Goal: Task Accomplishment & Management: Manage account settings

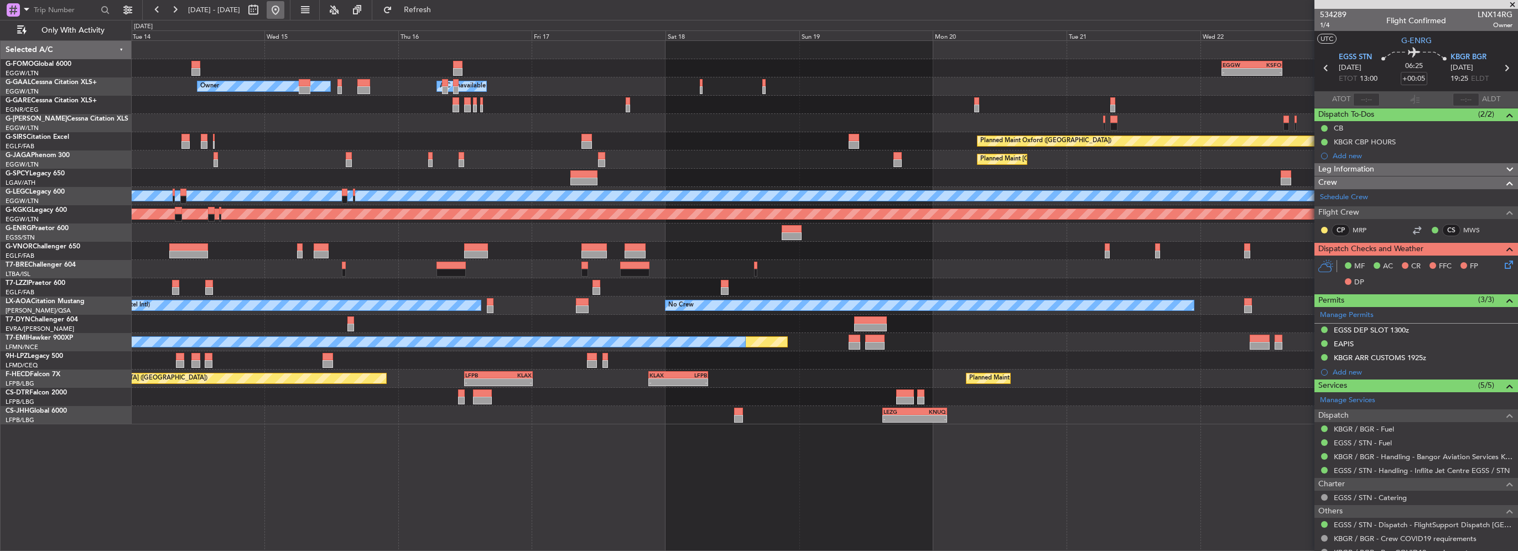
click at [284, 7] on button at bounding box center [276, 10] width 18 height 18
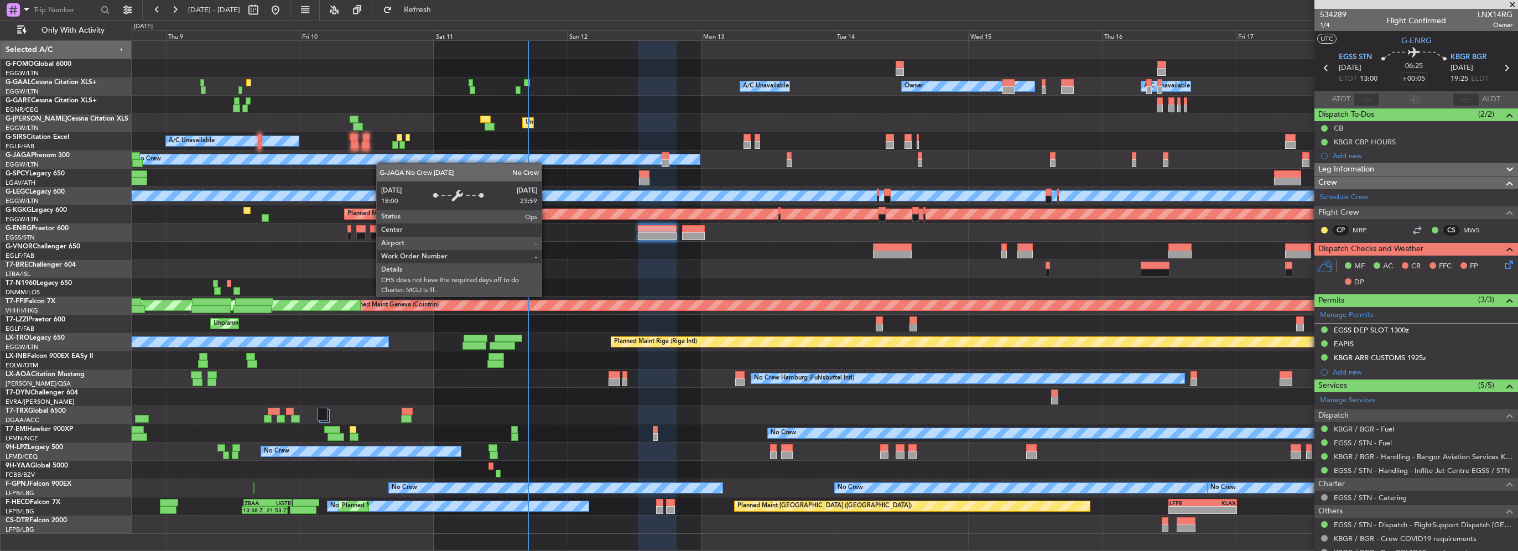
click at [324, 157] on div "Owner Owner A/C Unavailable A/C Unavailable Unplanned Maint London (Luton) Plan…" at bounding box center [825, 287] width 1386 height 493
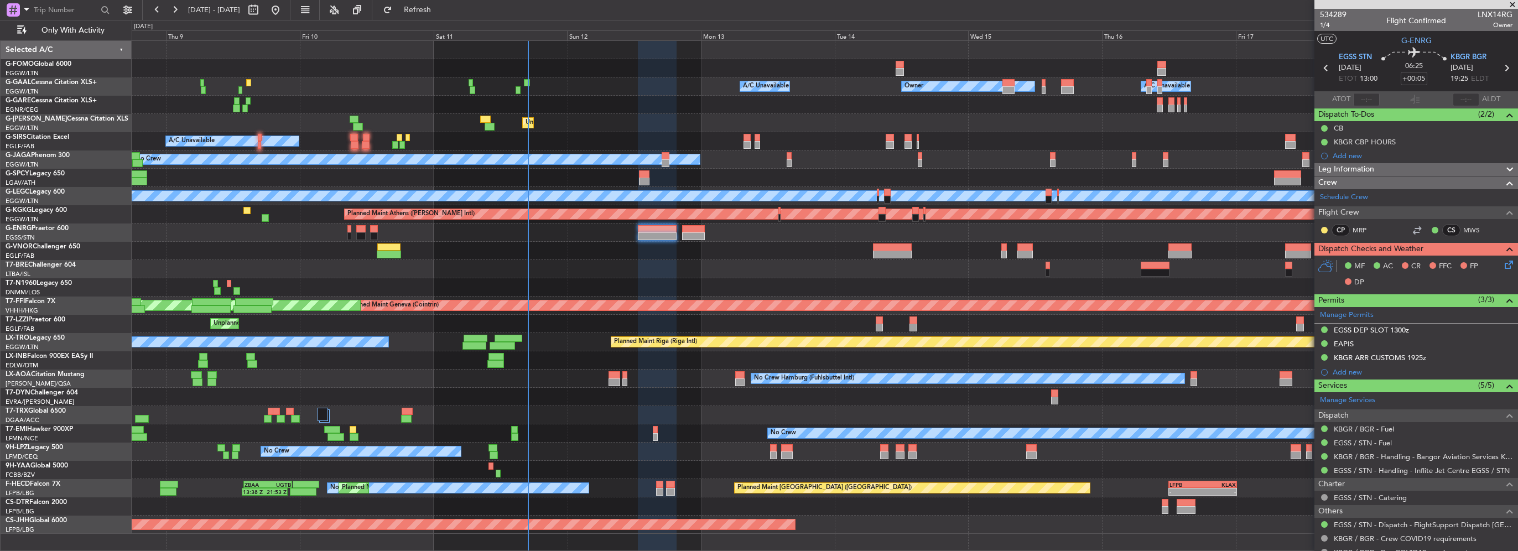
click at [1506, 3] on div at bounding box center [1417, 4] width 204 height 9
click at [1512, 2] on span at bounding box center [1512, 5] width 11 height 10
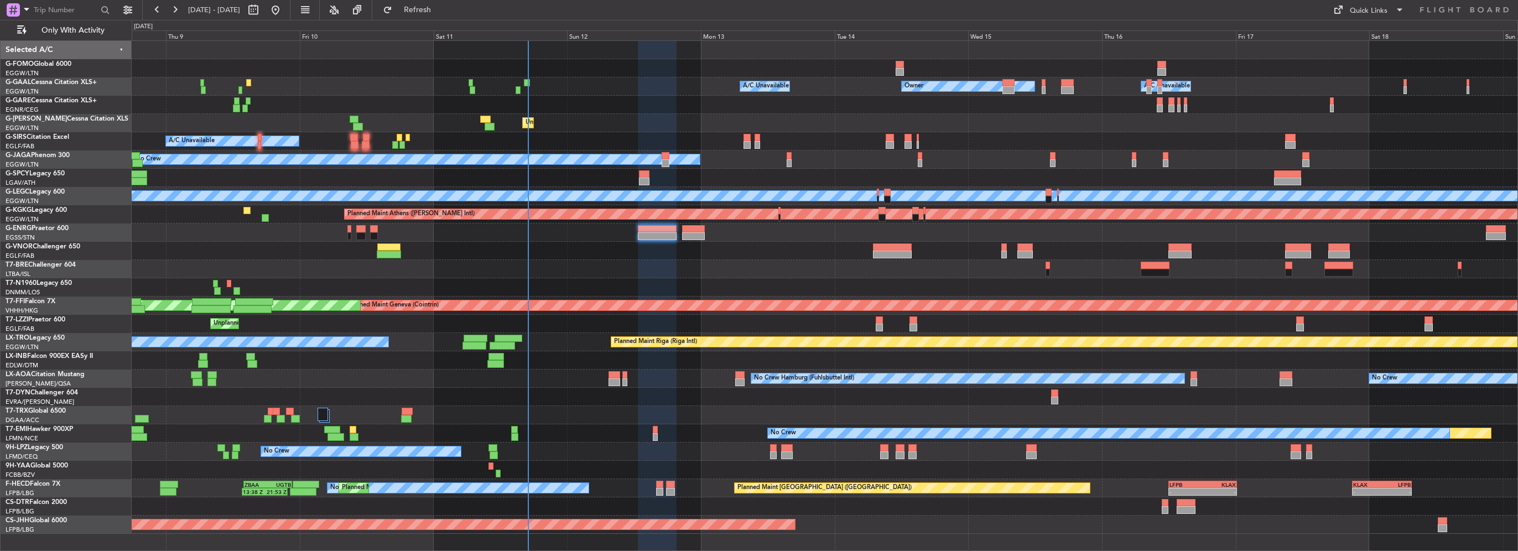
type input "0"
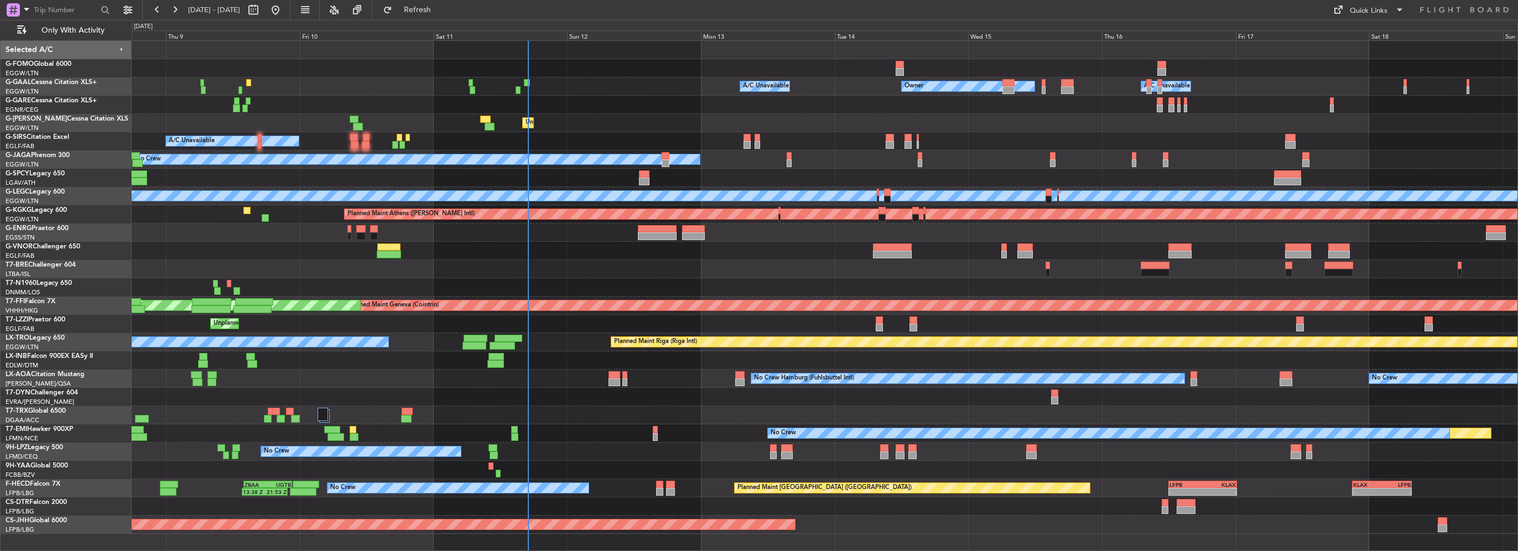
click at [404, 96] on div at bounding box center [825, 105] width 1386 height 18
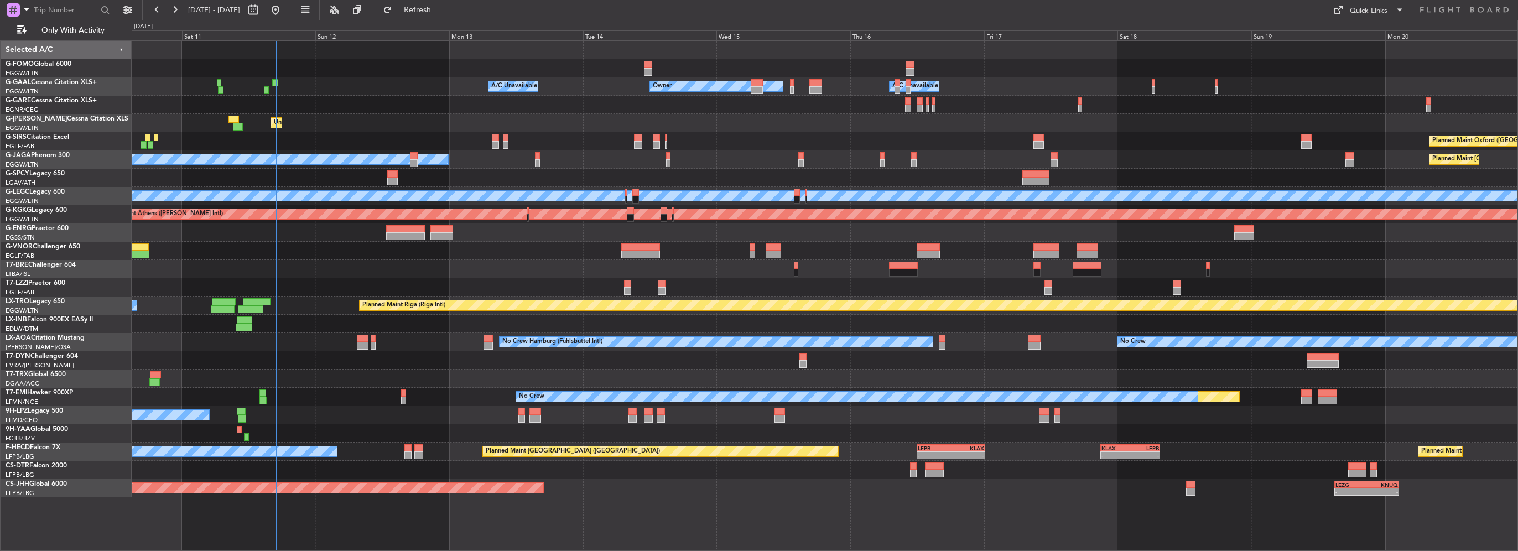
click at [344, 102] on div at bounding box center [825, 105] width 1386 height 18
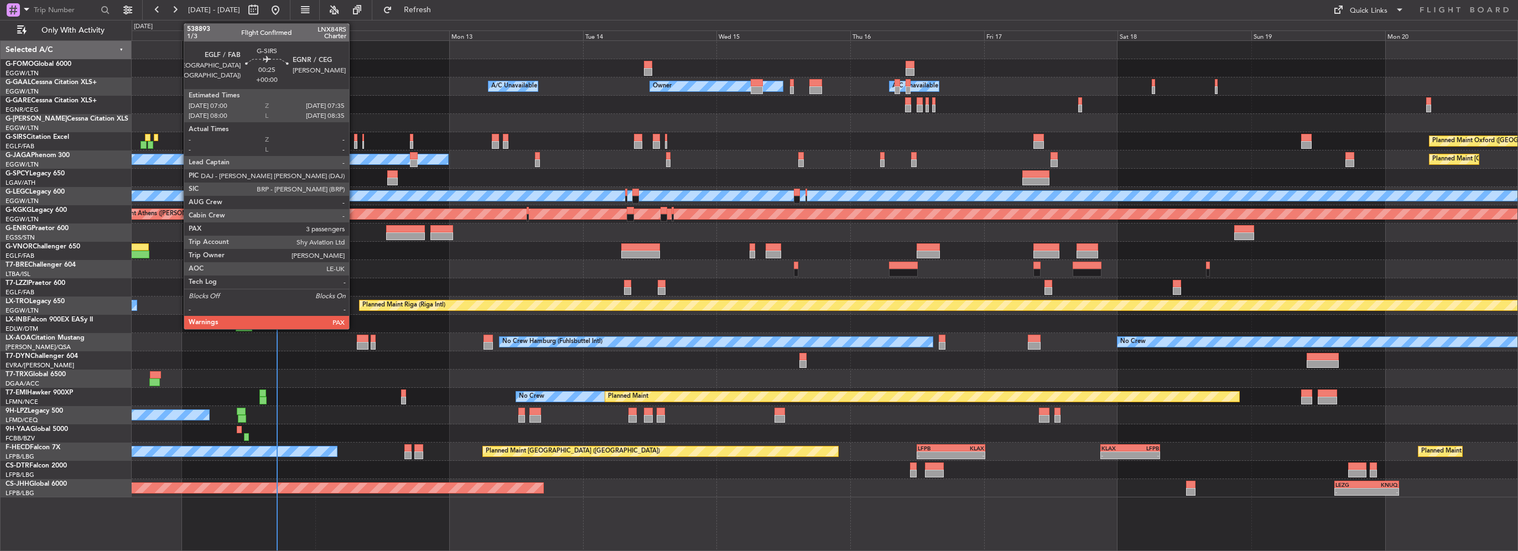
click at [354, 143] on div at bounding box center [355, 145] width 3 height 8
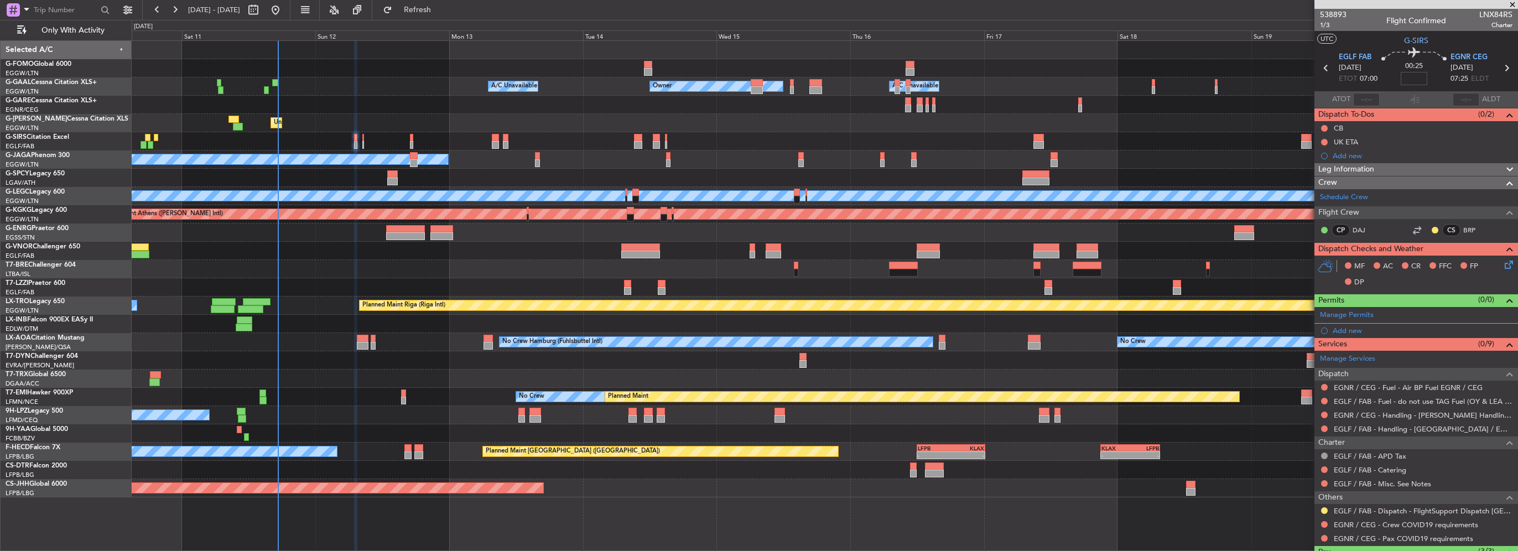
click at [1418, 80] on input at bounding box center [1414, 78] width 27 height 13
type input "+00:20"
click at [1379, 164] on div "Leg Information" at bounding box center [1417, 169] width 204 height 13
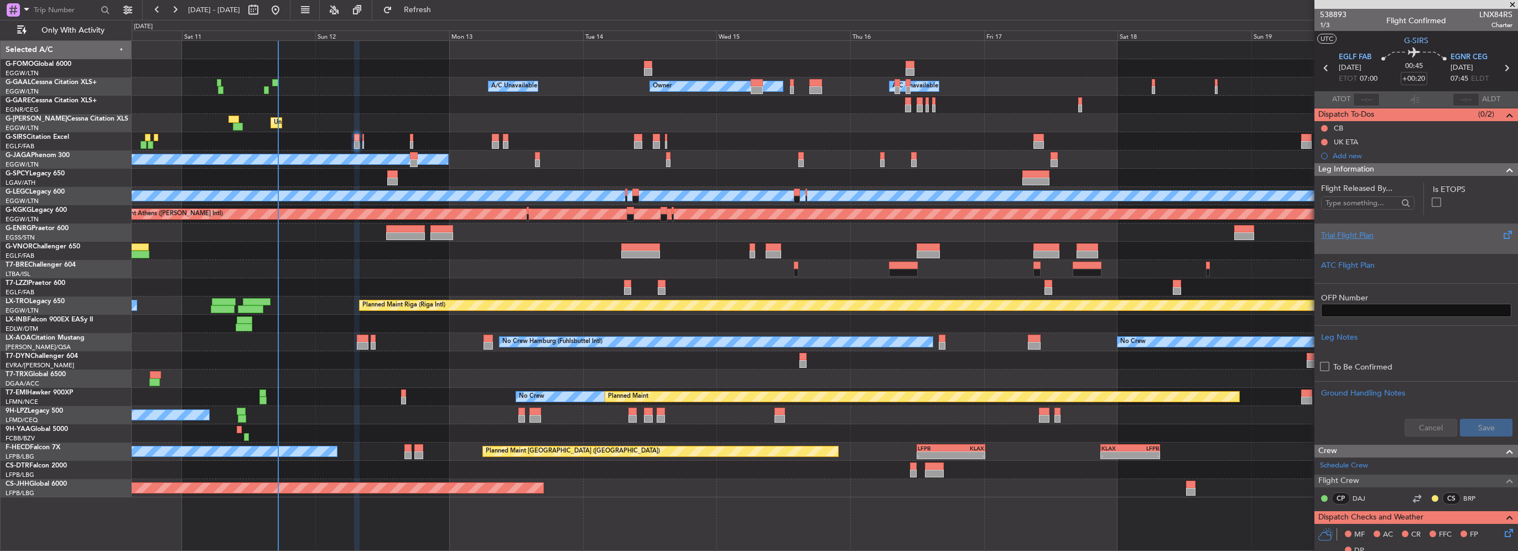
click at [1356, 226] on div "Trial Flight Plan" at bounding box center [1417, 239] width 204 height 30
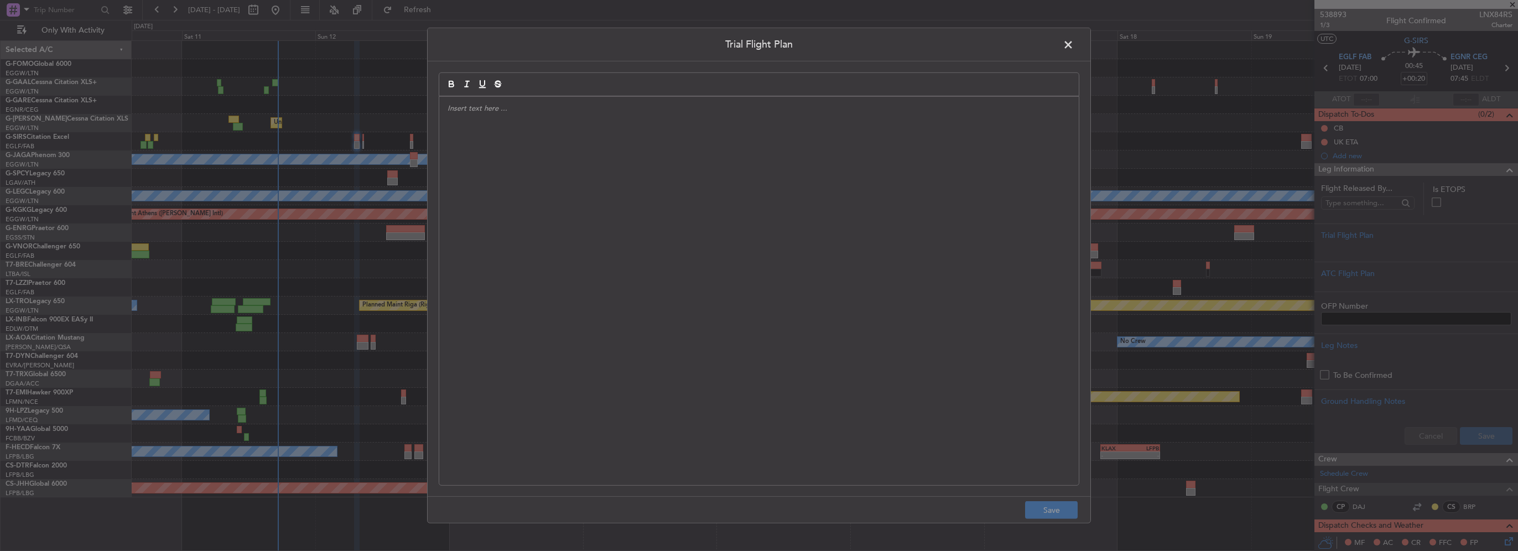
click at [709, 210] on div at bounding box center [759, 291] width 640 height 388
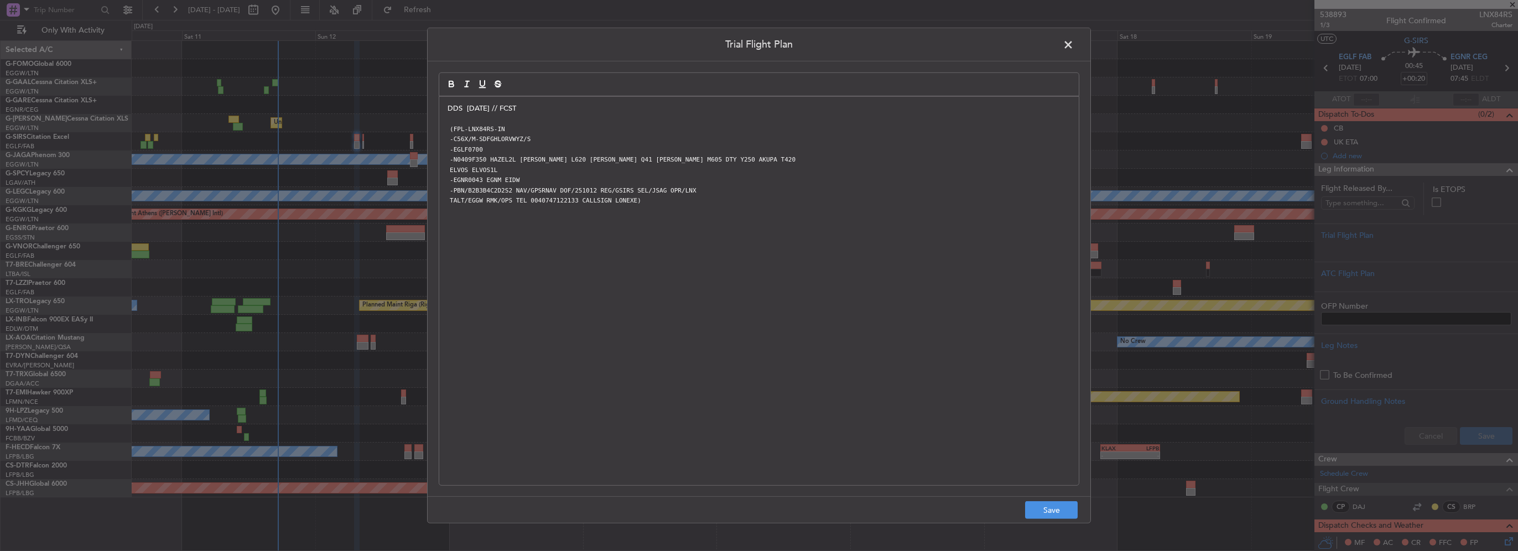
click at [465, 108] on p "DDS 11OCT // FCST" at bounding box center [759, 108] width 623 height 10
click at [1058, 507] on button "Save" at bounding box center [1051, 510] width 53 height 18
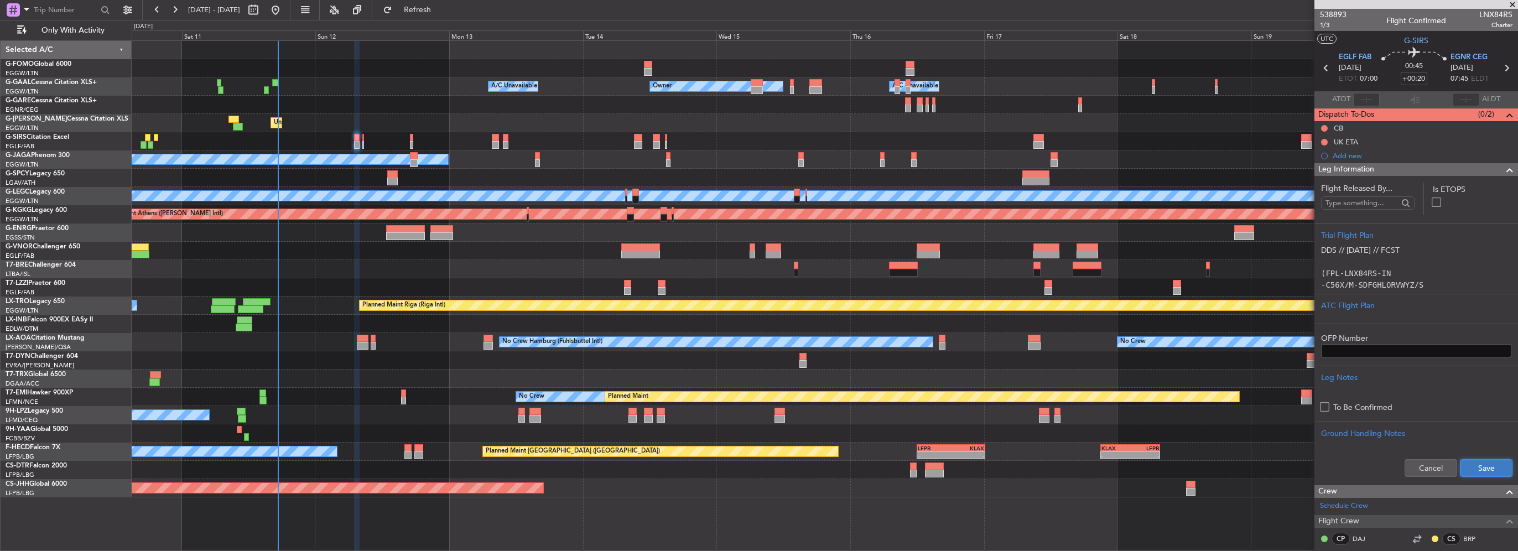
click at [1486, 471] on button "Save" at bounding box center [1486, 468] width 53 height 18
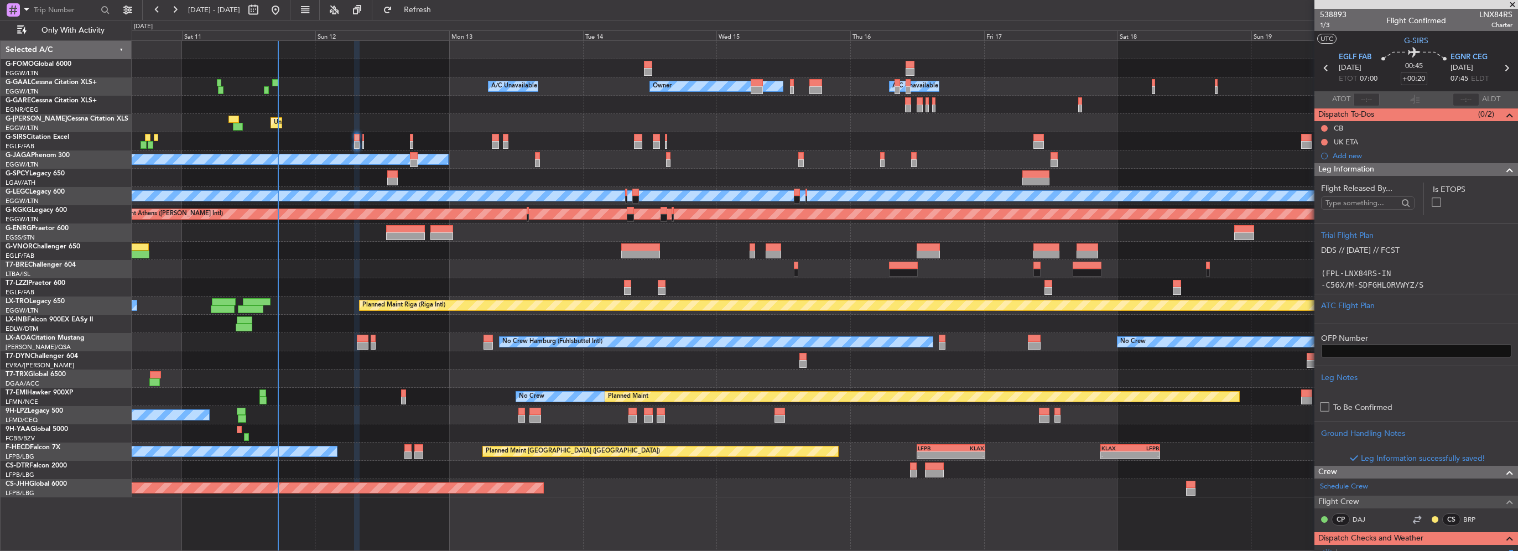
click at [1503, 168] on span at bounding box center [1509, 169] width 13 height 13
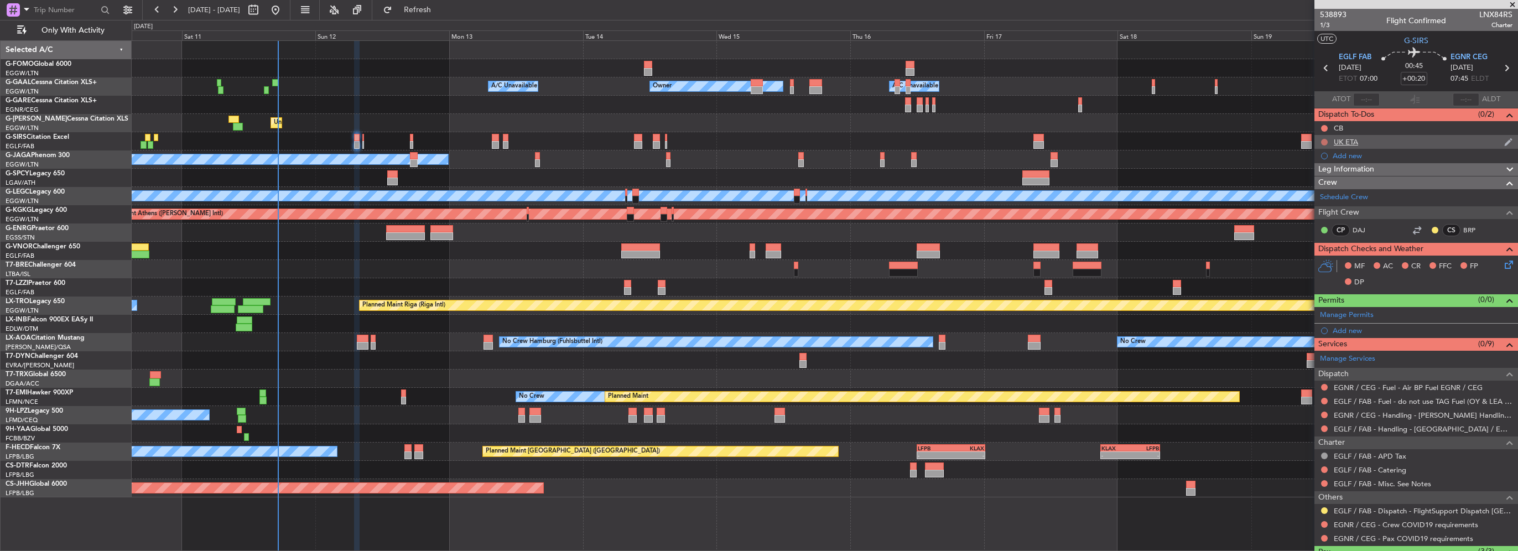
click at [1321, 142] on button at bounding box center [1324, 142] width 7 height 7
click at [1316, 206] on span "Cancelled" at bounding box center [1327, 207] width 32 height 11
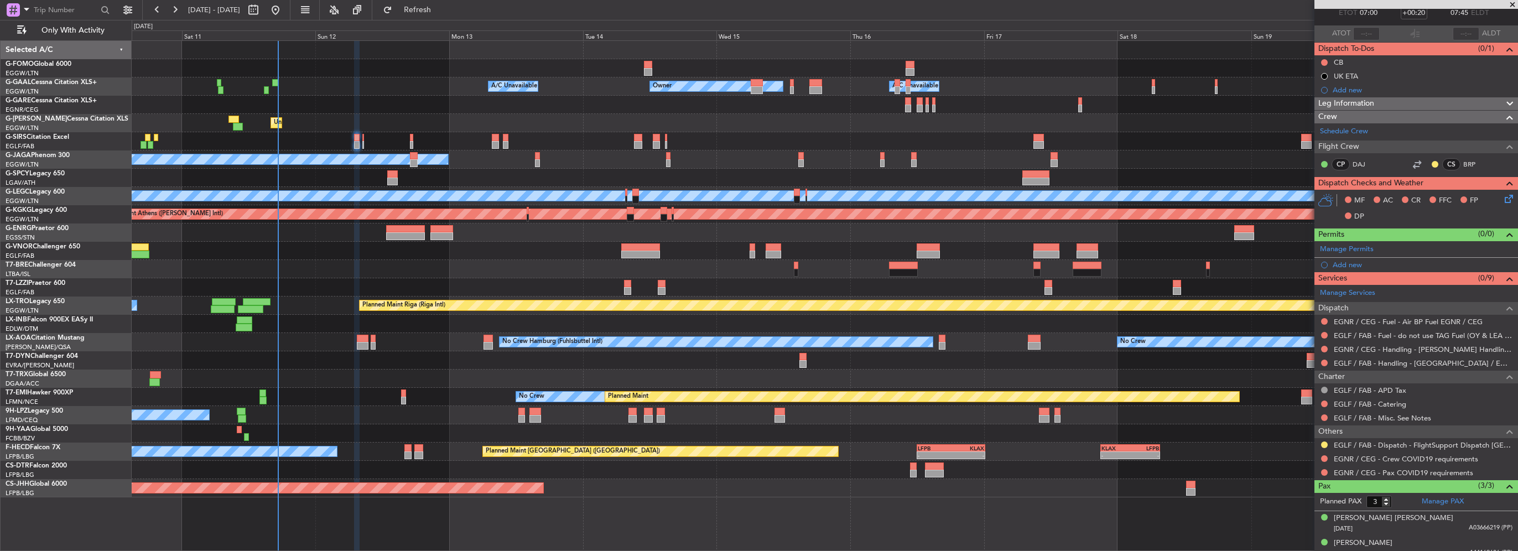
scroll to position [98, 0]
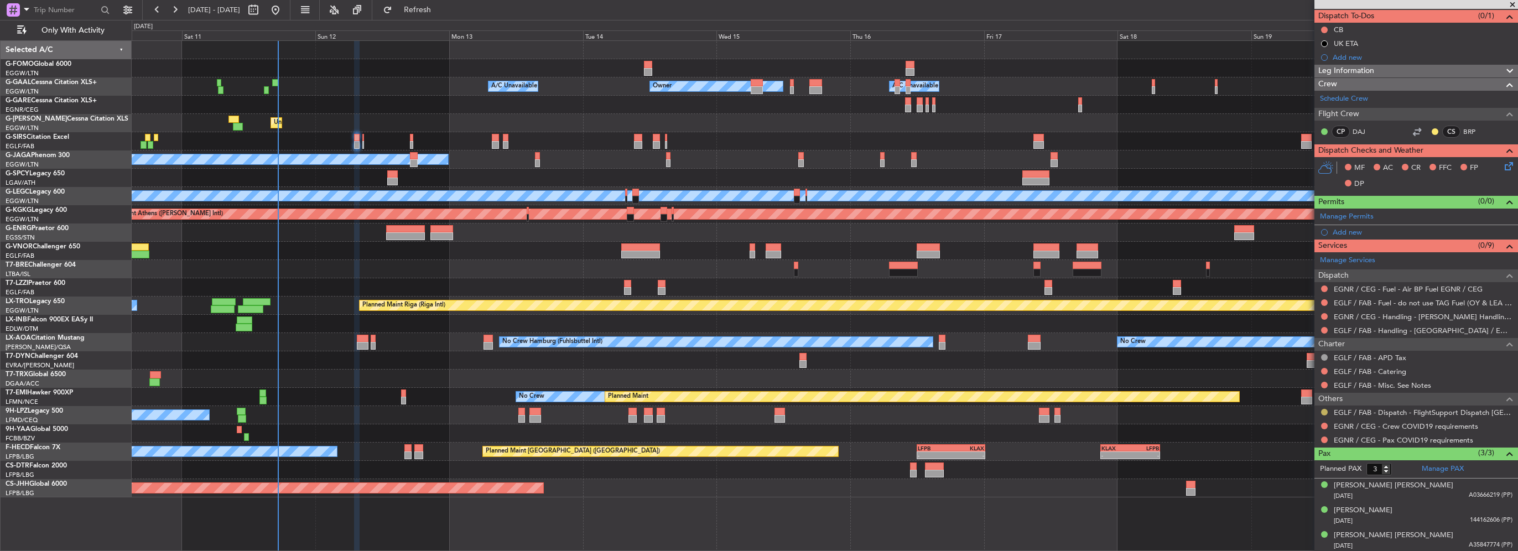
click at [1325, 409] on button at bounding box center [1324, 412] width 7 height 7
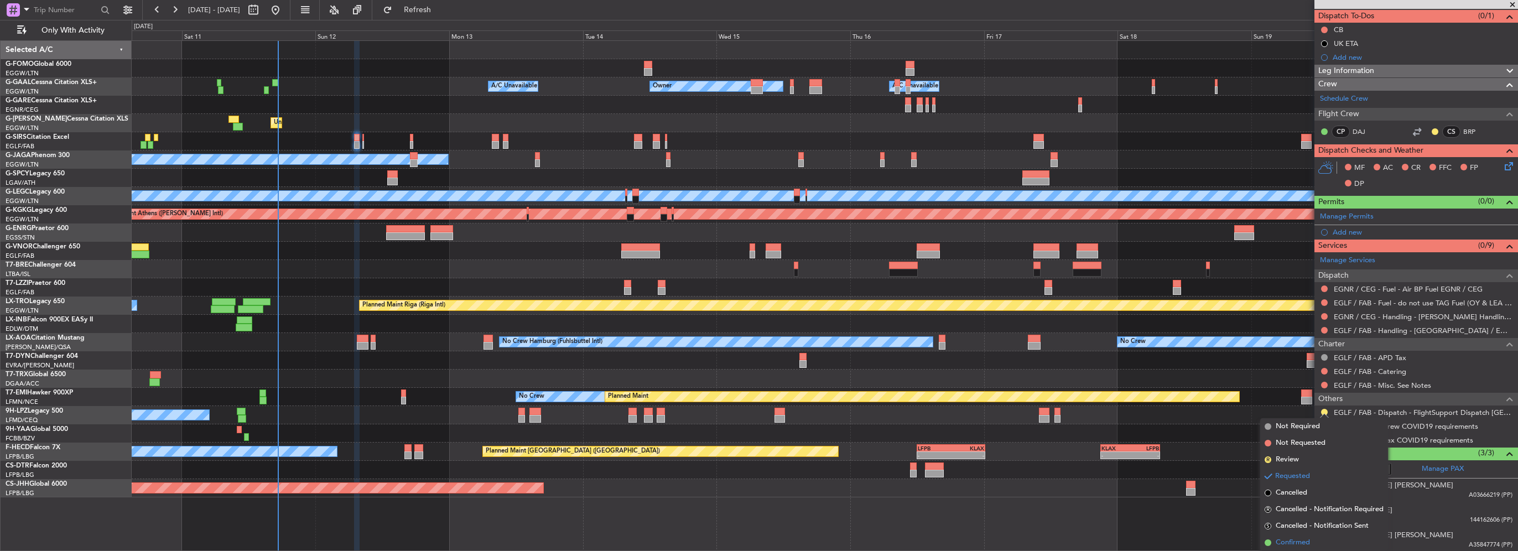
click at [1295, 539] on span "Confirmed" at bounding box center [1293, 542] width 34 height 11
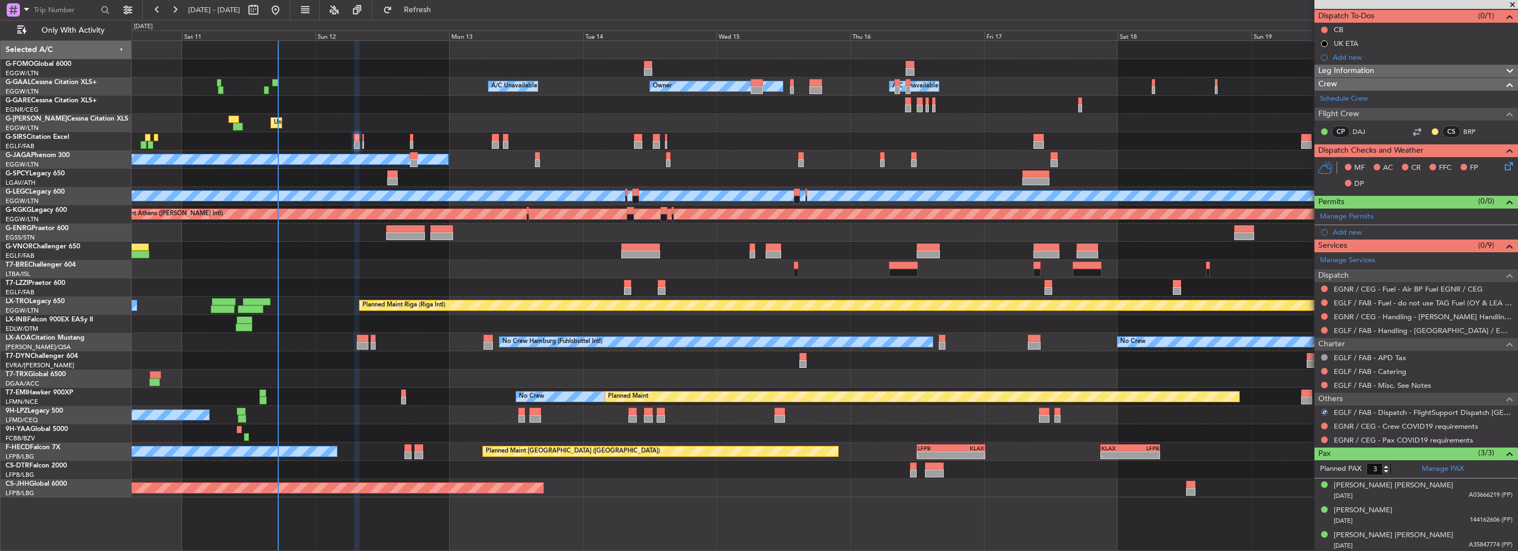
click at [1322, 427] on div at bounding box center [1324, 426] width 9 height 9
click at [1323, 425] on button at bounding box center [1324, 426] width 7 height 7
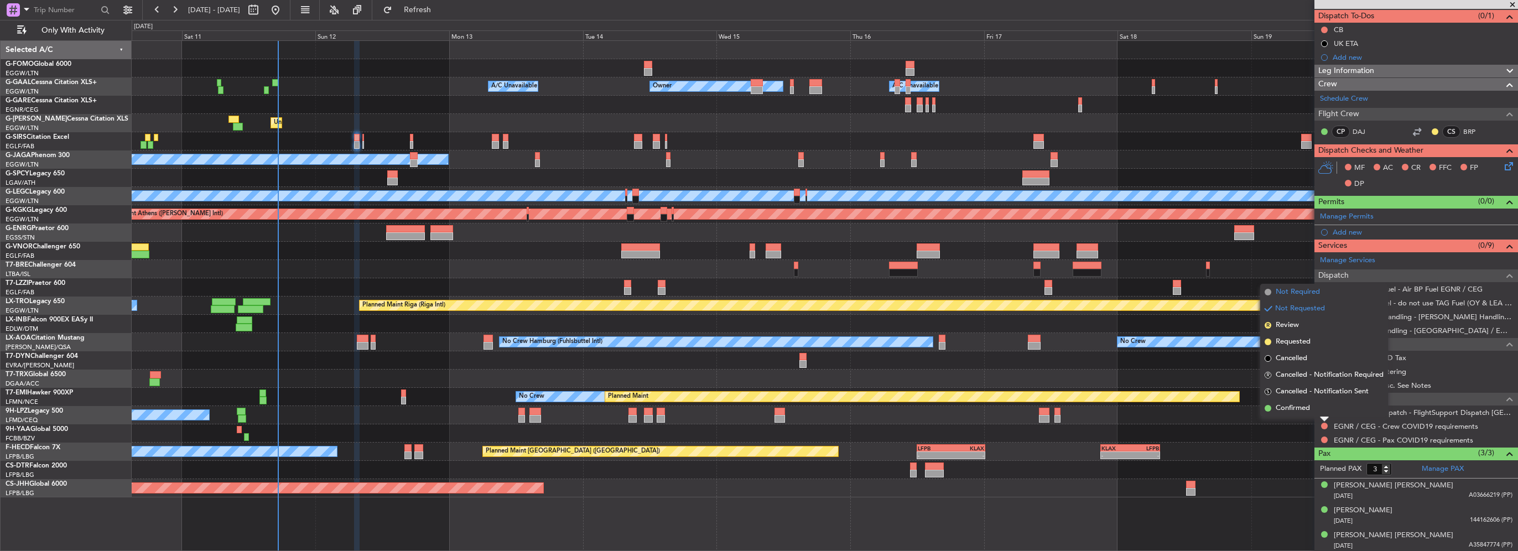
click at [1300, 292] on span "Not Required" at bounding box center [1298, 292] width 44 height 11
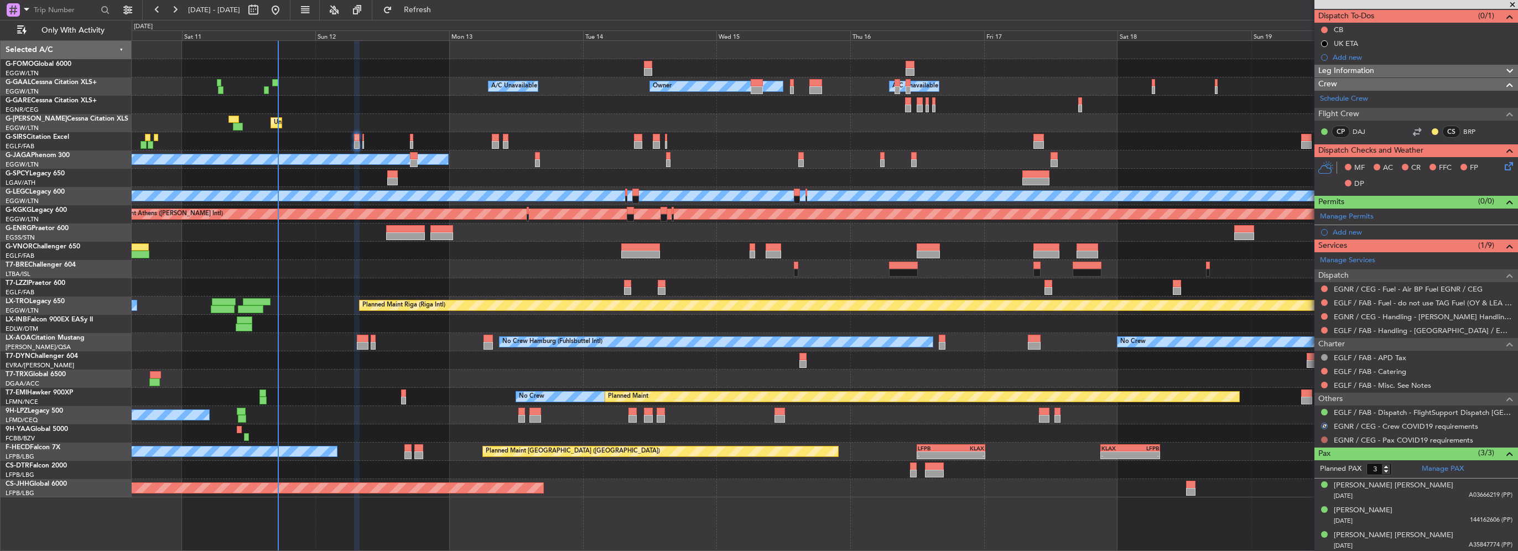
click at [1326, 438] on button at bounding box center [1324, 440] width 7 height 7
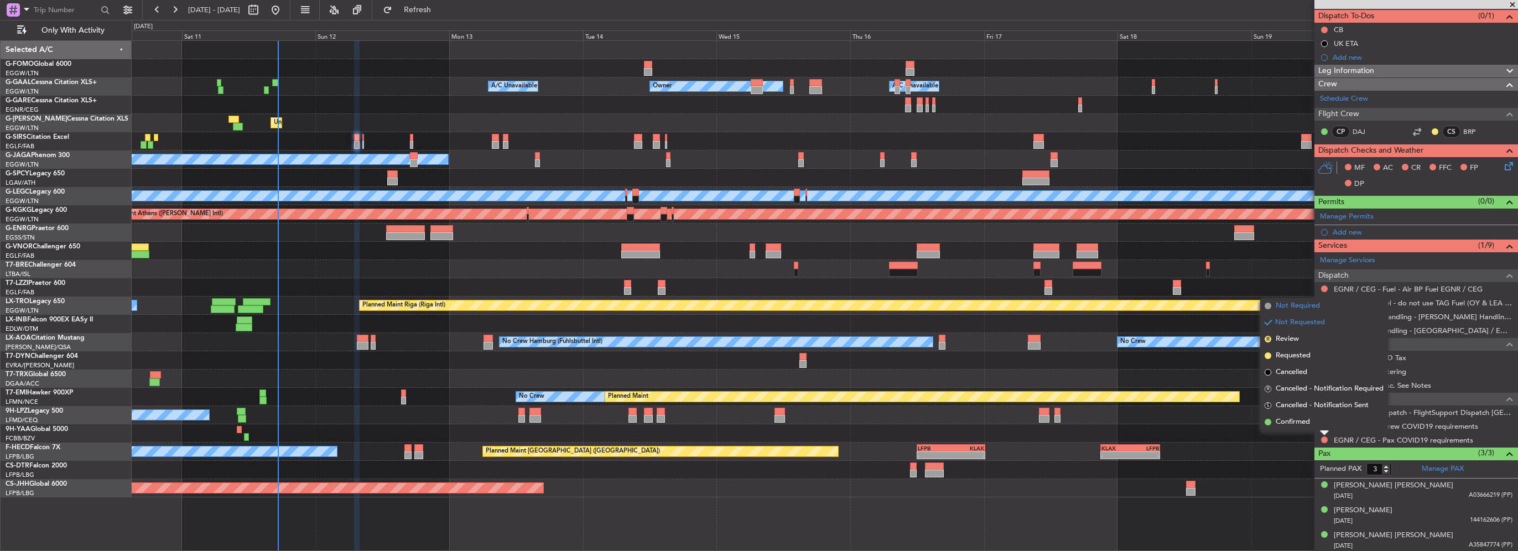
click at [1306, 308] on span "Not Required" at bounding box center [1298, 305] width 44 height 11
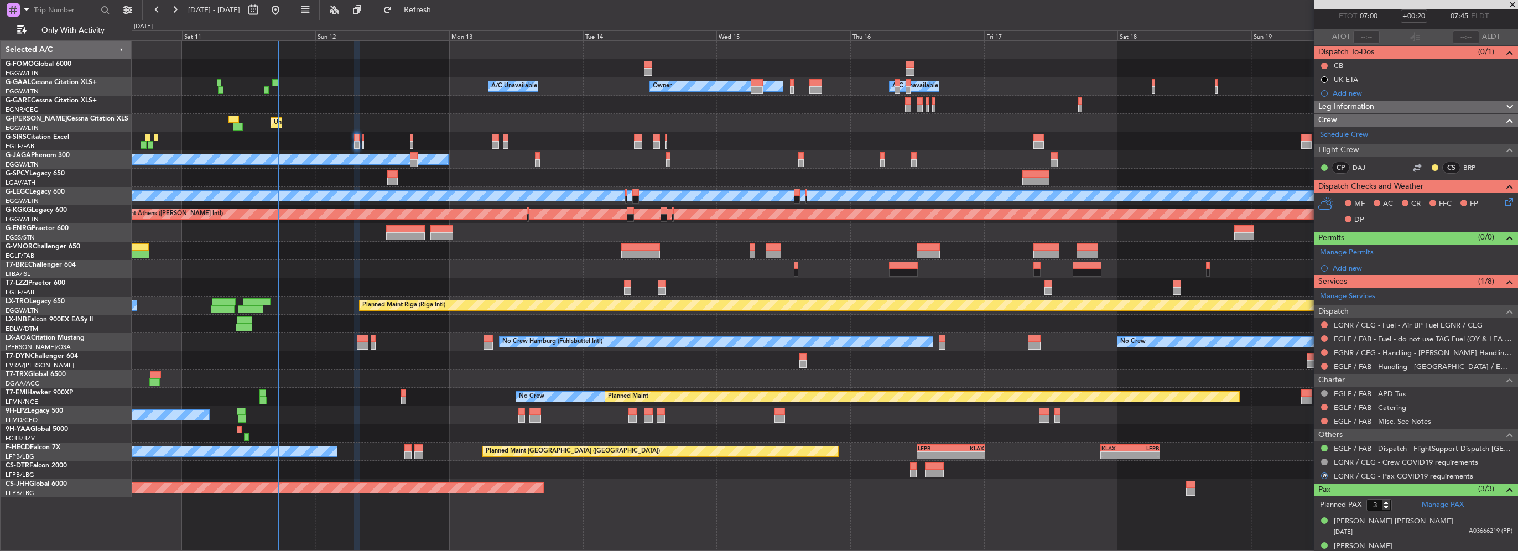
scroll to position [0, 0]
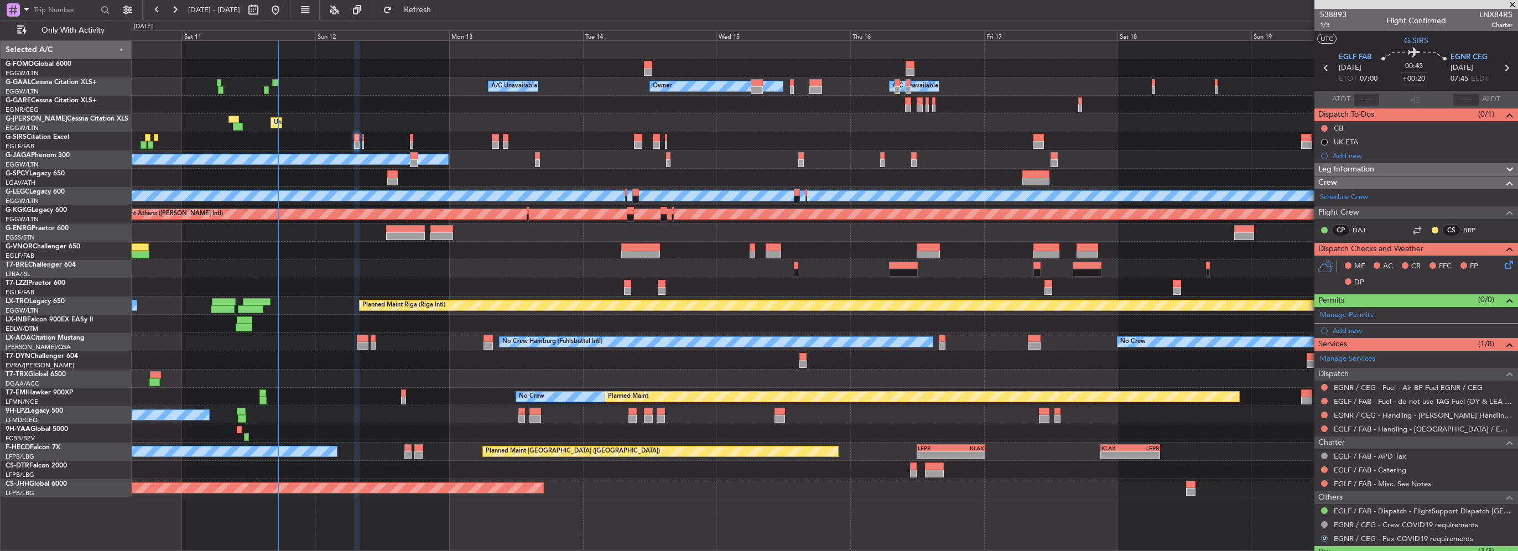
click at [1321, 398] on div at bounding box center [1324, 401] width 9 height 9
click at [1324, 398] on button at bounding box center [1324, 401] width 7 height 7
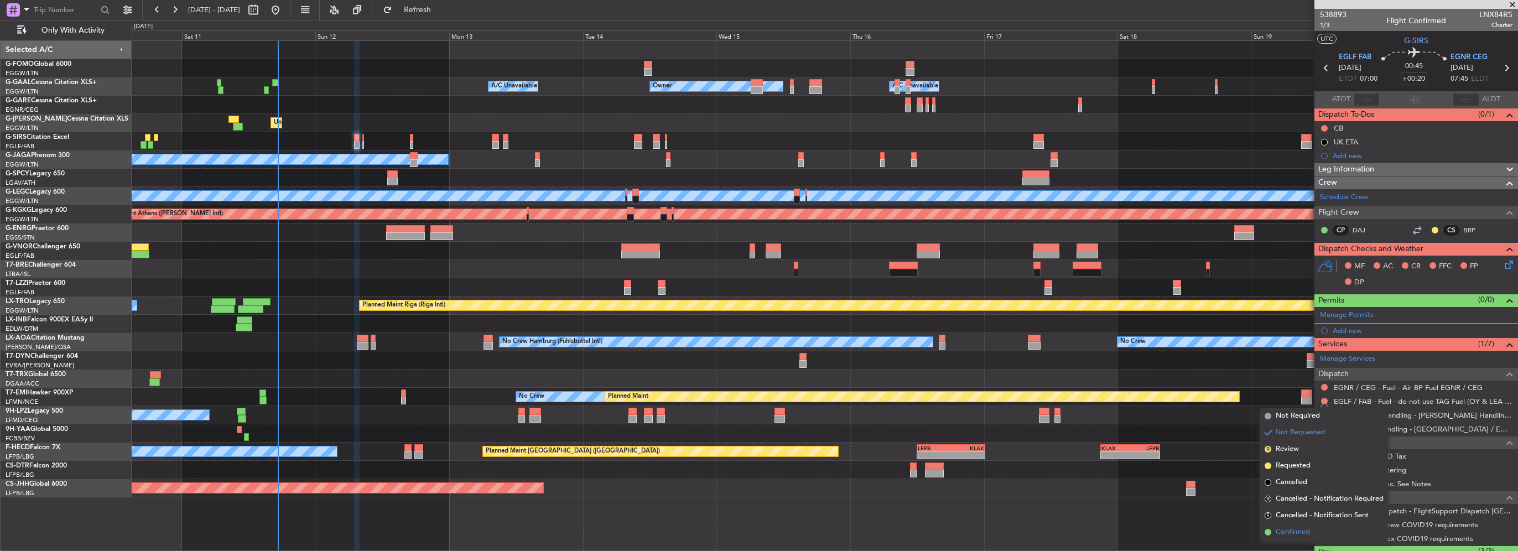
click at [1289, 524] on li "Confirmed" at bounding box center [1324, 532] width 128 height 17
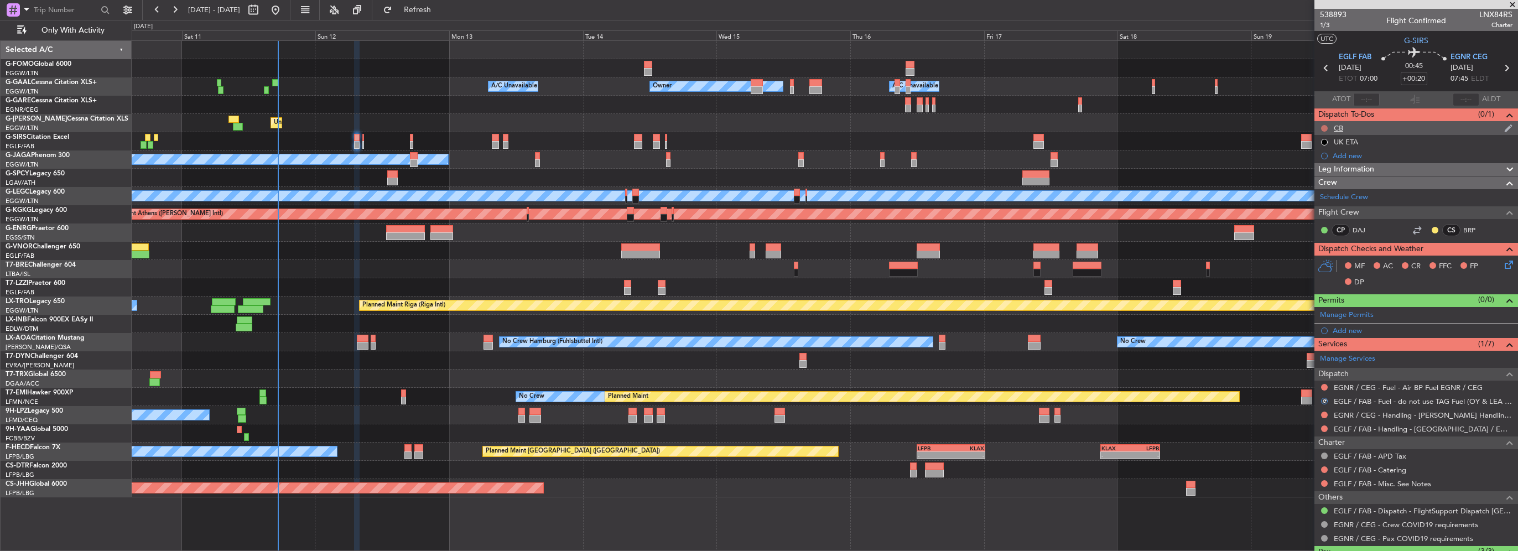
click at [1322, 127] on button at bounding box center [1324, 128] width 7 height 7
click at [1312, 175] on span "Completed" at bounding box center [1329, 177] width 37 height 11
click at [1503, 261] on icon at bounding box center [1507, 262] width 9 height 9
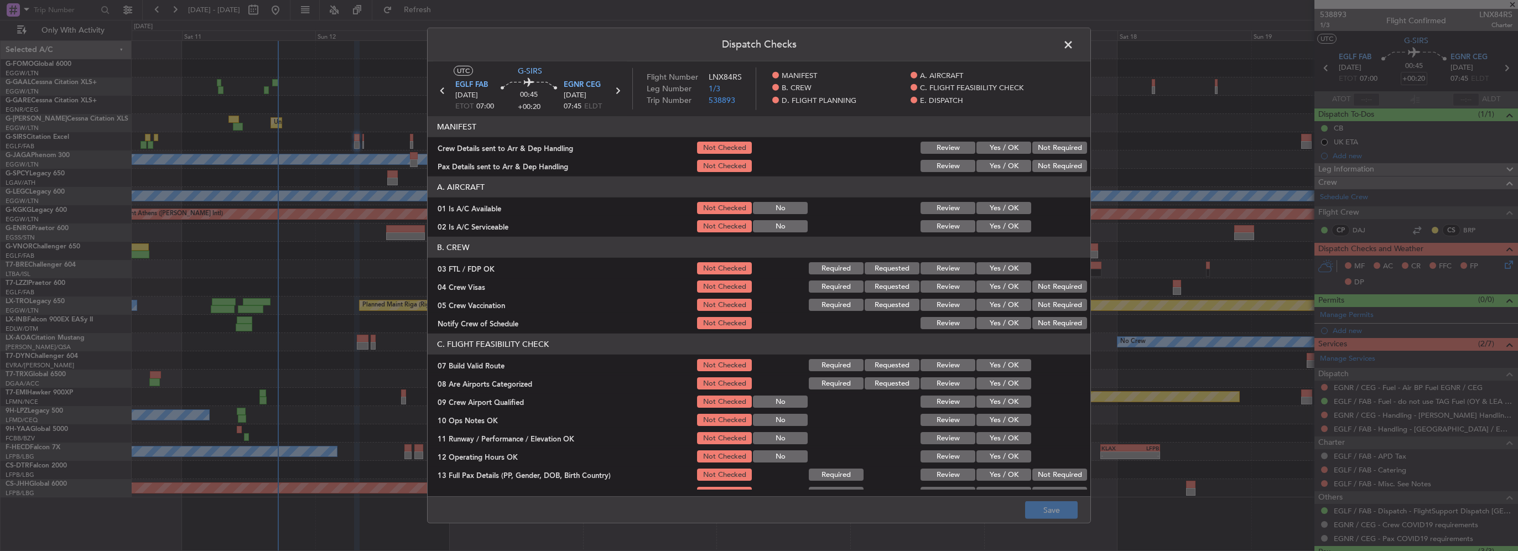
click at [999, 212] on button "Yes / OK" at bounding box center [1004, 208] width 55 height 12
click at [1001, 229] on button "Yes / OK" at bounding box center [1004, 226] width 55 height 12
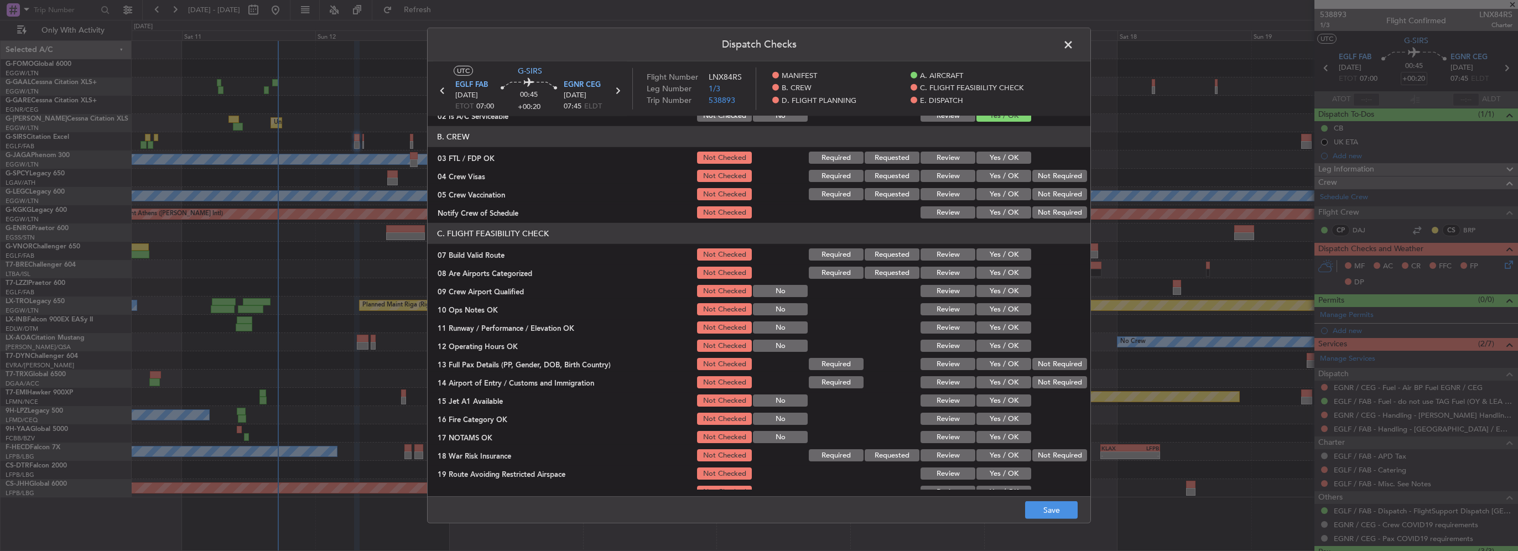
click at [1005, 244] on section "C. FLIGHT FEASIBILITY CHECK 07 Build Valid Route Not Checked Required Requested…" at bounding box center [759, 370] width 663 height 295
click at [1007, 252] on button "Yes / OK" at bounding box center [1004, 254] width 55 height 12
click at [1007, 312] on button "Yes / OK" at bounding box center [1004, 309] width 55 height 12
drag, startPoint x: 1010, startPoint y: 323, endPoint x: 1008, endPoint y: 330, distance: 7.4
click at [1009, 324] on button "Yes / OK" at bounding box center [1004, 327] width 55 height 12
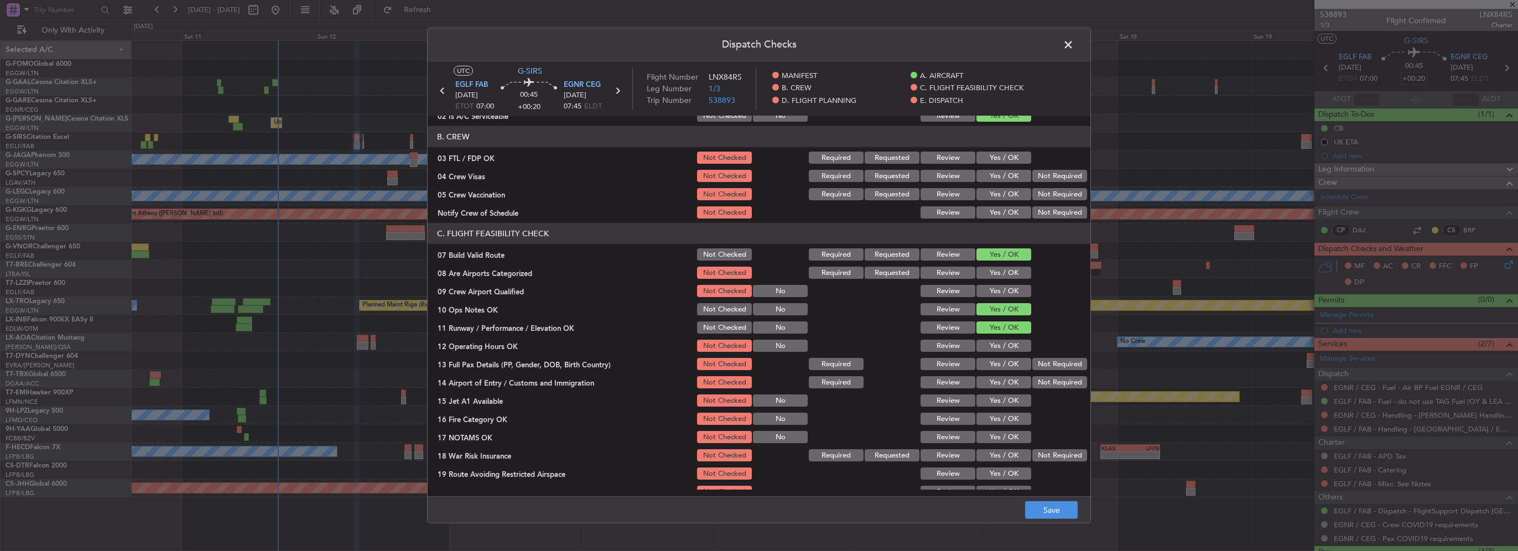
click at [1008, 346] on button "Yes / OK" at bounding box center [1004, 346] width 55 height 12
drag, startPoint x: 1009, startPoint y: 357, endPoint x: 1009, endPoint y: 376, distance: 18.8
click at [1009, 360] on button "Yes / OK" at bounding box center [1004, 364] width 55 height 12
drag, startPoint x: 1008, startPoint y: 377, endPoint x: 1006, endPoint y: 388, distance: 11.2
click at [1008, 378] on button "Yes / OK" at bounding box center [1004, 382] width 55 height 12
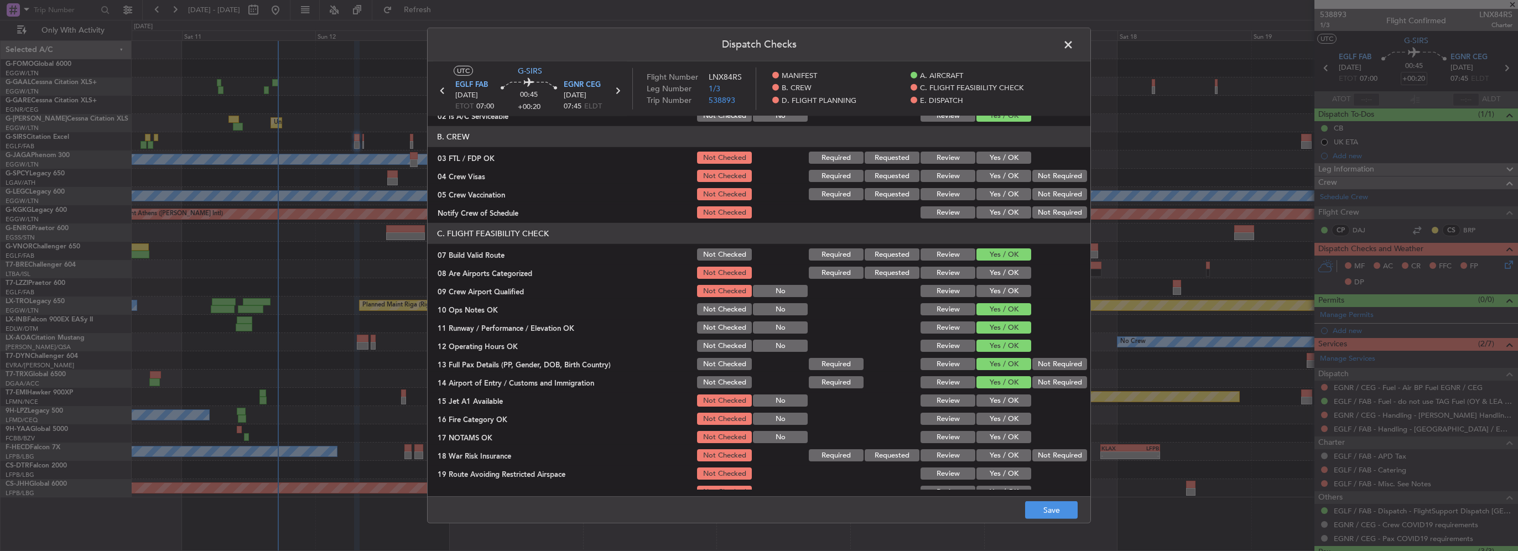
drag, startPoint x: 1006, startPoint y: 388, endPoint x: 1006, endPoint y: 412, distance: 23.8
click at [1006, 390] on section "C. FLIGHT FEASIBILITY CHECK 07 Build Valid Route Not Checked Required Requested…" at bounding box center [759, 370] width 663 height 295
click at [1006, 412] on div "Yes / OK" at bounding box center [1003, 418] width 56 height 15
drag, startPoint x: 1010, startPoint y: 396, endPoint x: 1011, endPoint y: 421, distance: 24.4
click at [1009, 399] on button "Yes / OK" at bounding box center [1004, 401] width 55 height 12
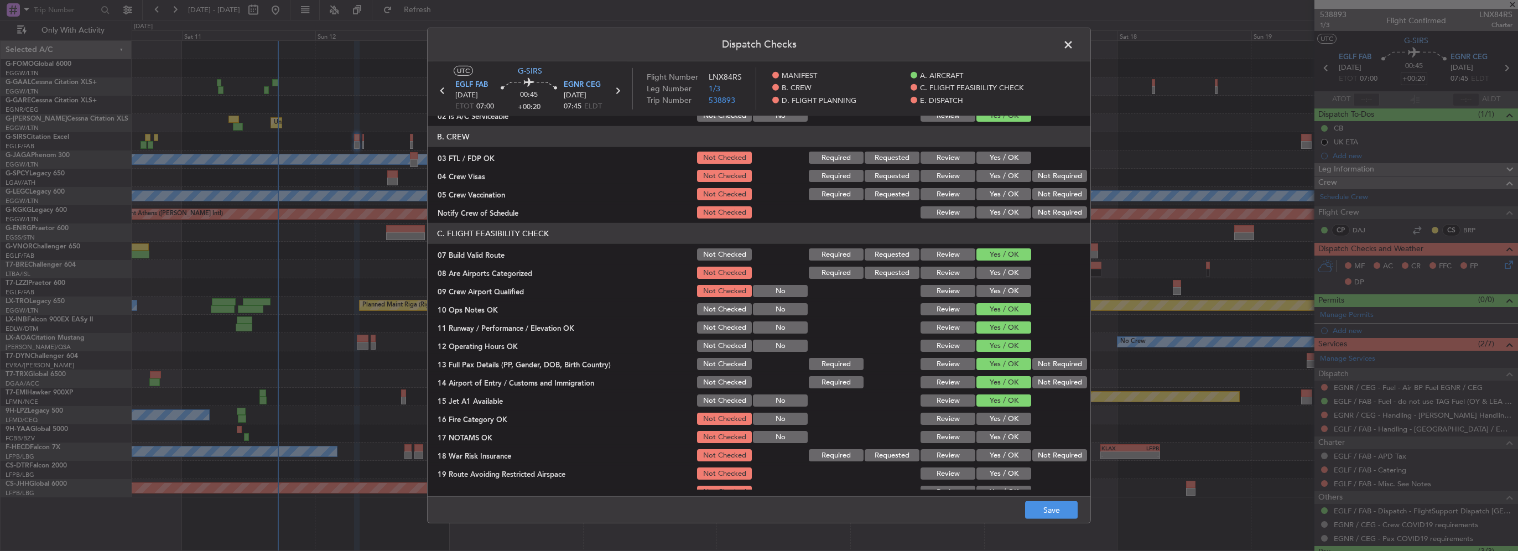
click at [1011, 421] on button "Yes / OK" at bounding box center [1004, 419] width 55 height 12
drag, startPoint x: 1009, startPoint y: 436, endPoint x: 1014, endPoint y: 445, distance: 9.9
click at [1008, 437] on button "Yes / OK" at bounding box center [1004, 437] width 55 height 12
click at [1015, 456] on button "Yes / OK" at bounding box center [1004, 455] width 55 height 12
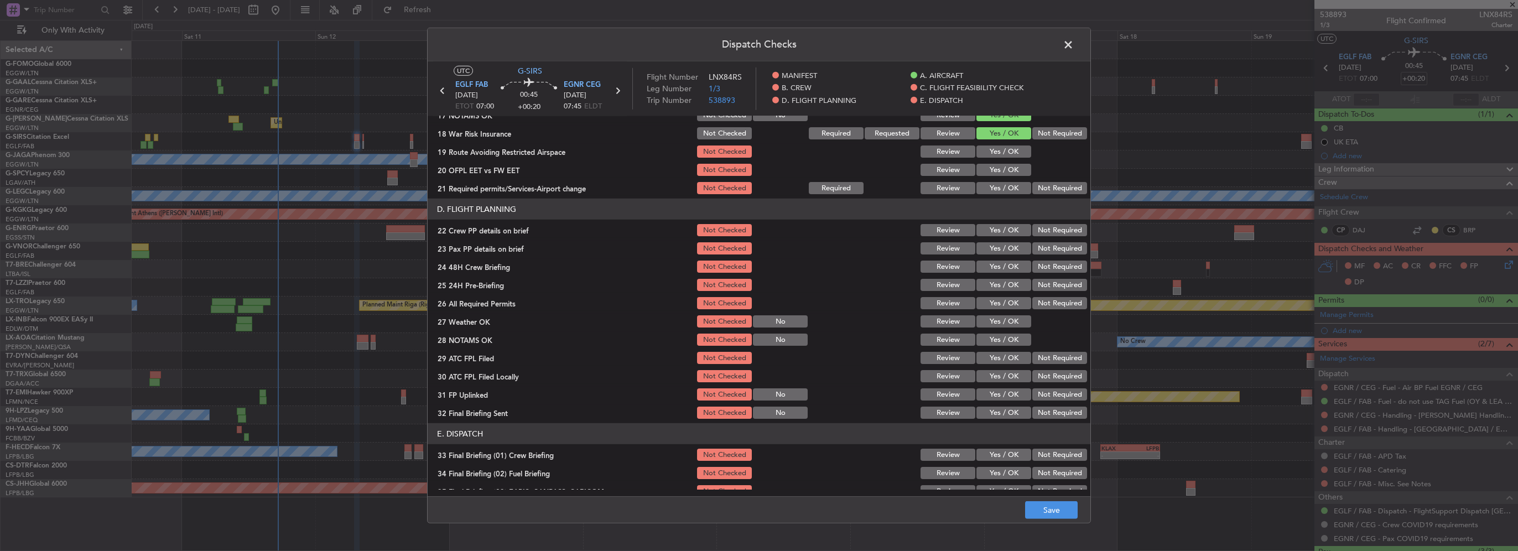
scroll to position [443, 0]
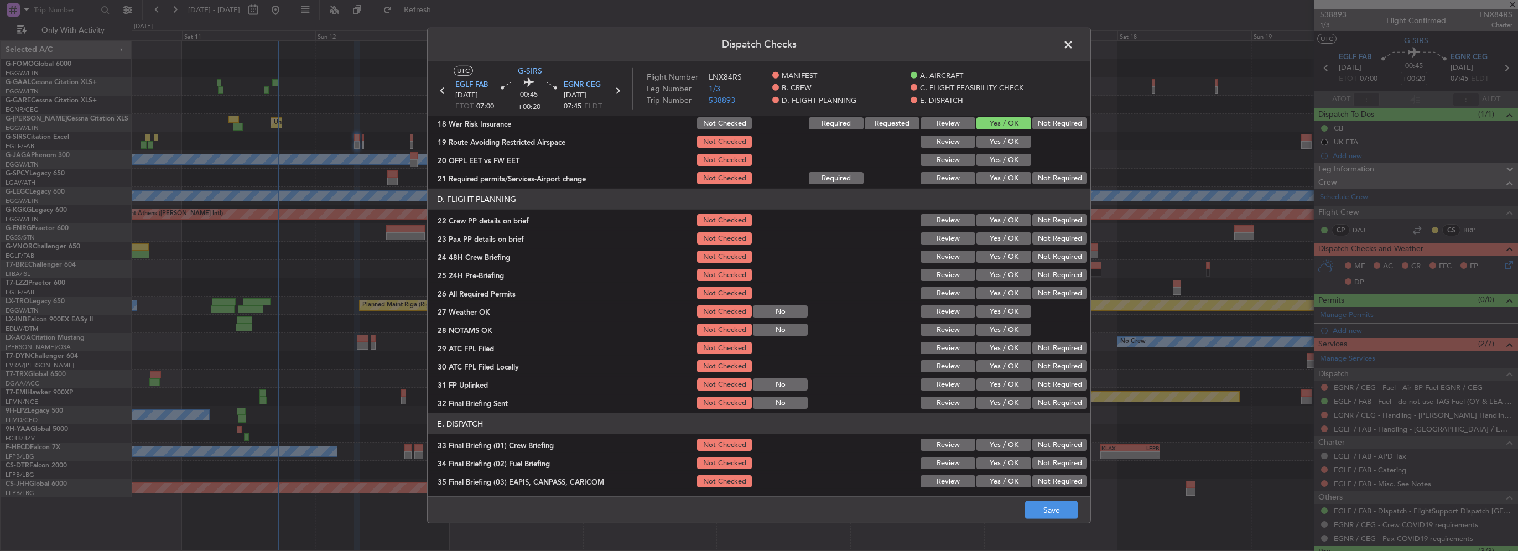
click at [1007, 135] on div "Yes / OK" at bounding box center [1003, 141] width 56 height 15
click at [1005, 151] on section "C. FLIGHT FEASIBILITY CHECK 07 Build Valid Route Not Checked Required Requested…" at bounding box center [759, 38] width 663 height 295
click at [1005, 149] on section "C. FLIGHT FEASIBILITY CHECK 07 Build Valid Route Not Checked Required Requested…" at bounding box center [759, 38] width 663 height 295
click at [1004, 148] on div "Yes / OK" at bounding box center [1003, 141] width 56 height 15
click at [1005, 144] on button "Yes / OK" at bounding box center [1004, 142] width 55 height 12
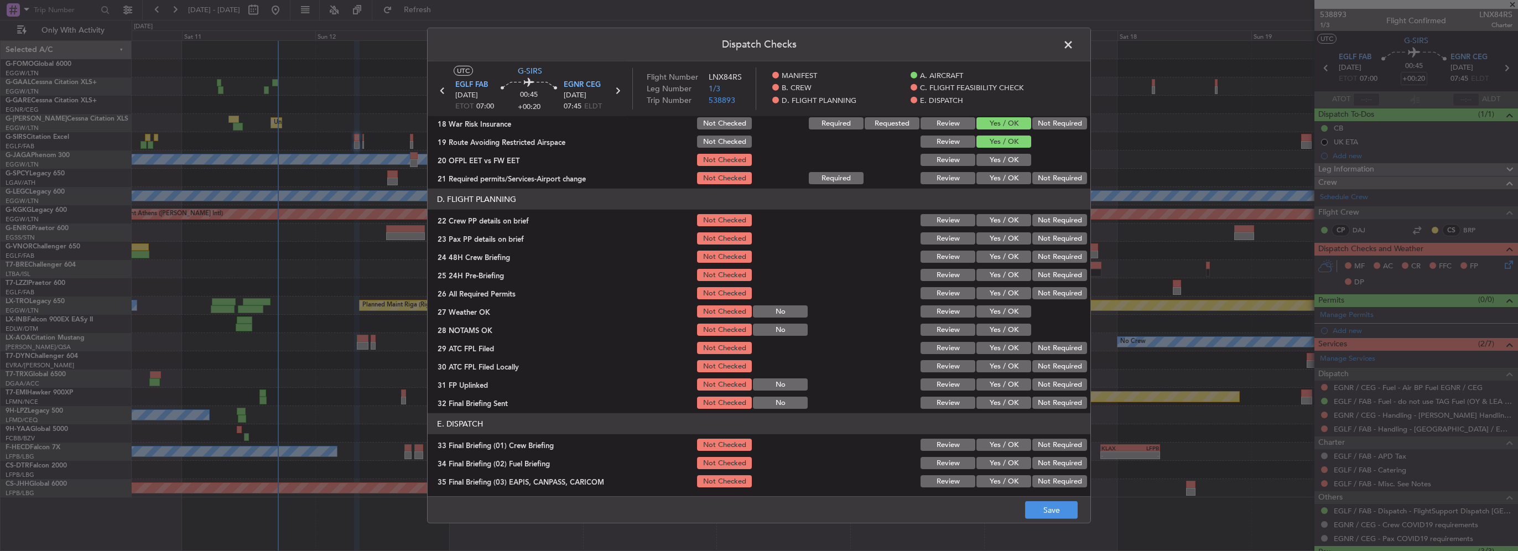
click at [1000, 166] on div "Yes / OK" at bounding box center [1003, 159] width 56 height 15
click at [1004, 159] on button "Yes / OK" at bounding box center [1004, 160] width 55 height 12
click at [1007, 174] on button "Yes / OK" at bounding box center [1004, 178] width 55 height 12
drag, startPoint x: 1007, startPoint y: 228, endPoint x: 1006, endPoint y: 248, distance: 20.0
click at [1007, 228] on section "D. FLIGHT PLANNING 22 Crew PP details on brief Not Checked Review Yes / OK Not …" at bounding box center [759, 300] width 663 height 222
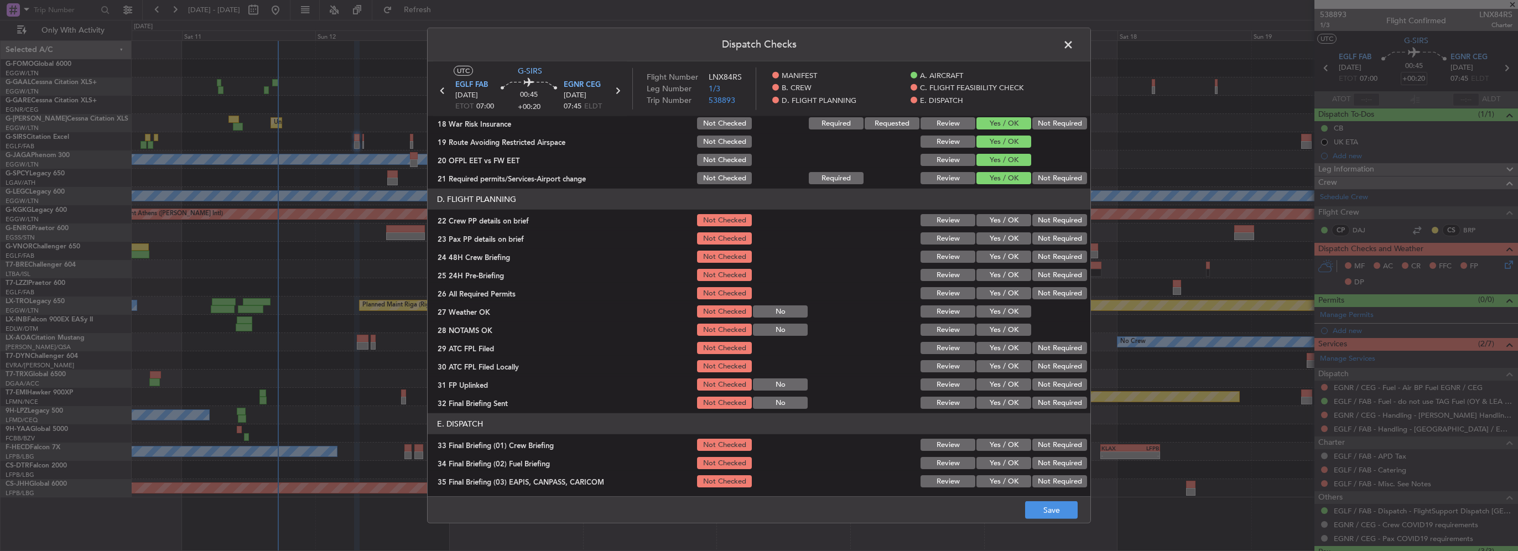
click at [1005, 233] on button "Yes / OK" at bounding box center [1004, 238] width 55 height 12
click at [1006, 221] on button "Yes / OK" at bounding box center [1004, 220] width 55 height 12
click at [1012, 252] on button "Yes / OK" at bounding box center [1004, 257] width 55 height 12
click at [1032, 274] on button "Not Required" at bounding box center [1059, 275] width 55 height 12
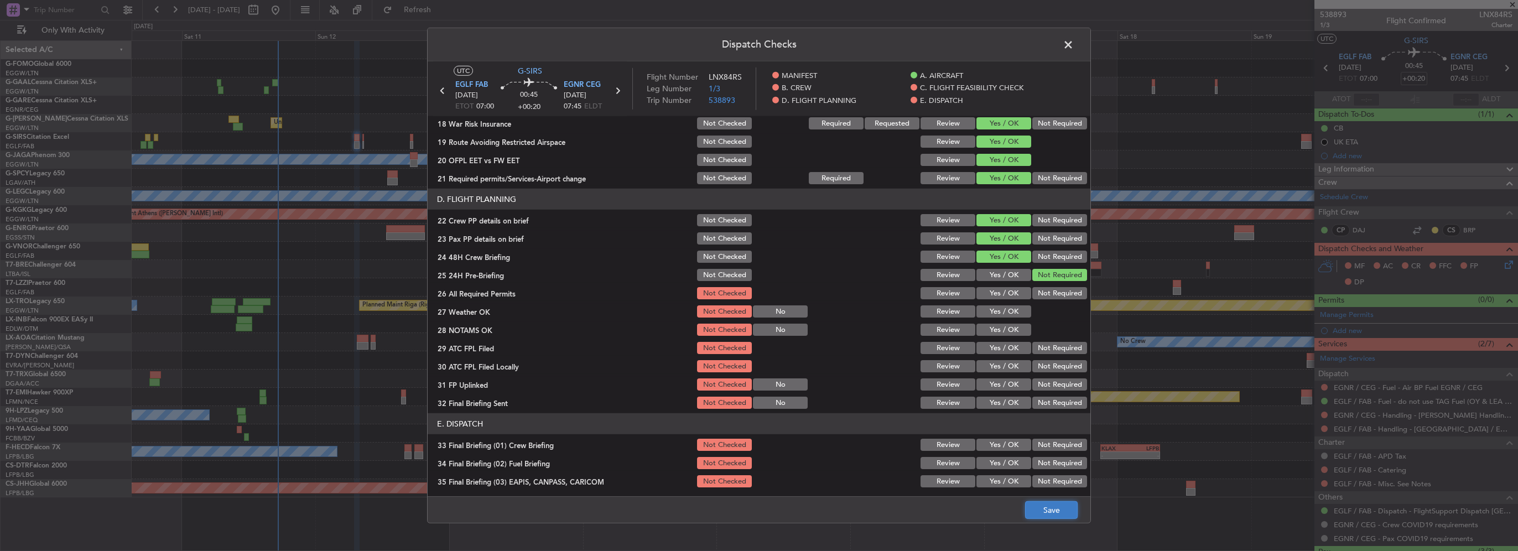
click at [1060, 517] on button "Save" at bounding box center [1051, 510] width 53 height 18
click at [1074, 47] on span at bounding box center [1074, 48] width 0 height 22
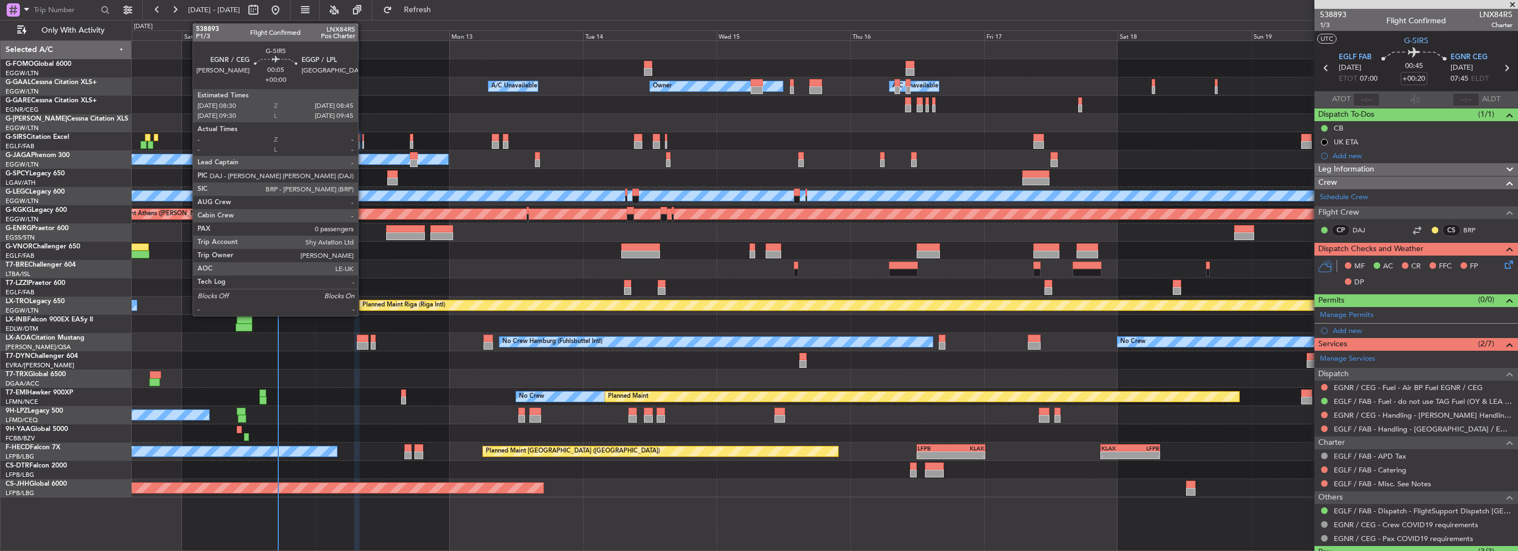
click at [363, 143] on div at bounding box center [363, 145] width 2 height 8
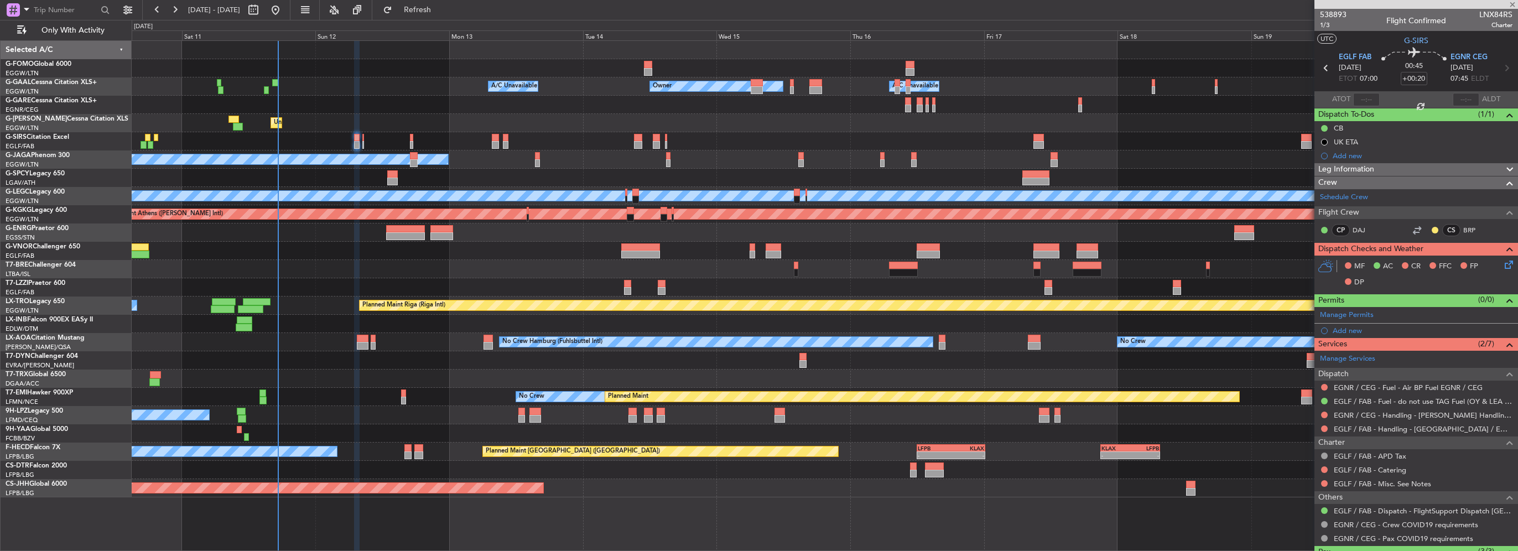
type input "0"
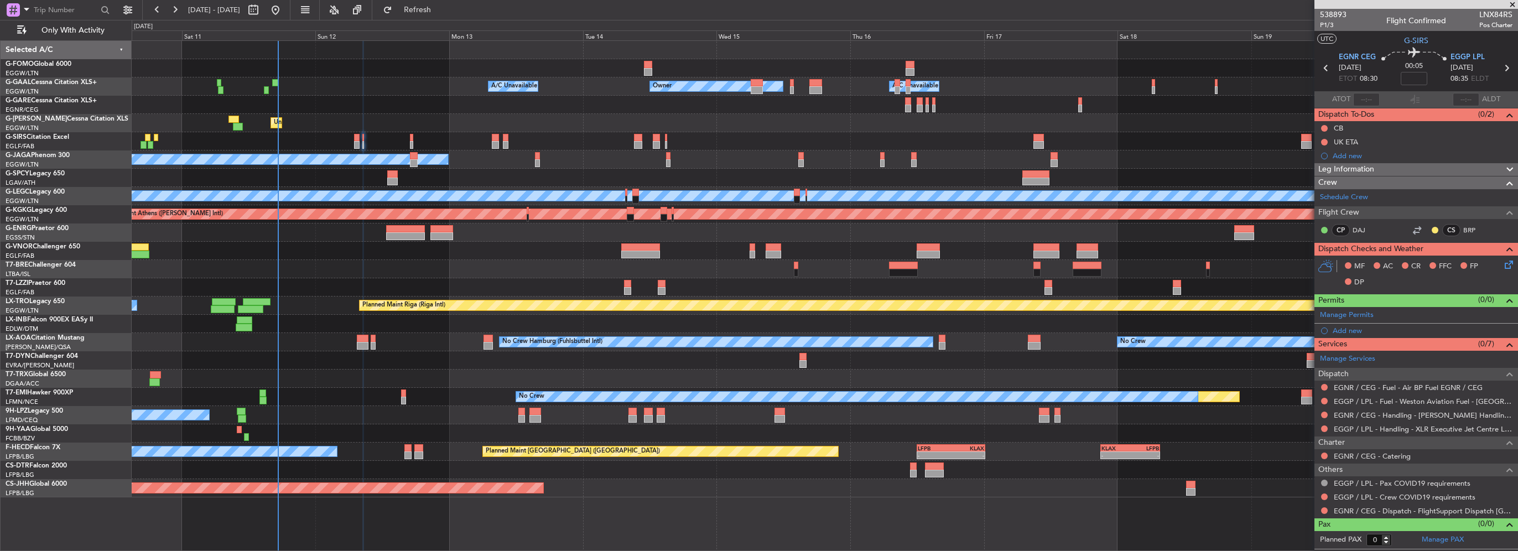
click at [1323, 129] on button at bounding box center [1324, 128] width 7 height 7
click at [1312, 177] on span "Completed" at bounding box center [1329, 177] width 37 height 11
click at [1324, 142] on button at bounding box center [1324, 142] width 7 height 7
click at [1313, 209] on span "Cancelled" at bounding box center [1327, 207] width 32 height 11
click at [1379, 168] on div "Leg Information" at bounding box center [1417, 169] width 204 height 13
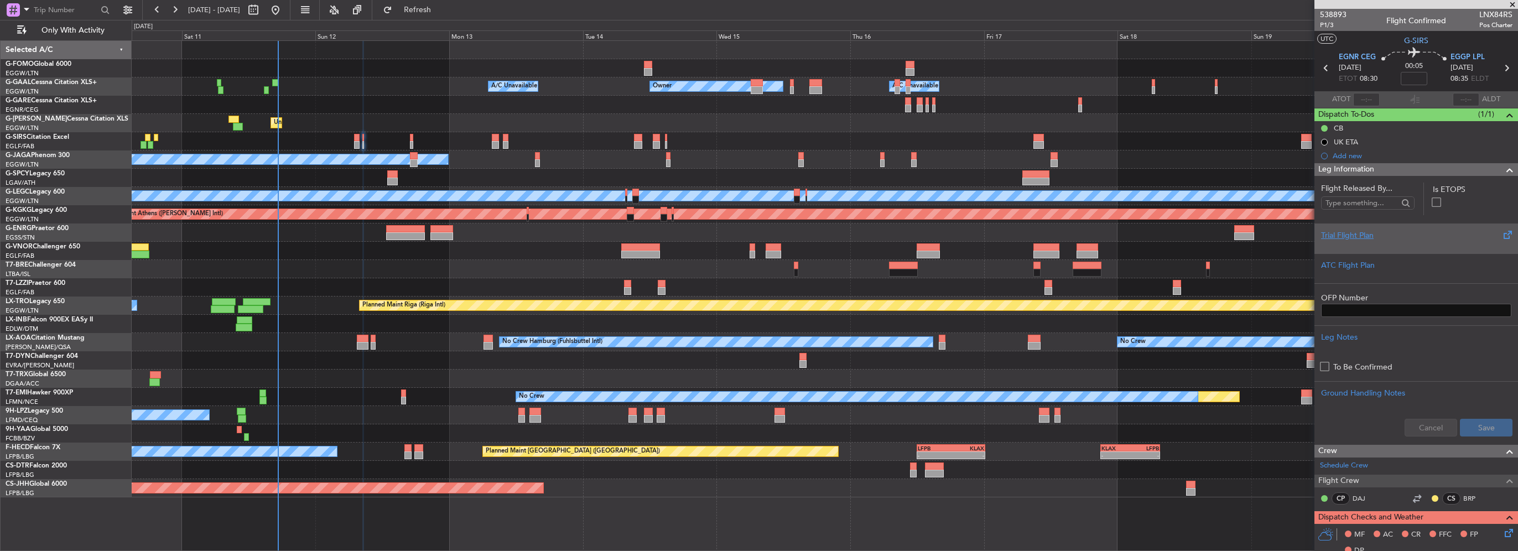
click at [1355, 236] on div "Trial Flight Plan" at bounding box center [1416, 236] width 190 height 12
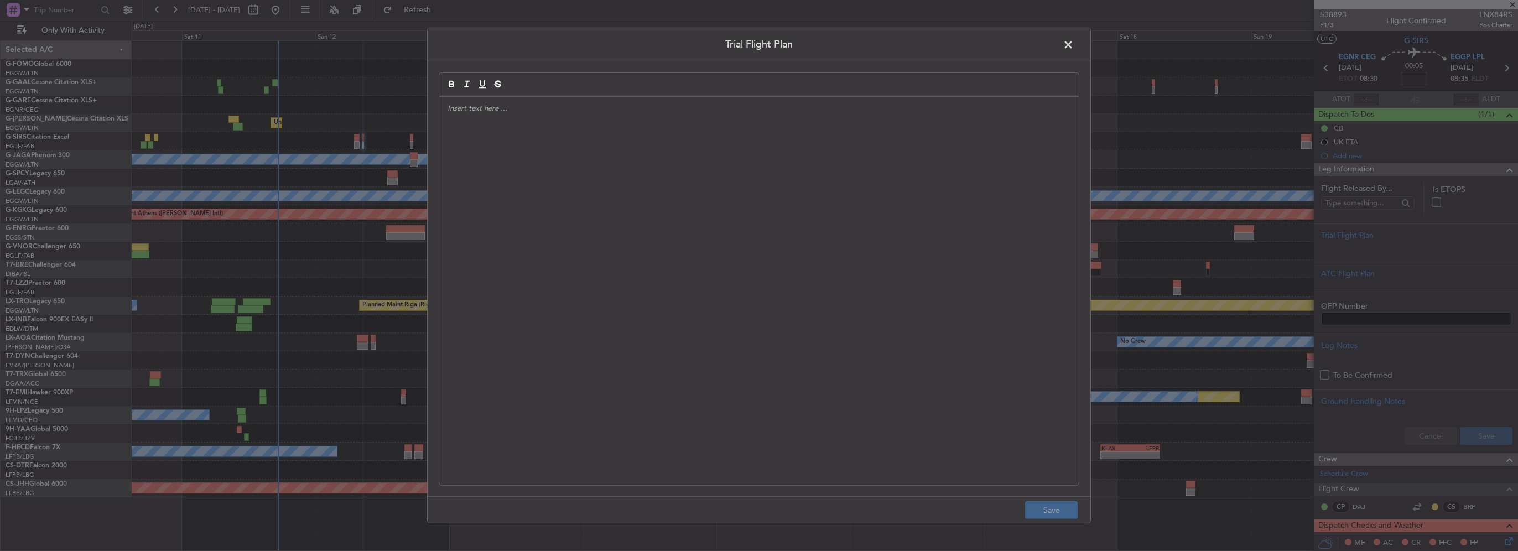
click at [741, 219] on div at bounding box center [759, 291] width 640 height 388
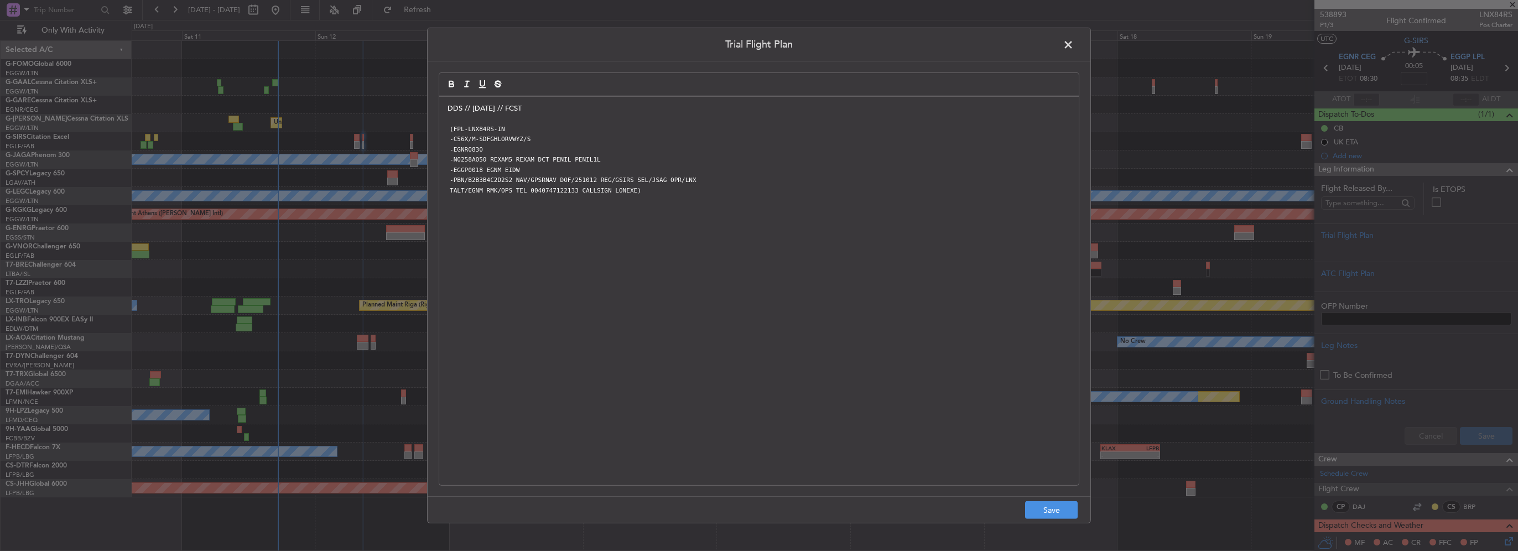
scroll to position [0, 0]
click at [1035, 510] on button "Save" at bounding box center [1051, 510] width 53 height 18
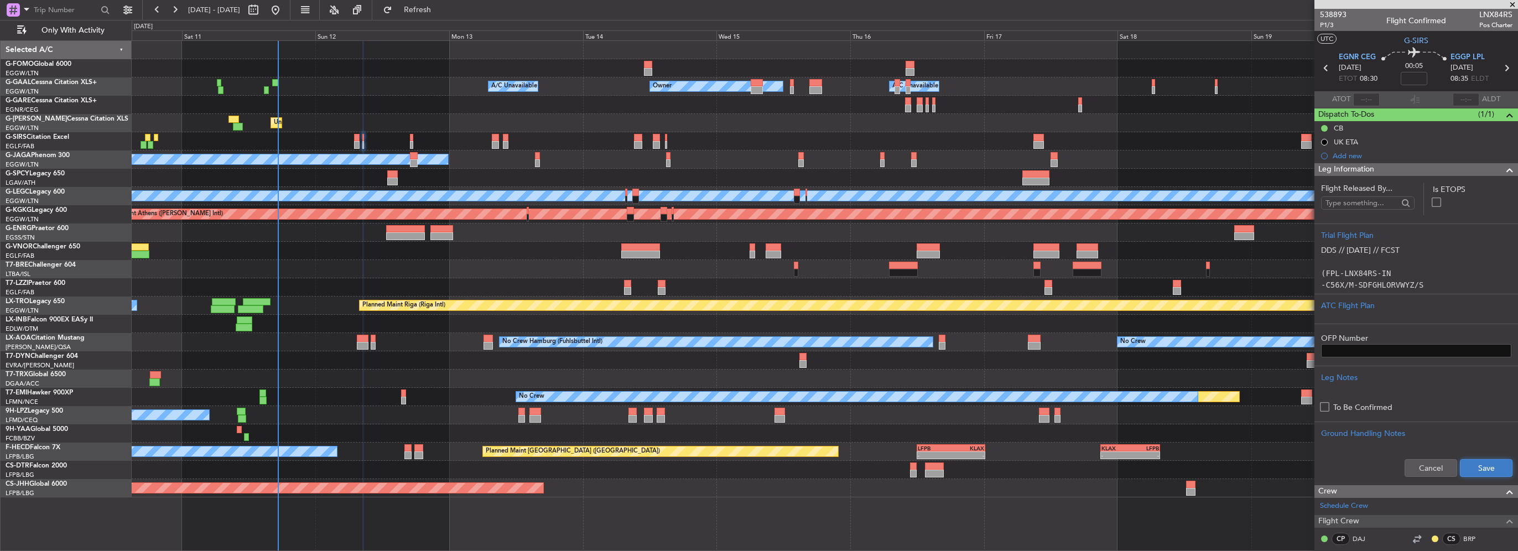
click at [1480, 467] on button "Save" at bounding box center [1486, 468] width 53 height 18
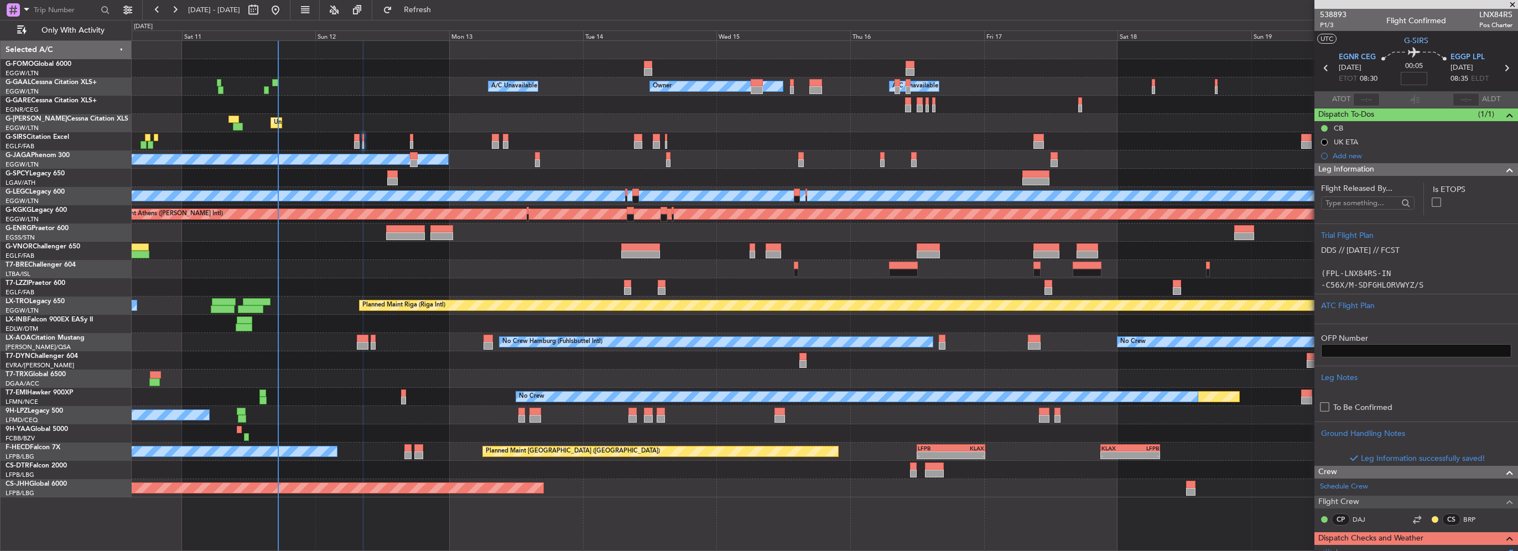
click at [1412, 77] on input at bounding box center [1414, 78] width 27 height 13
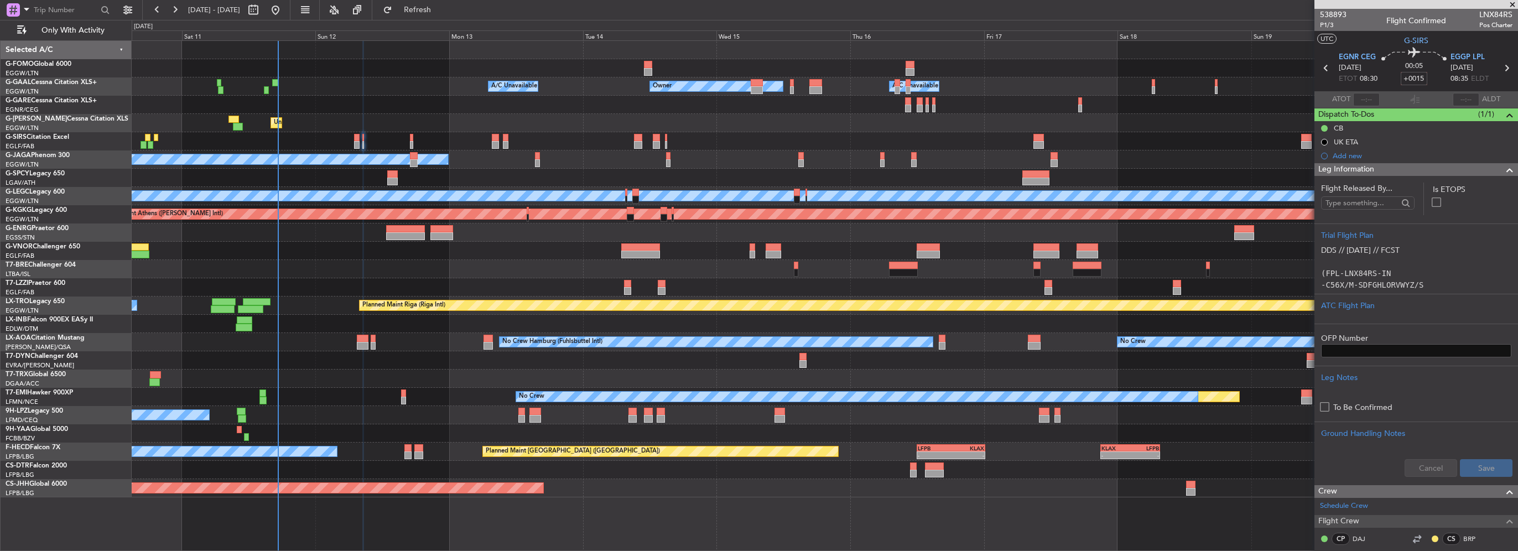
type input "+00:15"
click at [1503, 168] on span at bounding box center [1509, 169] width 13 height 13
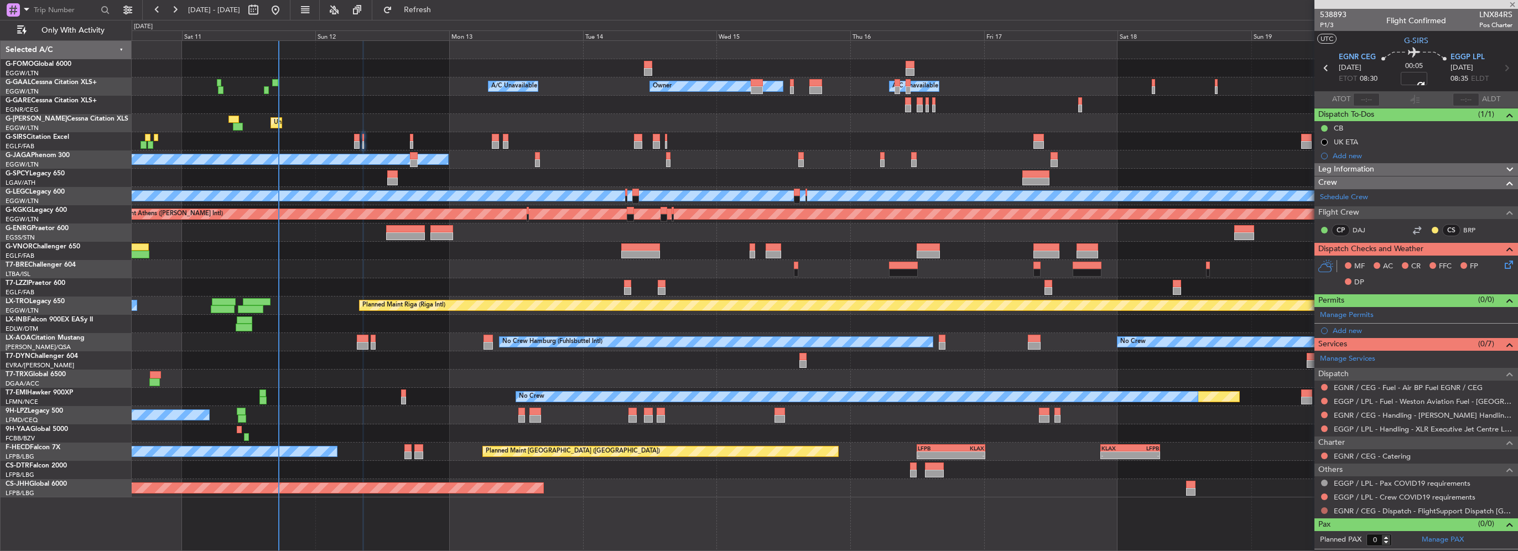
click at [1324, 507] on button at bounding box center [1324, 510] width 7 height 7
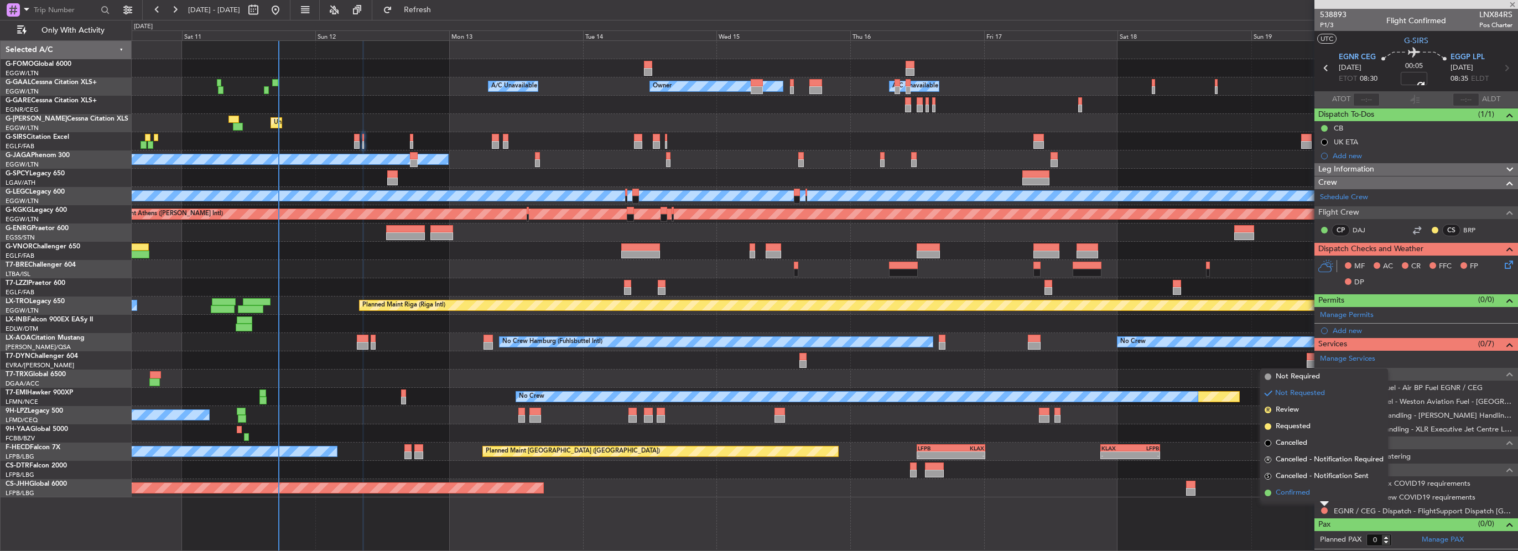
click at [1287, 493] on span "Confirmed" at bounding box center [1293, 492] width 34 height 11
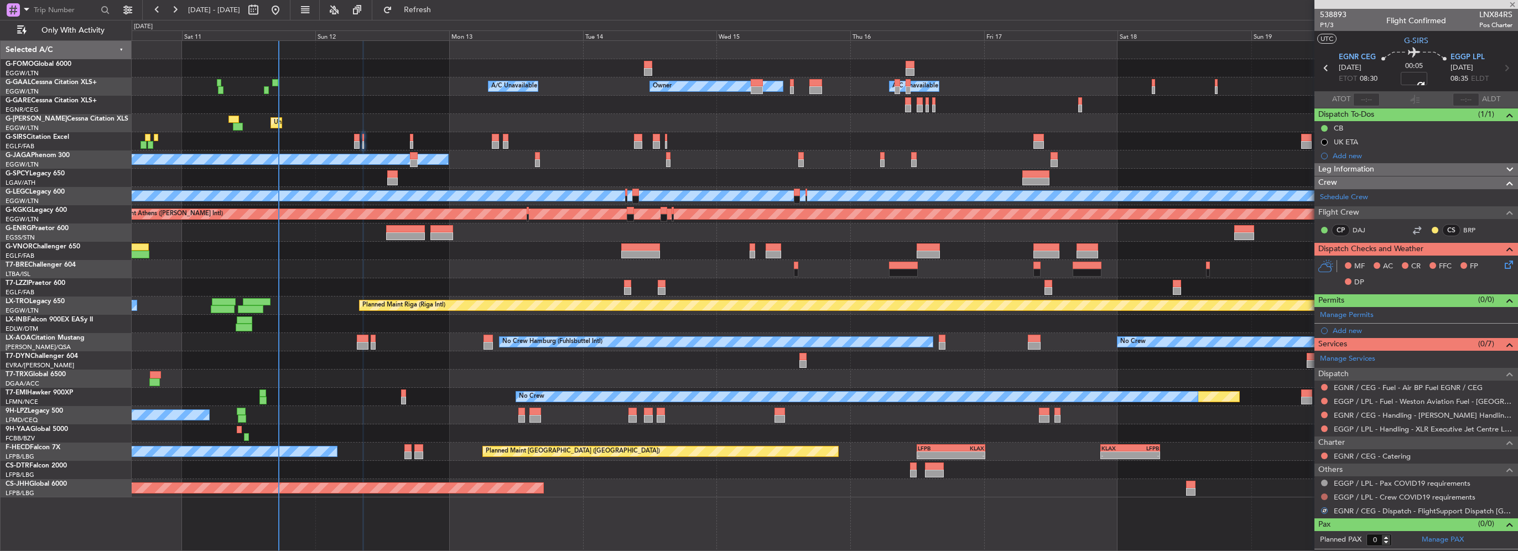
click at [1324, 494] on button at bounding box center [1324, 497] width 7 height 7
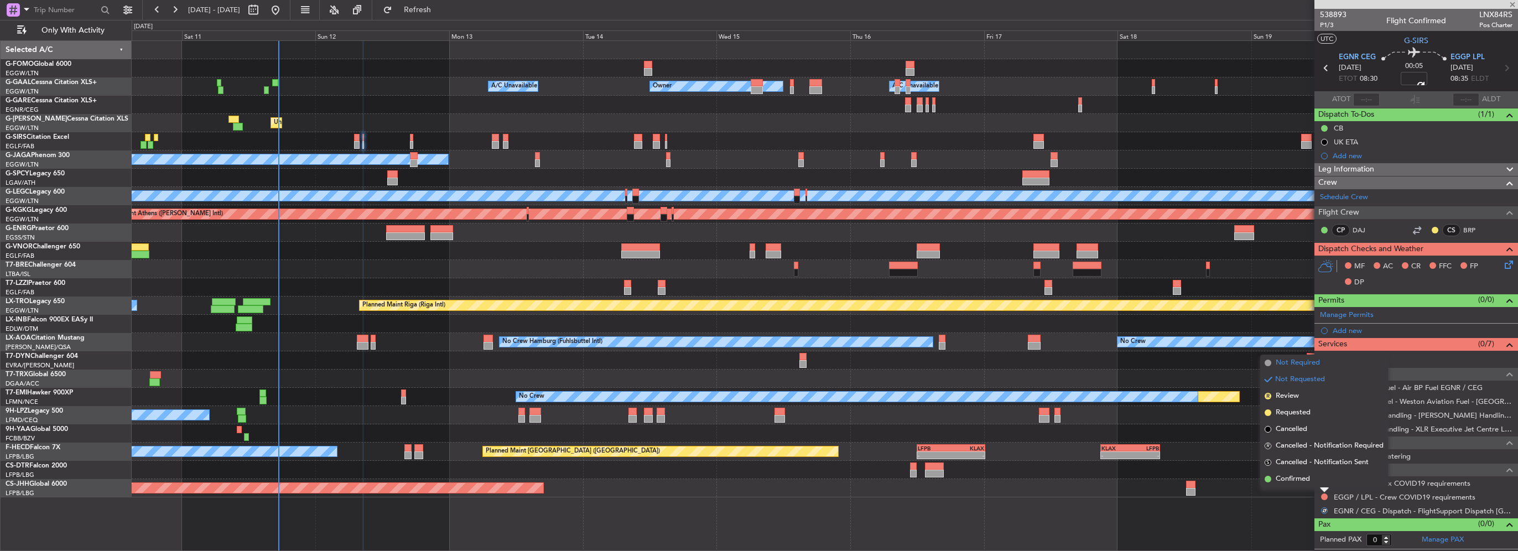
click at [1288, 356] on li "Not Required" at bounding box center [1324, 363] width 128 height 17
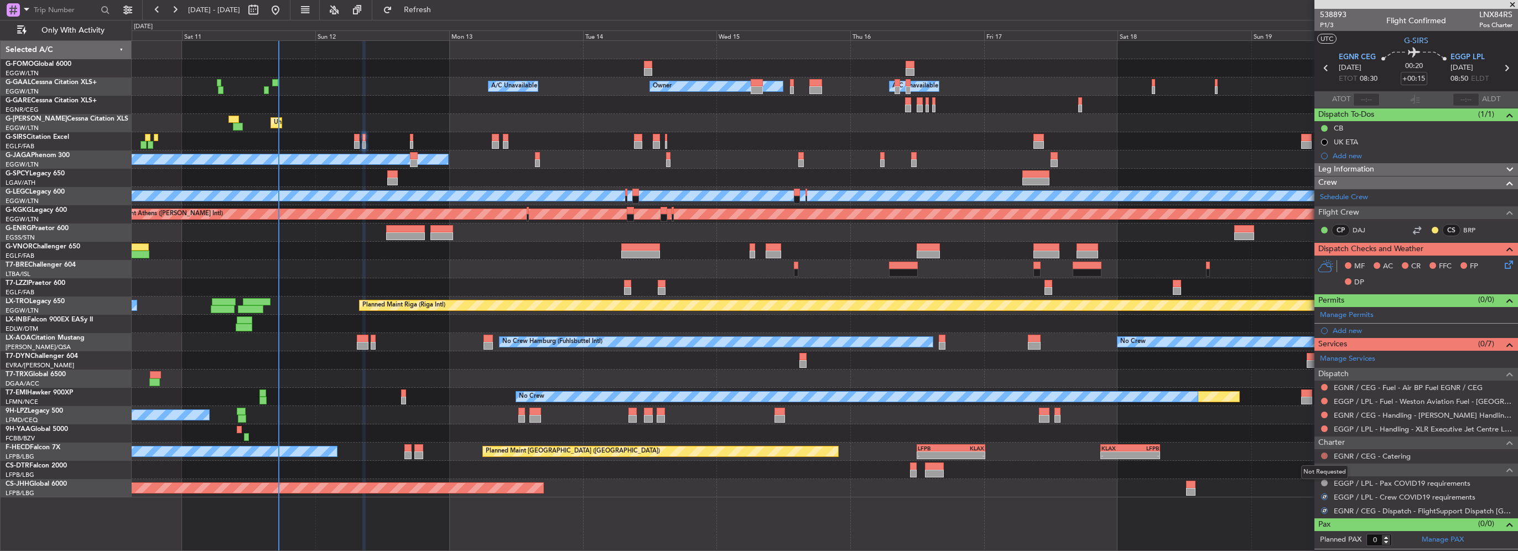
click at [1326, 453] on button at bounding box center [1324, 456] width 7 height 7
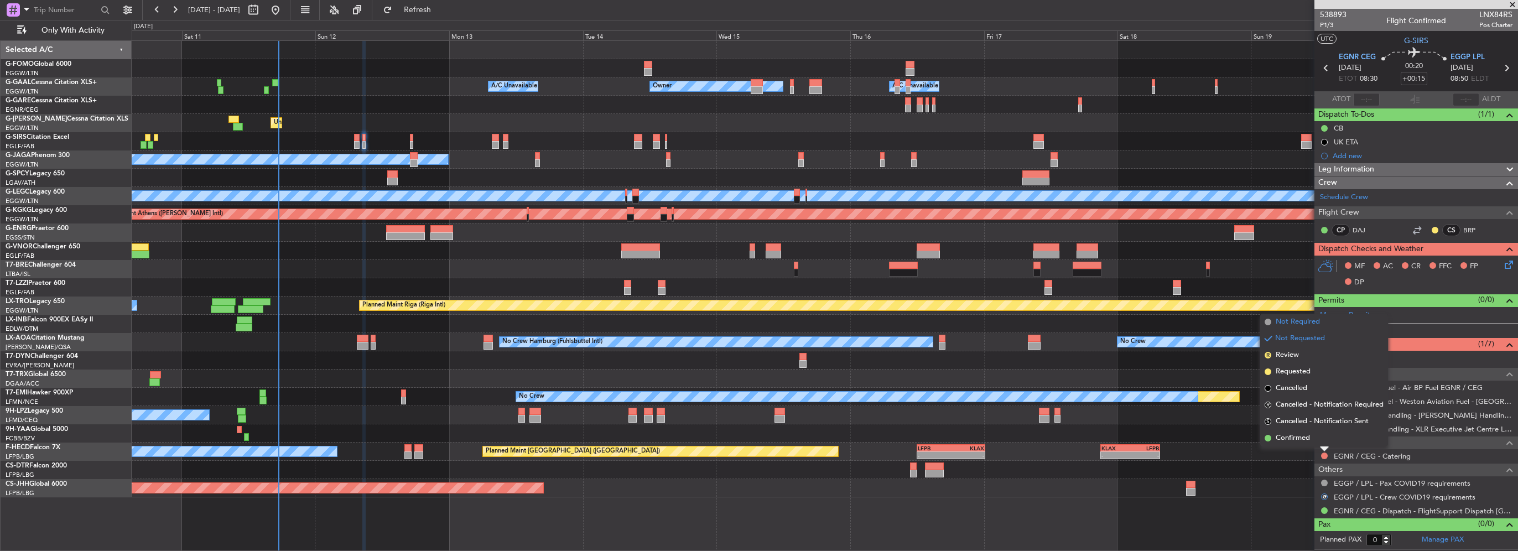
click at [1290, 319] on span "Not Required" at bounding box center [1298, 321] width 44 height 11
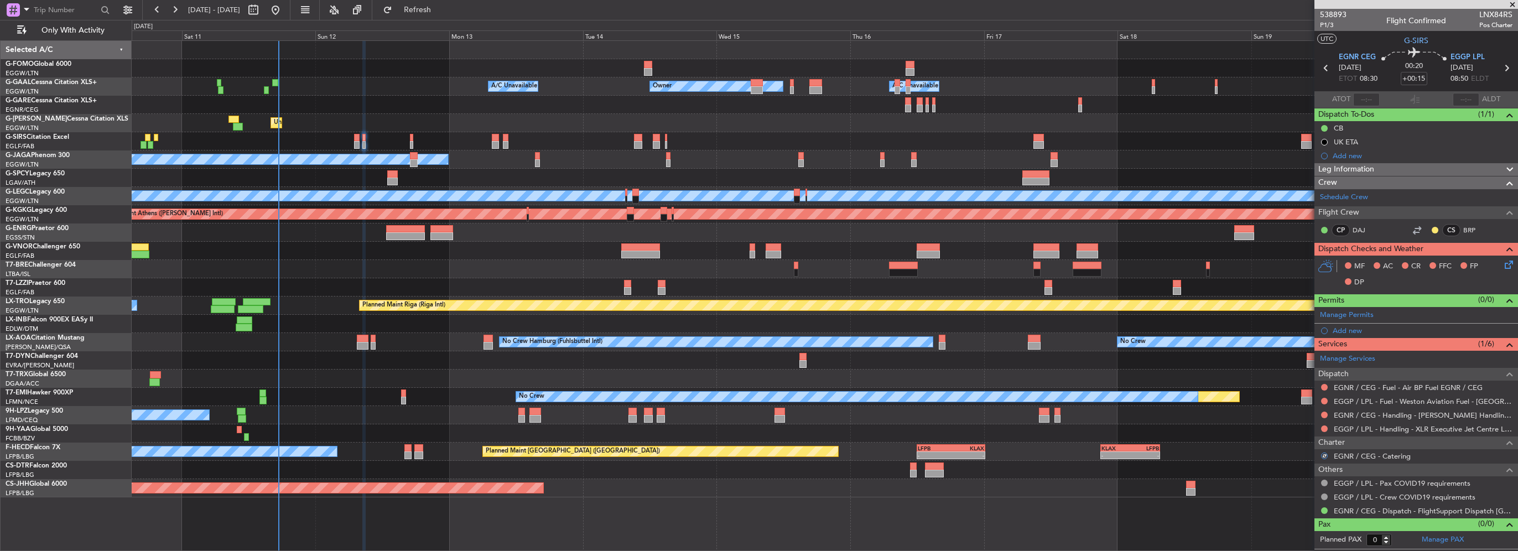
click at [1507, 262] on icon at bounding box center [1507, 262] width 9 height 9
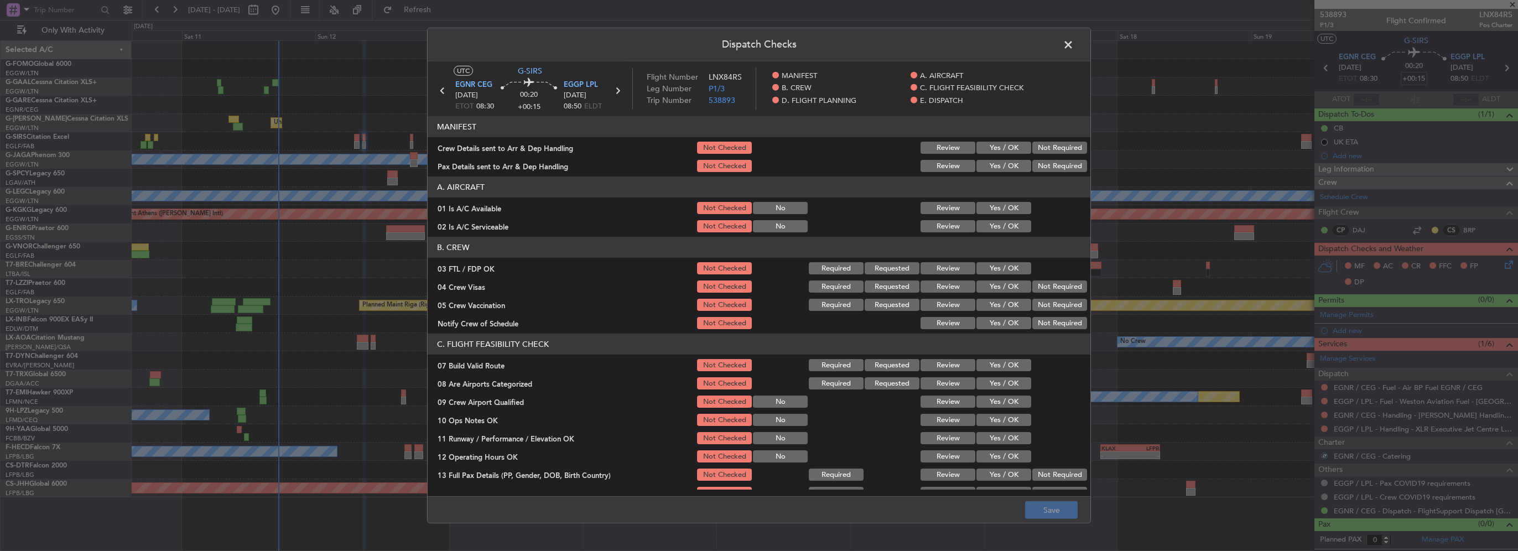
click at [1004, 207] on button "Yes / OK" at bounding box center [1004, 208] width 55 height 12
click at [1003, 226] on button "Yes / OK" at bounding box center [1004, 226] width 55 height 12
click at [1006, 369] on button "Yes / OK" at bounding box center [1004, 365] width 55 height 12
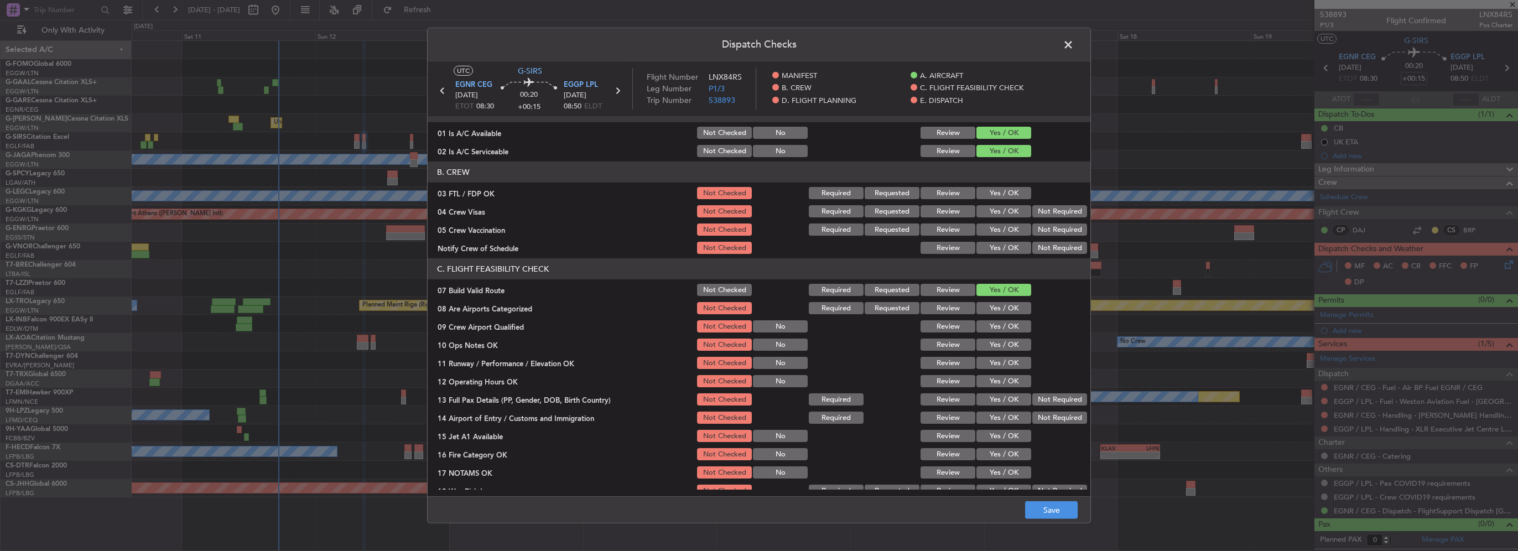
scroll to position [166, 0]
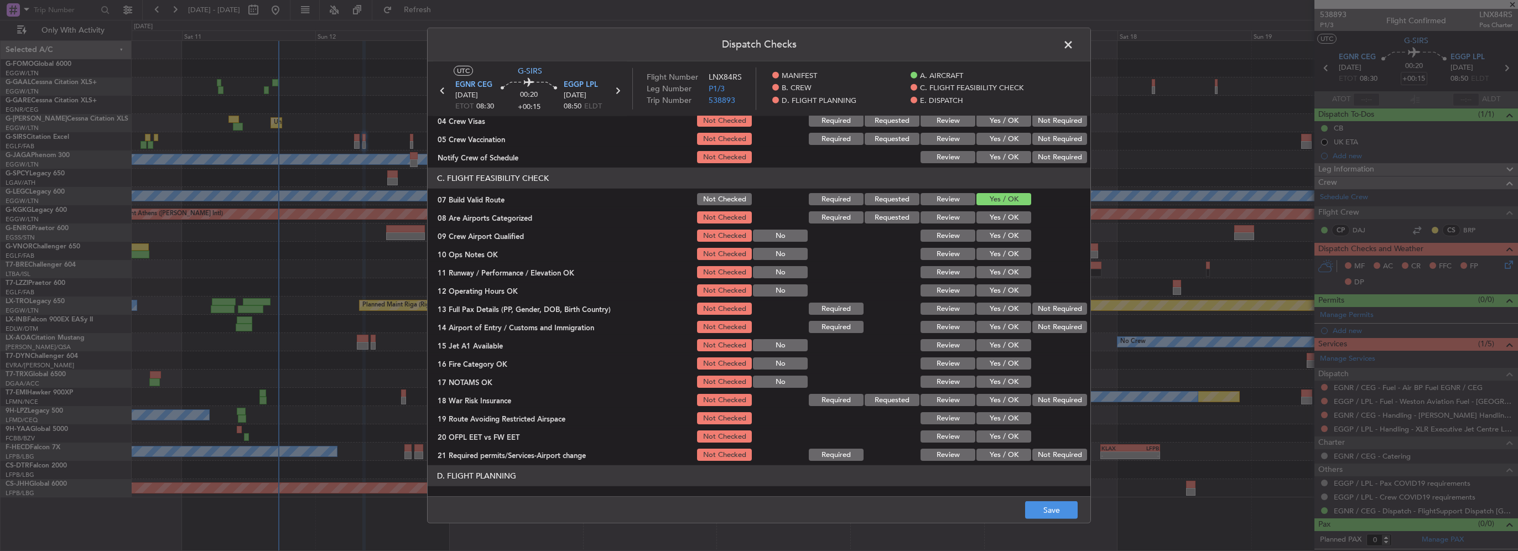
click at [999, 248] on button "Yes / OK" at bounding box center [1004, 254] width 55 height 12
click at [998, 274] on button "Yes / OK" at bounding box center [1004, 272] width 55 height 12
click at [1003, 290] on button "Yes / OK" at bounding box center [1004, 290] width 55 height 12
click at [1004, 312] on button "Yes / OK" at bounding box center [1004, 309] width 55 height 12
click at [1005, 319] on div "Yes / OK" at bounding box center [1003, 326] width 56 height 15
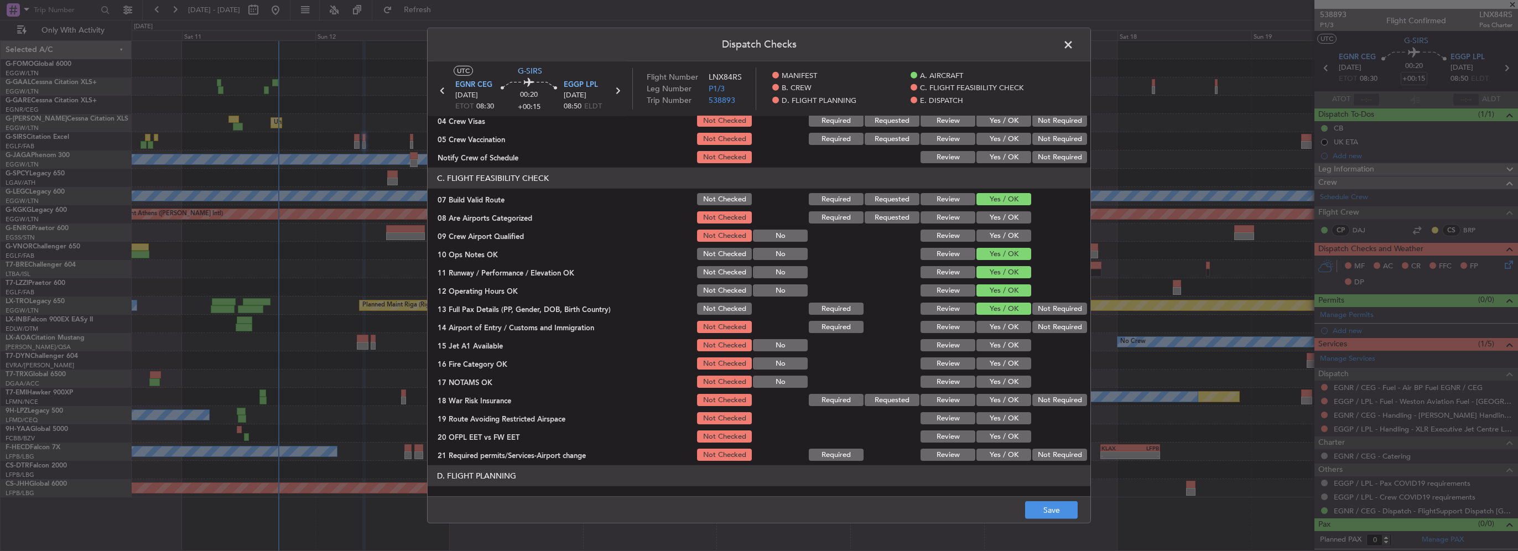
click at [1008, 334] on div "Yes / OK" at bounding box center [1003, 326] width 56 height 15
click at [1008, 331] on button "Yes / OK" at bounding box center [1004, 327] width 55 height 12
click at [1010, 344] on button "Yes / OK" at bounding box center [1004, 345] width 55 height 12
drag, startPoint x: 1009, startPoint y: 362, endPoint x: 1006, endPoint y: 382, distance: 19.5
click at [1009, 363] on button "Yes / OK" at bounding box center [1004, 363] width 55 height 12
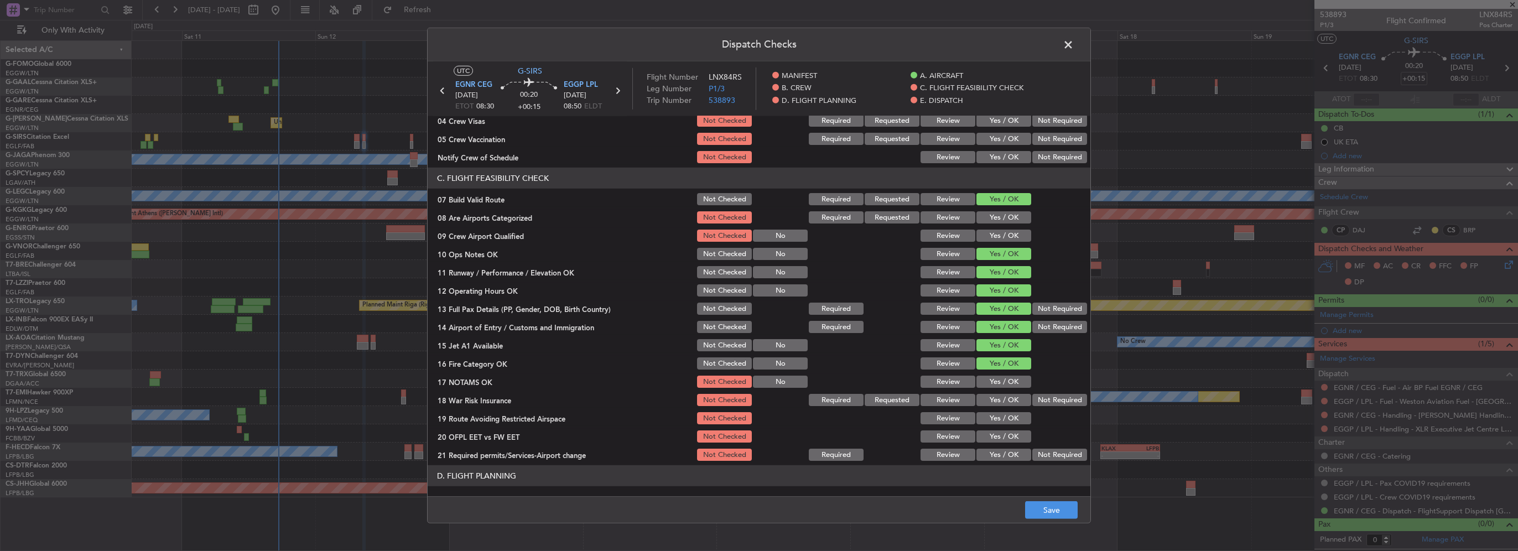
drag, startPoint x: 1006, startPoint y: 382, endPoint x: 1005, endPoint y: 399, distance: 17.8
click at [1006, 382] on button "Yes / OK" at bounding box center [1004, 382] width 55 height 12
click at [1005, 401] on button "Yes / OK" at bounding box center [1004, 400] width 55 height 12
click at [1005, 416] on button "Yes / OK" at bounding box center [1004, 418] width 55 height 12
click at [1006, 433] on button "Yes / OK" at bounding box center [1004, 436] width 55 height 12
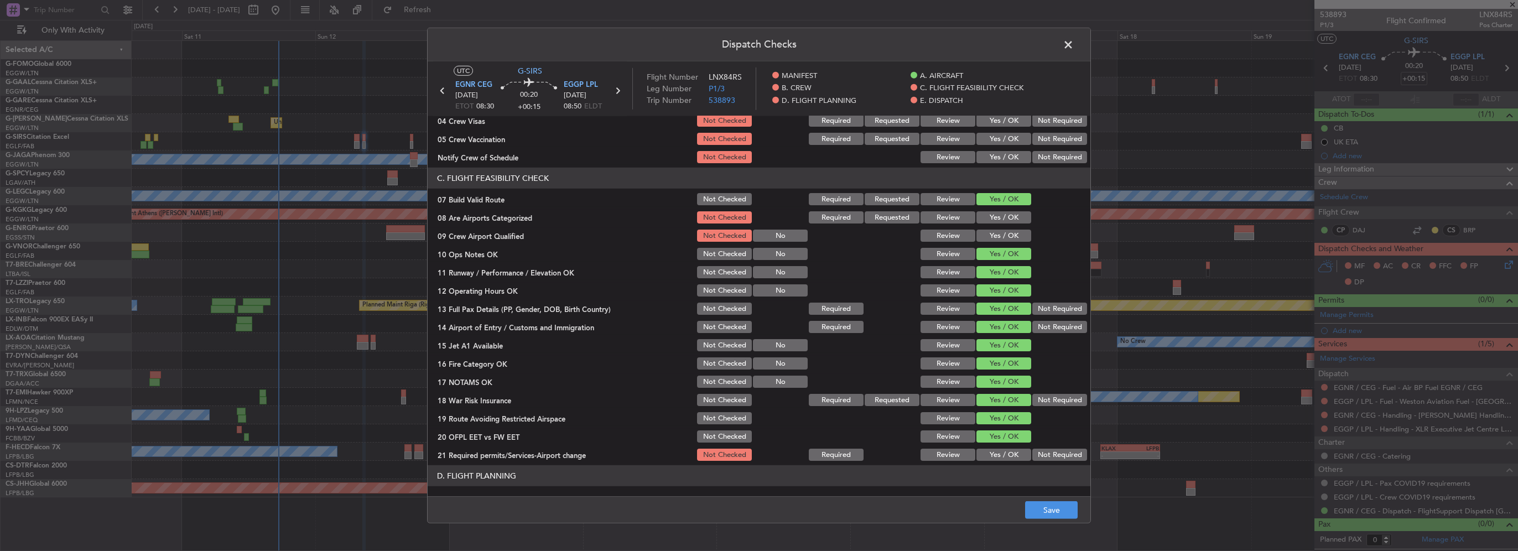
click at [1011, 449] on button "Yes / OK" at bounding box center [1004, 455] width 55 height 12
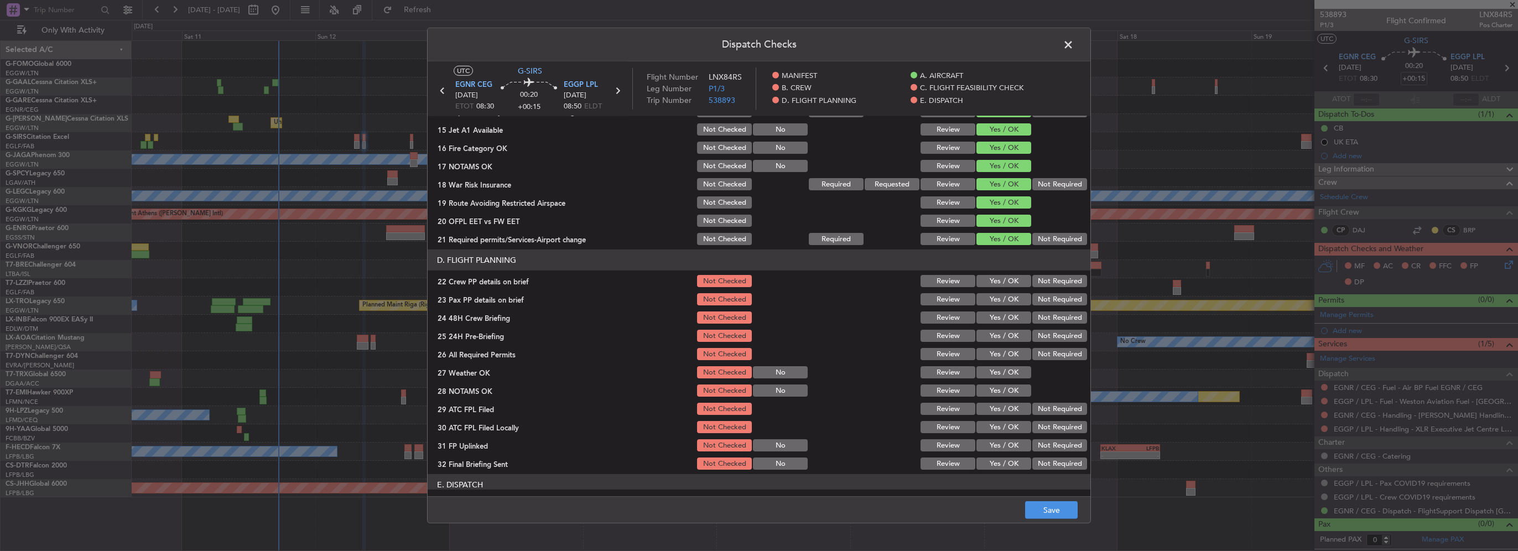
scroll to position [387, 0]
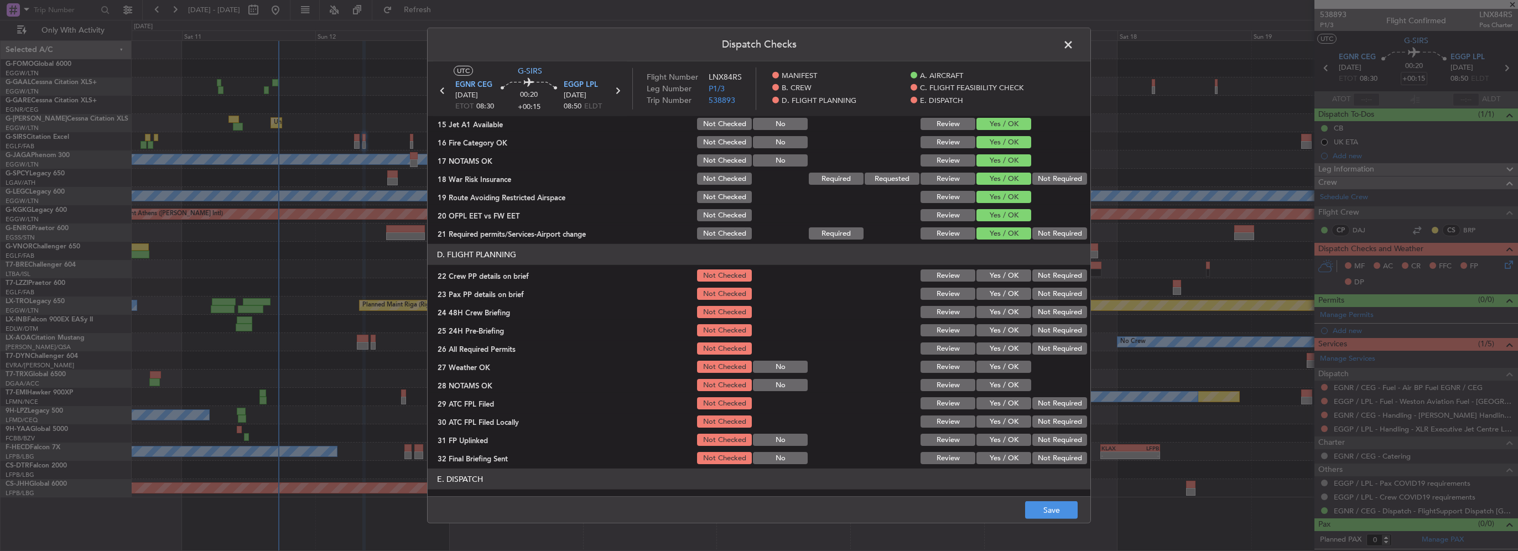
click at [1000, 274] on button "Yes / OK" at bounding box center [1004, 275] width 55 height 12
click at [1001, 291] on button "Yes / OK" at bounding box center [1004, 294] width 55 height 12
click at [1004, 313] on button "Yes / OK" at bounding box center [1004, 312] width 55 height 12
click at [1042, 327] on button "Not Required" at bounding box center [1059, 330] width 55 height 12
drag, startPoint x: 1049, startPoint y: 536, endPoint x: 1052, endPoint y: 531, distance: 6.0
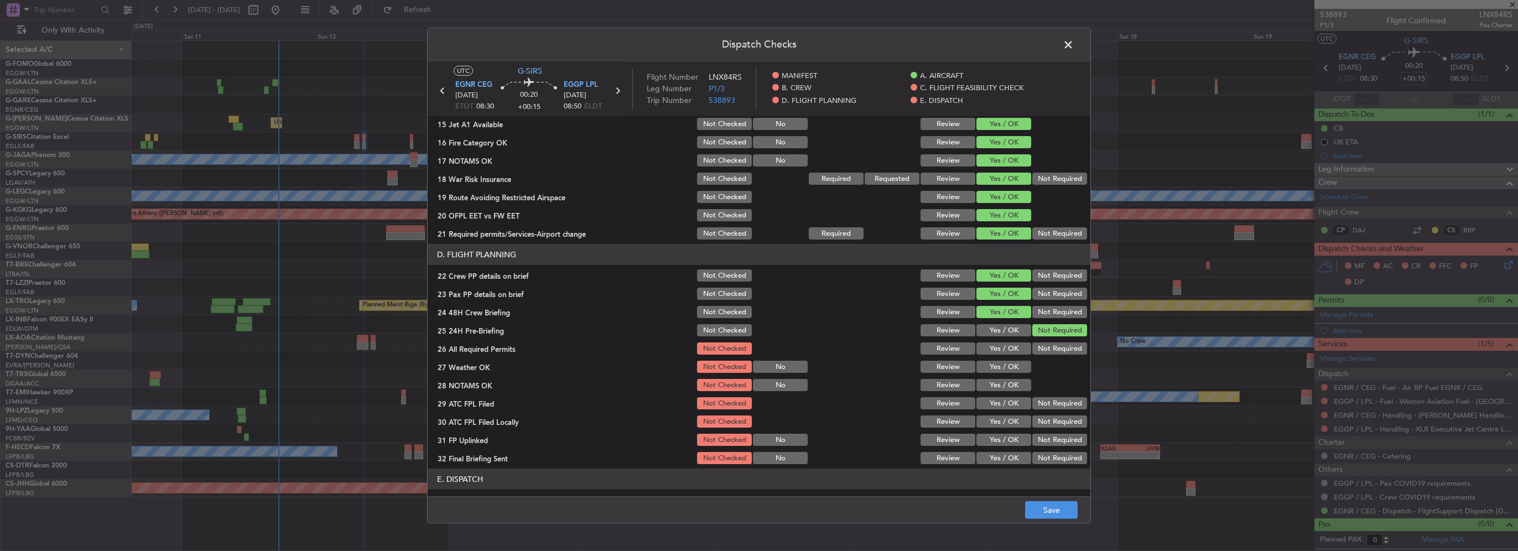
click at [1051, 535] on div "Dispatch Checks UTC G-SIRS EGNR CEG 12/10/2025 ETOT 08:30 00:20 +00:15 EGGP LPL…" at bounding box center [759, 275] width 1518 height 551
click at [1049, 516] on button "Save" at bounding box center [1051, 510] width 53 height 18
click at [1074, 41] on span at bounding box center [1074, 48] width 0 height 22
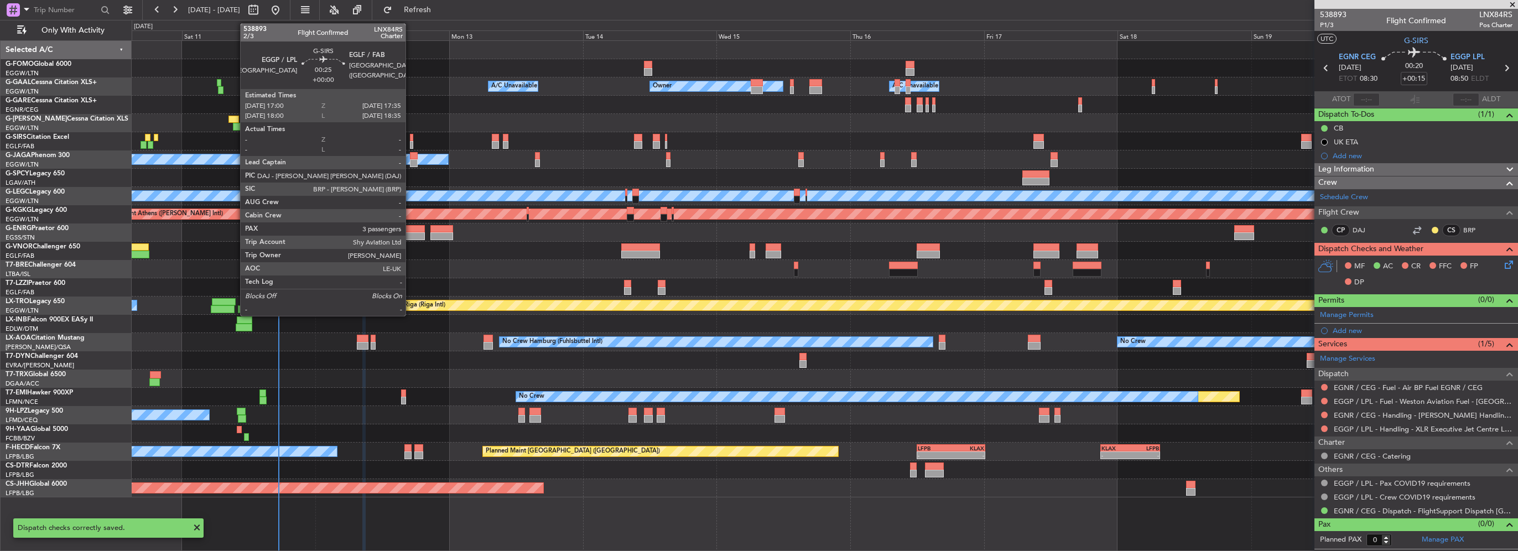
click at [410, 141] on div at bounding box center [411, 145] width 3 height 8
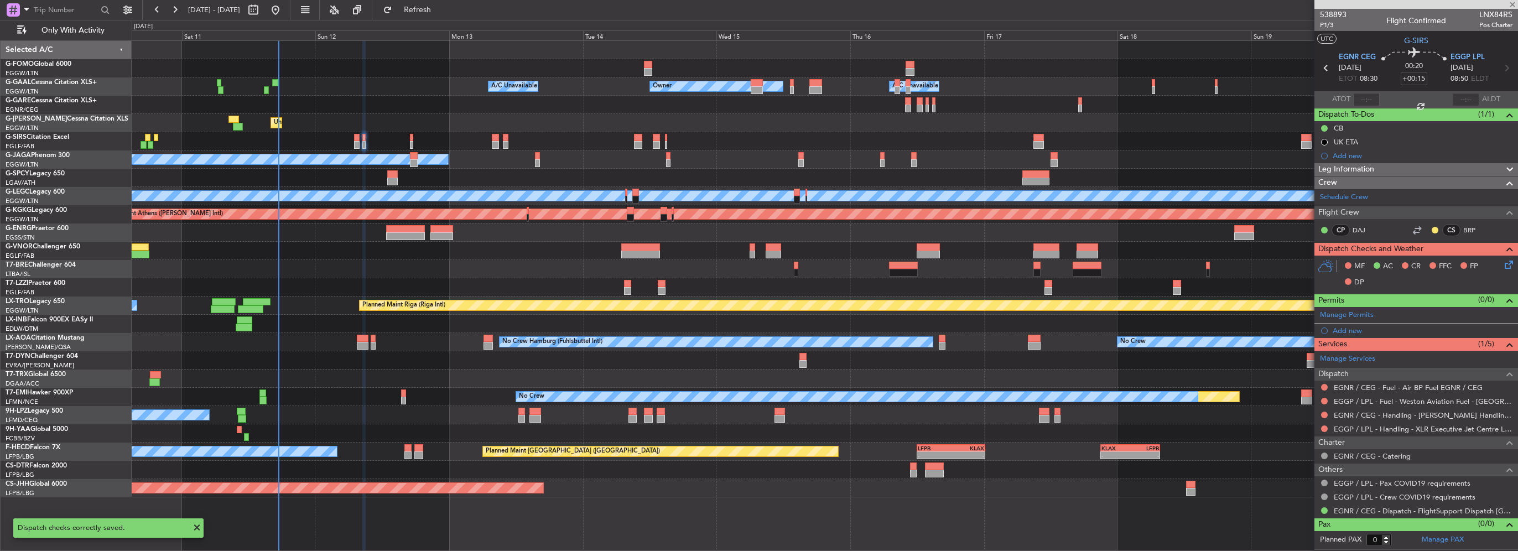
type input "3"
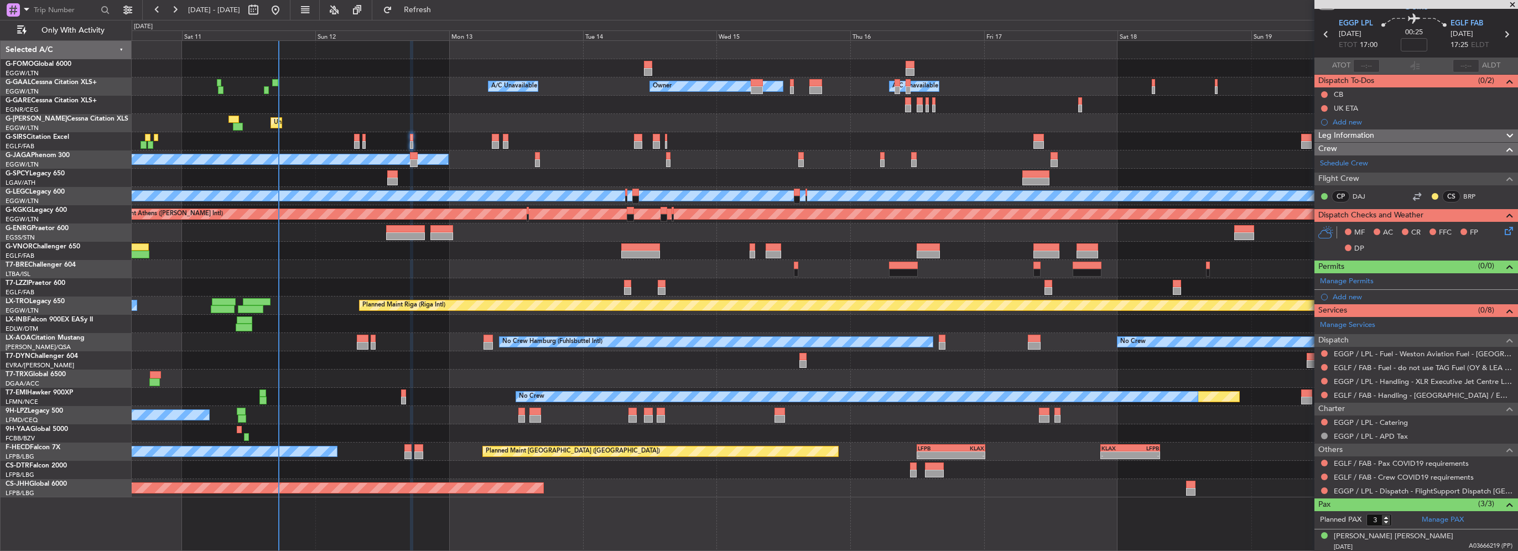
scroll to position [0, 0]
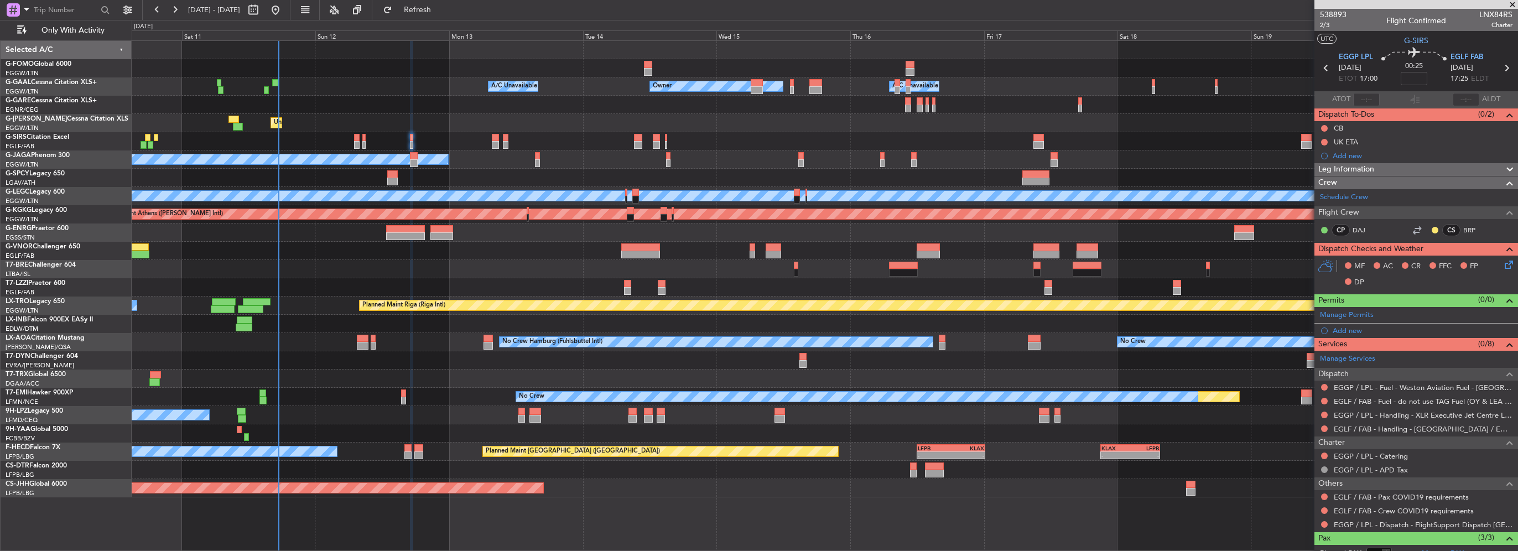
click at [1369, 173] on span "Leg Information" at bounding box center [1347, 169] width 56 height 13
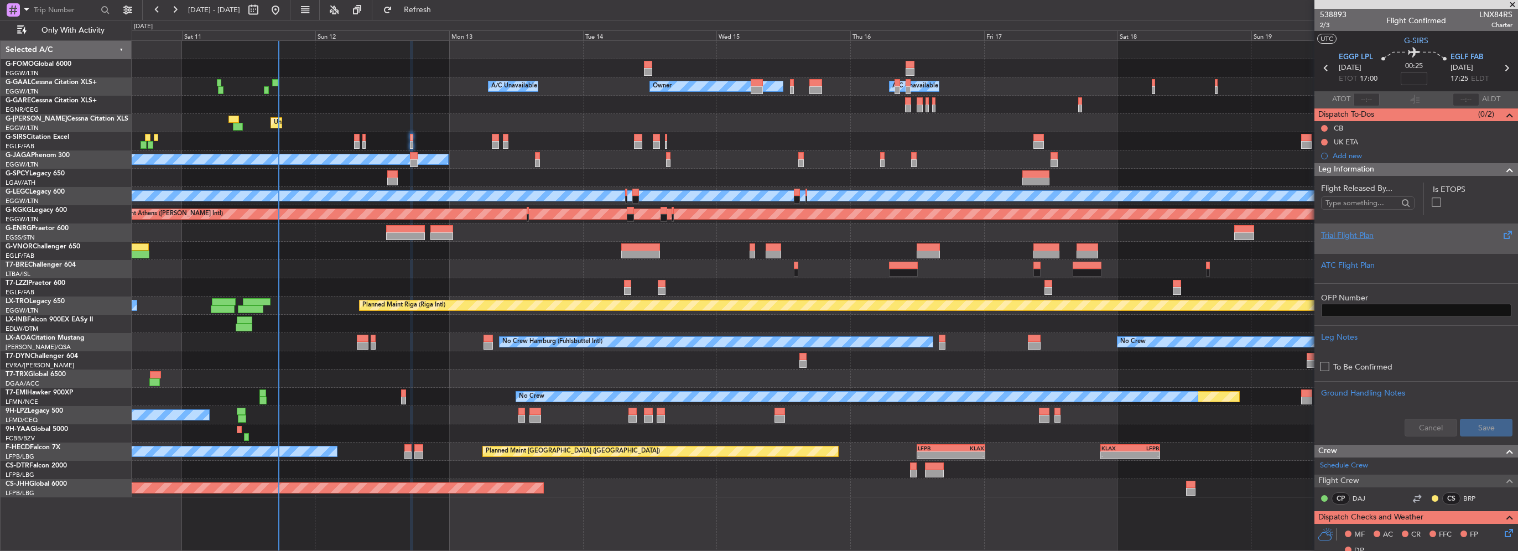
click at [1352, 247] on div "Trial Flight Plan" at bounding box center [1417, 239] width 204 height 30
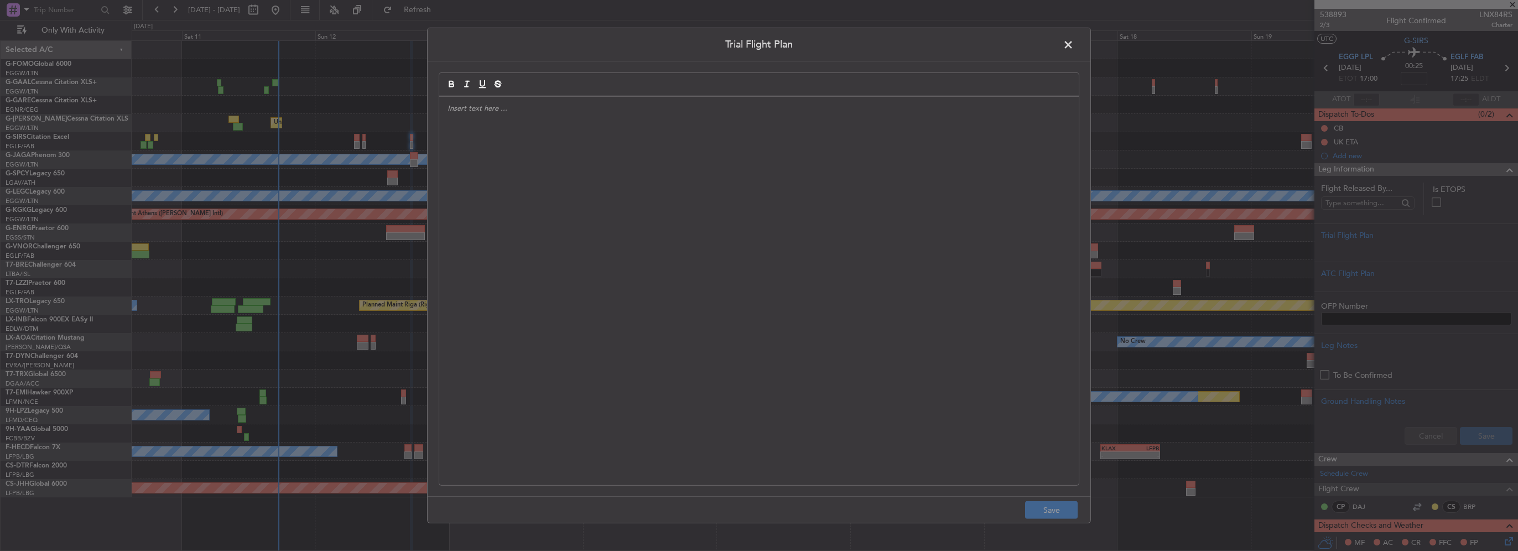
click at [755, 214] on div at bounding box center [759, 291] width 640 height 388
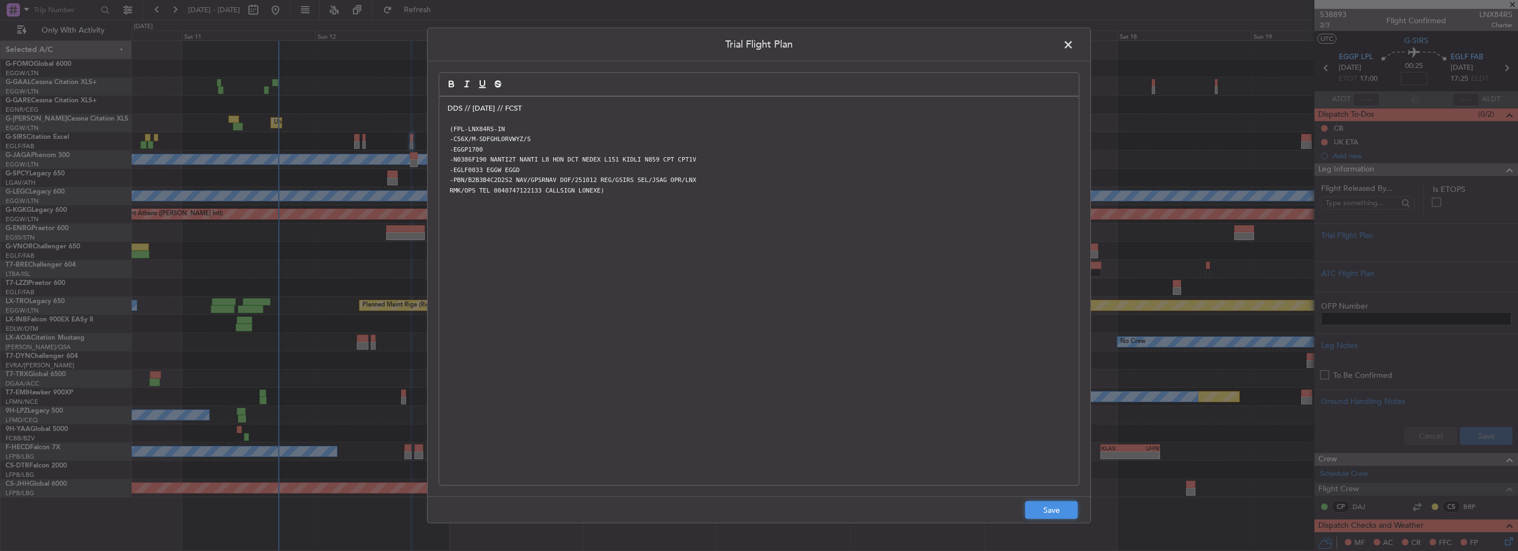
drag, startPoint x: 1057, startPoint y: 511, endPoint x: 1332, endPoint y: 491, distance: 276.3
click at [1057, 511] on button "Save" at bounding box center [1051, 510] width 53 height 18
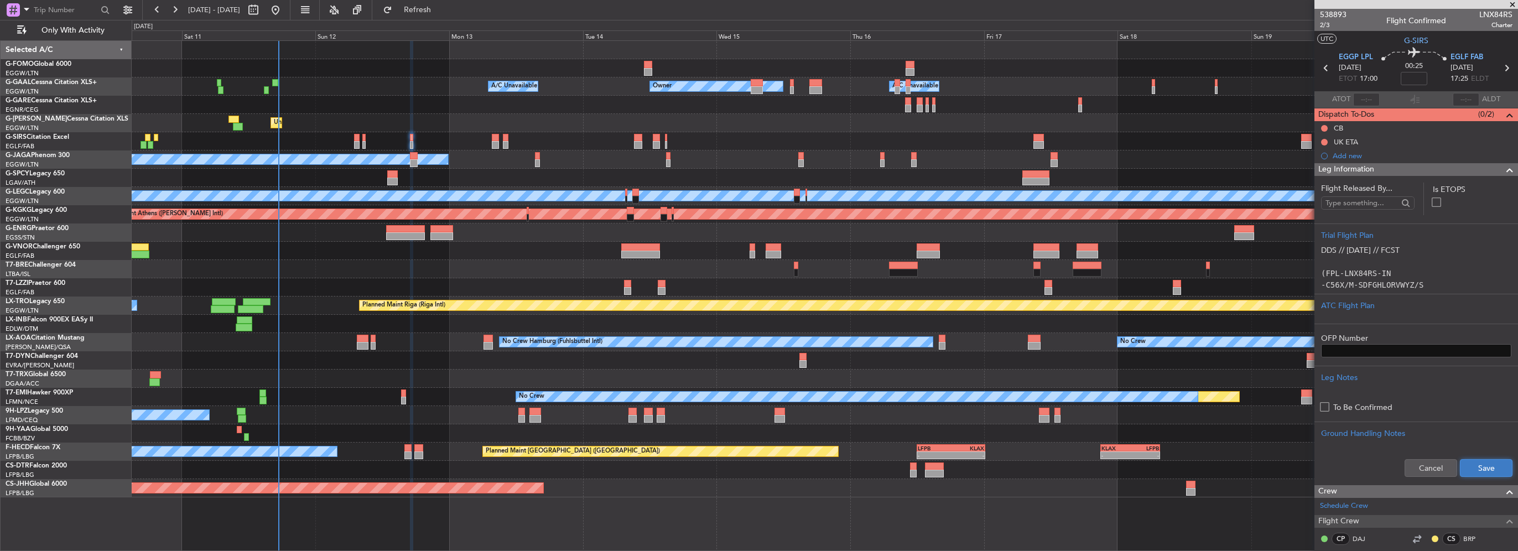
click at [1475, 470] on button "Save" at bounding box center [1486, 468] width 53 height 18
click at [1412, 80] on input at bounding box center [1414, 78] width 27 height 13
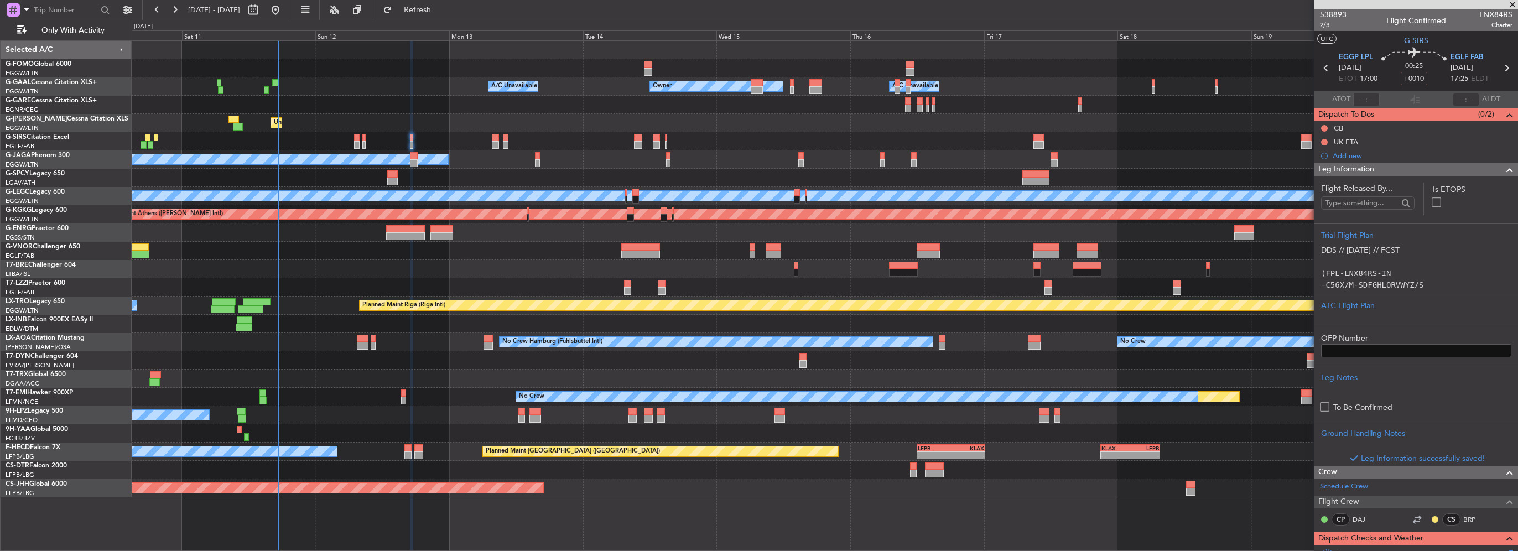
type input "+00:10"
click at [1503, 169] on span at bounding box center [1509, 169] width 13 height 13
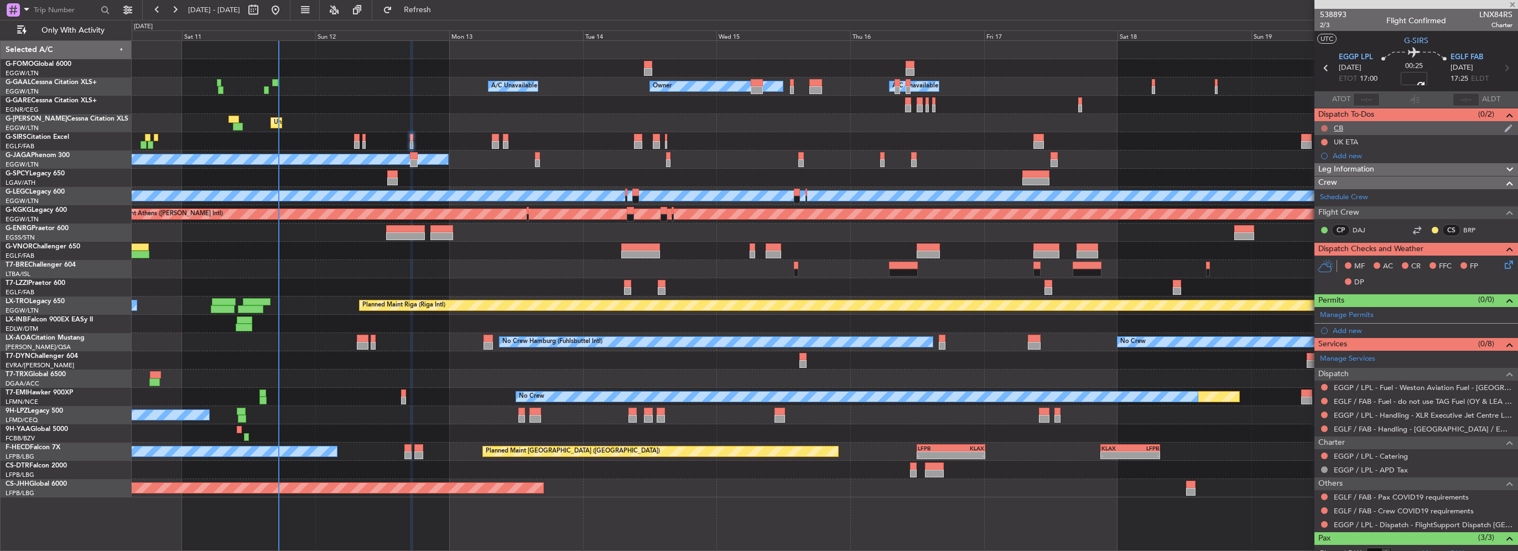
click at [1325, 127] on button at bounding box center [1324, 128] width 7 height 7
click at [1320, 181] on span "Completed" at bounding box center [1329, 177] width 37 height 11
click at [1324, 142] on button at bounding box center [1324, 142] width 7 height 7
click at [1317, 212] on span "Cancelled" at bounding box center [1327, 207] width 32 height 11
click at [1328, 525] on div at bounding box center [1324, 524] width 9 height 9
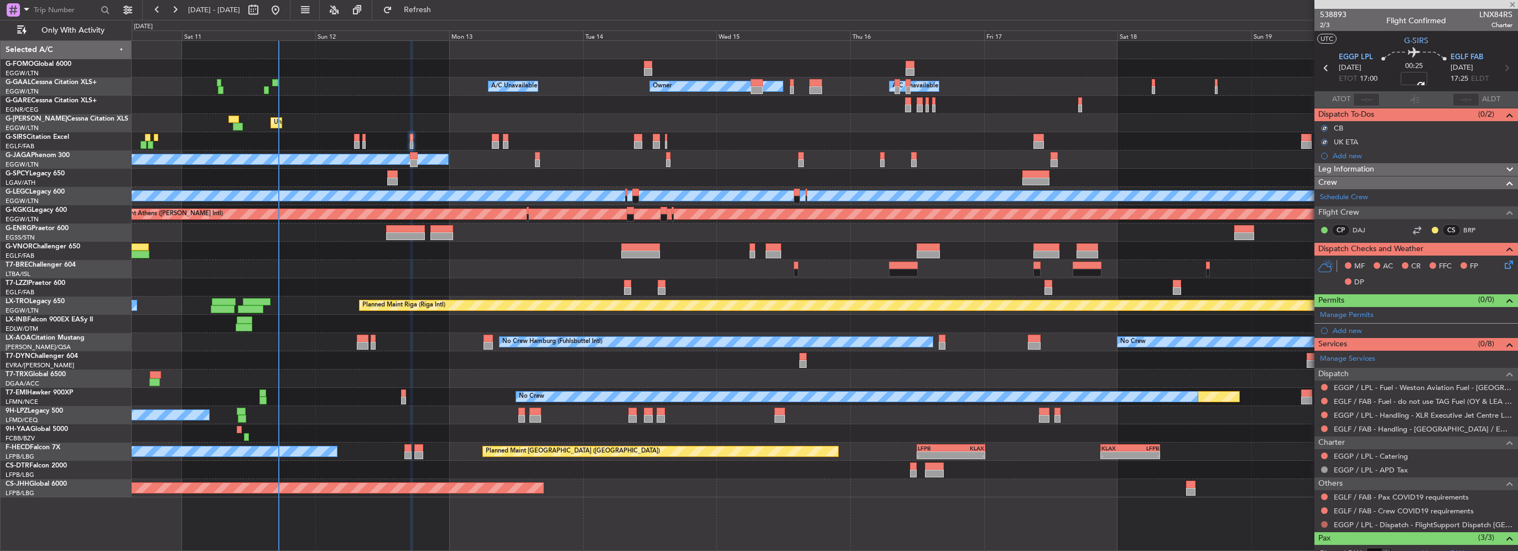
click at [1326, 524] on button at bounding box center [1324, 524] width 7 height 7
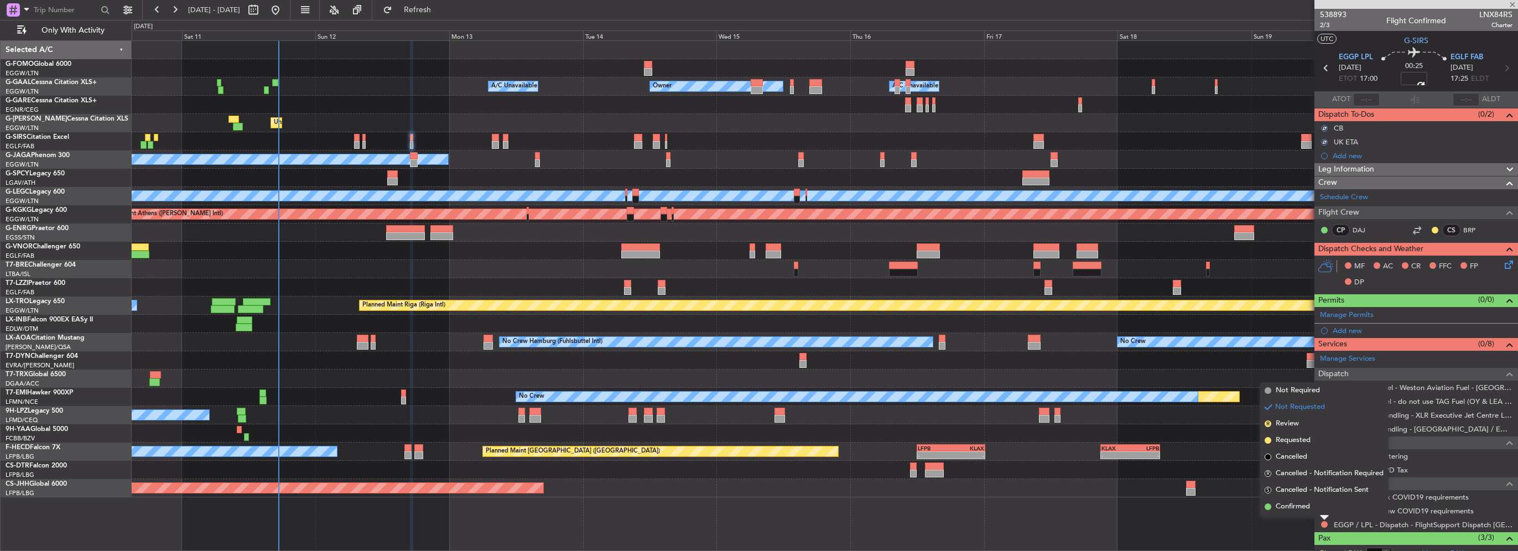
click at [1306, 508] on div "Not Requested" at bounding box center [1324, 506] width 47 height 14
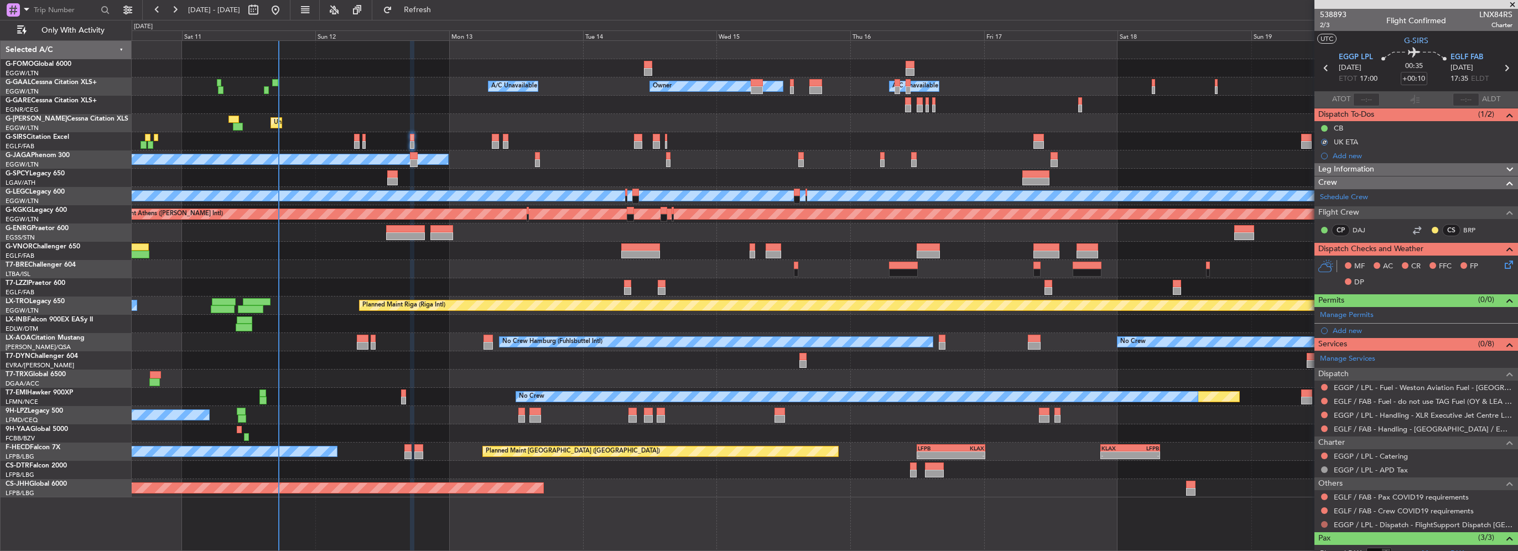
click at [1324, 525] on button at bounding box center [1324, 524] width 7 height 7
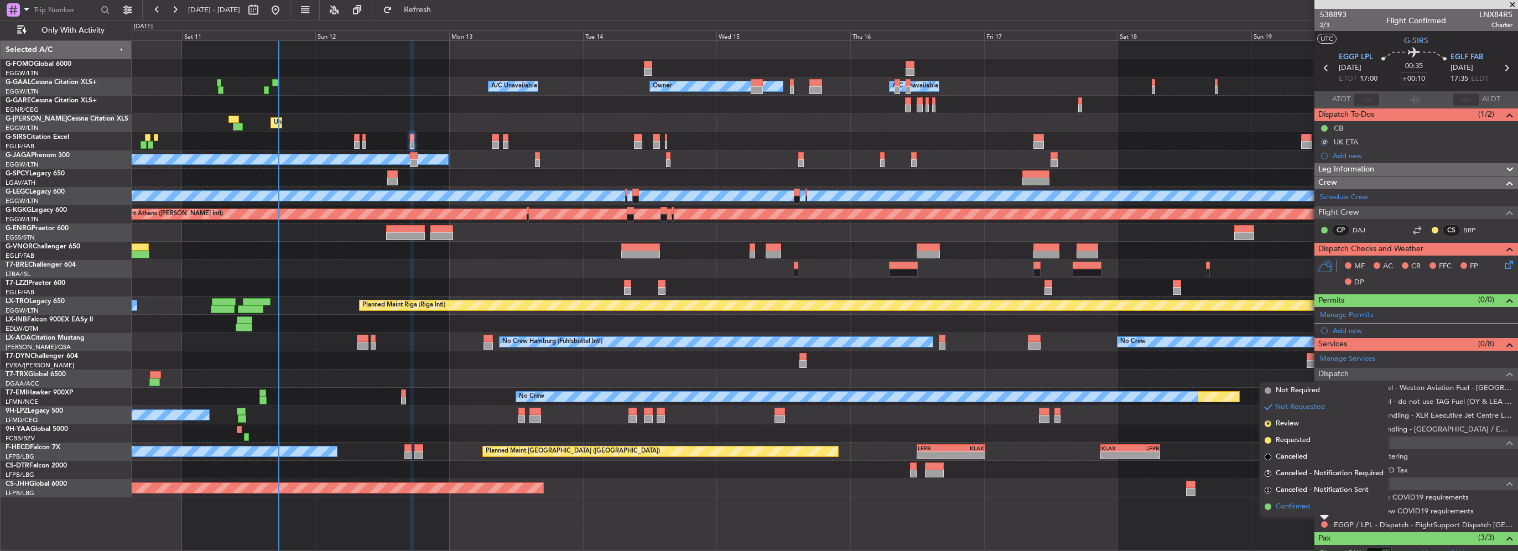
click at [1294, 504] on span "Confirmed" at bounding box center [1293, 506] width 34 height 11
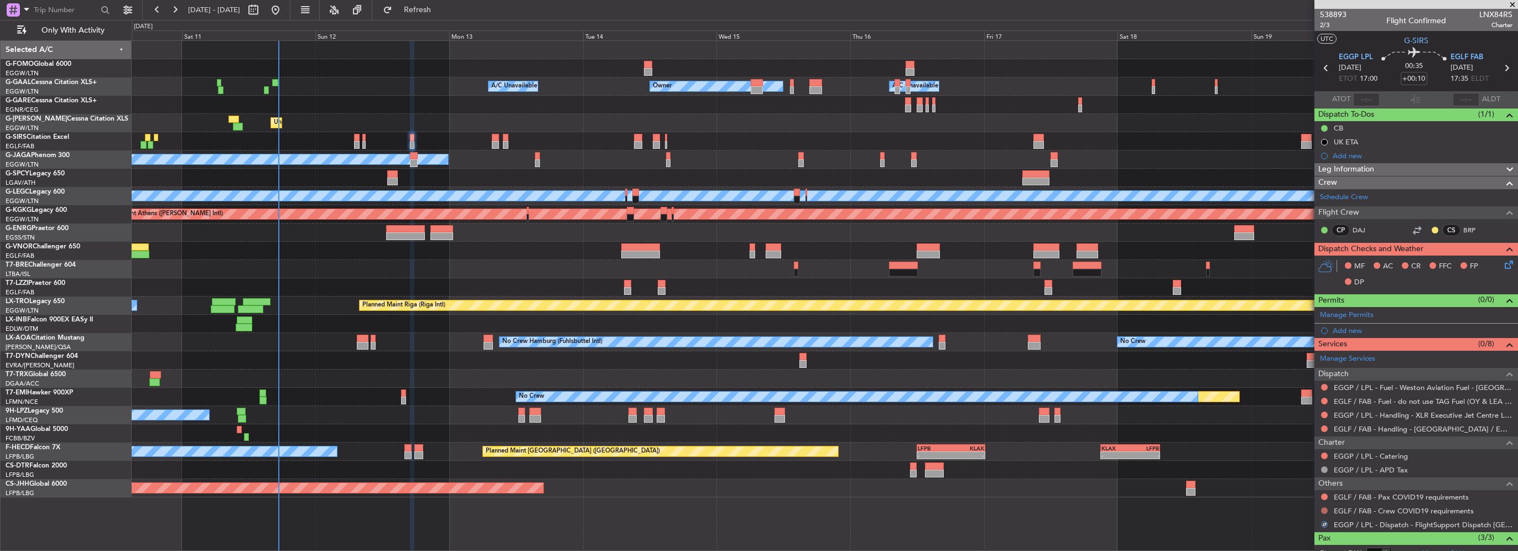
click at [1325, 507] on button at bounding box center [1324, 510] width 7 height 7
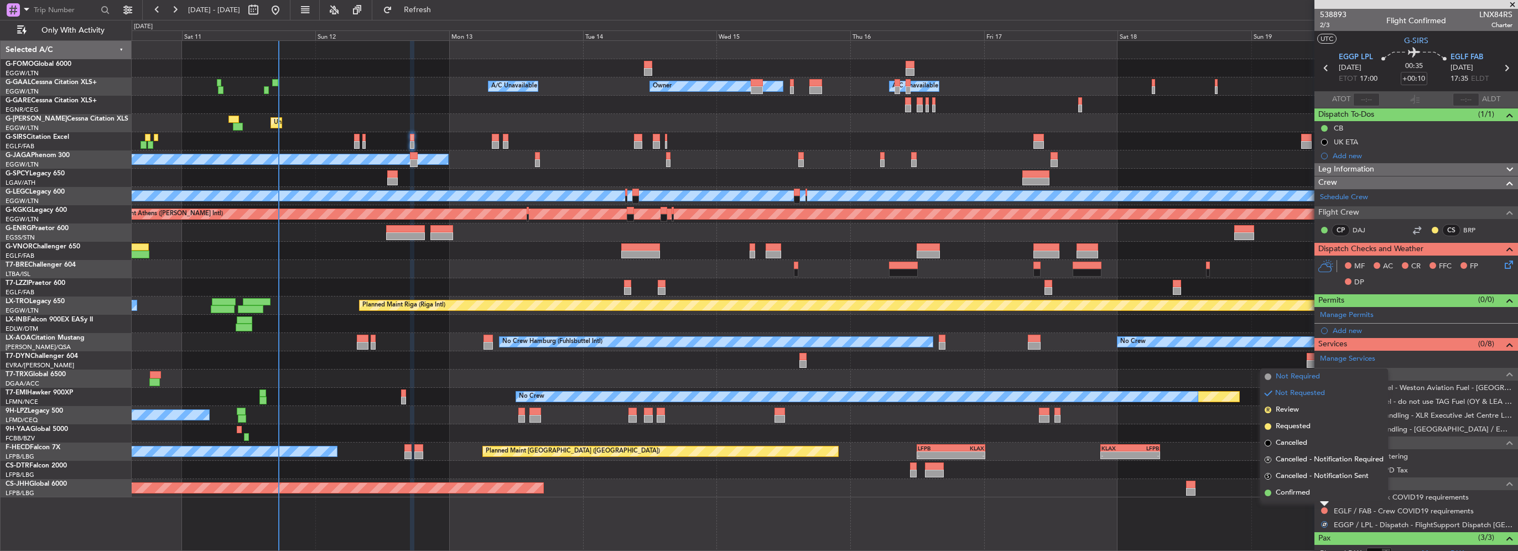
click at [1312, 376] on span "Not Required" at bounding box center [1298, 376] width 44 height 11
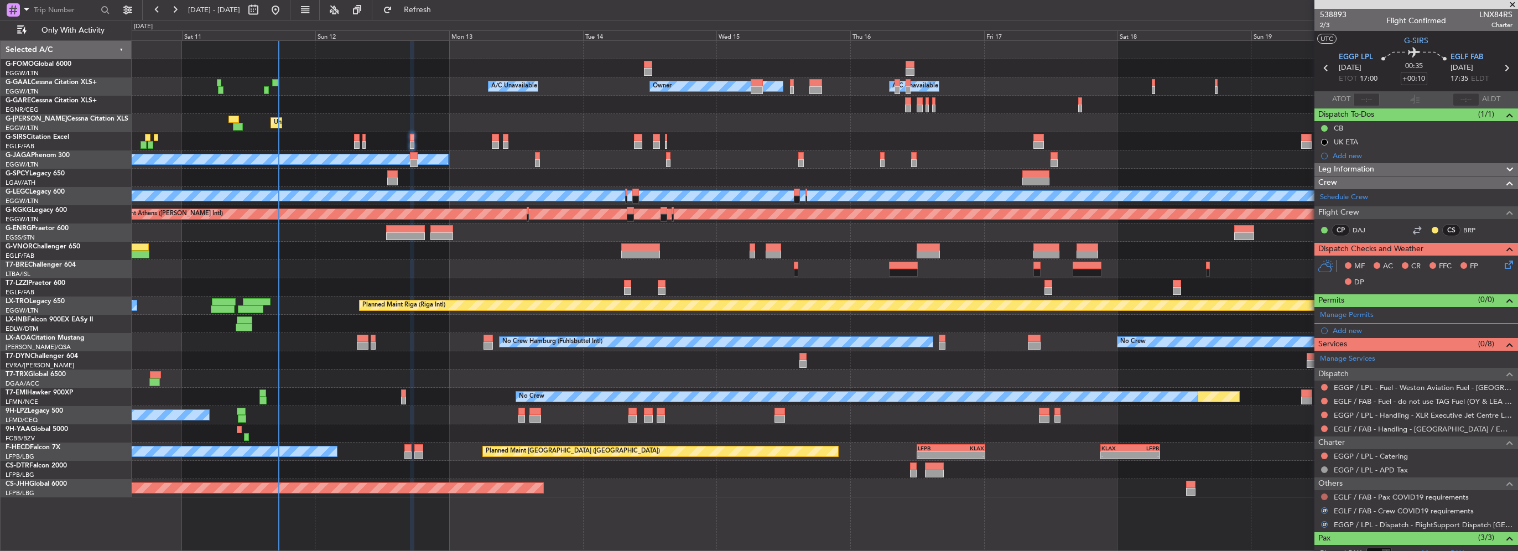
click at [1325, 495] on button at bounding box center [1324, 497] width 7 height 7
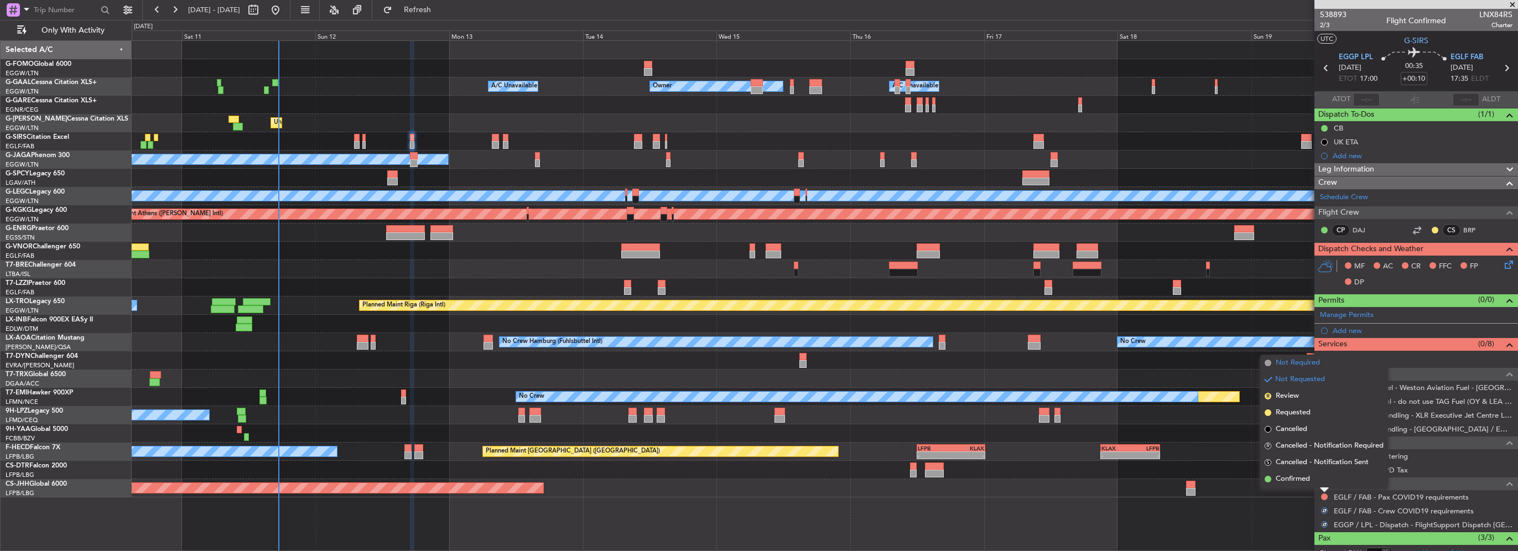
click at [1303, 366] on span "Not Required" at bounding box center [1298, 362] width 44 height 11
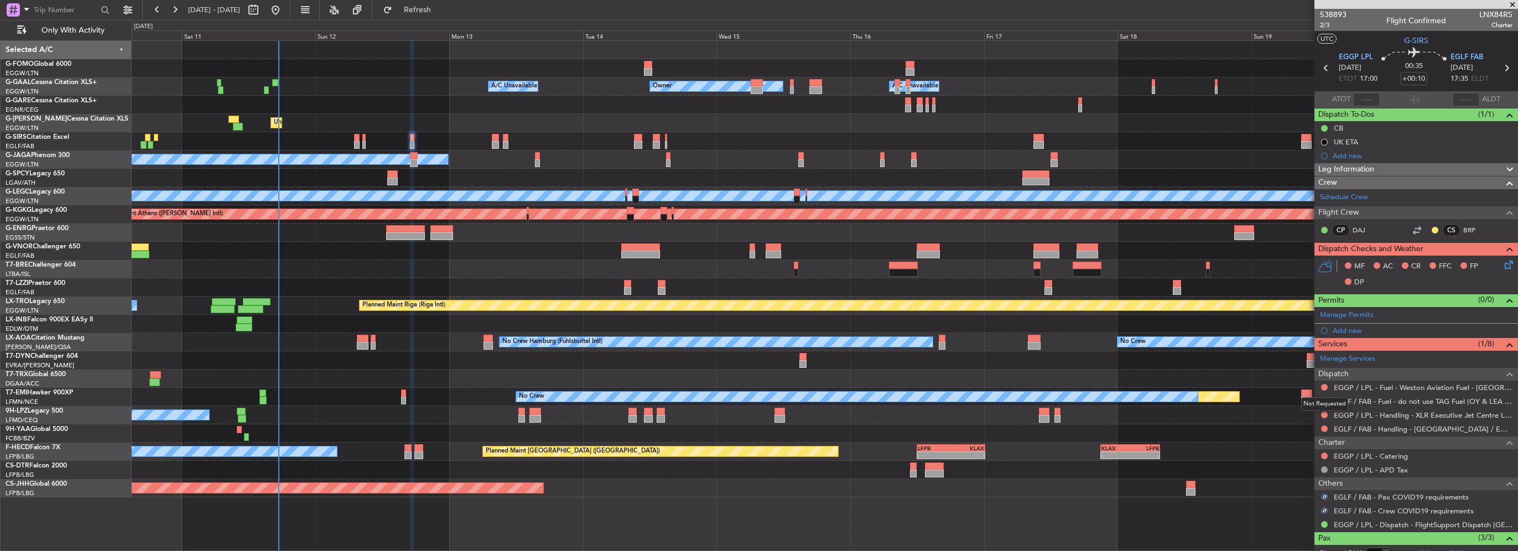
click at [1323, 399] on div "Not Requested" at bounding box center [1324, 404] width 47 height 14
click at [1325, 401] on button at bounding box center [1324, 401] width 7 height 7
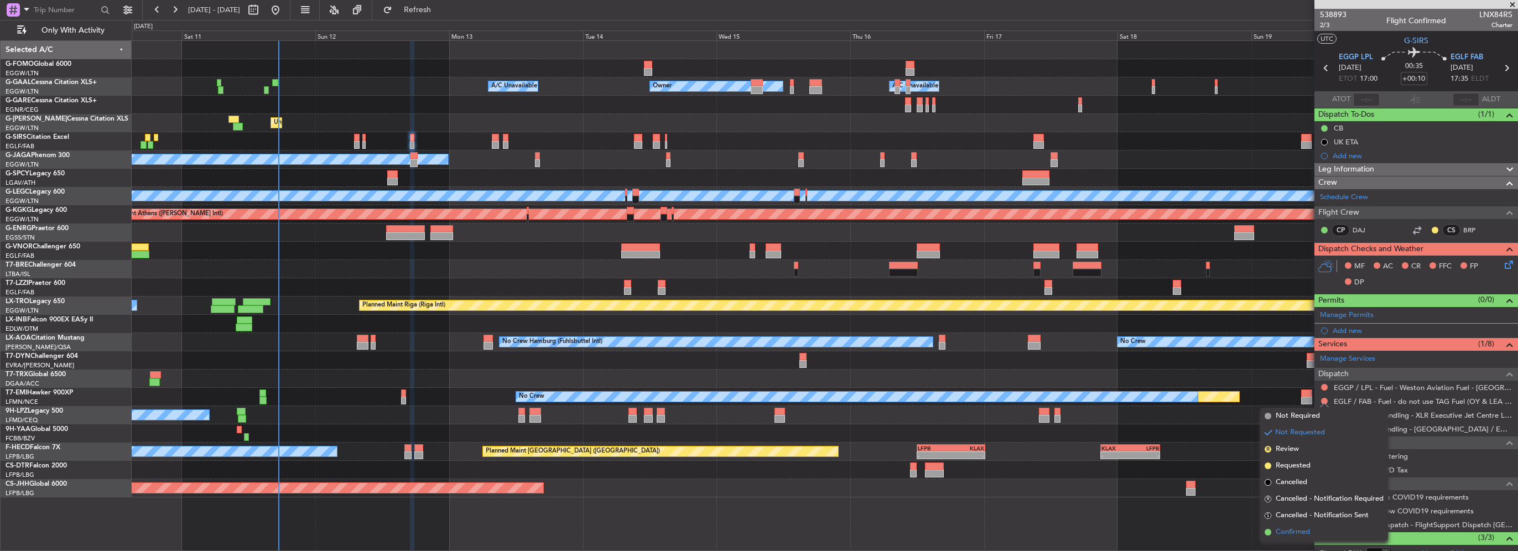
click at [1276, 530] on span "Confirmed" at bounding box center [1293, 532] width 34 height 11
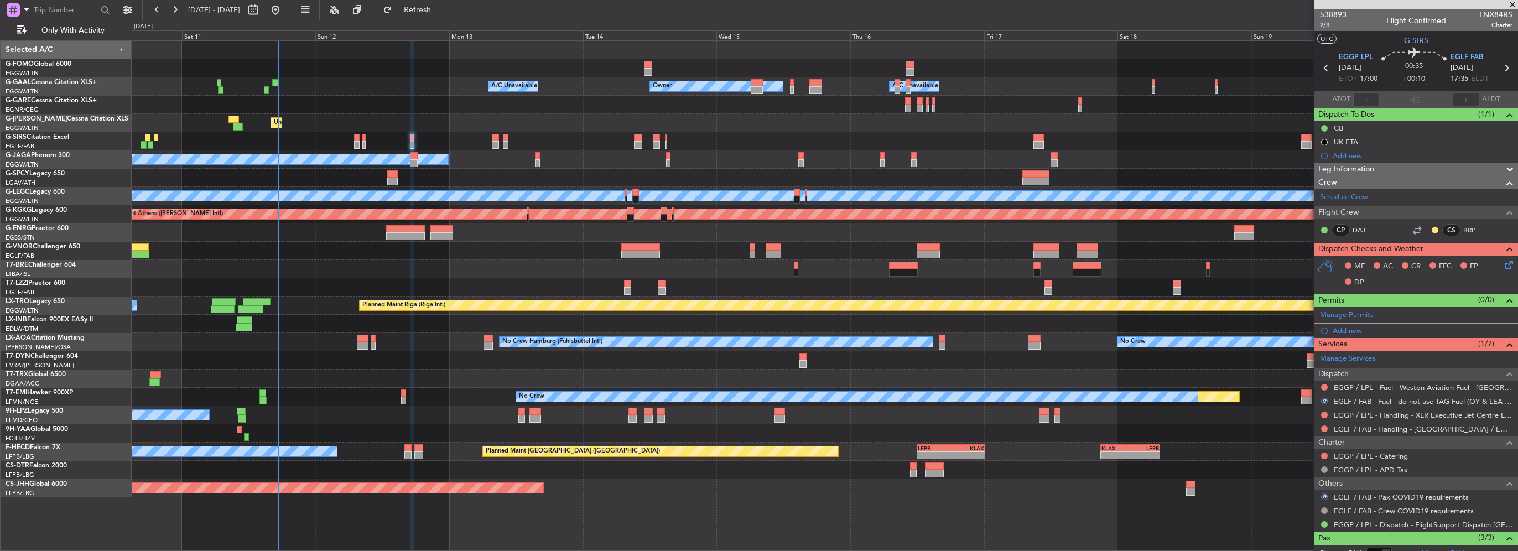
click at [1503, 262] on icon at bounding box center [1507, 262] width 9 height 9
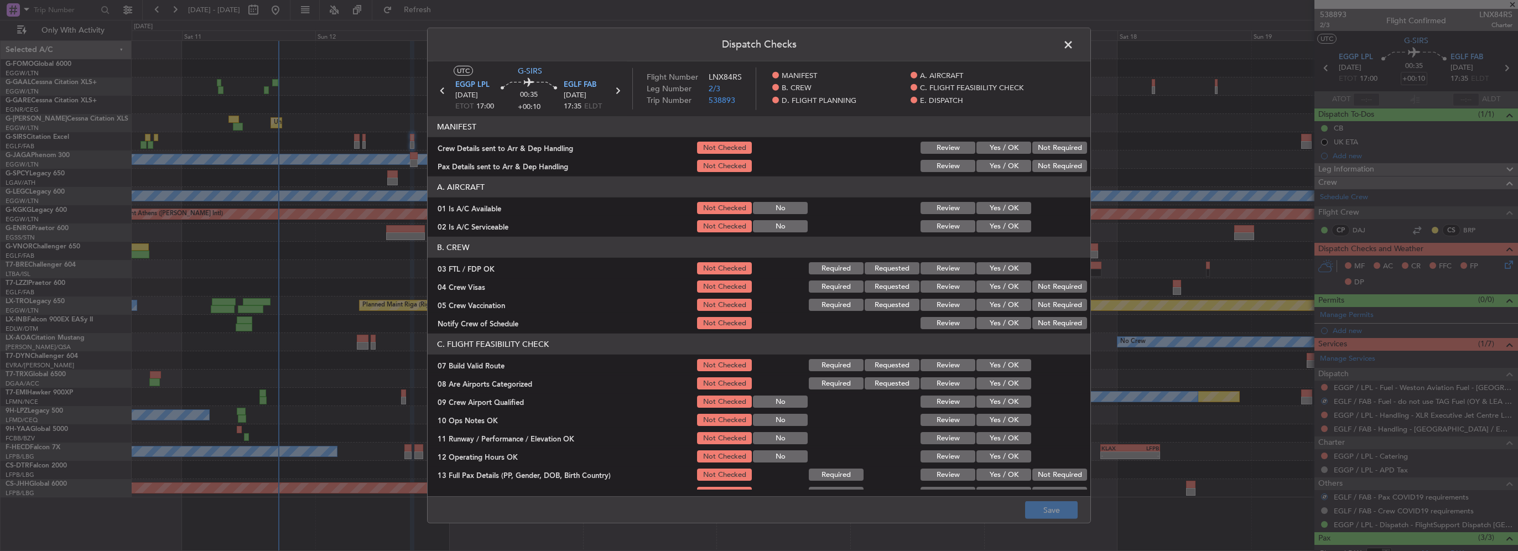
click at [1008, 211] on button "Yes / OK" at bounding box center [1004, 208] width 55 height 12
click at [1010, 221] on button "Yes / OK" at bounding box center [1004, 226] width 55 height 12
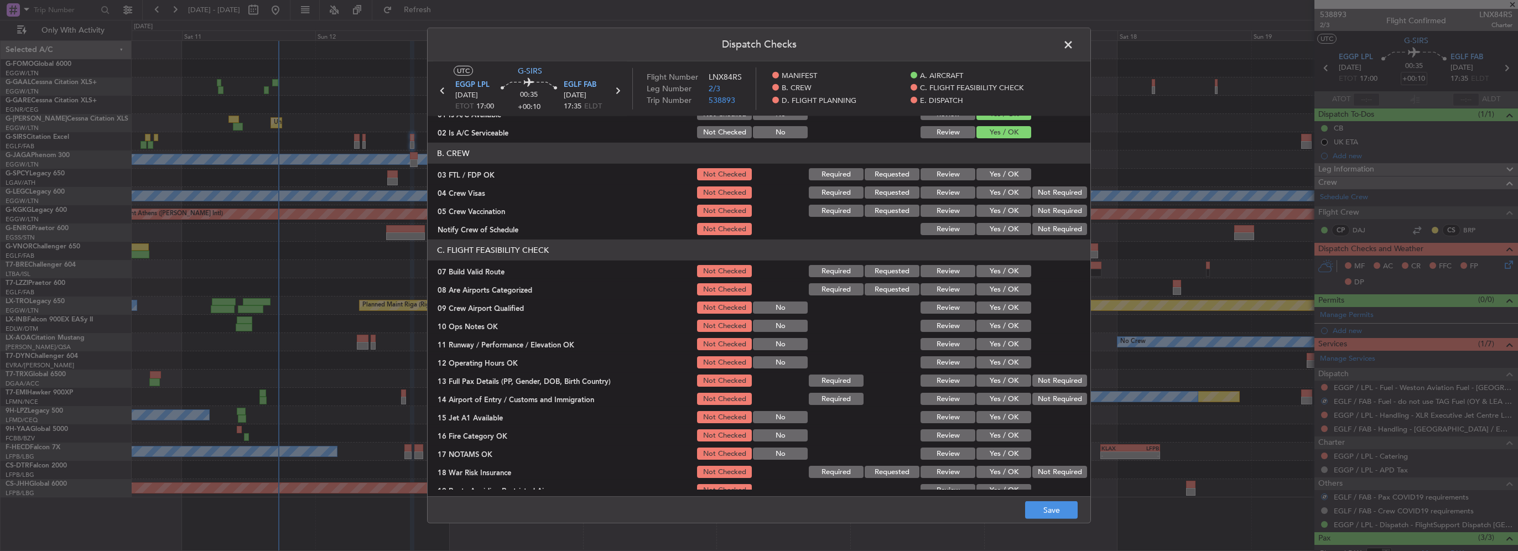
scroll to position [111, 0]
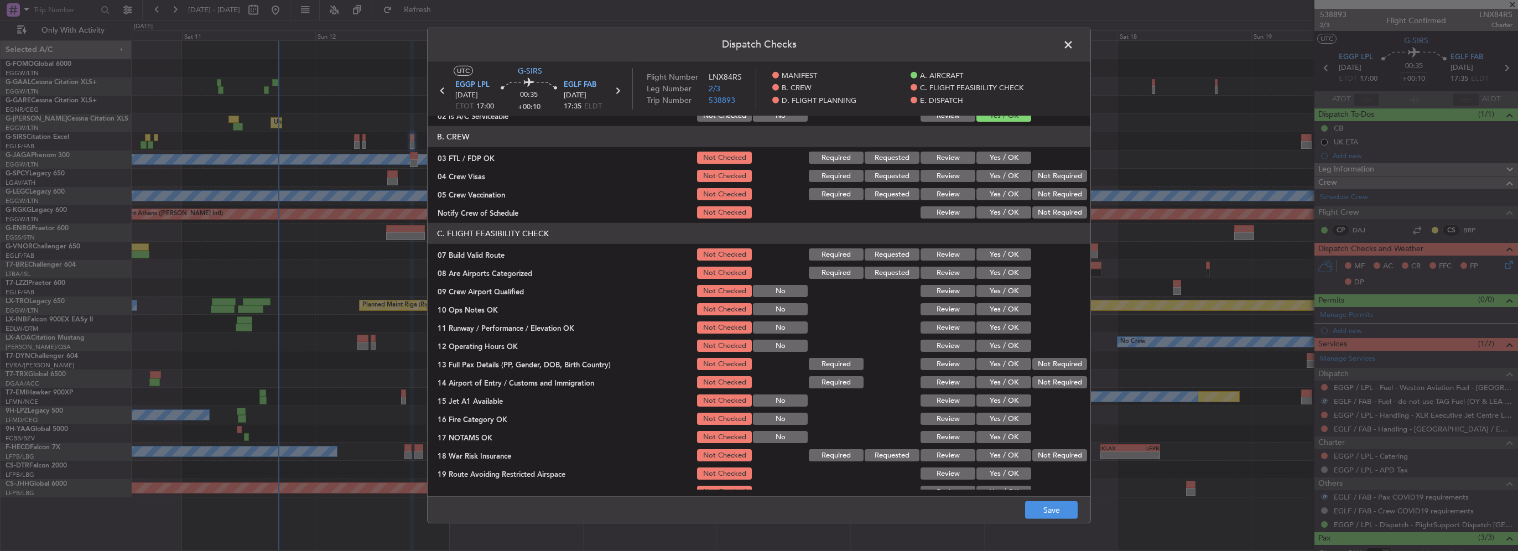
click at [1000, 251] on button "Yes / OK" at bounding box center [1004, 254] width 55 height 12
click at [1003, 314] on button "Yes / OK" at bounding box center [1004, 309] width 55 height 12
drag, startPoint x: 1005, startPoint y: 326, endPoint x: 1003, endPoint y: 344, distance: 17.2
click at [1003, 333] on button "Yes / OK" at bounding box center [1004, 327] width 55 height 12
click at [1003, 344] on button "Yes / OK" at bounding box center [1004, 346] width 55 height 12
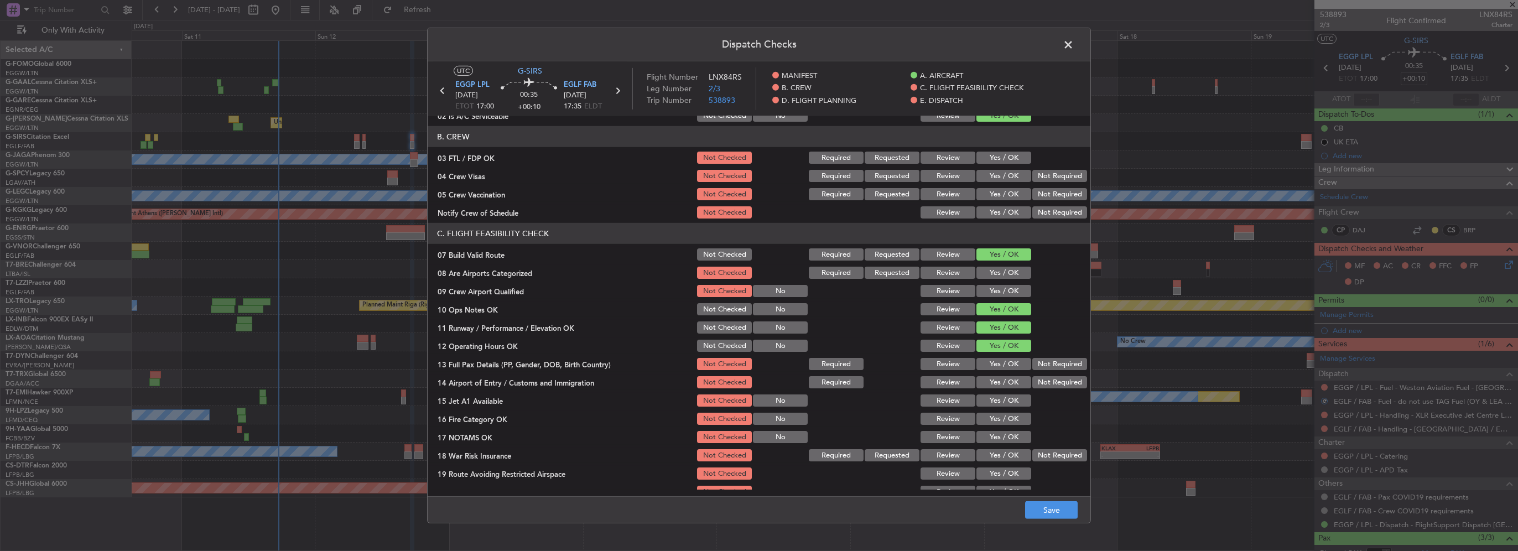
drag, startPoint x: 1004, startPoint y: 354, endPoint x: 1008, endPoint y: 382, distance: 28.0
click at [1004, 359] on section "C. FLIGHT FEASIBILITY CHECK 07 Build Valid Route Not Checked Required Requested…" at bounding box center [759, 370] width 663 height 295
click at [1008, 382] on button "Yes / OK" at bounding box center [1004, 382] width 55 height 12
click at [1006, 376] on button "Yes / OK" at bounding box center [1004, 382] width 55 height 12
click at [1011, 362] on button "Yes / OK" at bounding box center [1004, 364] width 55 height 12
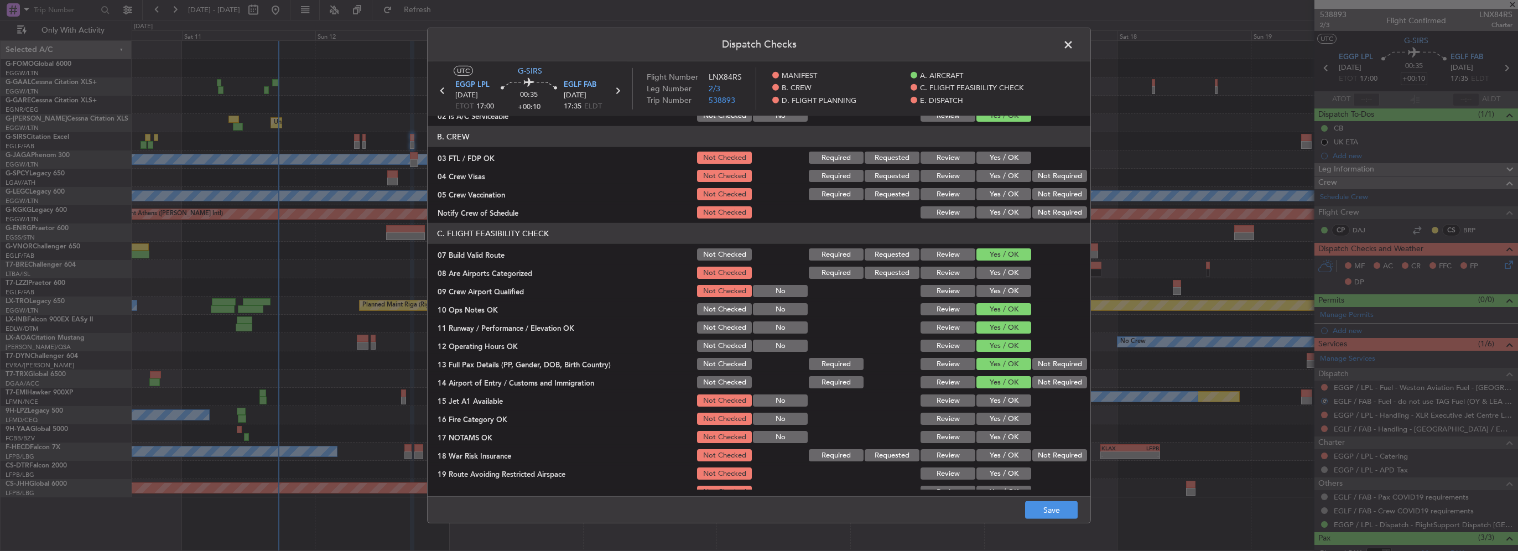
scroll to position [332, 0]
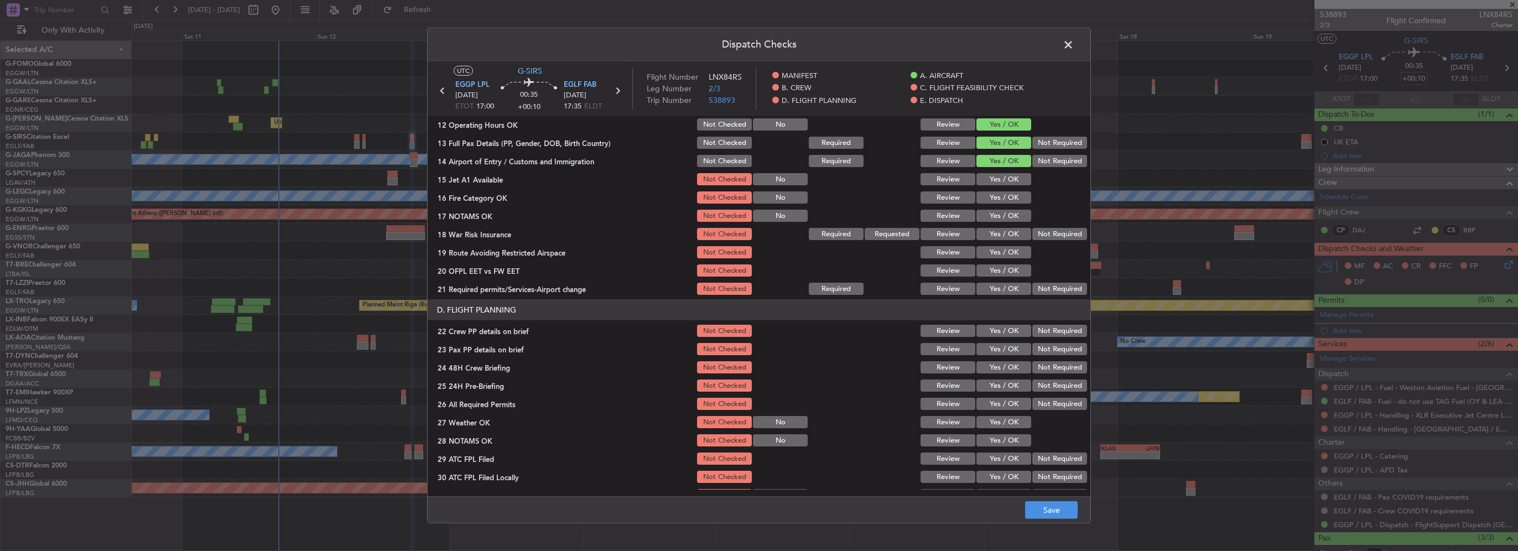
click at [1003, 178] on button "Yes / OK" at bounding box center [1004, 179] width 55 height 12
click at [1001, 199] on button "Yes / OK" at bounding box center [1004, 197] width 55 height 12
click at [997, 229] on button "Yes / OK" at bounding box center [1004, 234] width 55 height 12
click at [996, 211] on button "Yes / OK" at bounding box center [1004, 216] width 55 height 12
drag, startPoint x: 1002, startPoint y: 255, endPoint x: 1003, endPoint y: 268, distance: 13.3
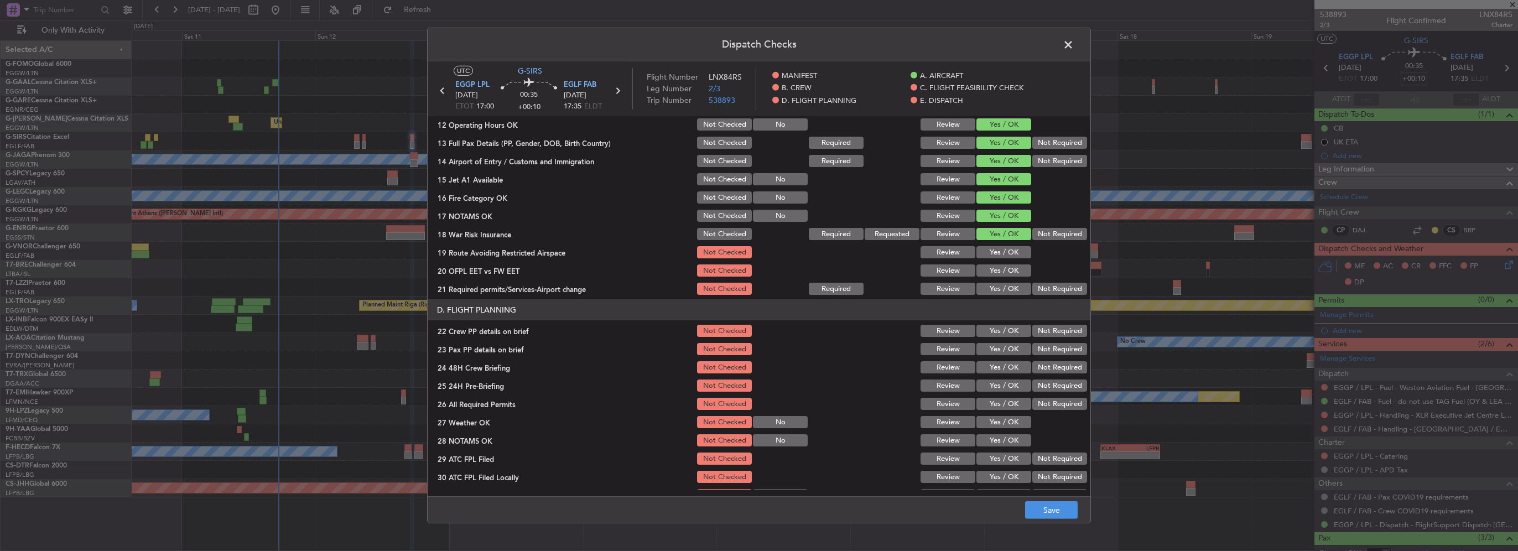
click at [1002, 255] on button "Yes / OK" at bounding box center [1004, 252] width 55 height 12
drag, startPoint x: 1003, startPoint y: 270, endPoint x: 1005, endPoint y: 288, distance: 17.8
click at [1003, 271] on button "Yes / OK" at bounding box center [1004, 270] width 55 height 12
drag, startPoint x: 1005, startPoint y: 289, endPoint x: 1005, endPoint y: 305, distance: 16.0
click at [1005, 290] on button "Yes / OK" at bounding box center [1004, 289] width 55 height 12
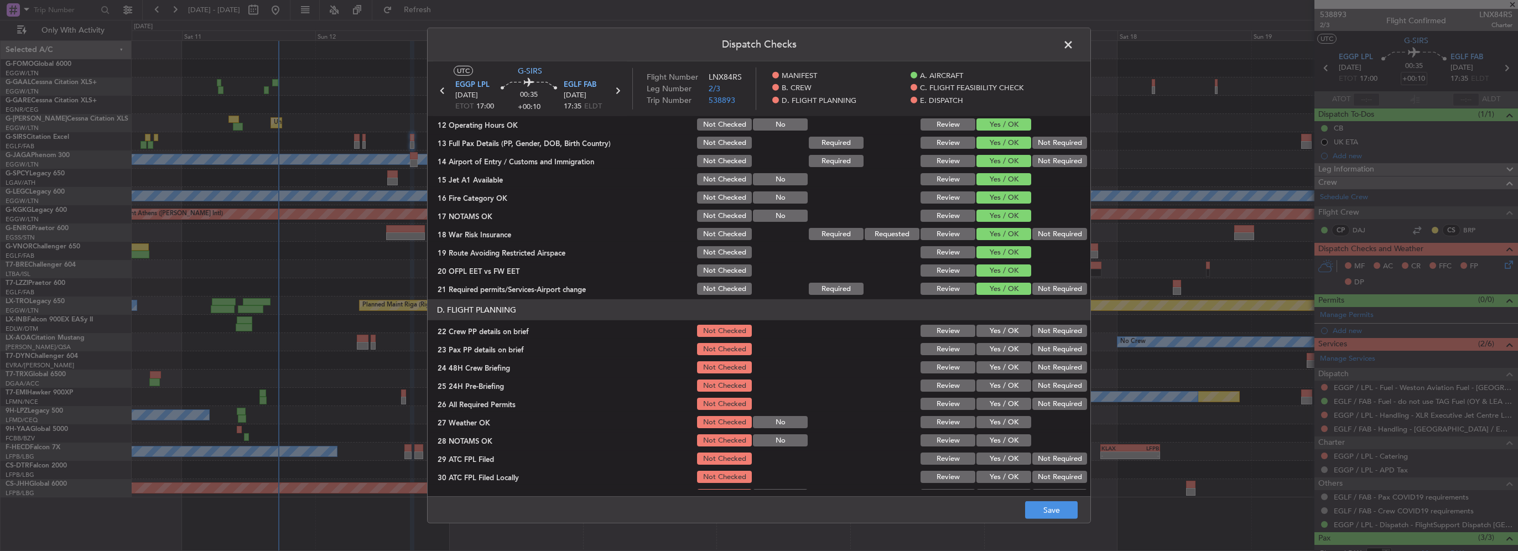
click at [1008, 328] on button "Yes / OK" at bounding box center [1004, 331] width 55 height 12
click at [1009, 345] on button "Yes / OK" at bounding box center [1004, 349] width 55 height 12
click at [1009, 367] on button "Yes / OK" at bounding box center [1004, 367] width 55 height 12
click at [1032, 383] on button "Not Required" at bounding box center [1059, 386] width 55 height 12
click at [1058, 516] on button "Save" at bounding box center [1051, 510] width 53 height 18
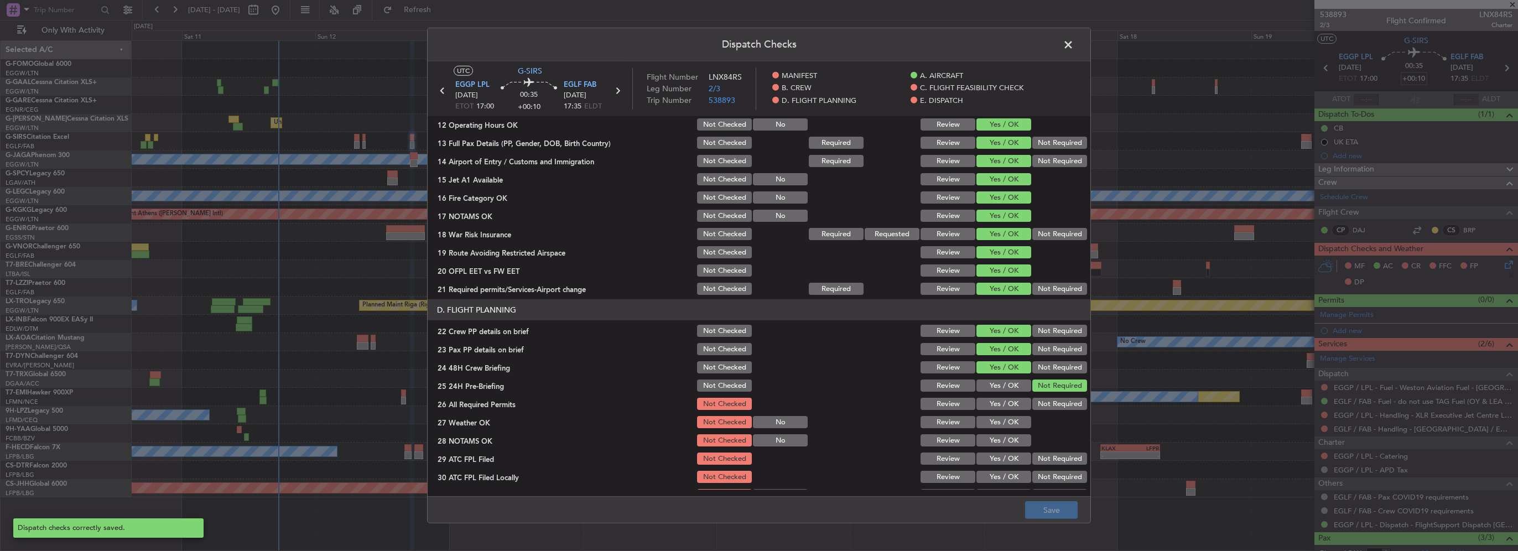
click at [1074, 40] on span at bounding box center [1074, 48] width 0 height 22
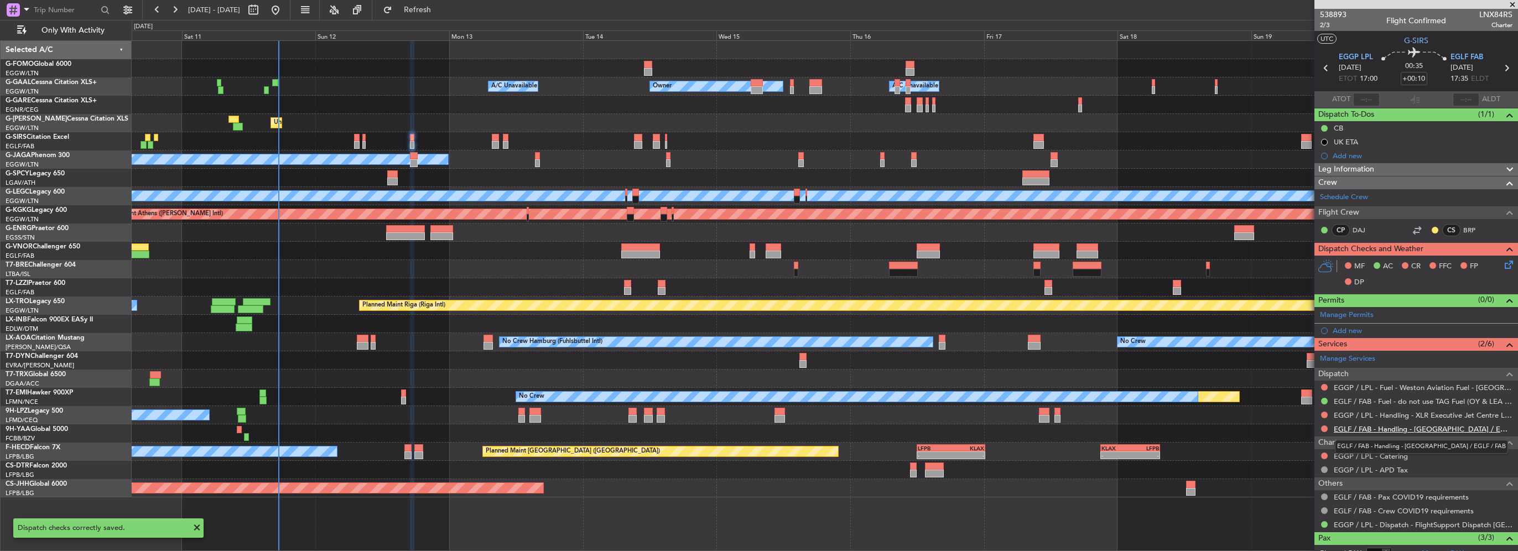
click at [1397, 427] on link "EGLF / FAB - Handling - [GEOGRAPHIC_DATA] / EGLF / FAB" at bounding box center [1423, 428] width 179 height 9
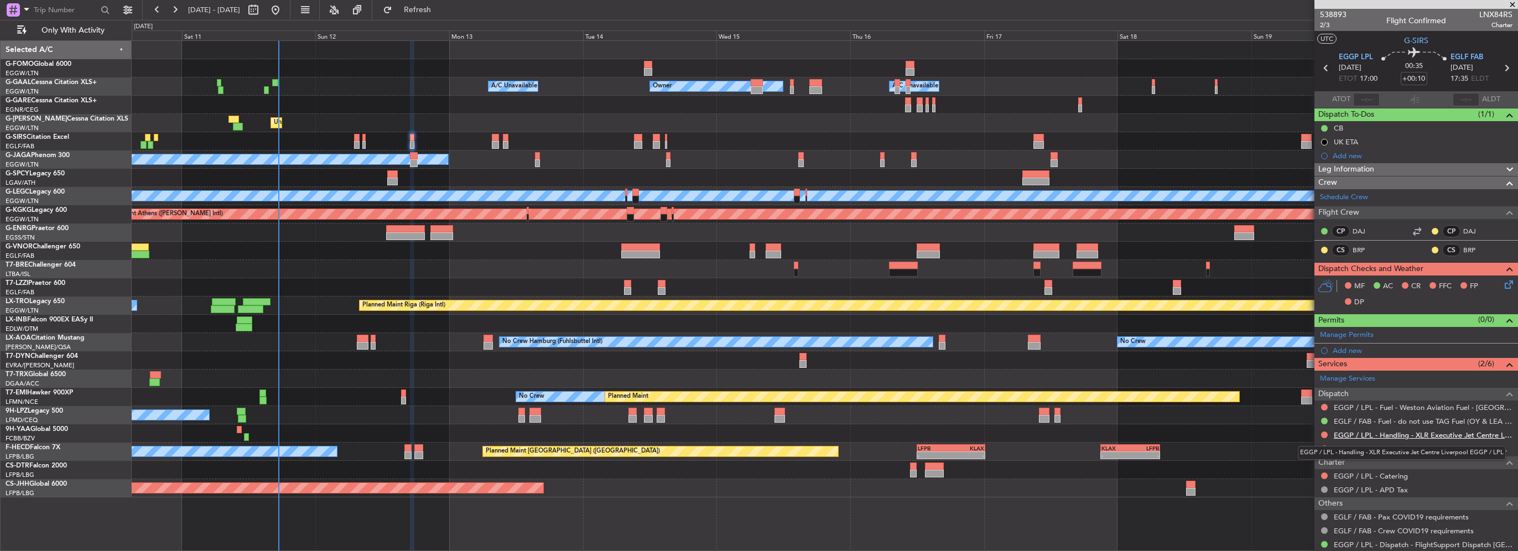
click at [1397, 432] on link "EGGP / LPL - Handling - XLR Executive Jet Centre Liverpool EGGP / LPL" at bounding box center [1423, 434] width 179 height 9
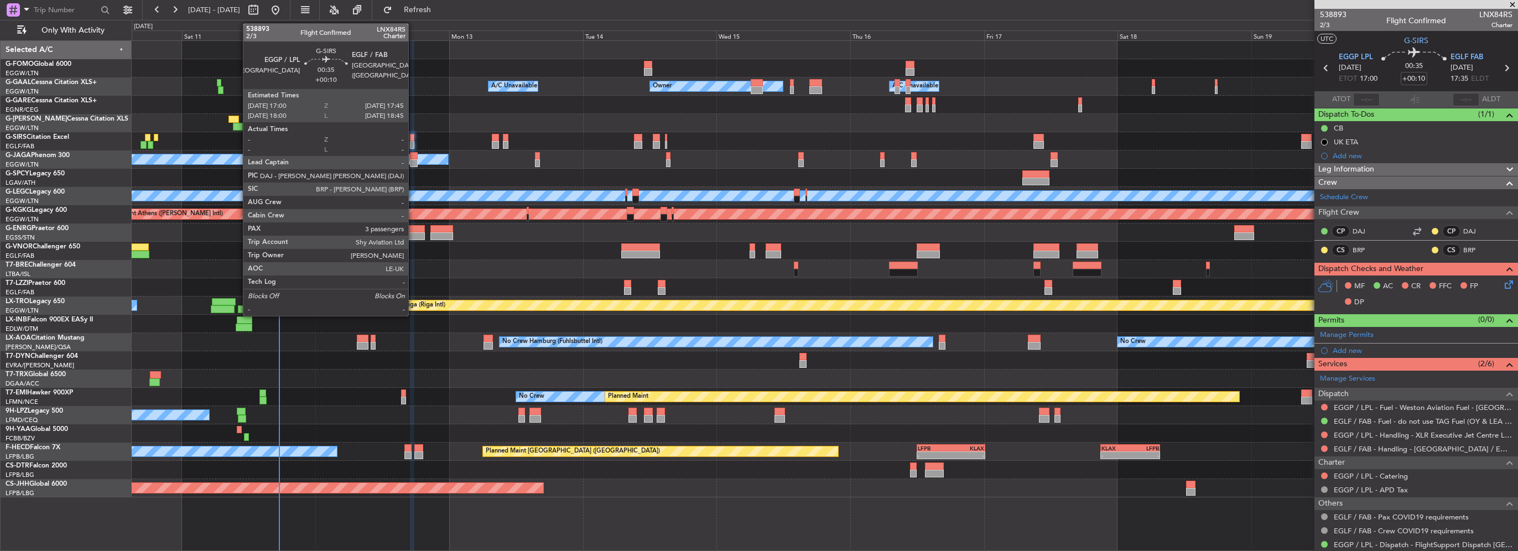
click at [413, 143] on div at bounding box center [412, 145] width 4 height 8
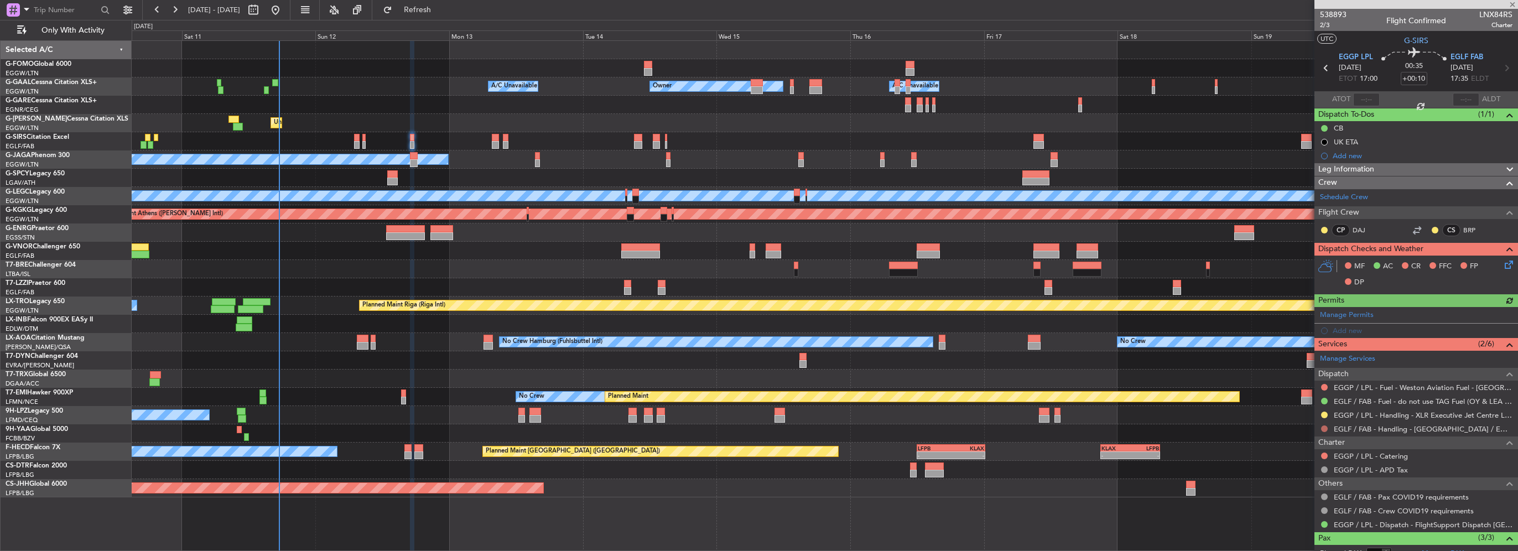
click at [1322, 428] on button at bounding box center [1324, 428] width 7 height 7
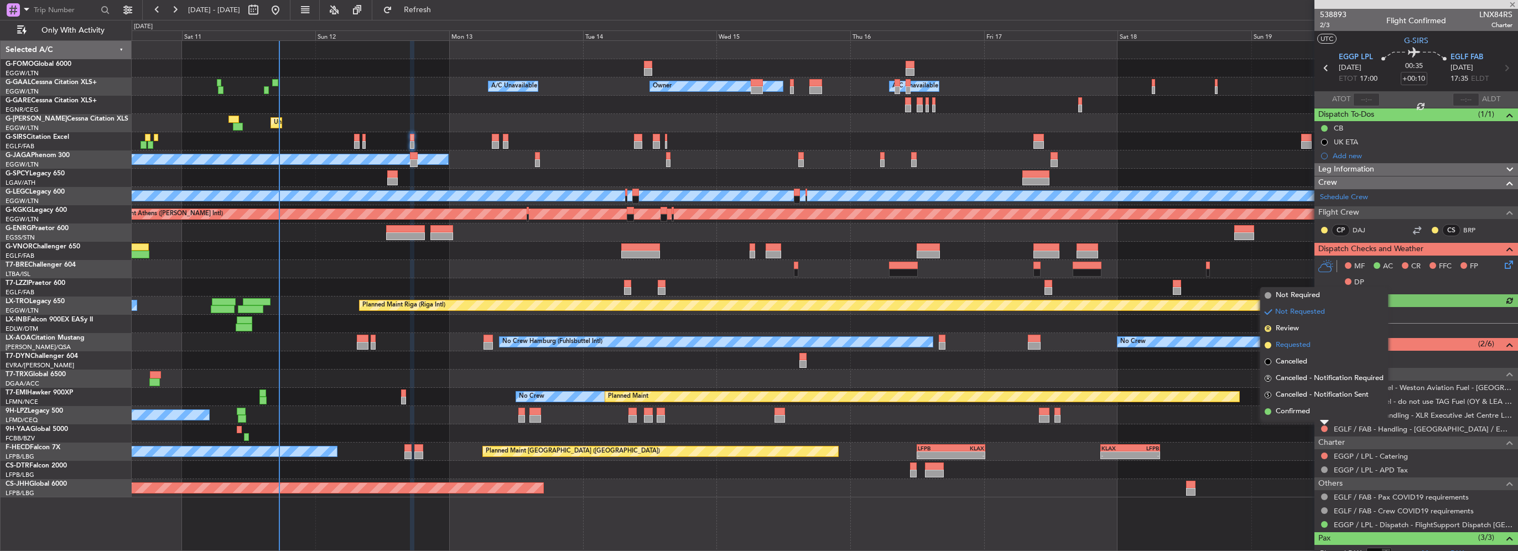
click at [1292, 350] on span "Requested" at bounding box center [1293, 345] width 35 height 11
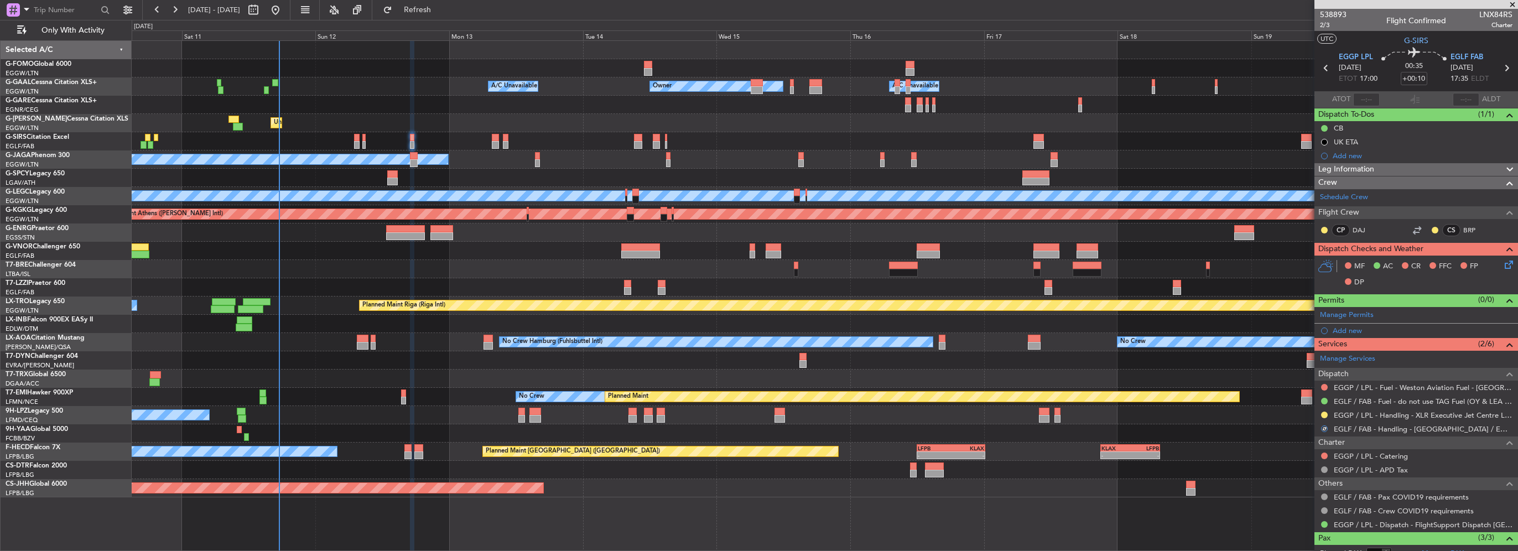
click at [1353, 330] on div "Add new" at bounding box center [1423, 330] width 180 height 9
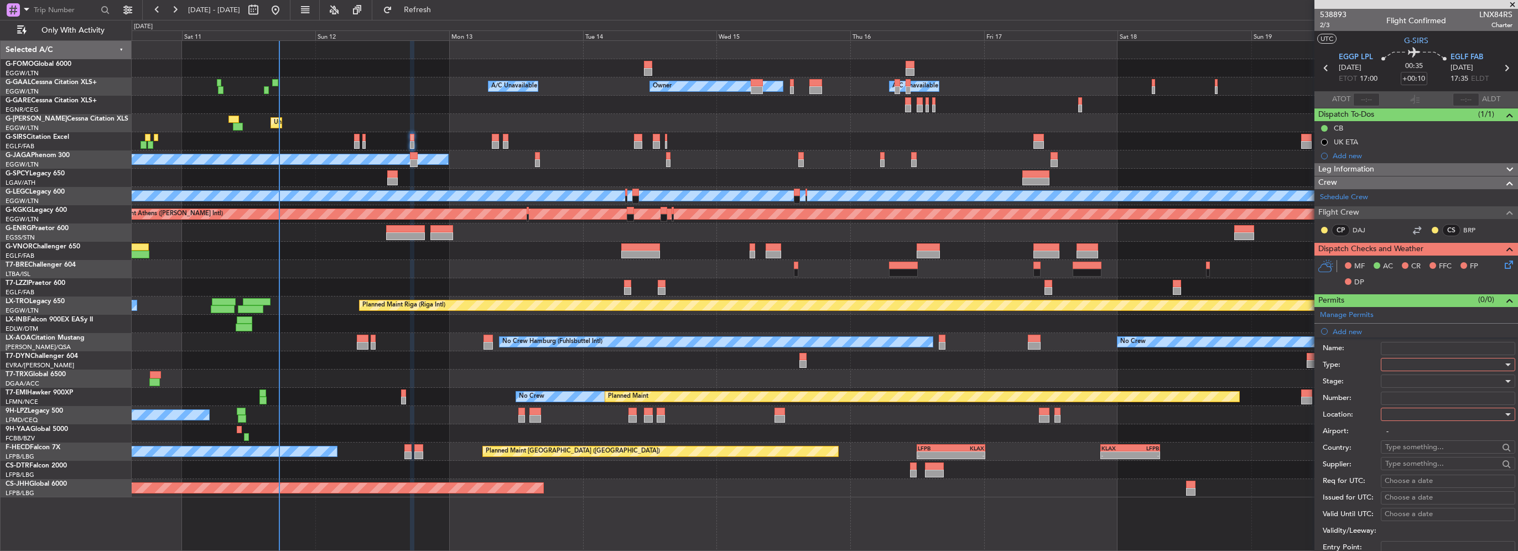
click at [1405, 362] on div at bounding box center [1444, 364] width 118 height 17
click at [1404, 418] on span "PPR" at bounding box center [1444, 419] width 116 height 17
click at [1402, 415] on div at bounding box center [1444, 414] width 118 height 17
click at [1396, 469] on span "Arrival" at bounding box center [1444, 469] width 116 height 17
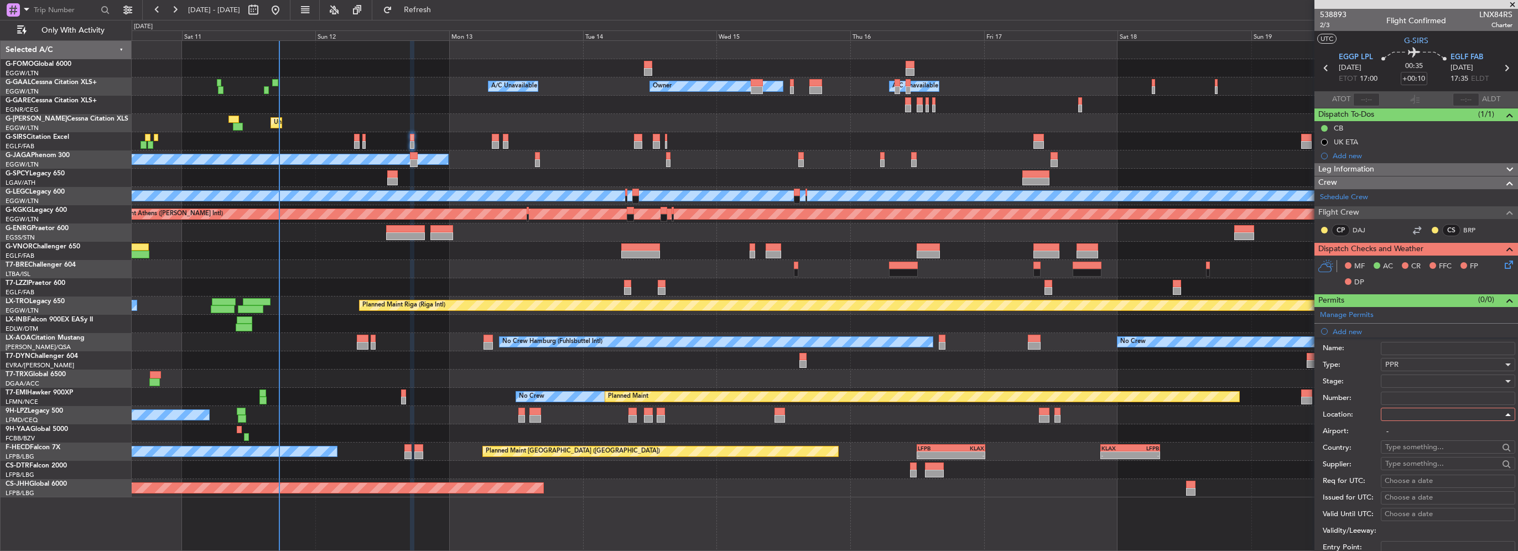
type input "EGLF / FAB"
click at [1401, 378] on div at bounding box center [1444, 381] width 118 height 17
click at [1403, 458] on span "Requested" at bounding box center [1444, 452] width 116 height 17
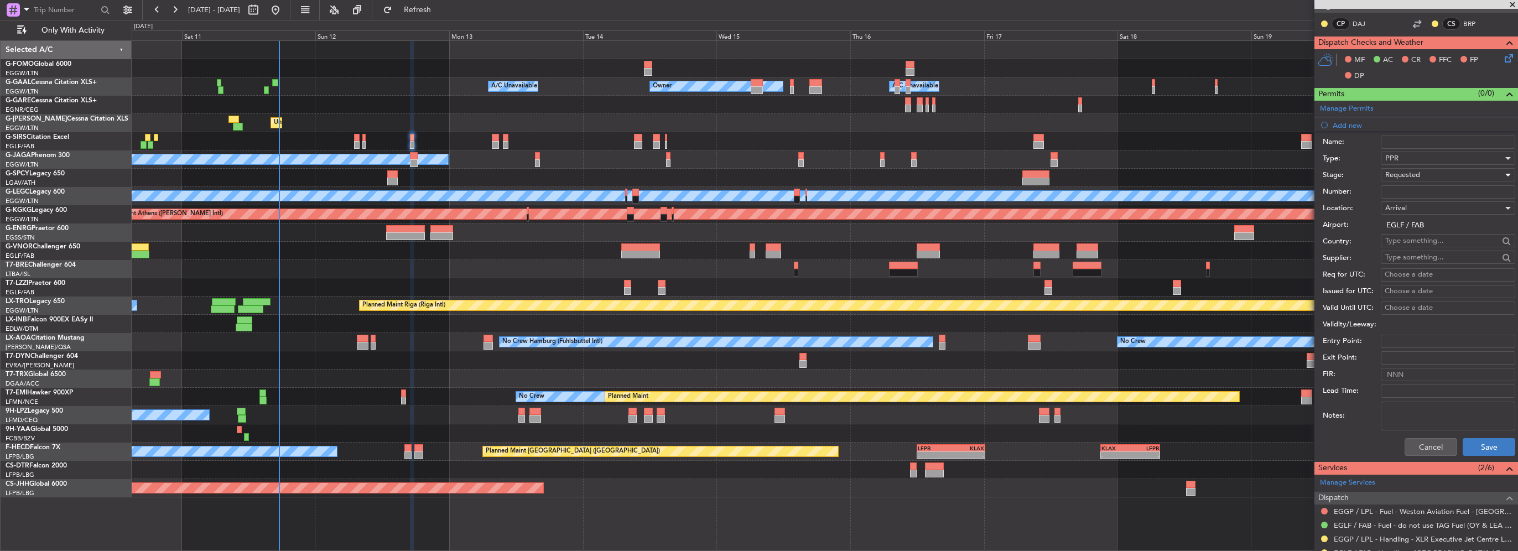
scroll to position [221, 0]
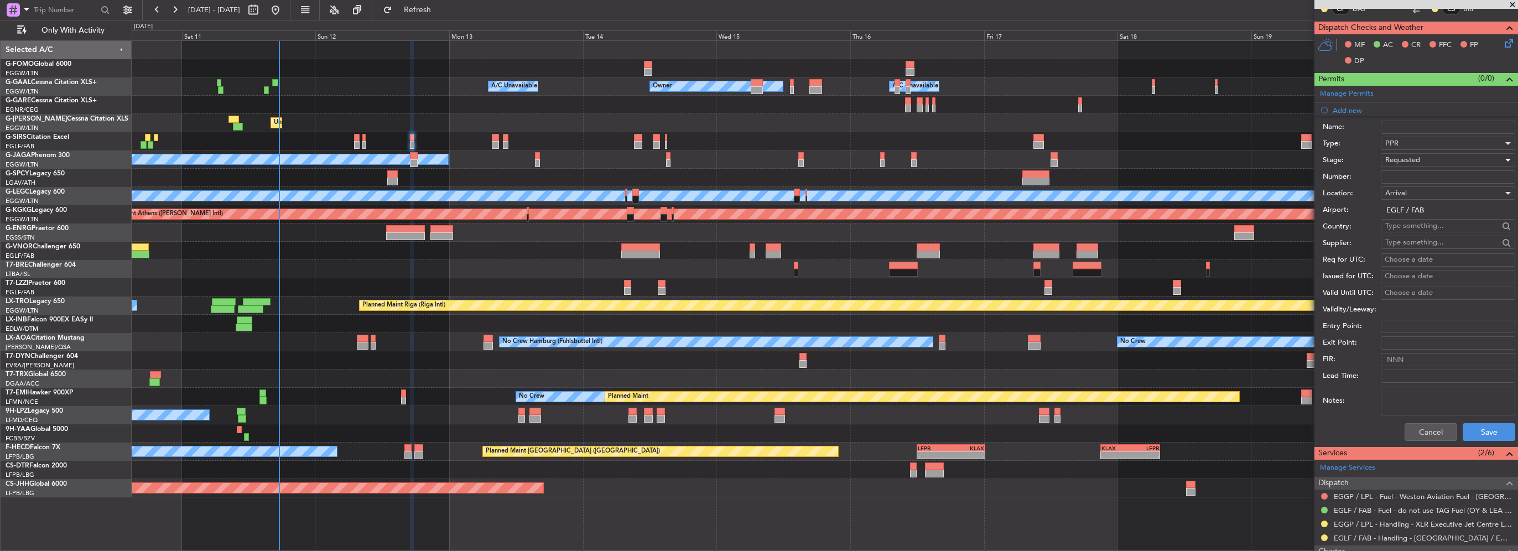
click at [1481, 421] on div "Cancel Save" at bounding box center [1419, 432] width 193 height 29
click at [1479, 429] on button "Save" at bounding box center [1489, 432] width 53 height 18
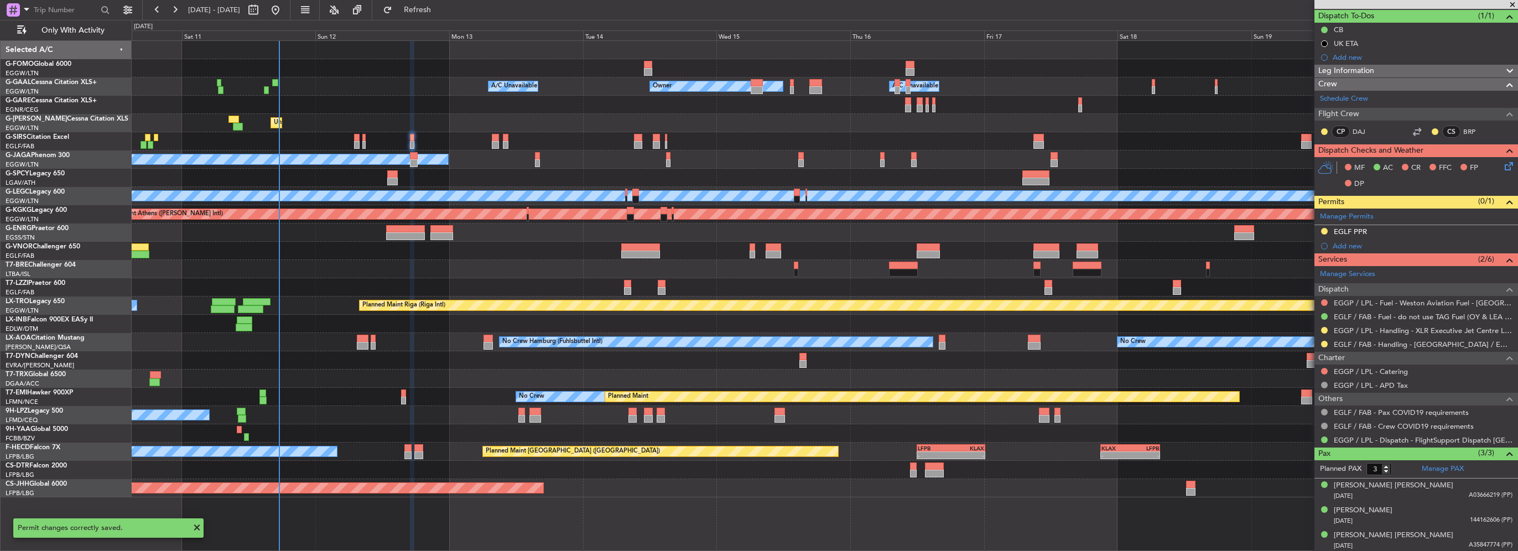
scroll to position [0, 0]
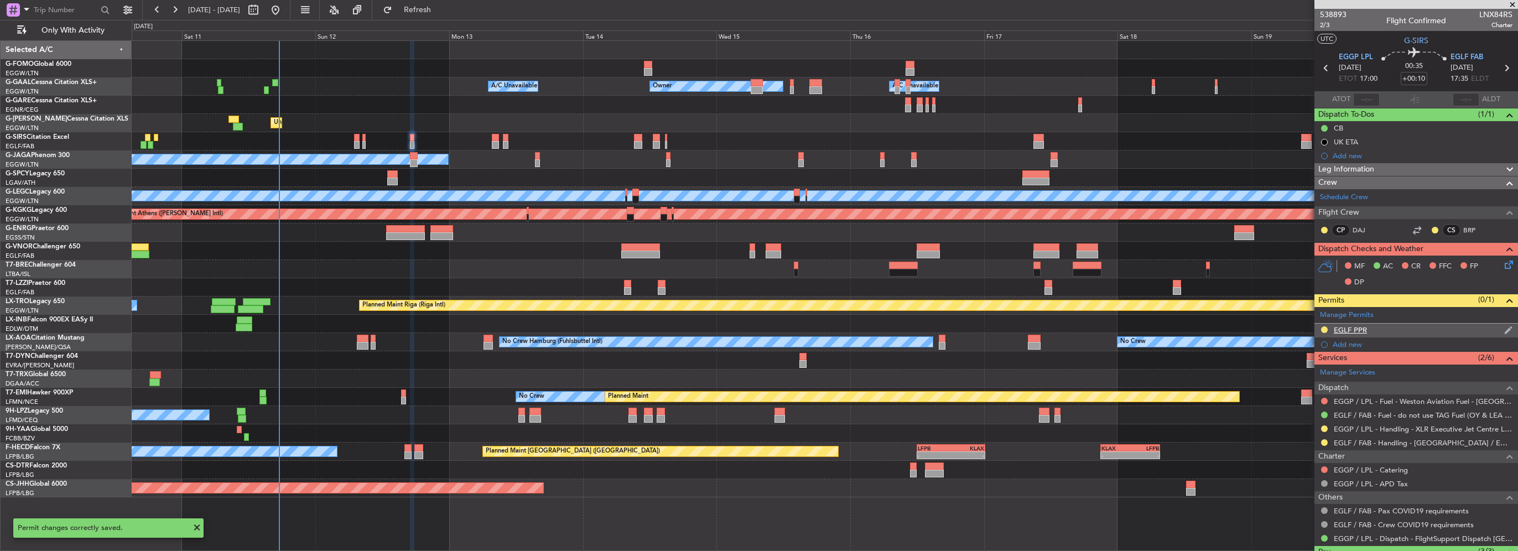
click at [1397, 331] on div "EGLF PPR" at bounding box center [1417, 331] width 204 height 14
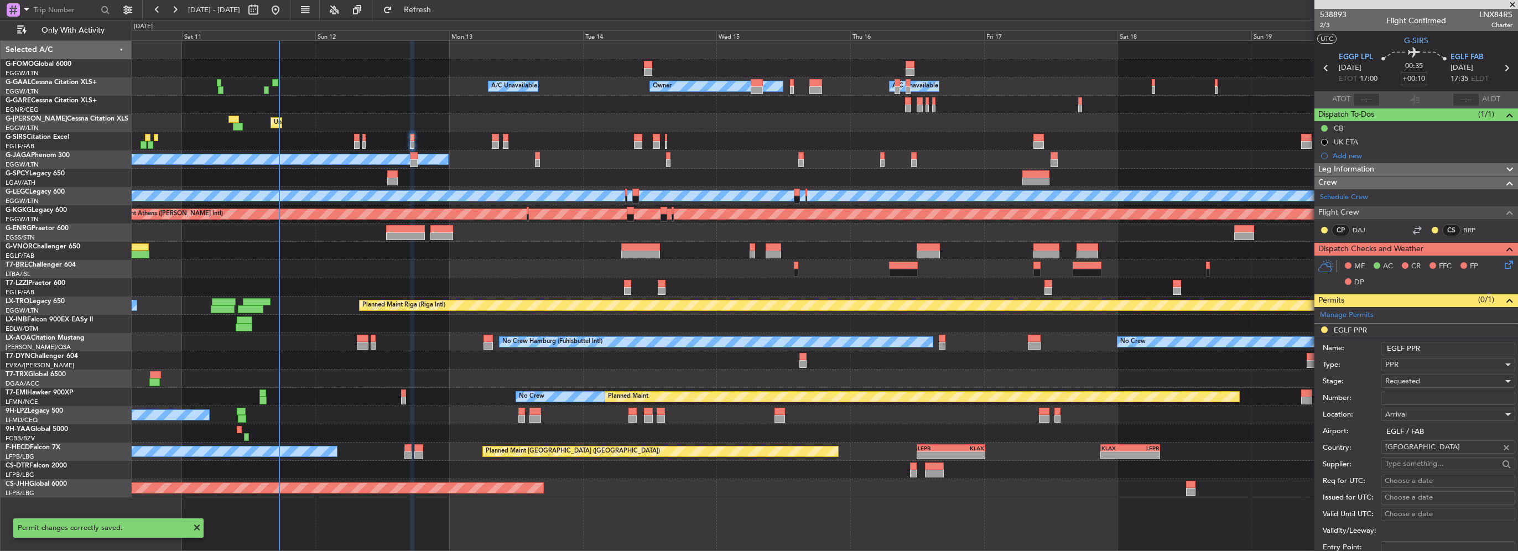
click at [1465, 345] on input "EGLF PPR" at bounding box center [1448, 348] width 134 height 13
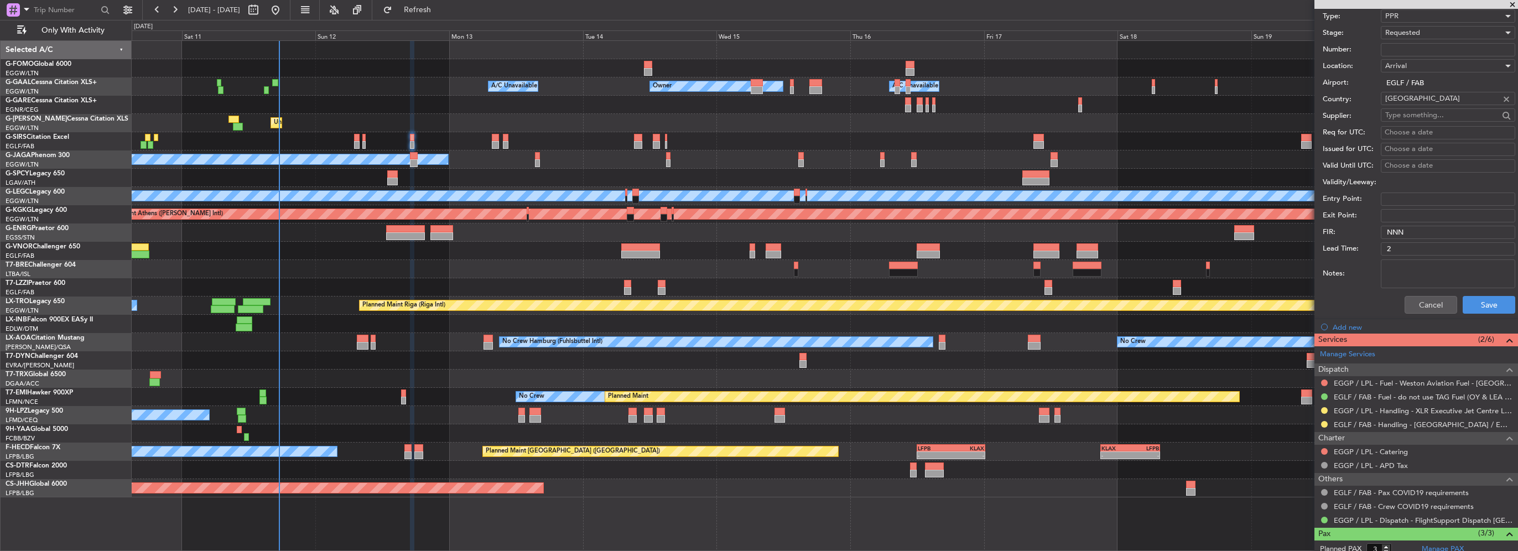
scroll to position [387, 0]
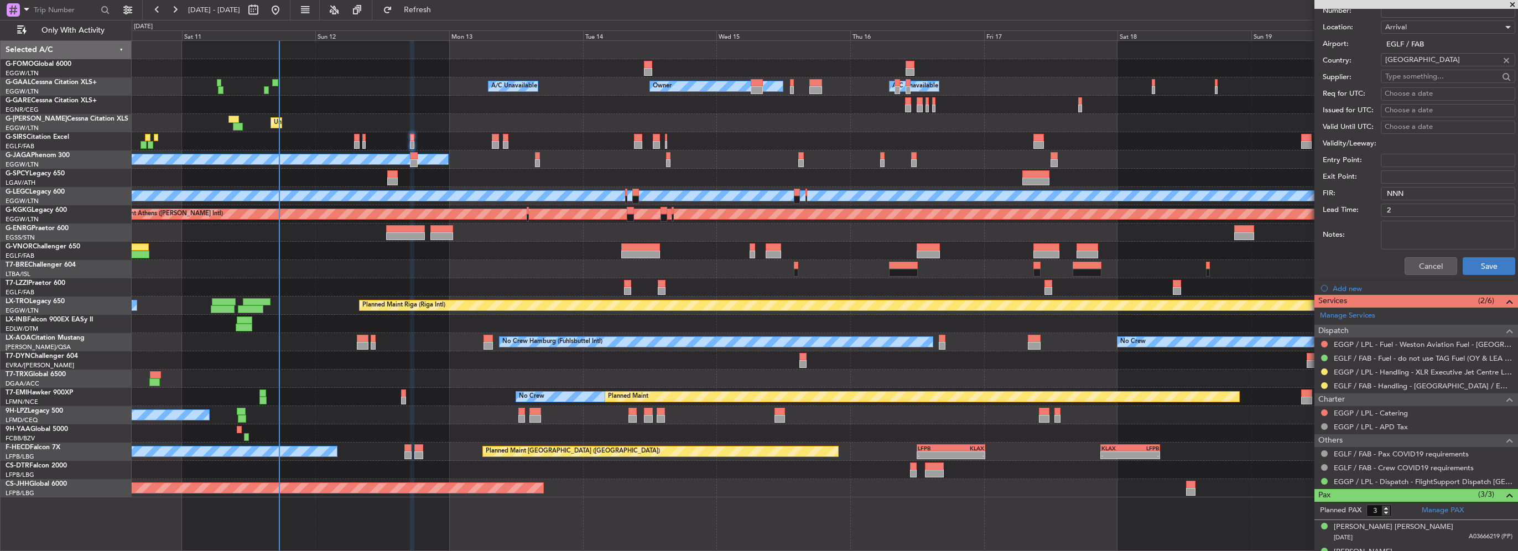
type input "EGLF PPR 1735Z"
click at [1475, 266] on button "Save" at bounding box center [1489, 266] width 53 height 18
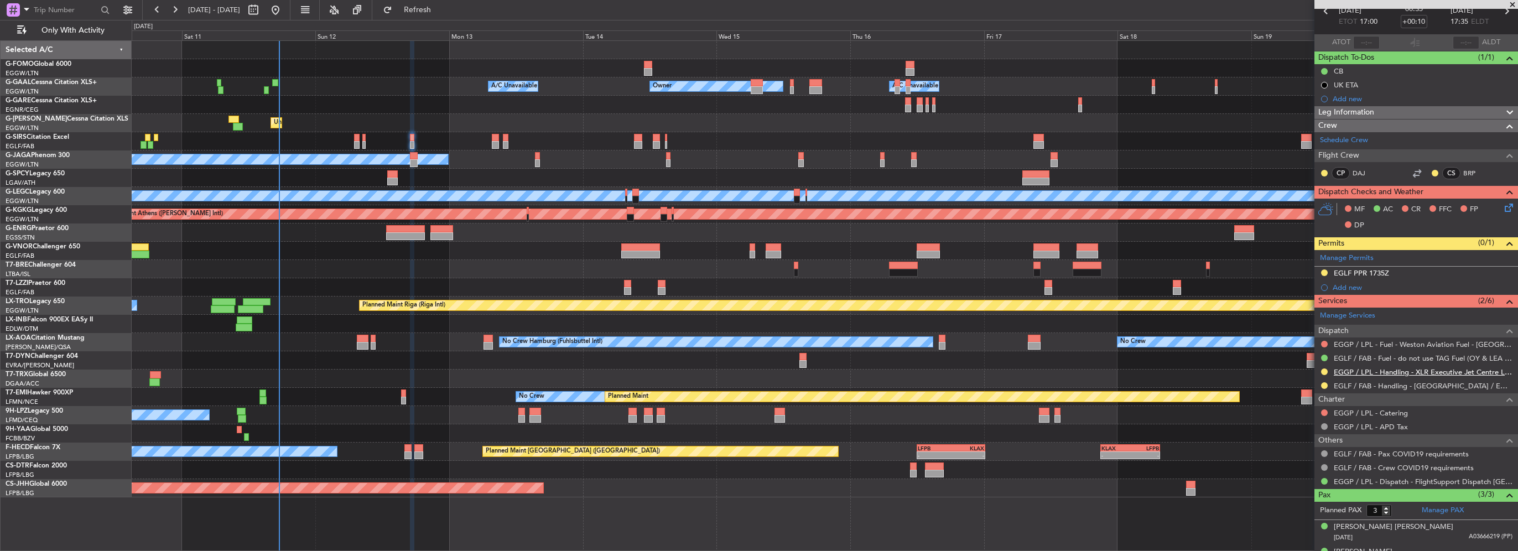
scroll to position [2, 0]
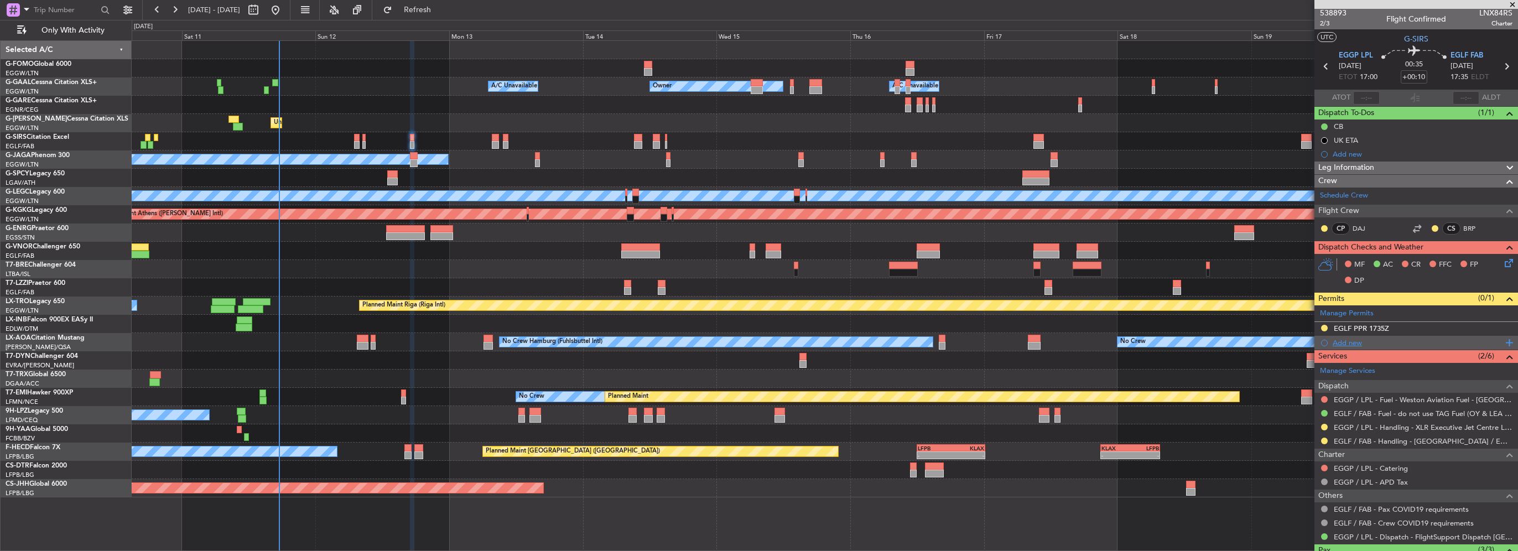
click at [1347, 344] on div "Add new" at bounding box center [1418, 342] width 170 height 9
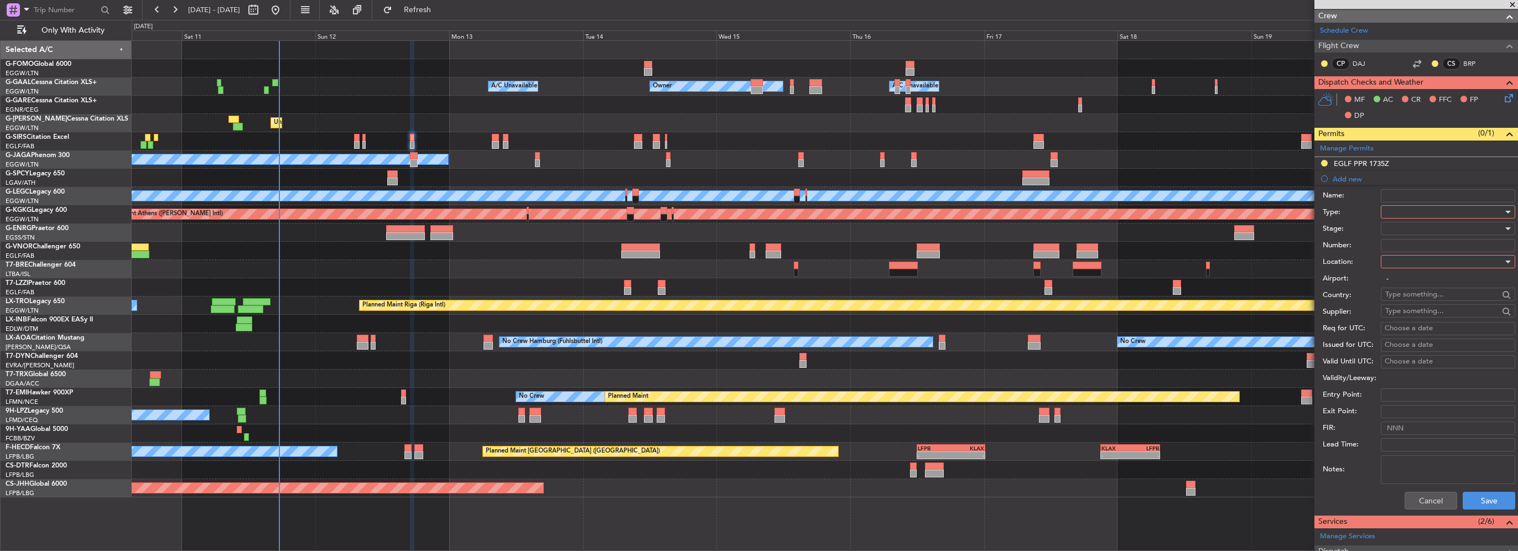
scroll to position [168, 0]
click at [1416, 211] on div at bounding box center [1444, 211] width 118 height 17
click at [1391, 405] on div at bounding box center [759, 275] width 1518 height 551
click at [1421, 496] on button "Cancel" at bounding box center [1431, 500] width 53 height 18
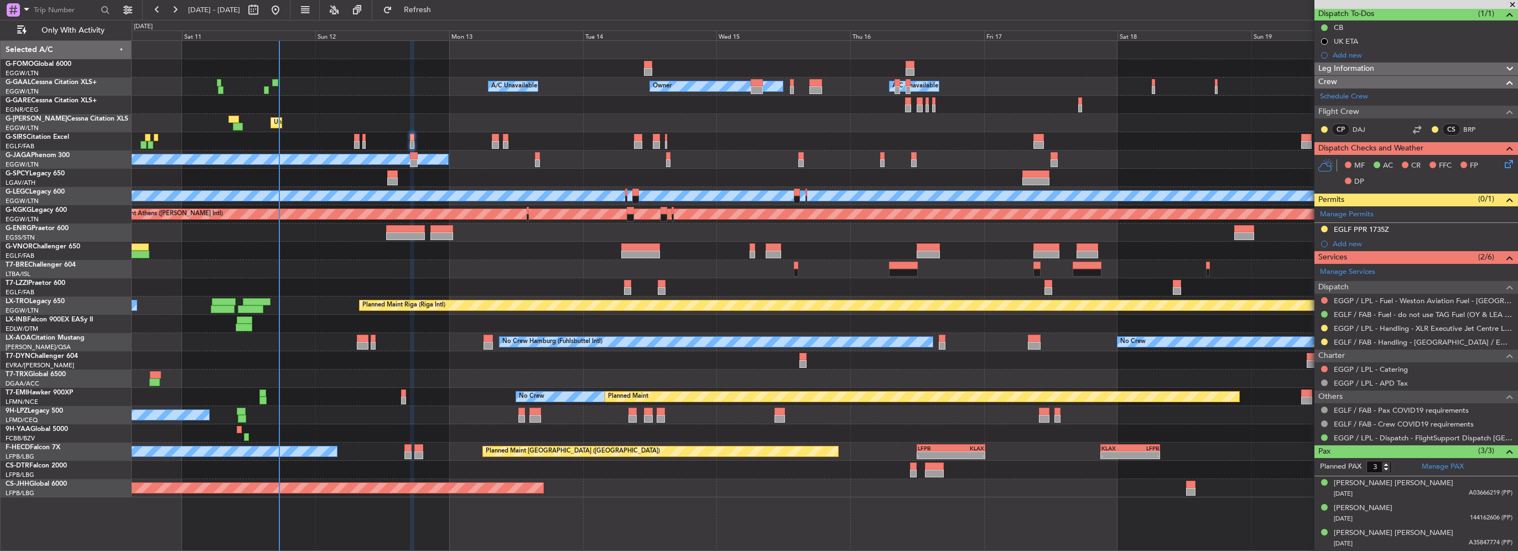
scroll to position [98, 0]
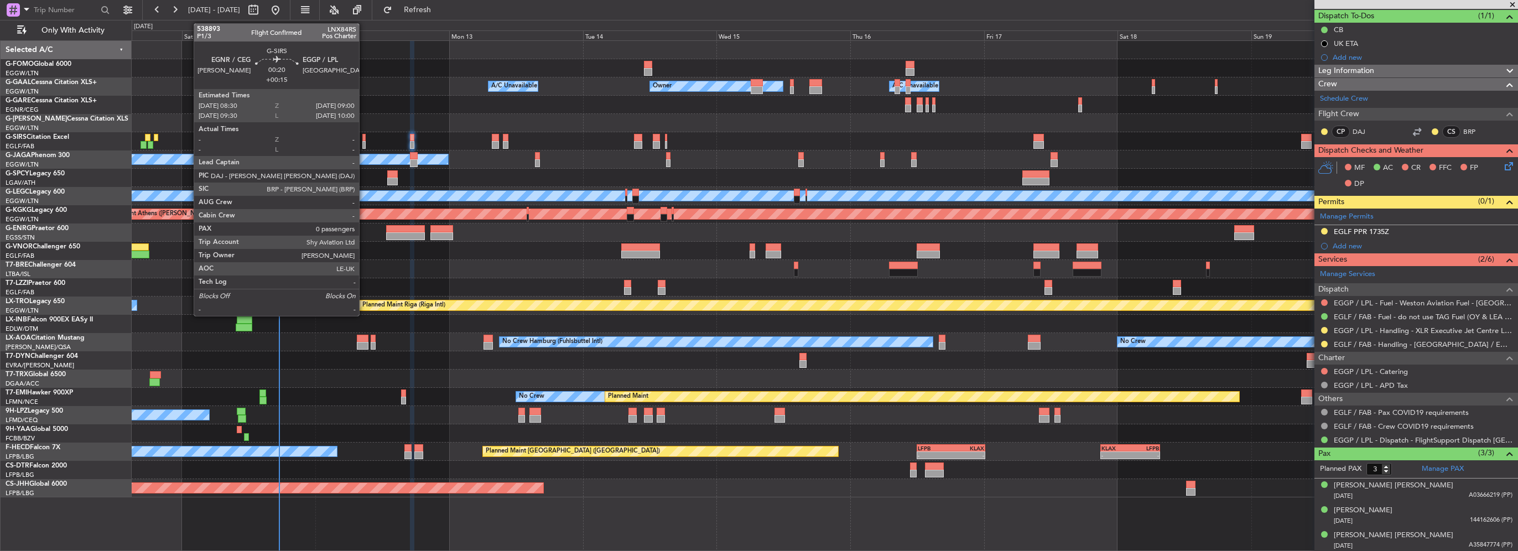
click at [364, 141] on div at bounding box center [363, 145] width 3 height 8
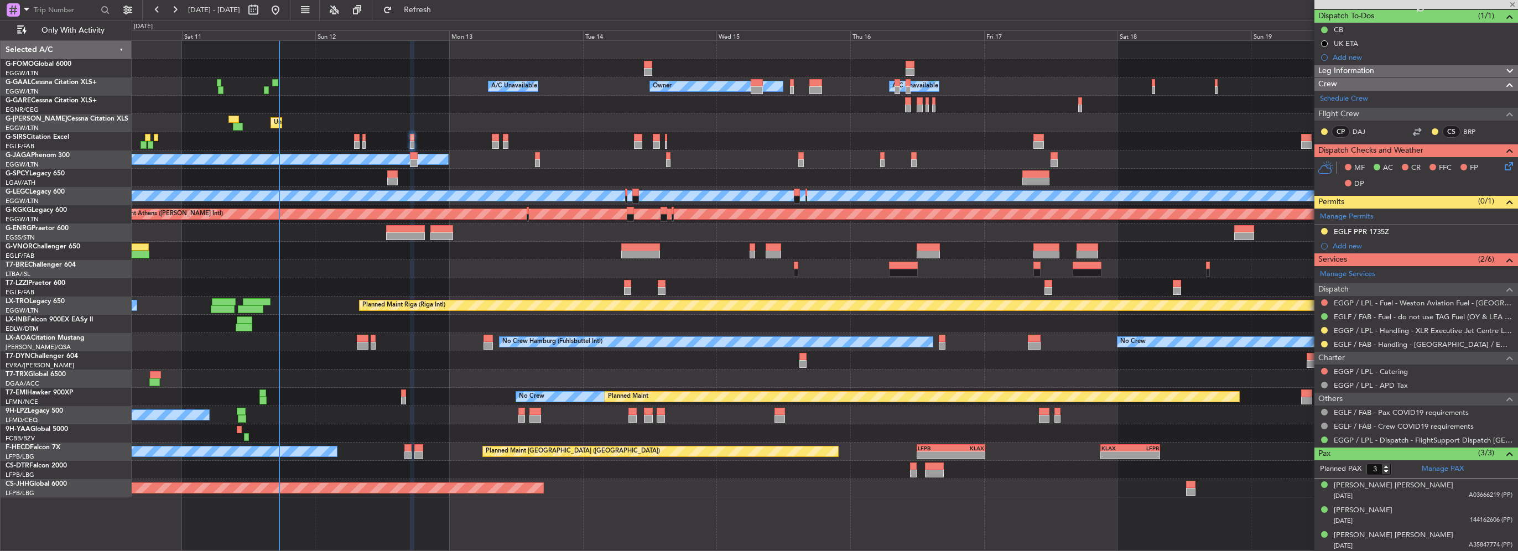
type input "+00:15"
type input "0"
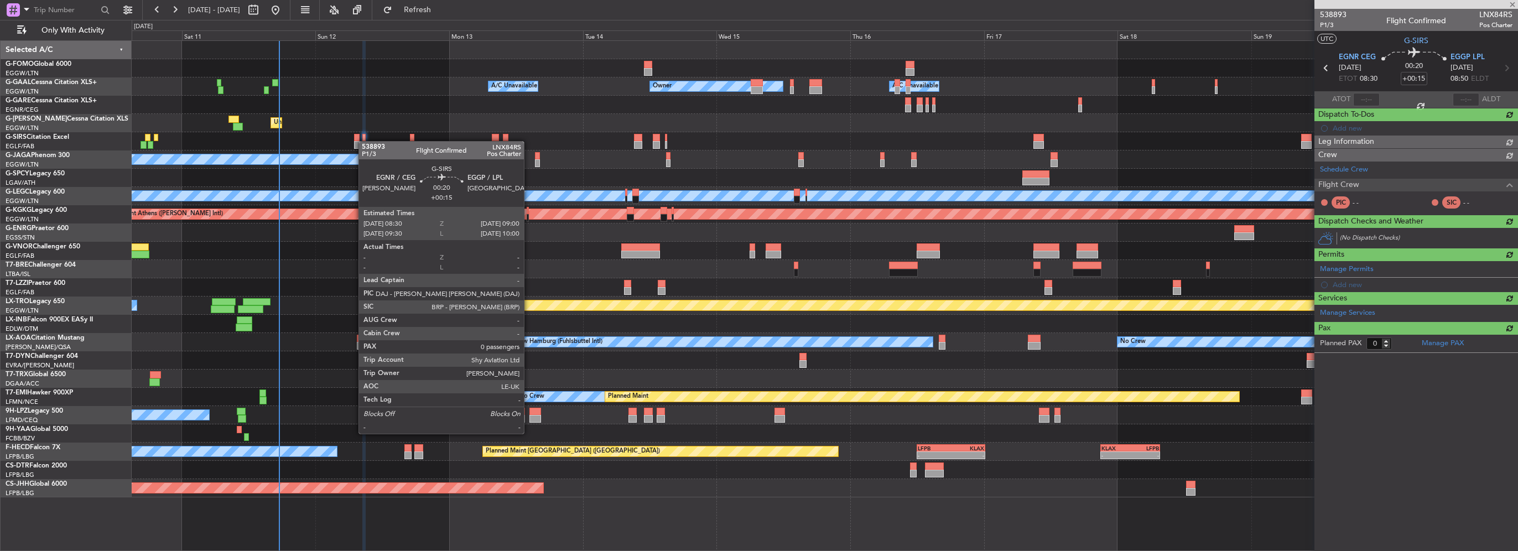
scroll to position [0, 0]
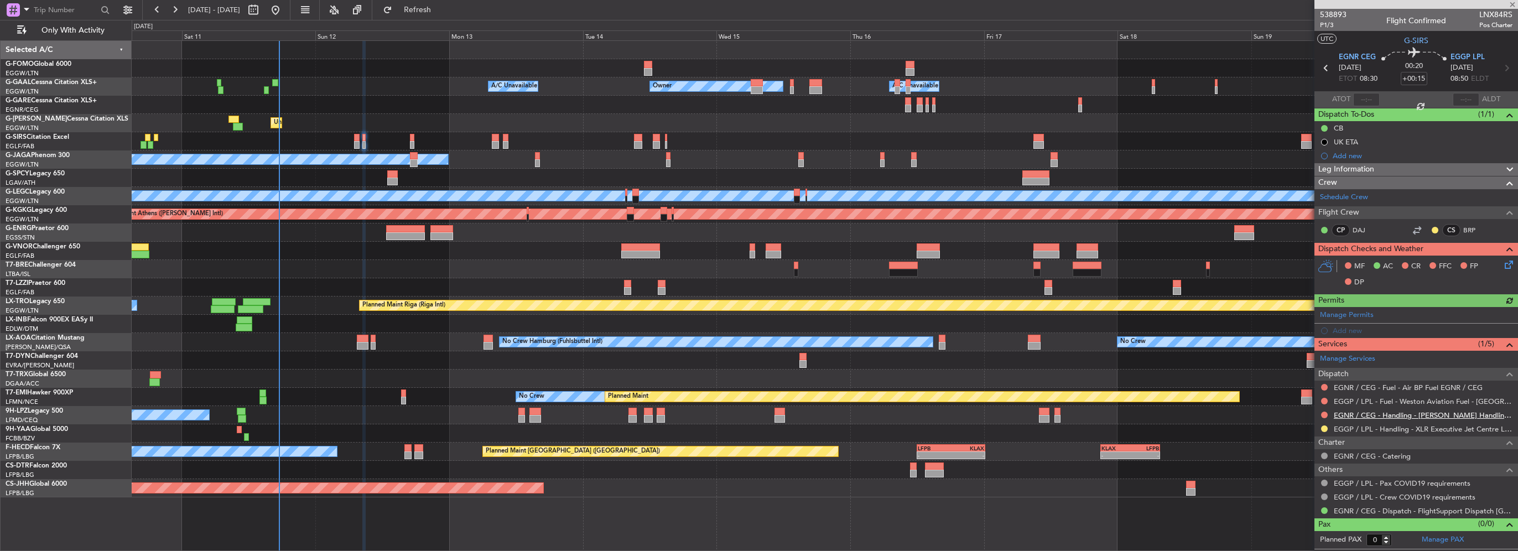
click at [1416, 411] on link "EGNR / CEG - Handling - [PERSON_NAME] Handling Services EGNR / CEG" at bounding box center [1423, 415] width 179 height 9
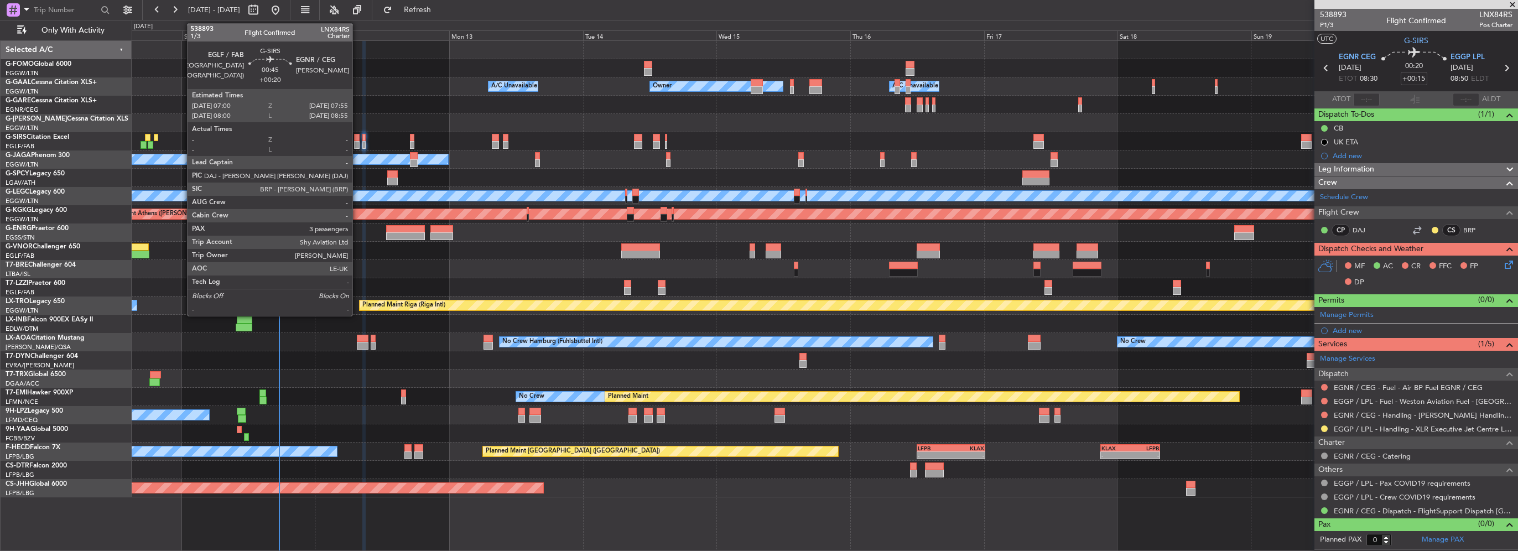
click at [357, 141] on div at bounding box center [357, 145] width 6 height 8
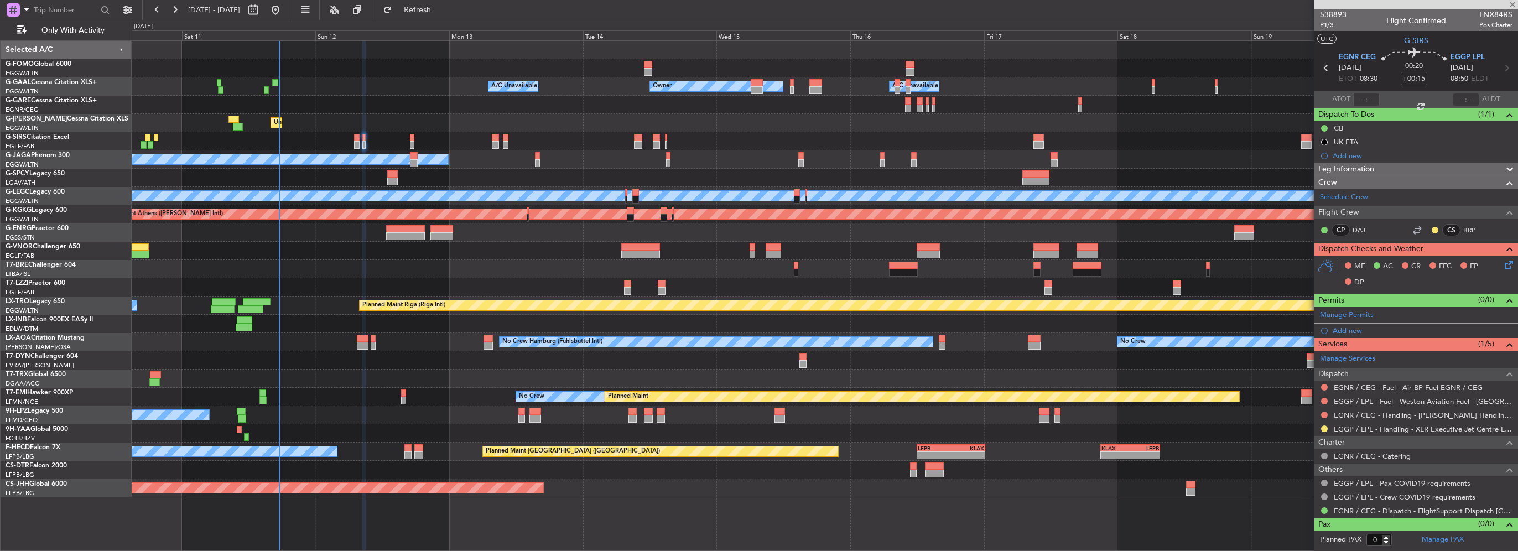
type input "+00:20"
type input "3"
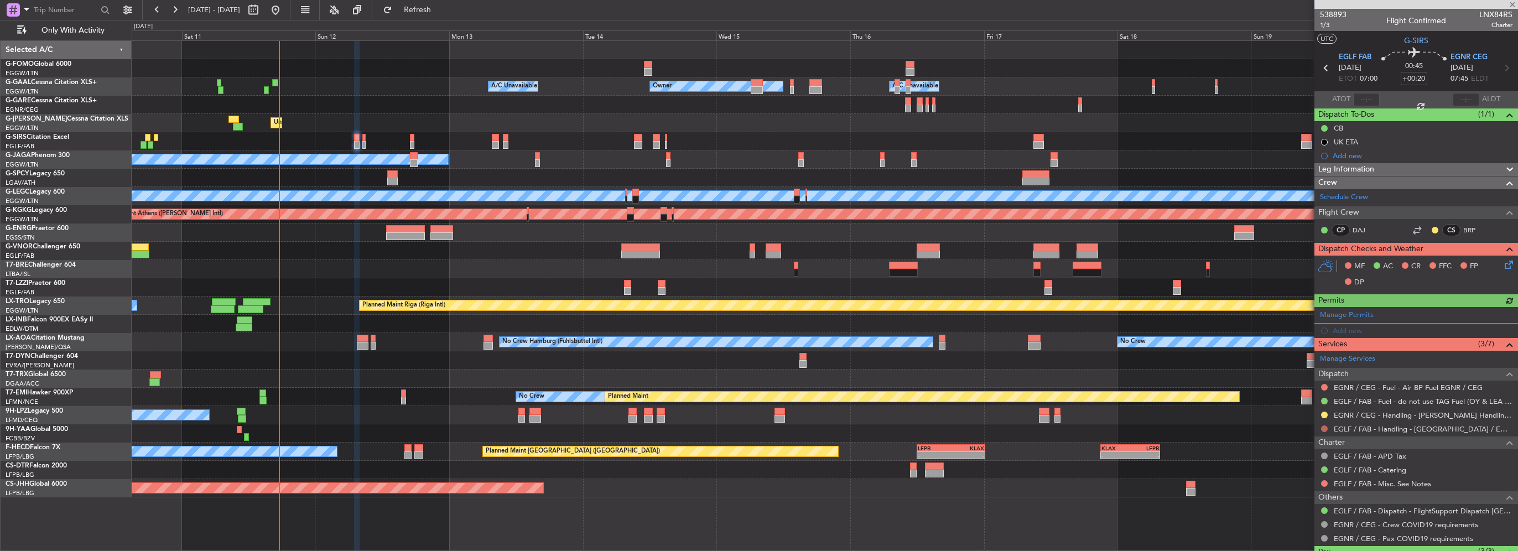
click at [1324, 425] on button at bounding box center [1324, 428] width 7 height 7
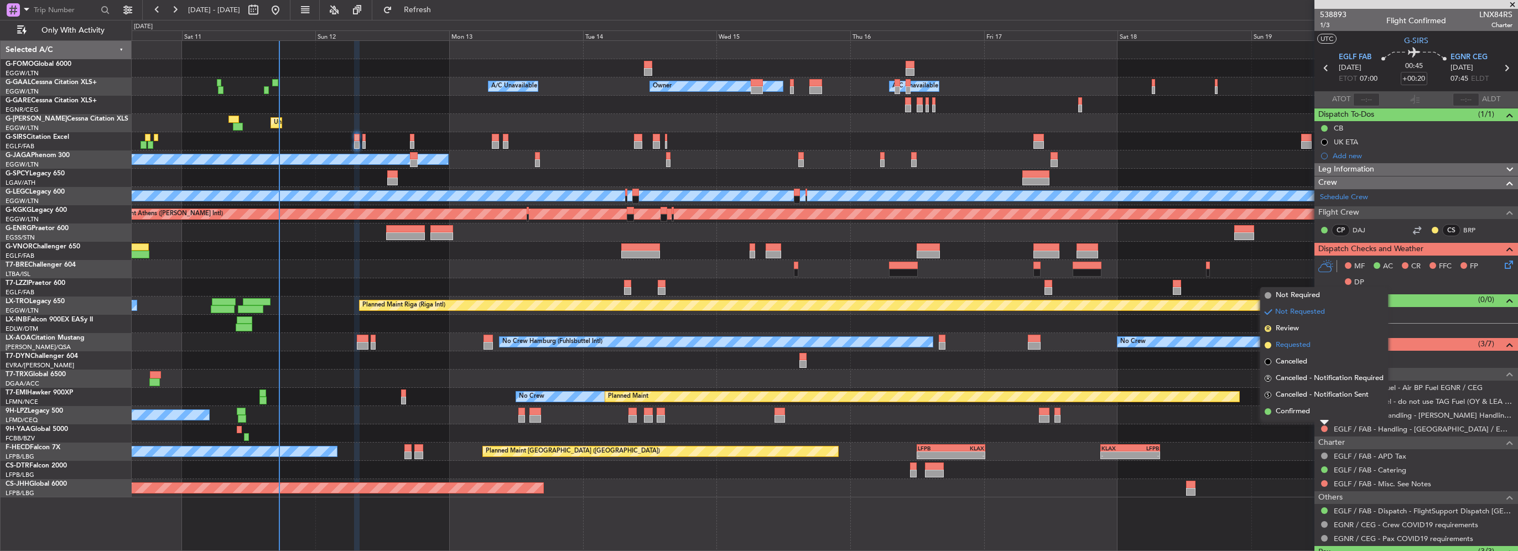
click at [1297, 346] on span "Requested" at bounding box center [1293, 345] width 35 height 11
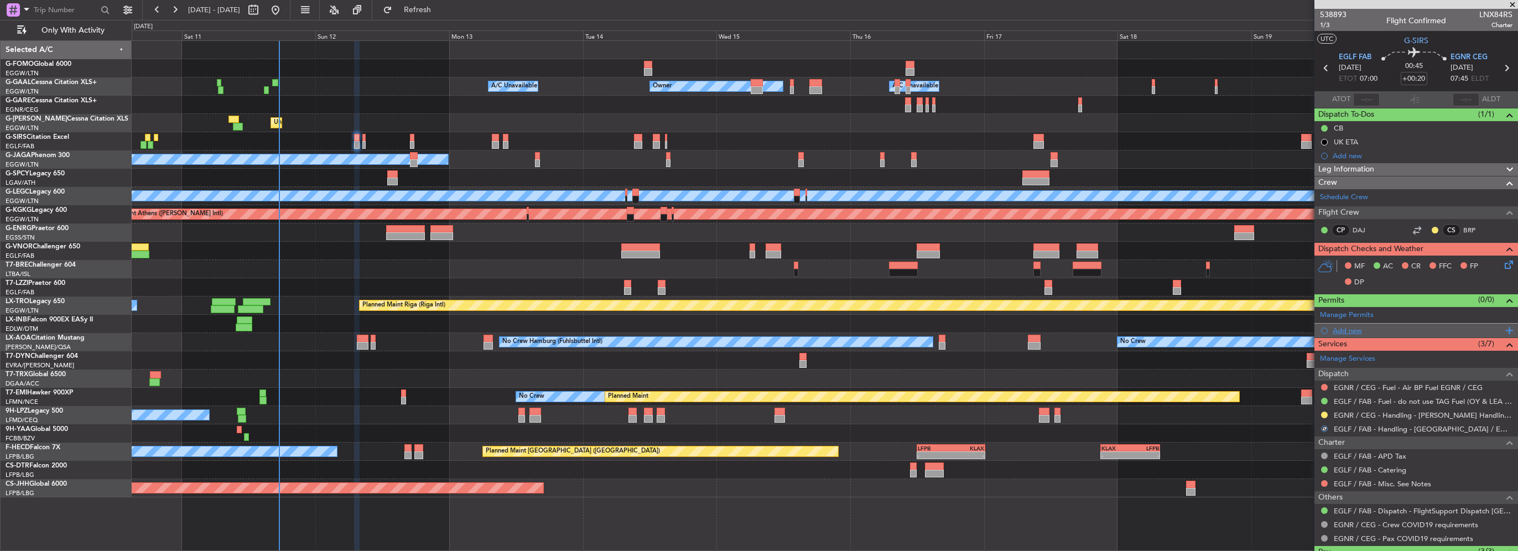
click at [1353, 330] on div "Add new" at bounding box center [1418, 330] width 170 height 9
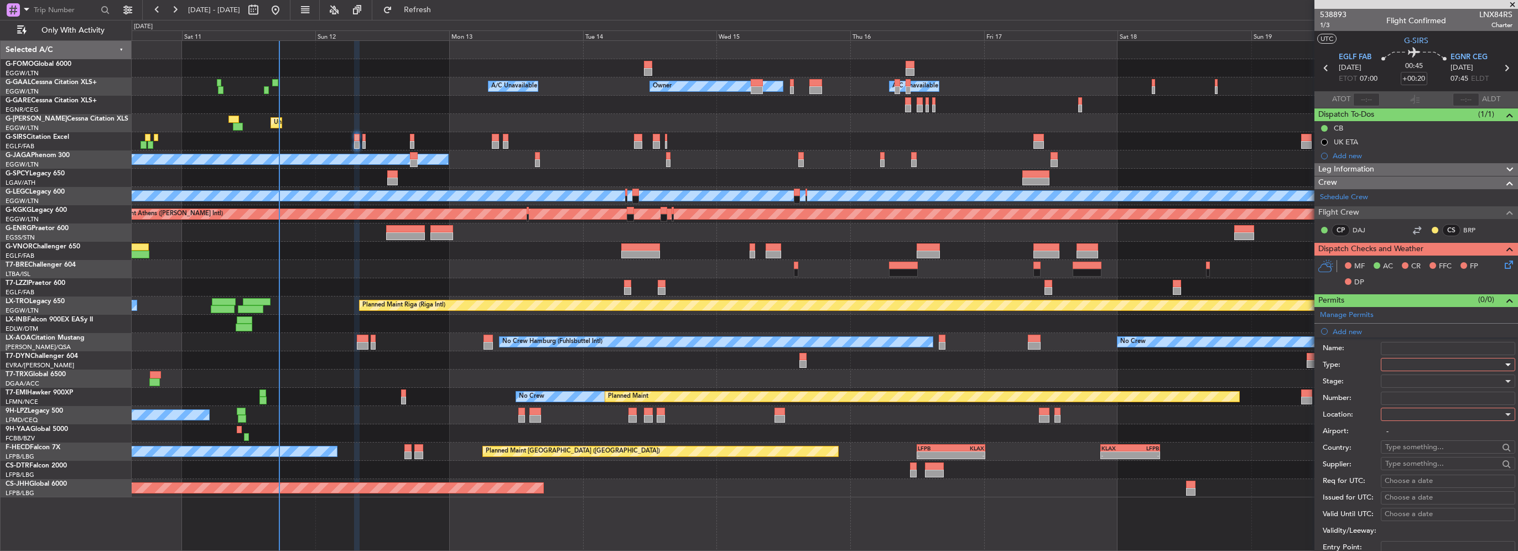
click at [1387, 365] on div at bounding box center [1444, 364] width 118 height 17
click at [1407, 417] on span "PPR" at bounding box center [1444, 419] width 116 height 17
click at [1404, 416] on div at bounding box center [1444, 414] width 118 height 17
click at [1397, 435] on span "Departure" at bounding box center [1444, 436] width 116 height 17
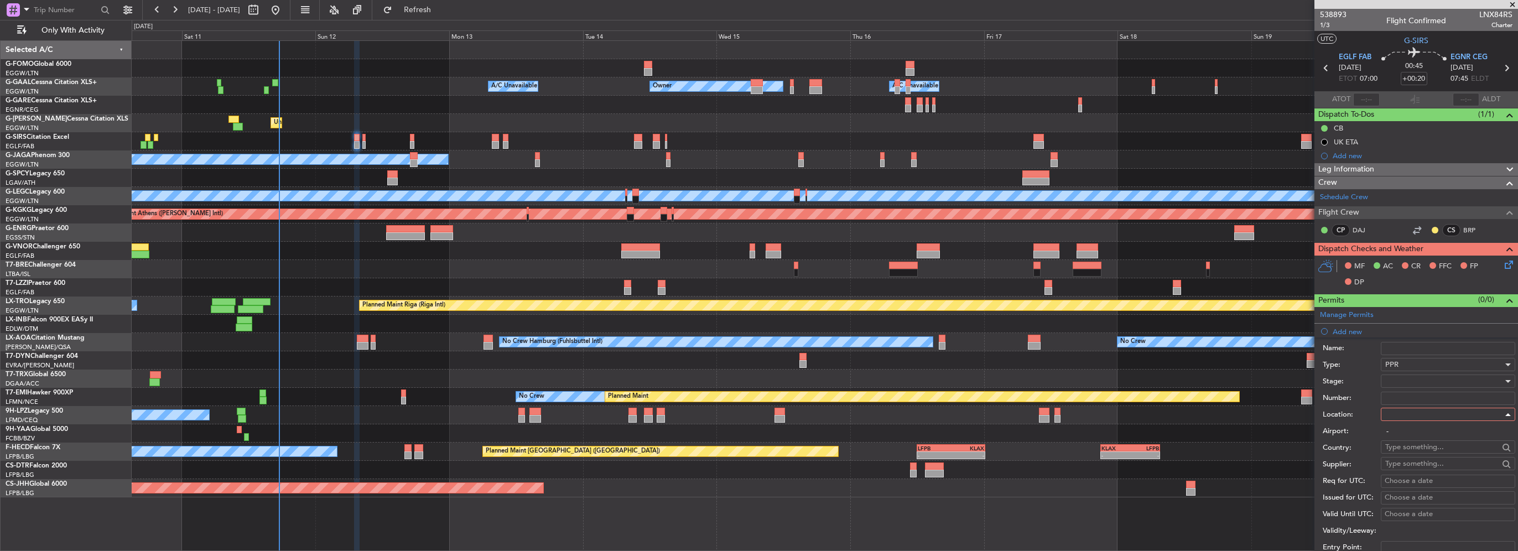
type input "EGLF / FAB"
click at [1402, 385] on div at bounding box center [1444, 381] width 118 height 17
click at [1409, 452] on span "Requested" at bounding box center [1444, 452] width 116 height 17
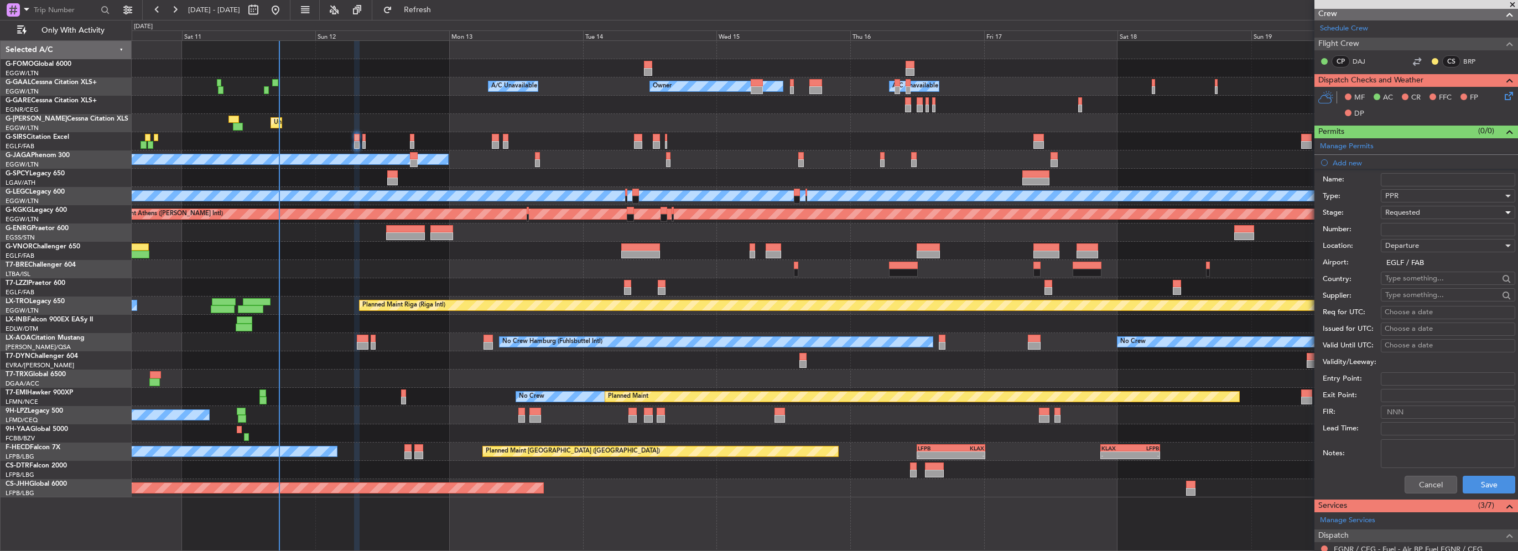
scroll to position [221, 0]
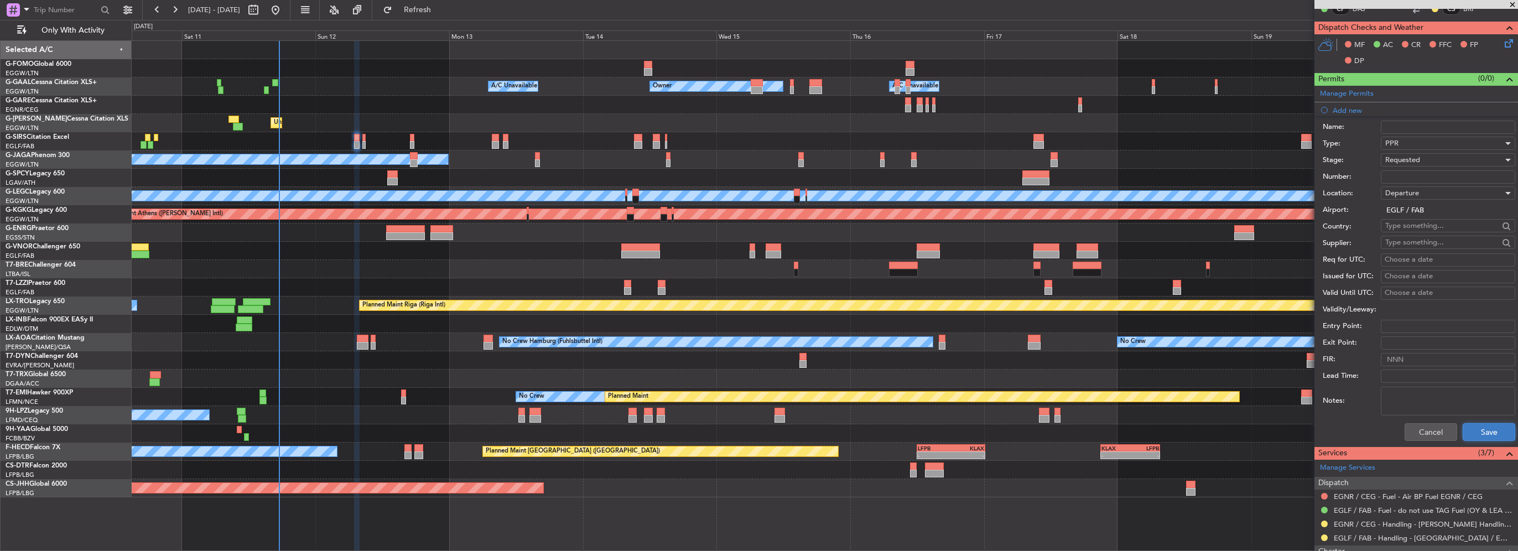
click at [1490, 429] on button "Save" at bounding box center [1489, 432] width 53 height 18
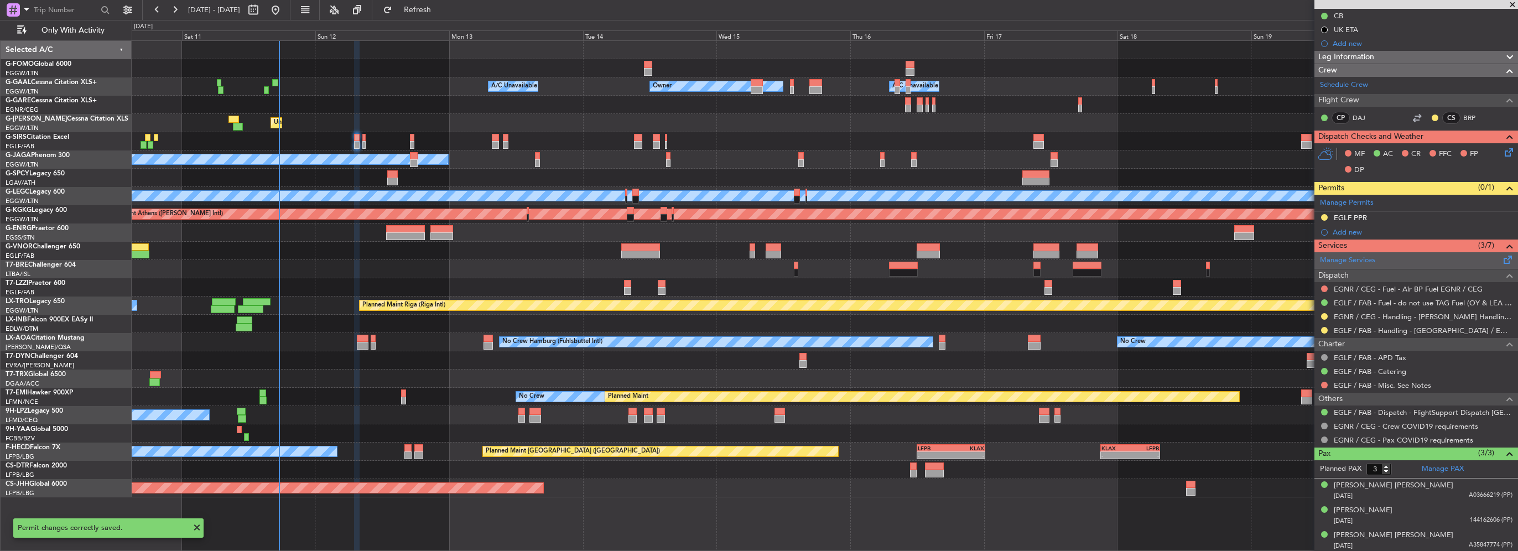
scroll to position [0, 0]
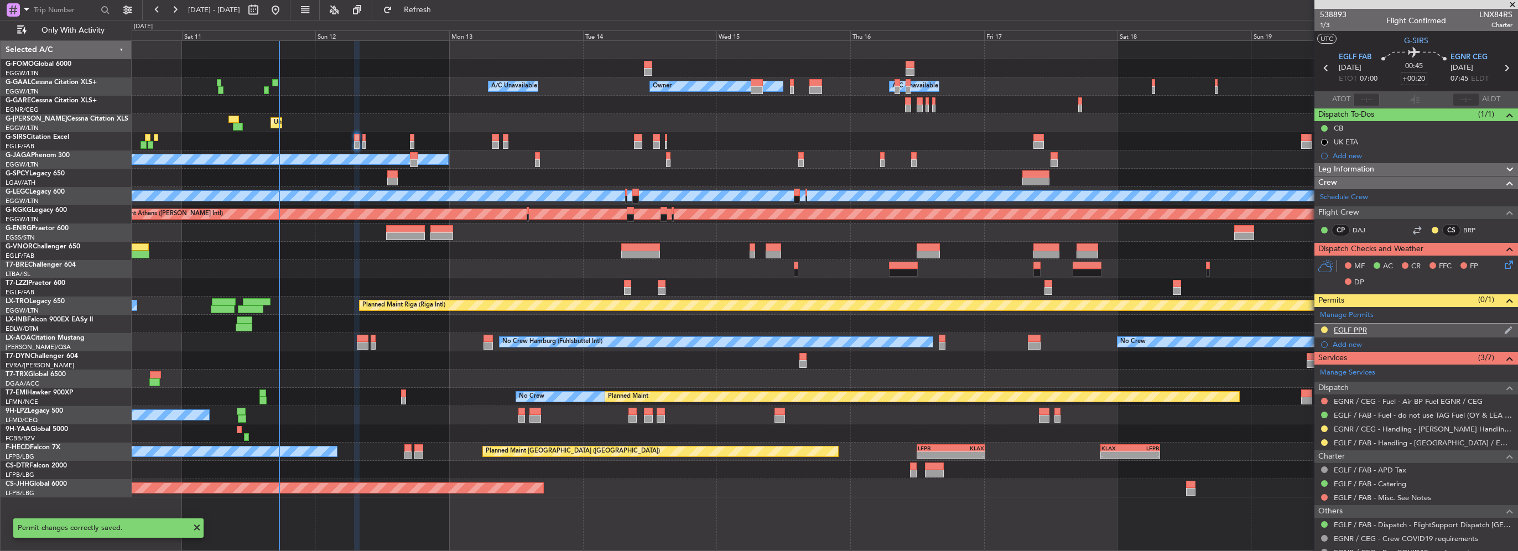
click at [1405, 332] on div "EGLF PPR" at bounding box center [1417, 331] width 204 height 14
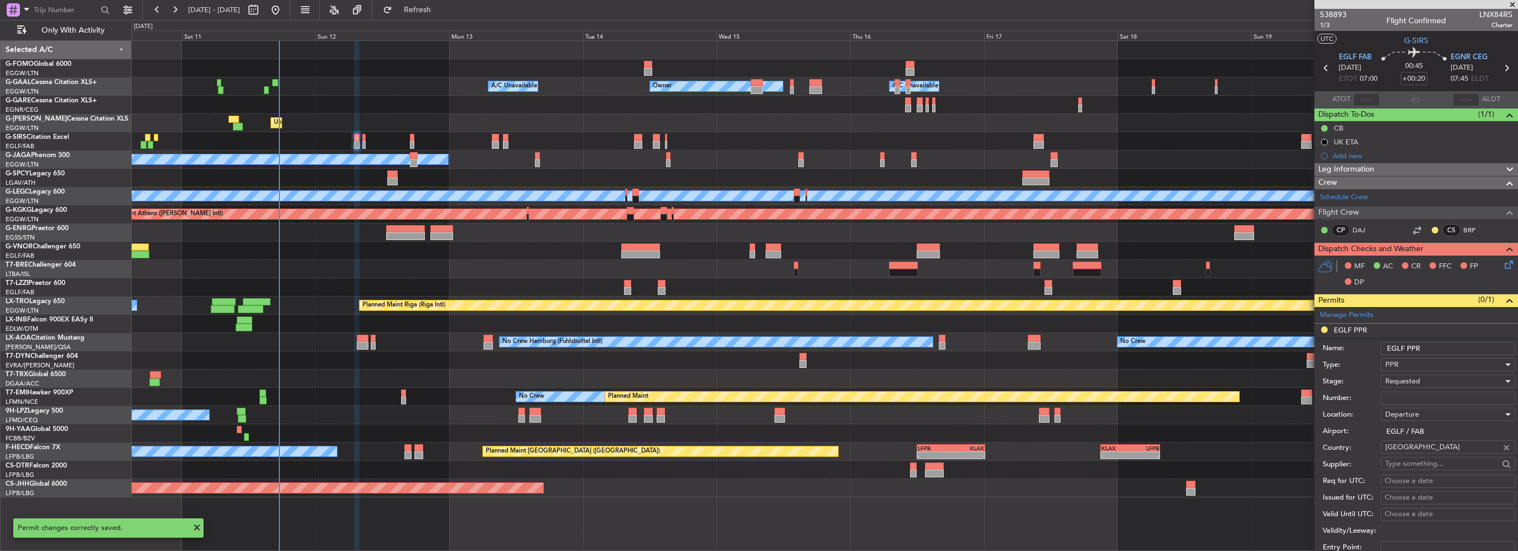
click at [1454, 347] on input "EGLF PPR" at bounding box center [1448, 348] width 134 height 13
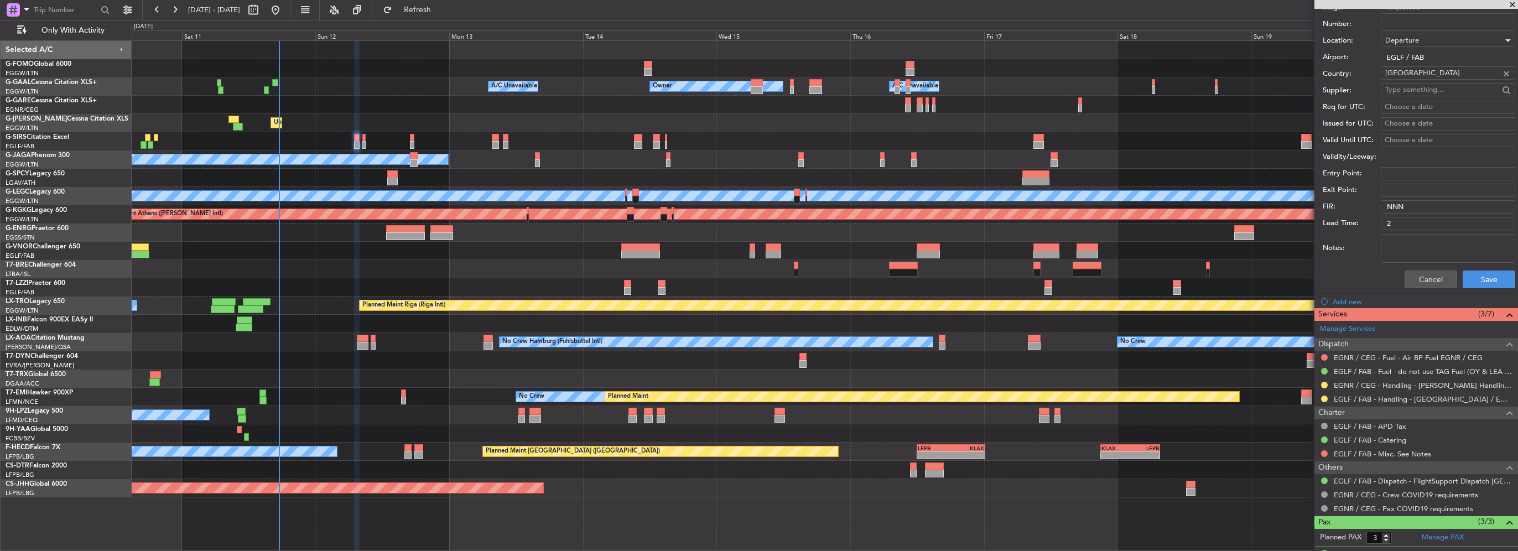
scroll to position [387, 0]
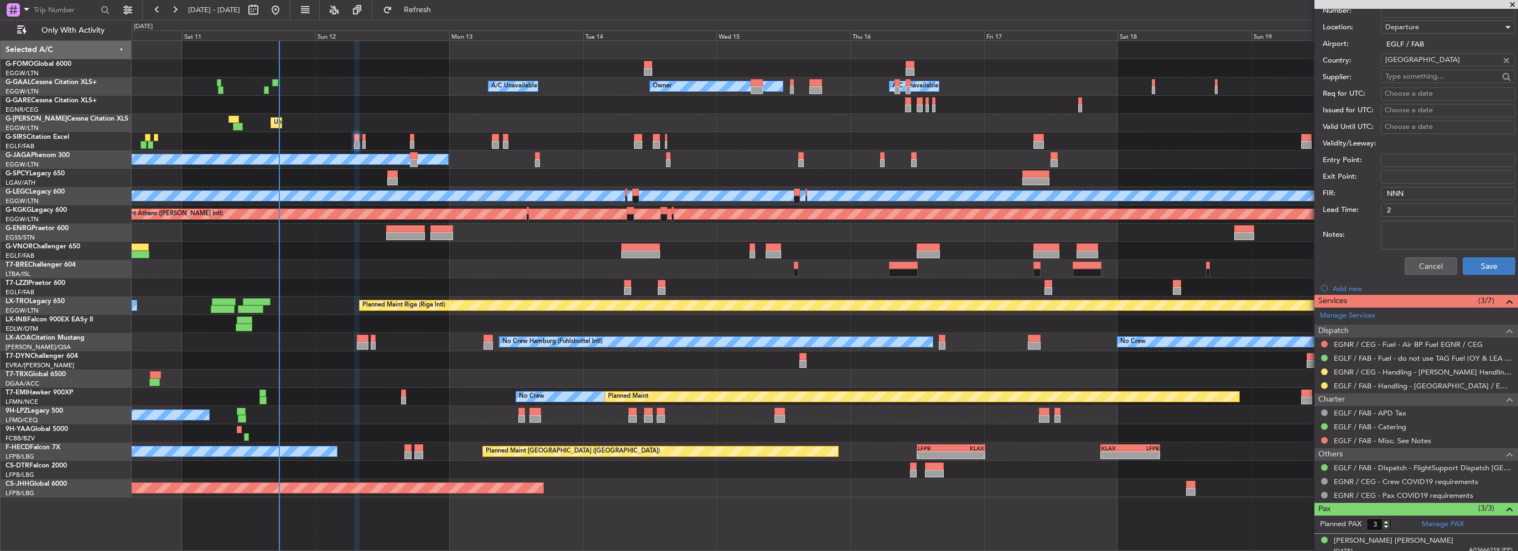
type input "EGLF PPR 07700Z"
click at [1472, 266] on button "Save" at bounding box center [1489, 266] width 53 height 18
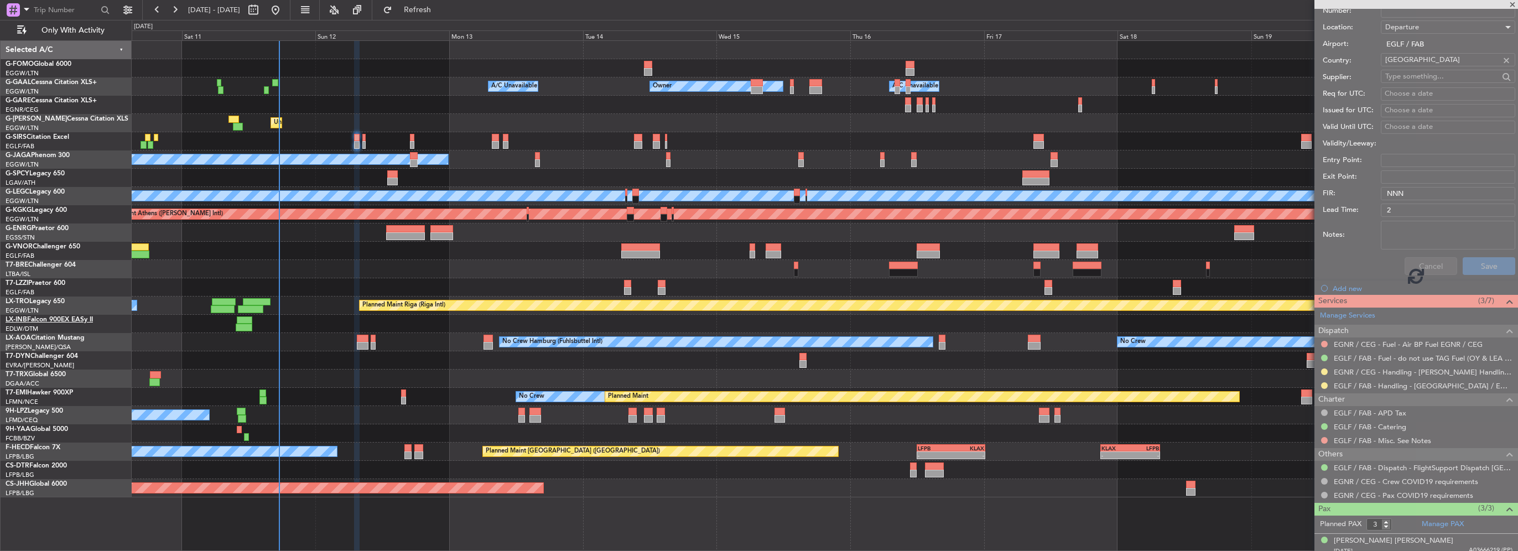
scroll to position [57, 0]
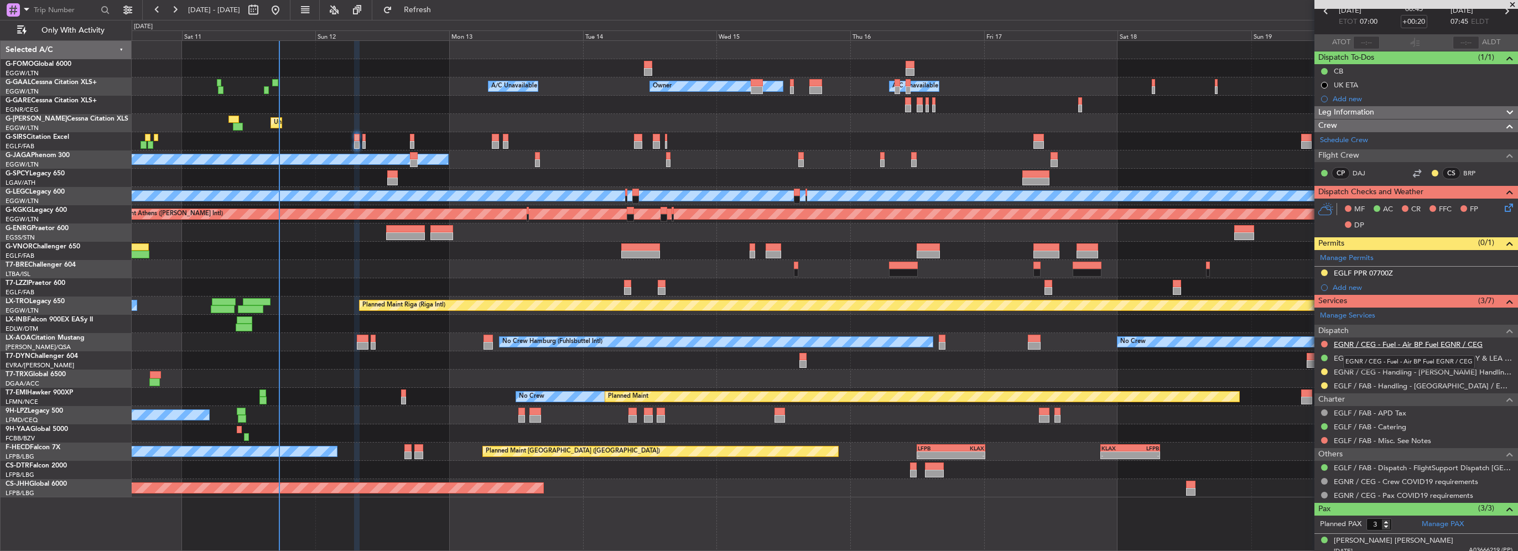
click at [1383, 345] on link "EGNR / CEG - Fuel - Air BP Fuel EGNR / CEG" at bounding box center [1408, 344] width 149 height 9
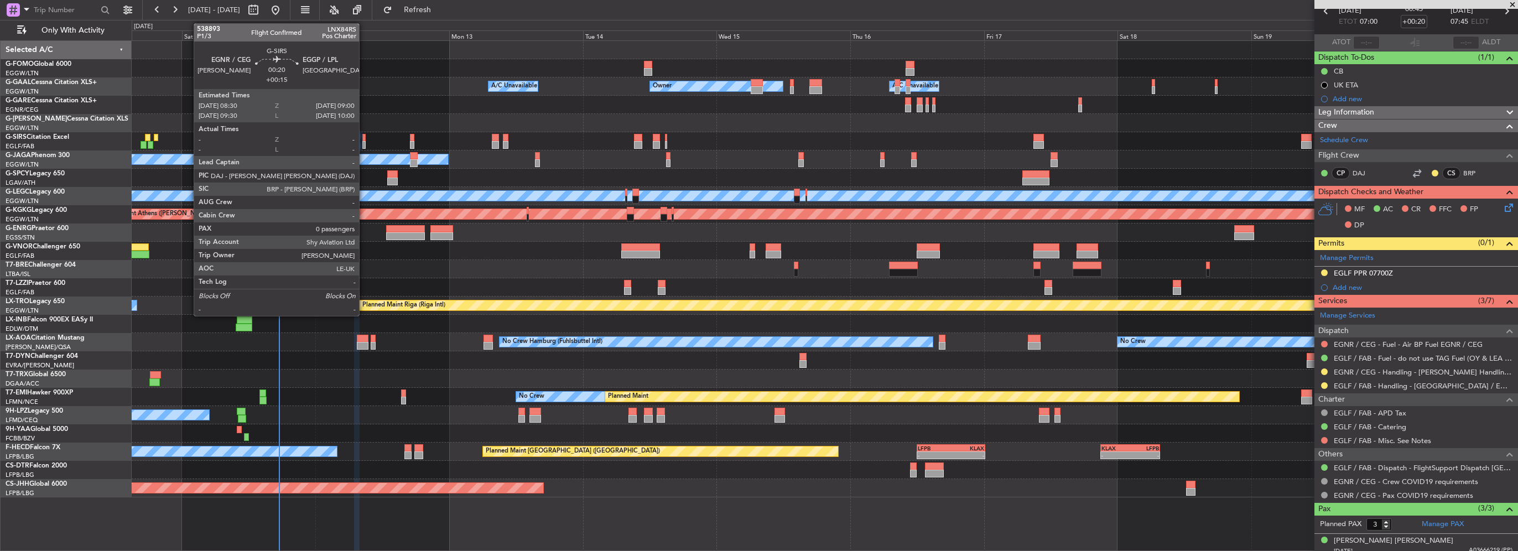
click at [364, 139] on div at bounding box center [363, 138] width 3 height 8
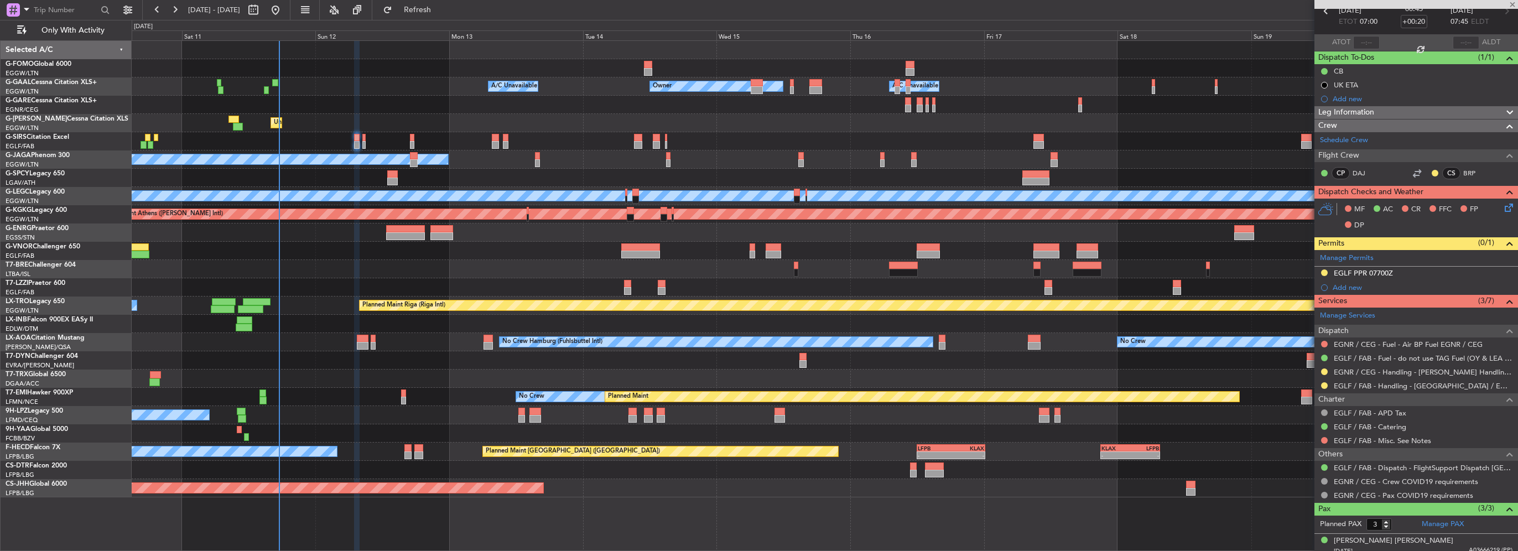
type input "+00:15"
type input "0"
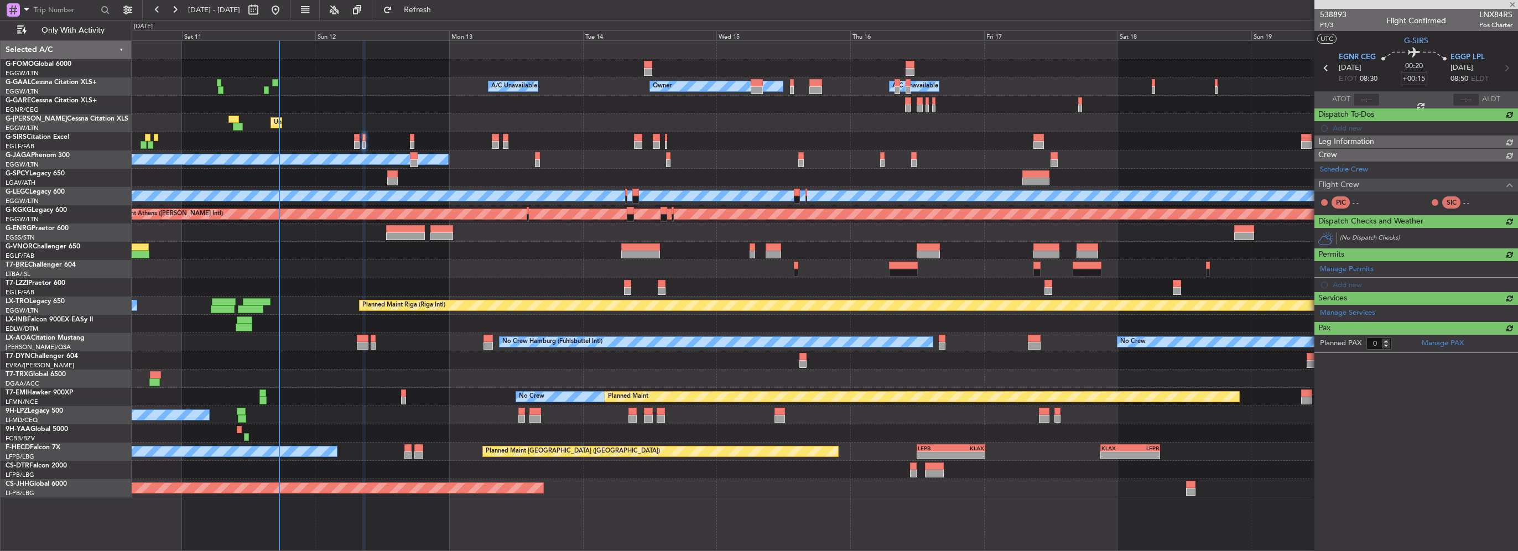
scroll to position [0, 0]
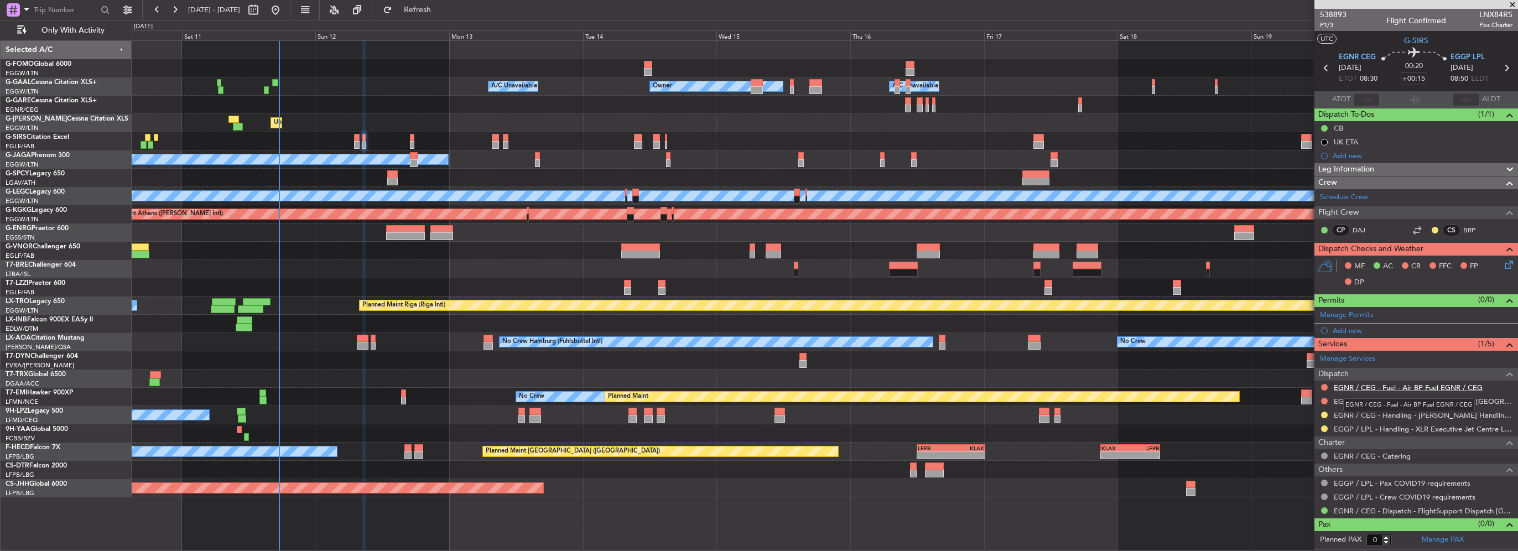
click at [1428, 383] on link "EGNR / CEG - Fuel - Air BP Fuel EGNR / CEG" at bounding box center [1408, 387] width 149 height 9
click at [1419, 398] on link "EGGP / LPL - Fuel - Weston Aviation Fuel - Liverpool Aviation - EGGP / LPL" at bounding box center [1423, 401] width 179 height 9
click at [413, 139] on div at bounding box center [412, 138] width 4 height 8
type input "+00:10"
type input "3"
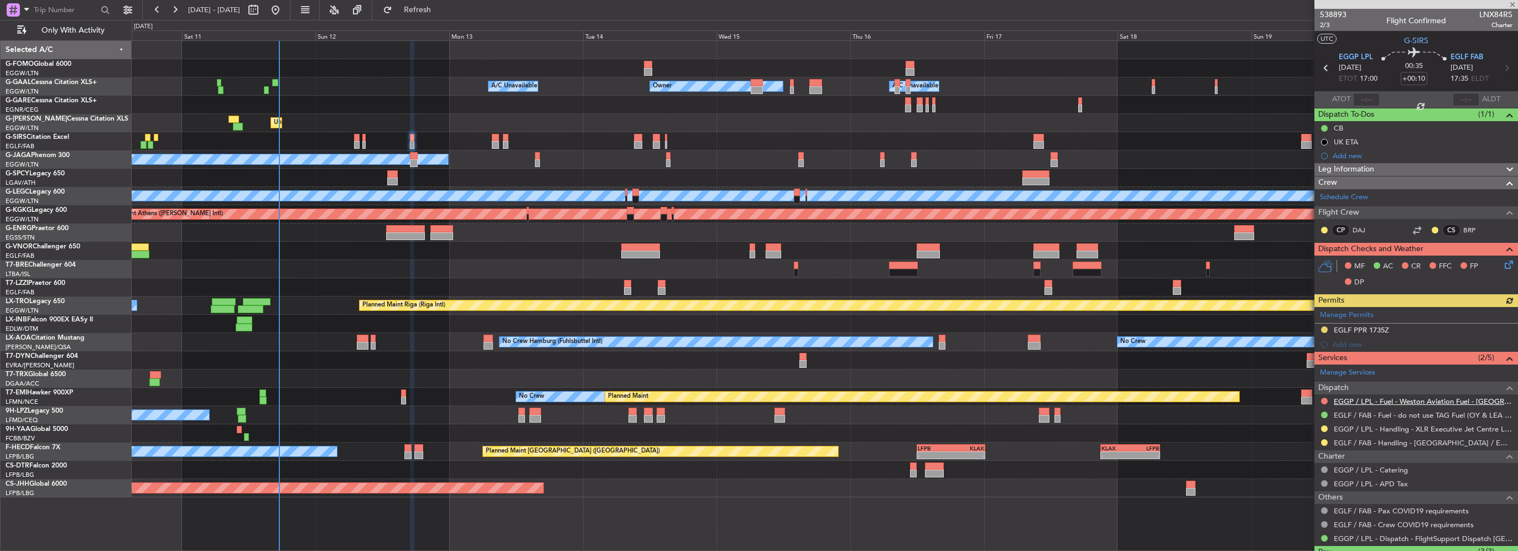
click at [1414, 399] on link "EGGP / LPL - Fuel - Weston Aviation Fuel - Liverpool Aviation - EGGP / LPL" at bounding box center [1423, 401] width 179 height 9
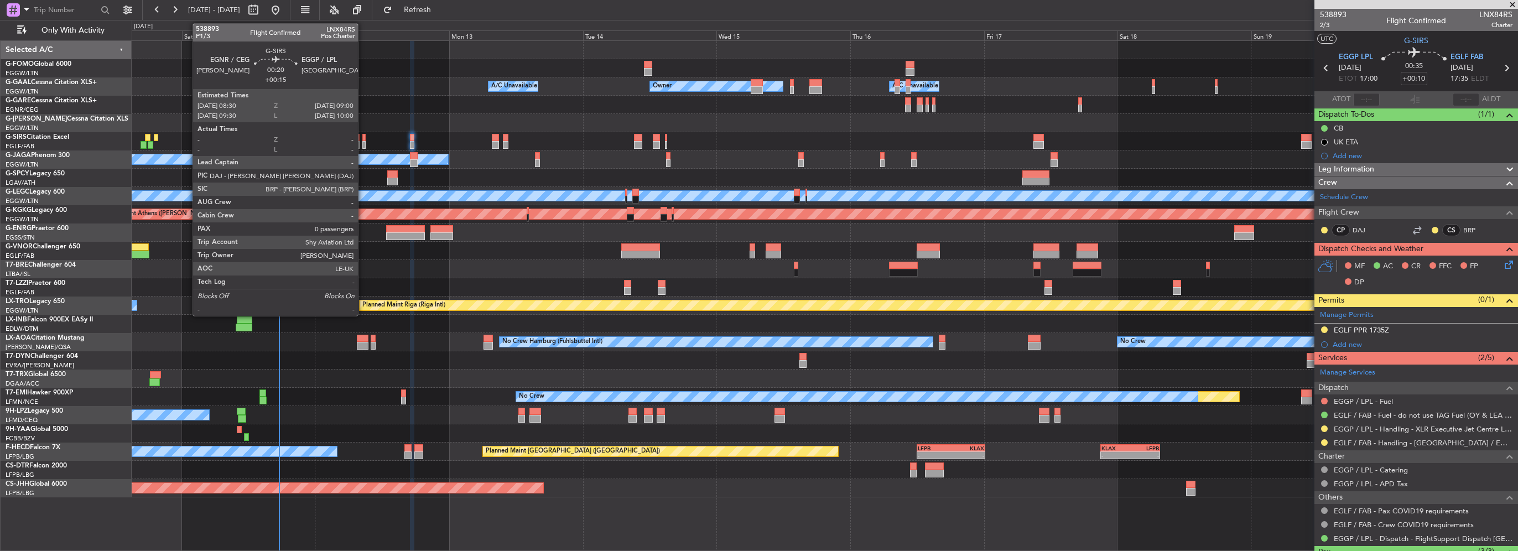
click at [363, 139] on div at bounding box center [363, 138] width 3 height 8
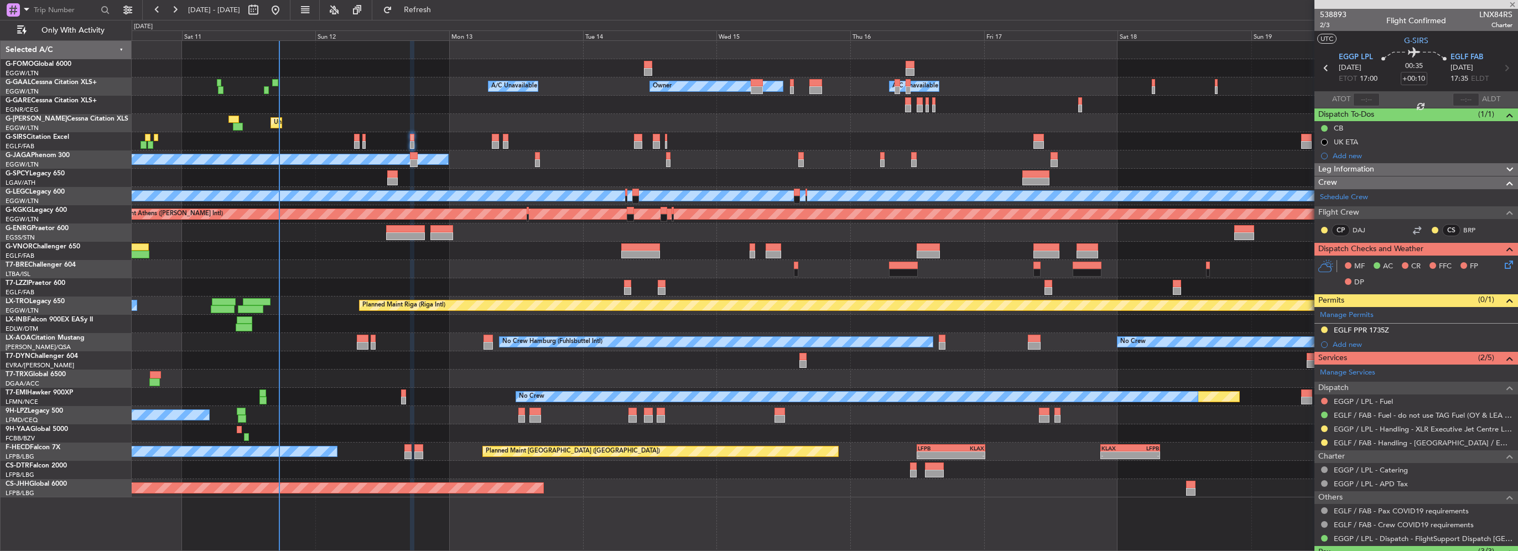
type input "+00:15"
type input "0"
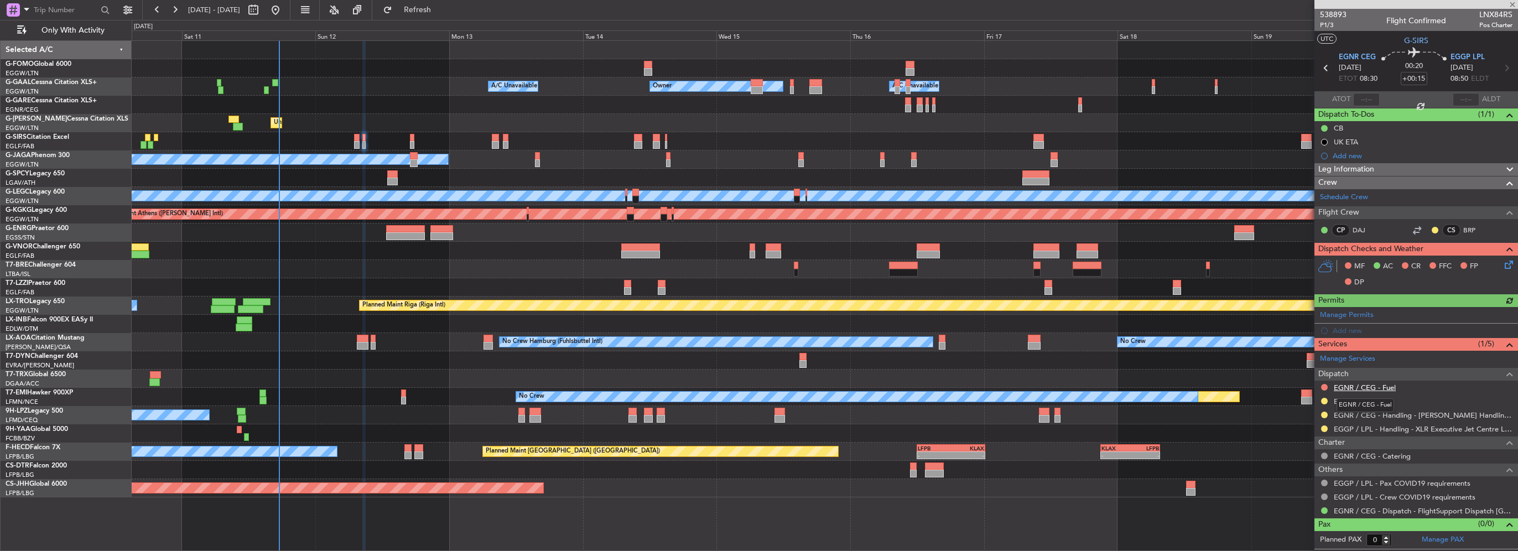
click at [1368, 383] on link "EGNR / CEG - Fuel" at bounding box center [1365, 387] width 62 height 9
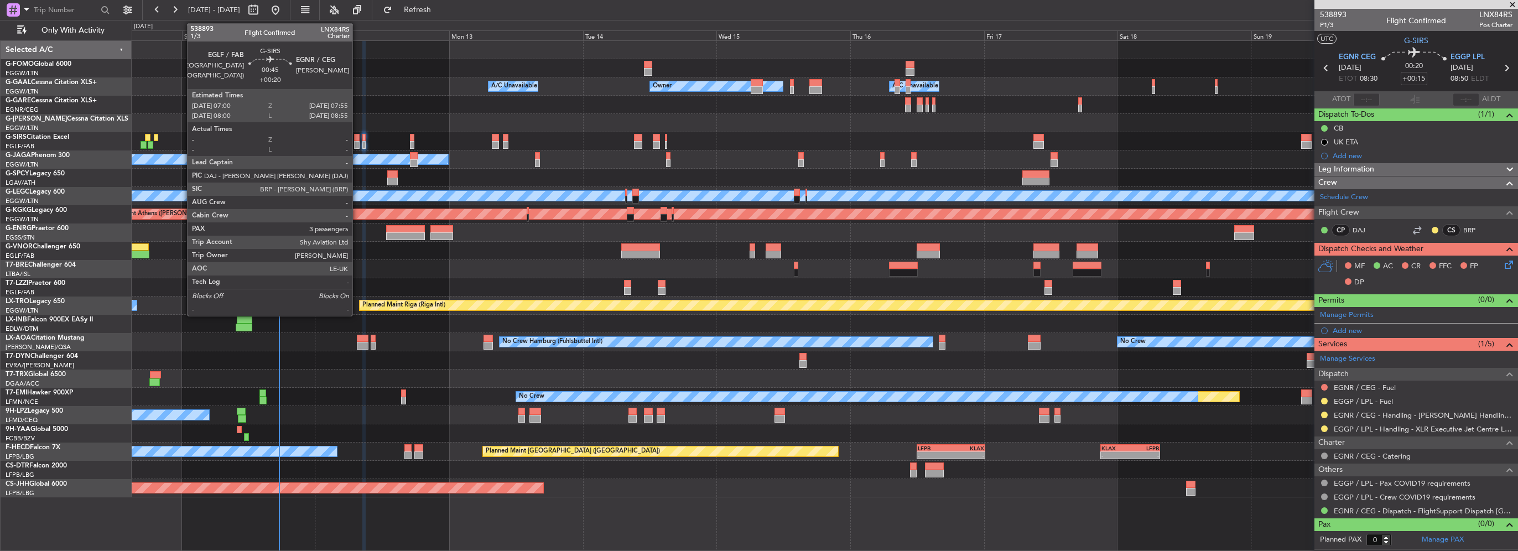
click at [357, 141] on div at bounding box center [357, 145] width 6 height 8
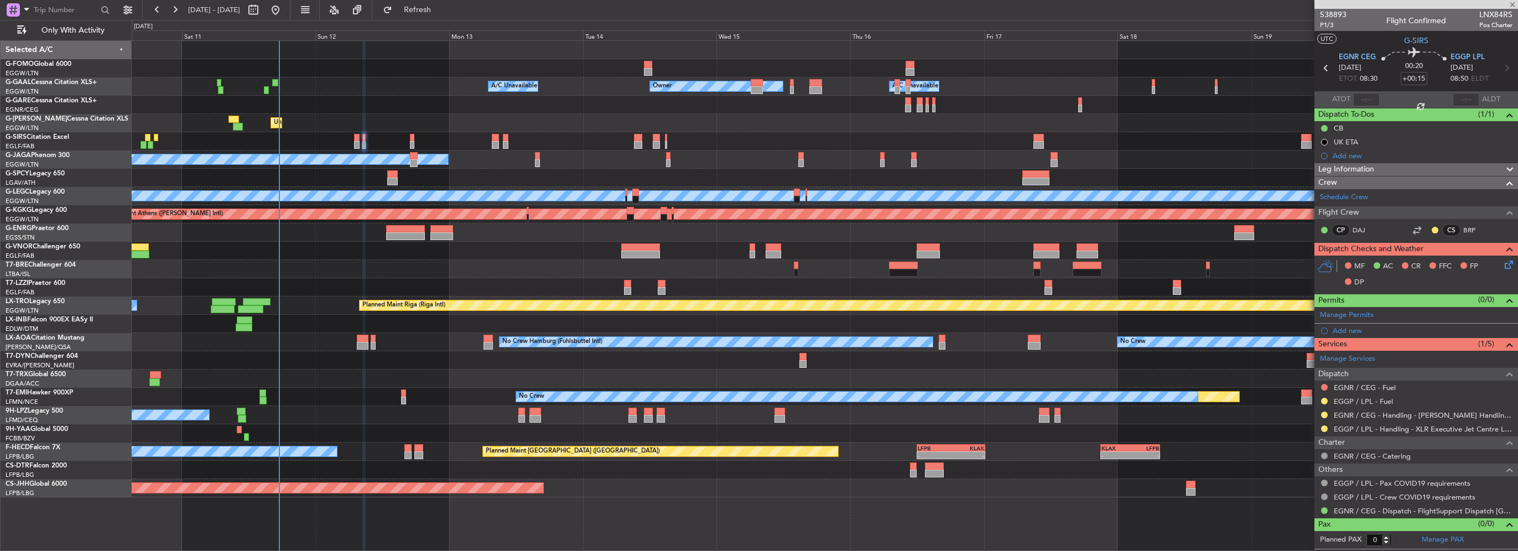
type input "+00:20"
type input "3"
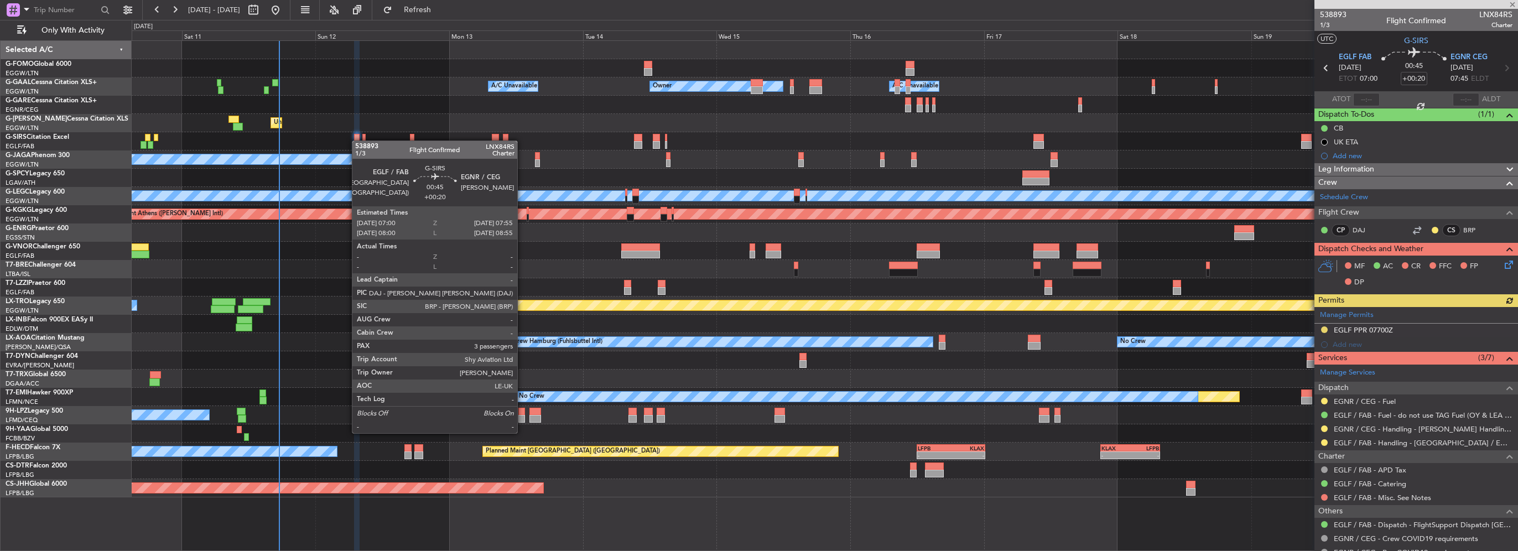
click at [357, 141] on div at bounding box center [357, 138] width 6 height 8
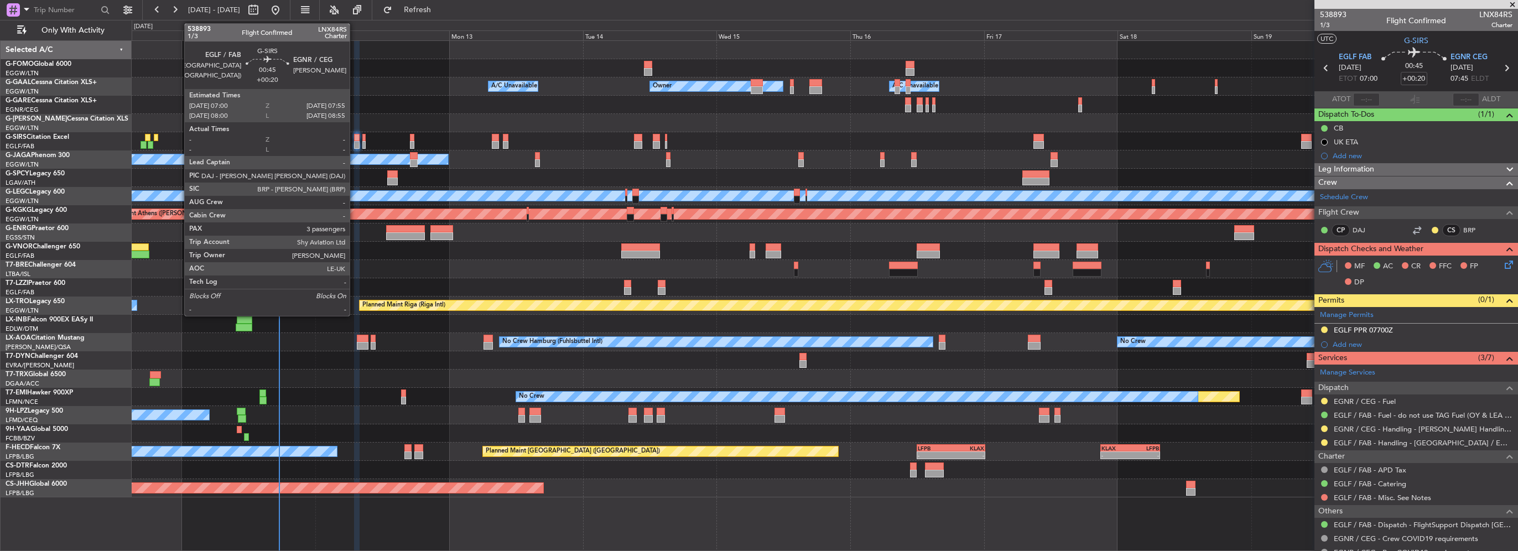
click at [355, 138] on div at bounding box center [357, 138] width 6 height 8
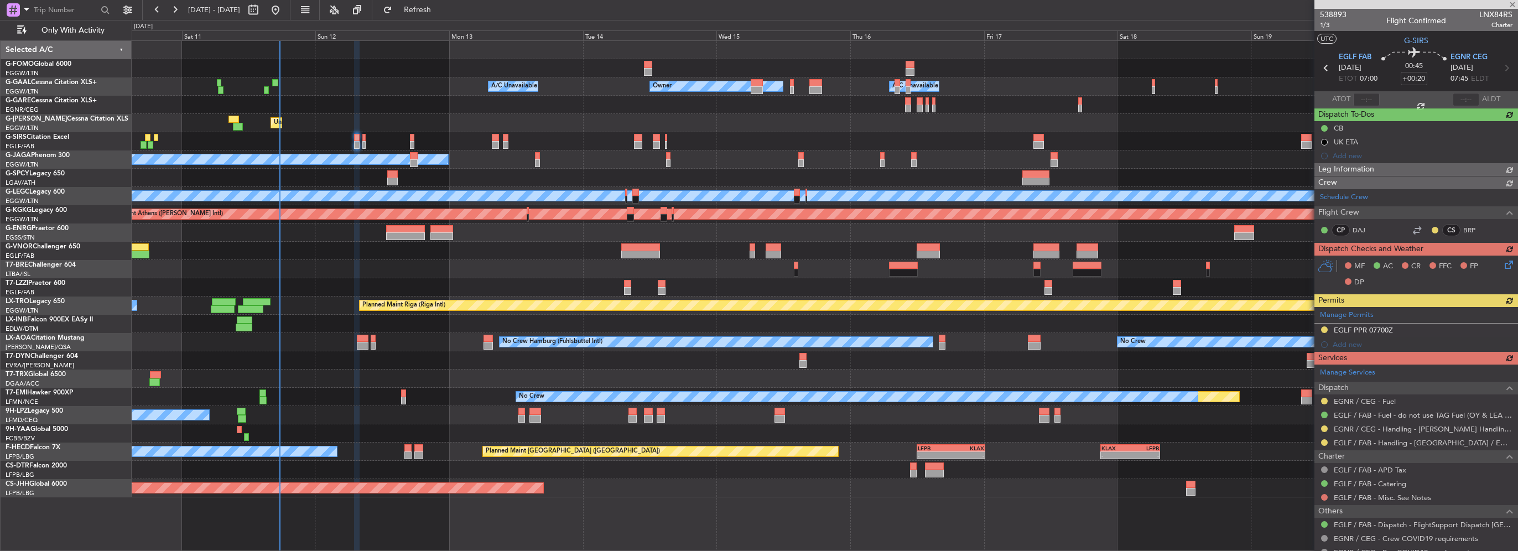
click at [1502, 261] on div "MF AC CR FFC FP DP" at bounding box center [1417, 275] width 204 height 38
click at [1503, 263] on icon at bounding box center [1507, 262] width 9 height 9
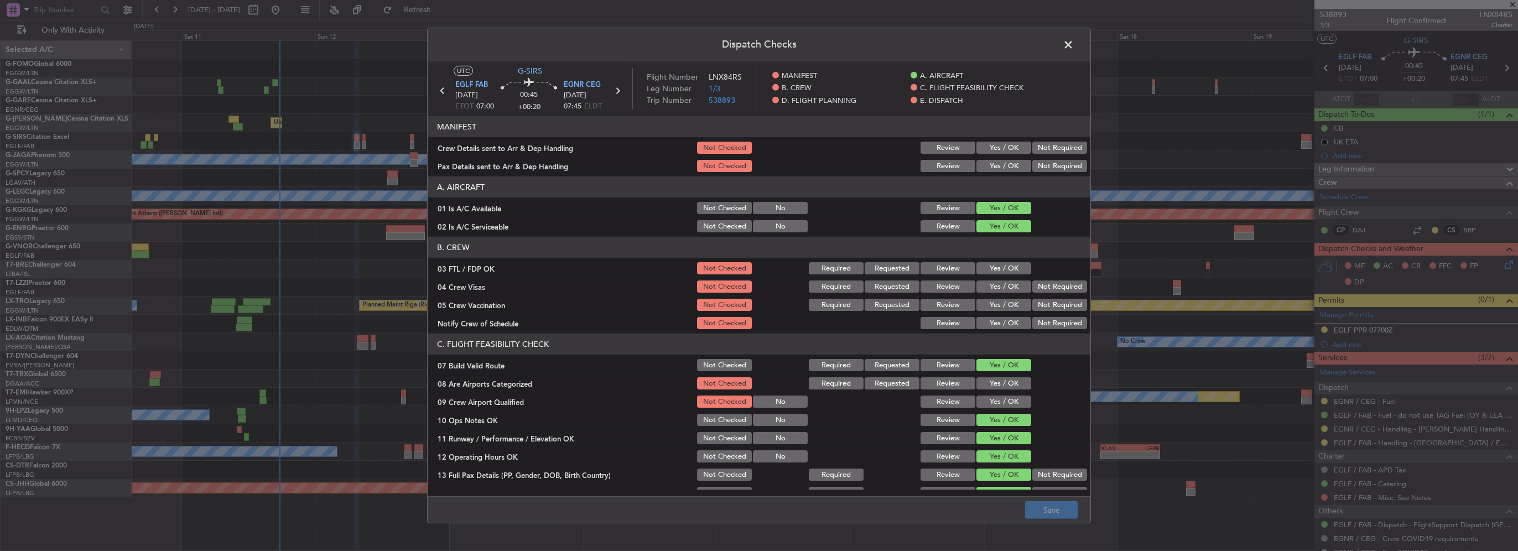
click at [997, 148] on button "Yes / OK" at bounding box center [1004, 148] width 55 height 12
click at [999, 174] on article "MANIFEST Crew Details sent to Arr & Dep Handling Not Checked Review Yes / OK No…" at bounding box center [759, 302] width 663 height 373
click at [1008, 168] on button "Yes / OK" at bounding box center [1004, 166] width 55 height 12
click at [1060, 505] on button "Save" at bounding box center [1051, 510] width 53 height 18
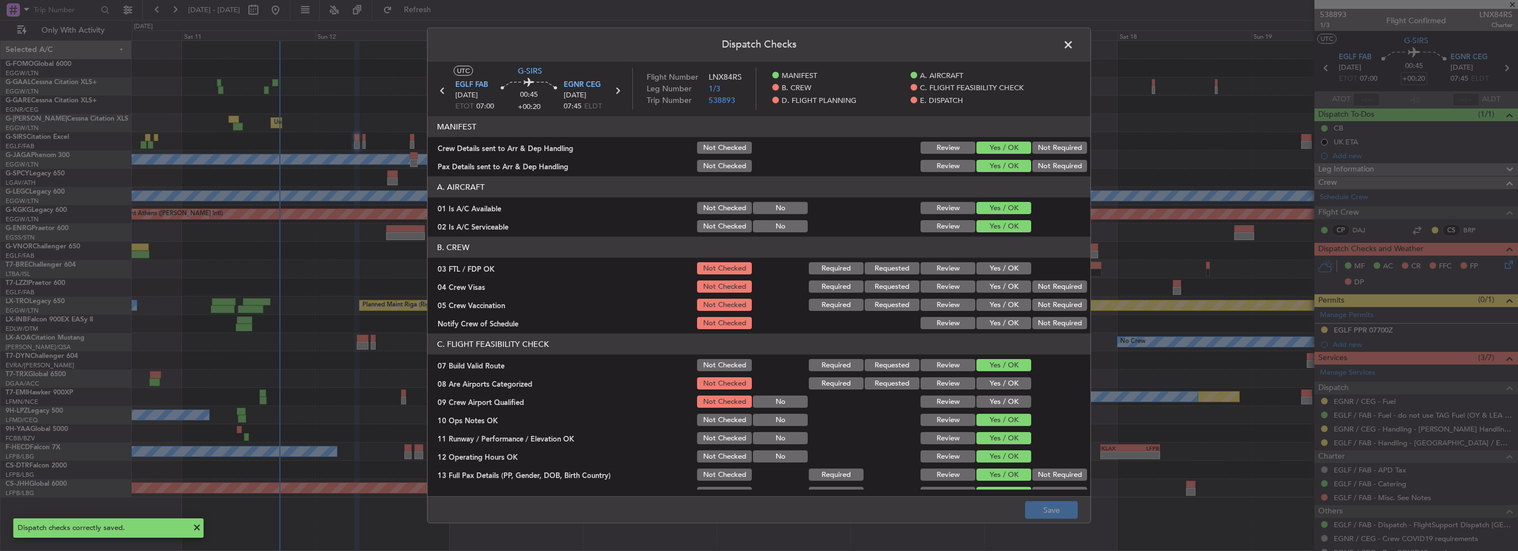
click at [1074, 43] on span at bounding box center [1074, 48] width 0 height 22
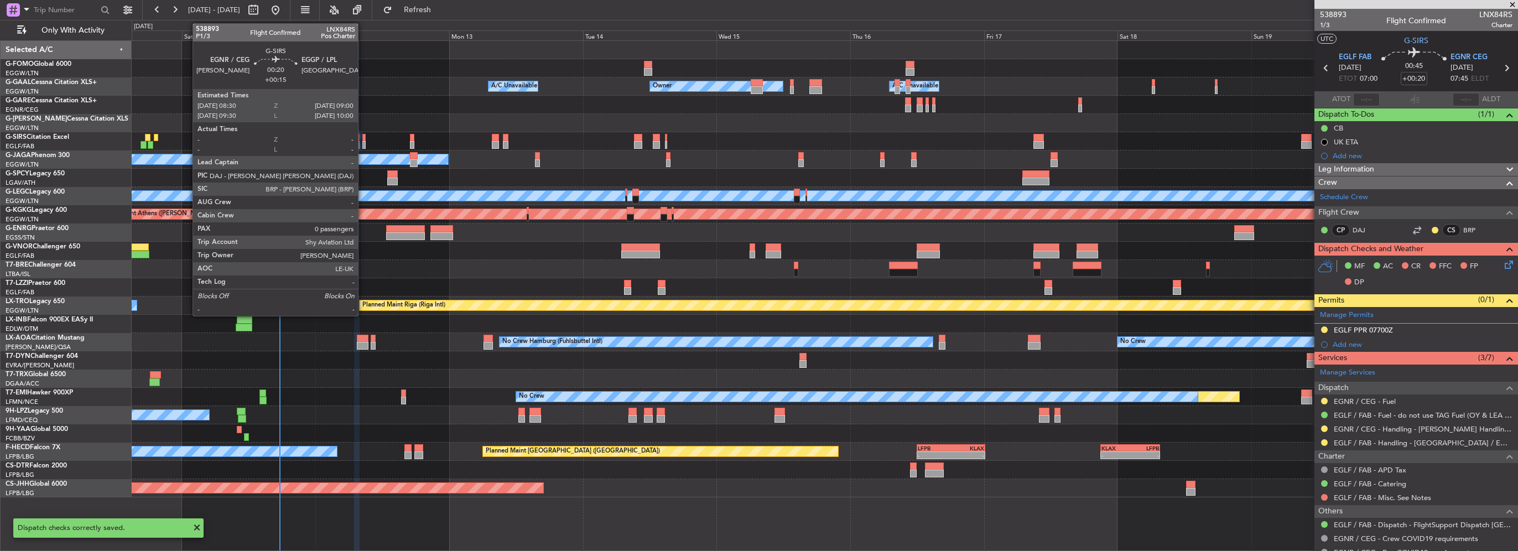
click at [363, 140] on div at bounding box center [363, 138] width 3 height 8
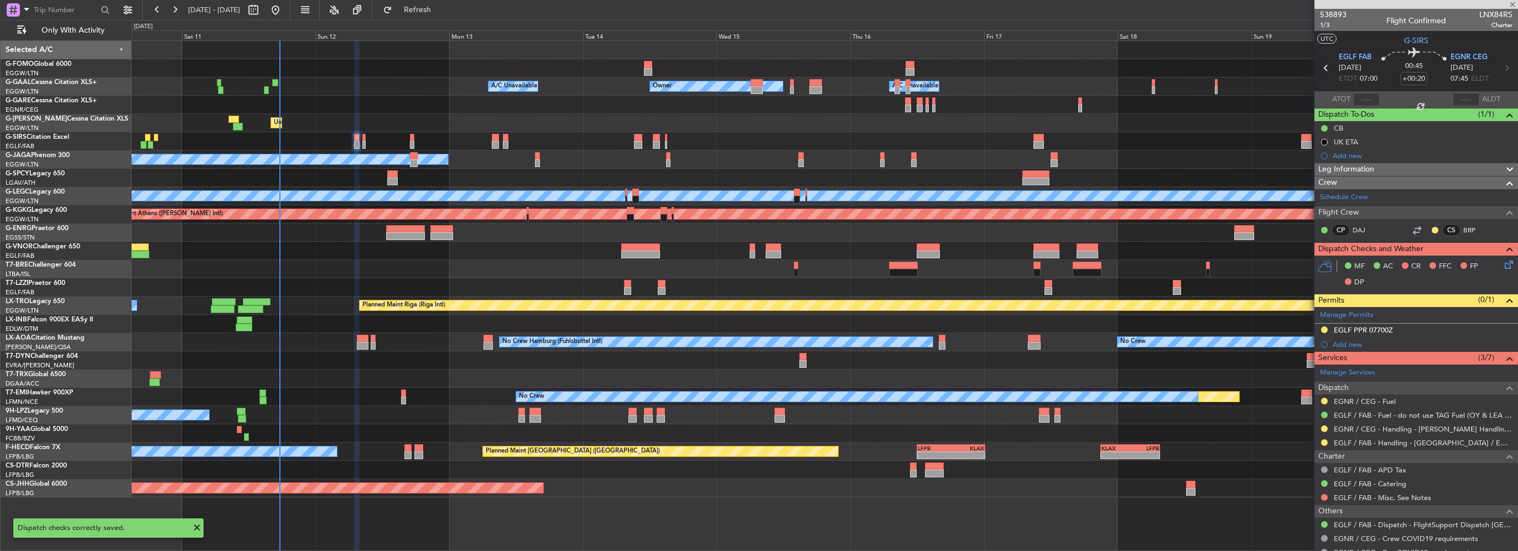
type input "+00:15"
type input "0"
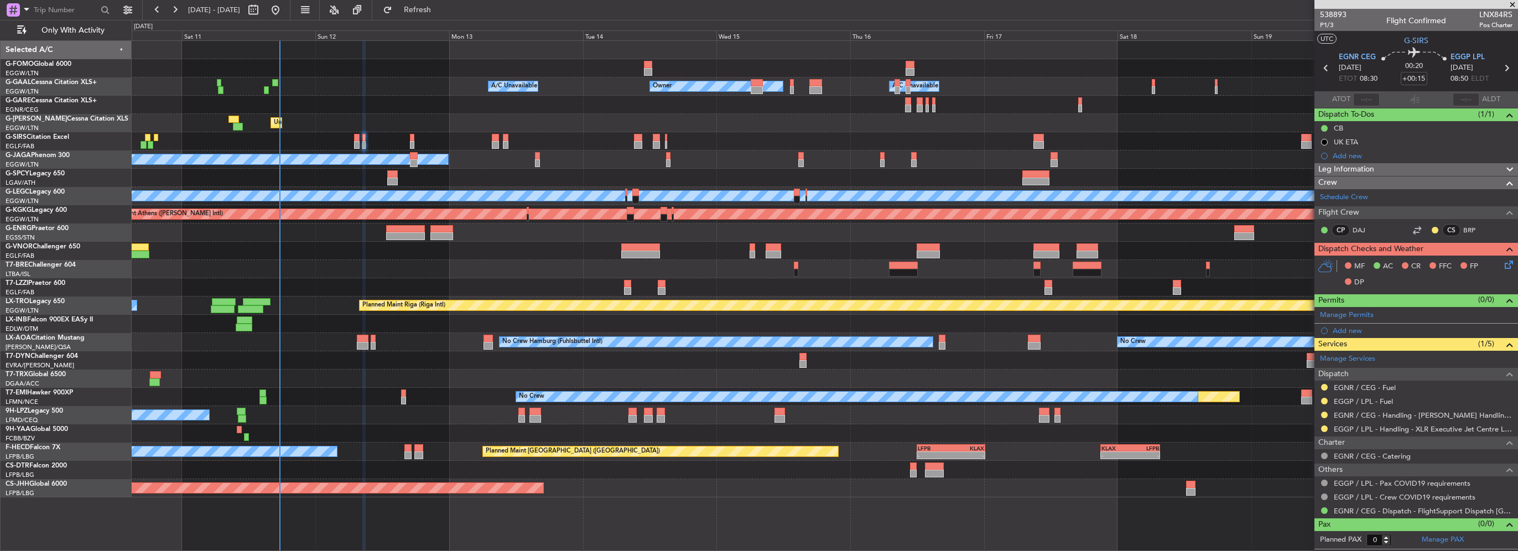
click at [1509, 266] on icon at bounding box center [1507, 262] width 9 height 9
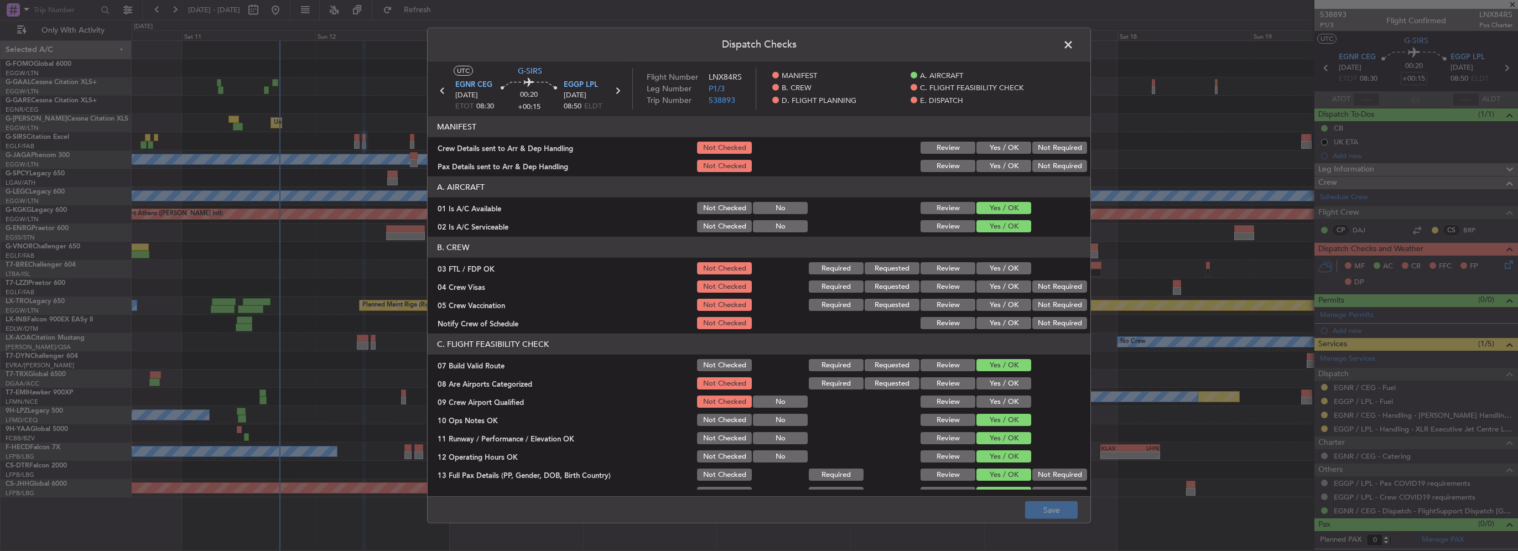
click at [1005, 154] on div "Yes / OK" at bounding box center [1003, 147] width 56 height 15
click at [1003, 168] on button "Yes / OK" at bounding box center [1004, 166] width 55 height 12
click at [1007, 141] on div "Yes / OK" at bounding box center [1003, 147] width 56 height 15
click at [1005, 145] on button "Yes / OK" at bounding box center [1004, 148] width 55 height 12
click at [1047, 506] on button "Save" at bounding box center [1051, 510] width 53 height 18
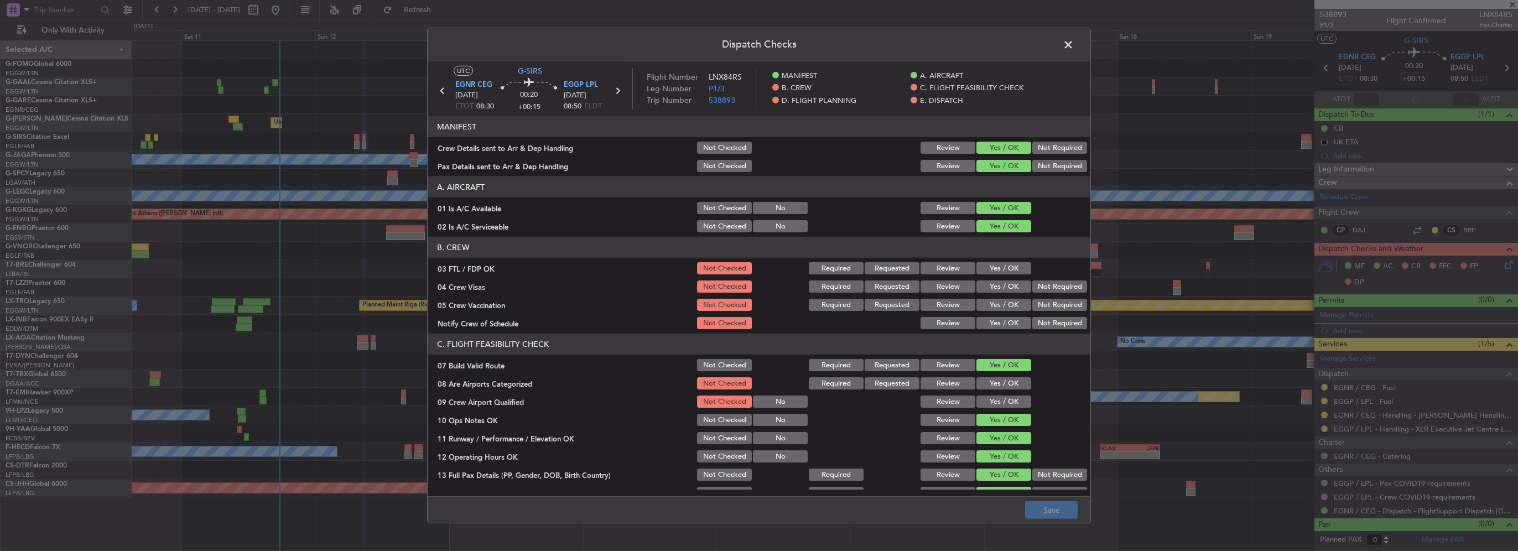
drag, startPoint x: 1065, startPoint y: 44, endPoint x: 759, endPoint y: 98, distance: 310.8
click at [1074, 44] on span at bounding box center [1074, 48] width 0 height 22
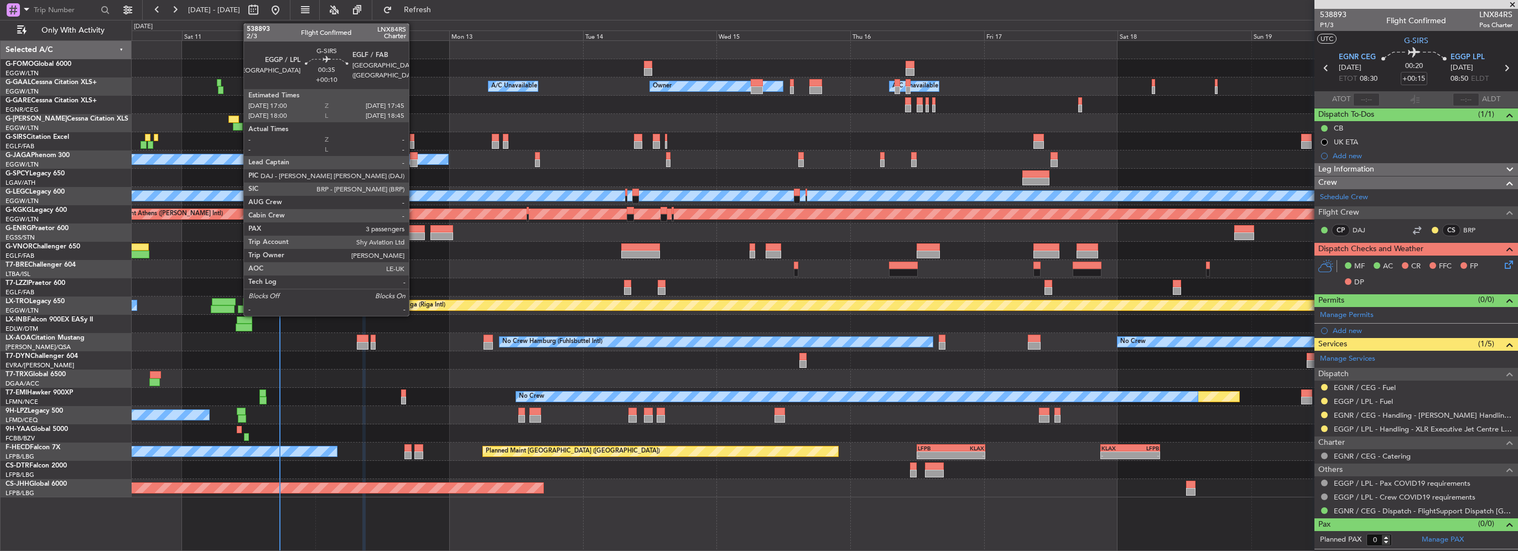
click at [414, 143] on div "Planned Maint Oxford (Kidlington) A/C Unavailable" at bounding box center [825, 141] width 1386 height 18
click at [410, 142] on div at bounding box center [412, 145] width 4 height 8
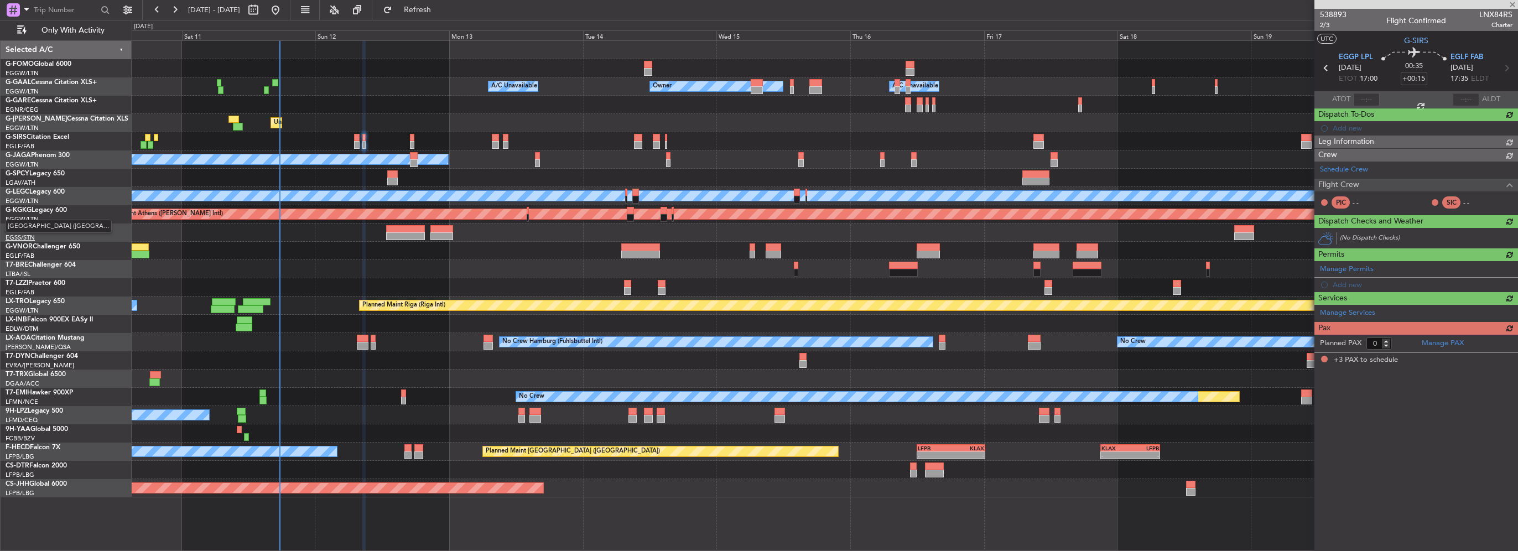
type input "+00:10"
type input "3"
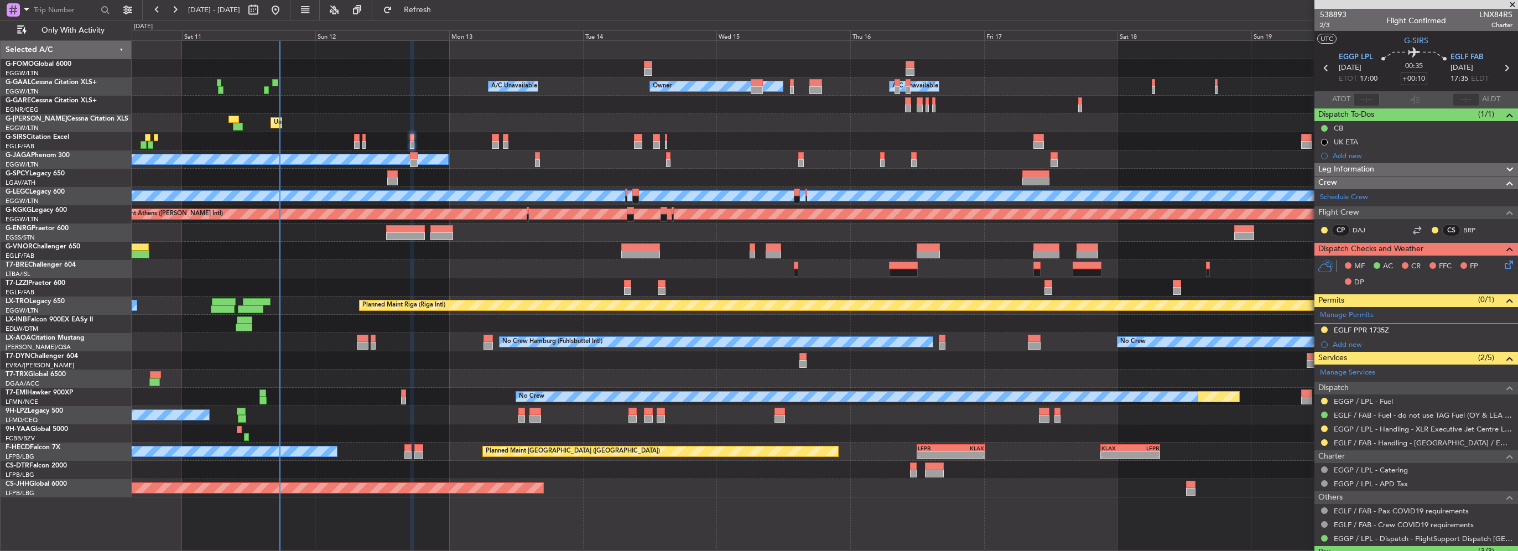
click at [1503, 261] on icon at bounding box center [1507, 262] width 9 height 9
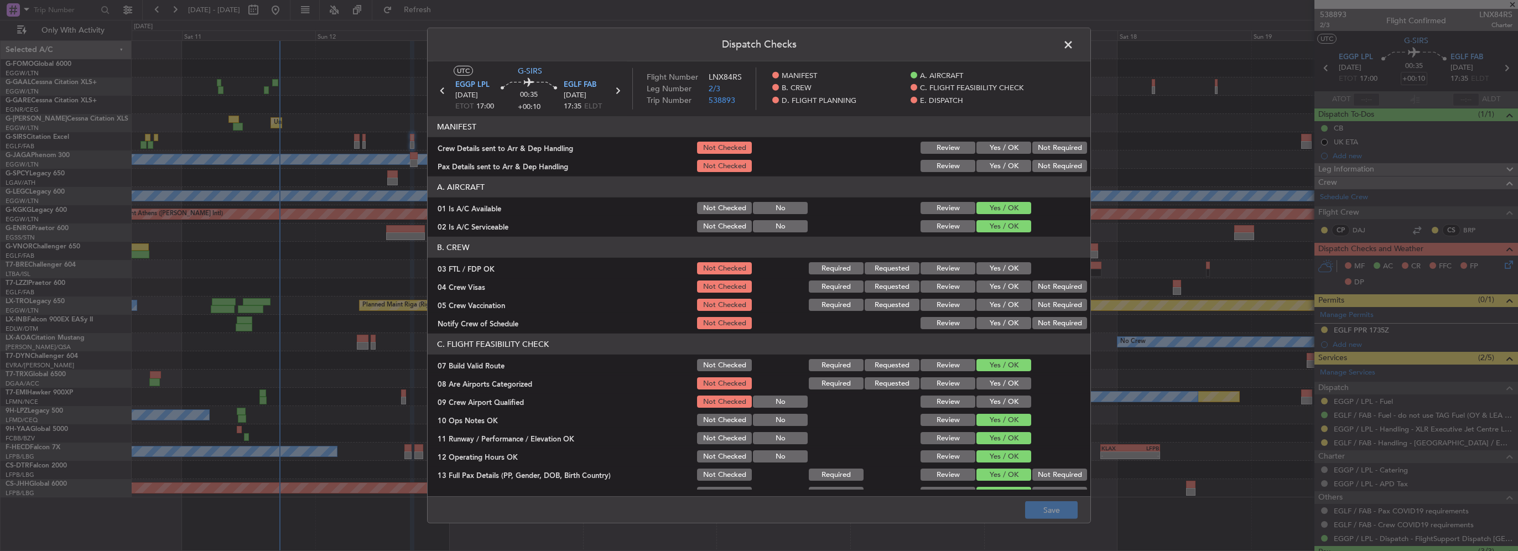
click at [1019, 146] on button "Yes / OK" at bounding box center [1004, 148] width 55 height 12
click at [1006, 165] on button "Yes / OK" at bounding box center [1004, 166] width 55 height 12
click at [1062, 514] on button "Save" at bounding box center [1051, 510] width 53 height 18
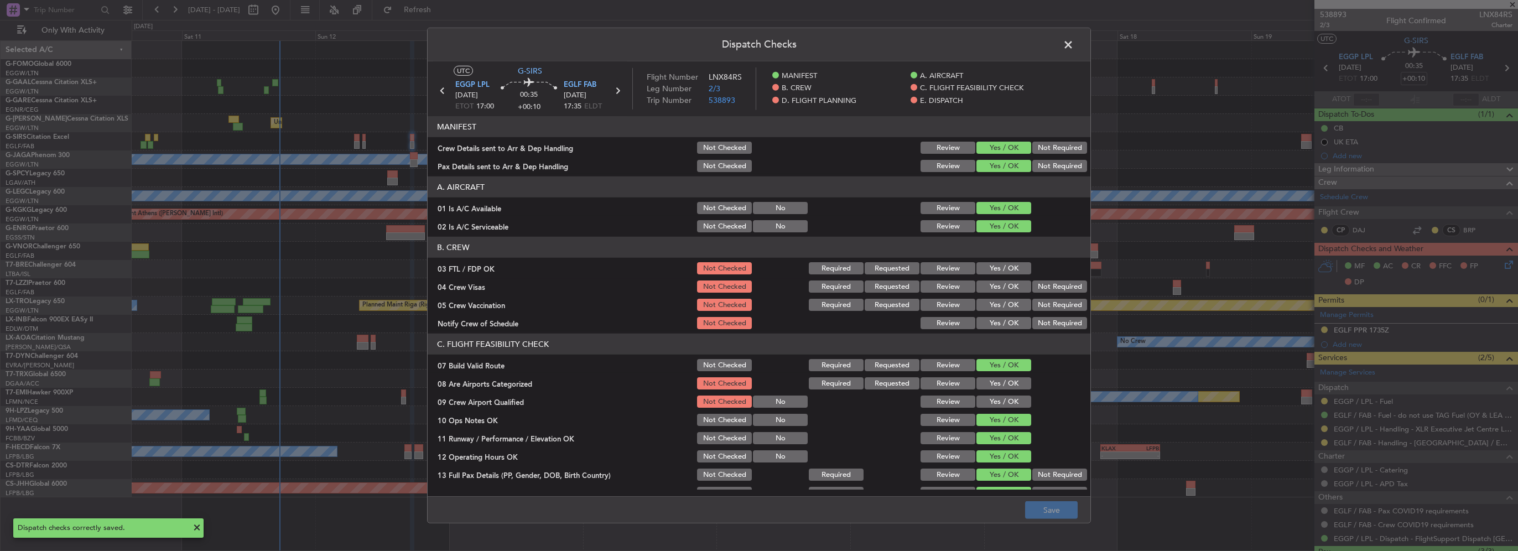
click at [1074, 41] on span at bounding box center [1074, 48] width 0 height 22
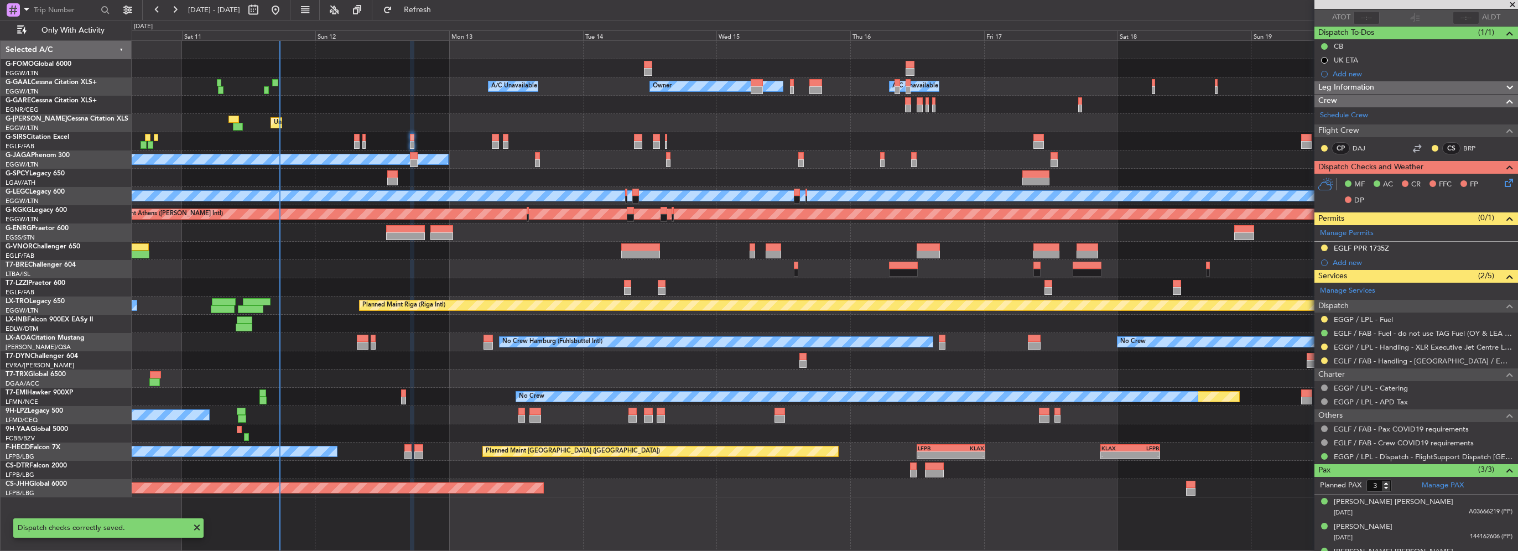
scroll to position [98, 0]
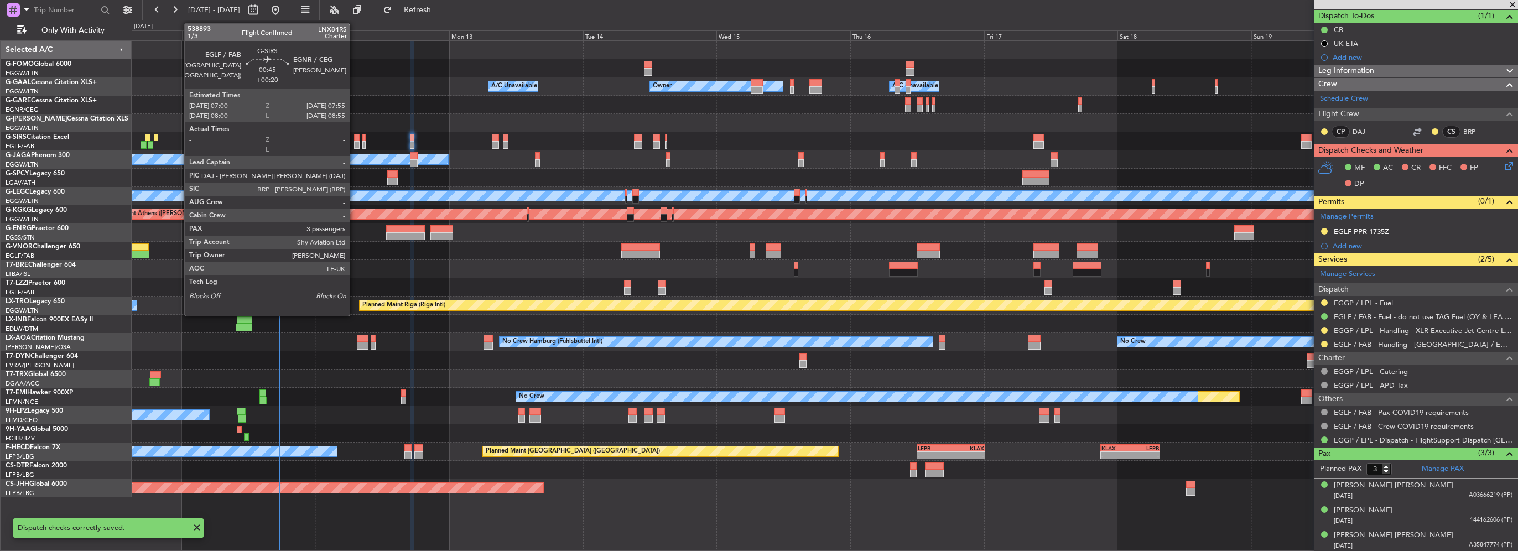
click at [355, 139] on div at bounding box center [357, 138] width 6 height 8
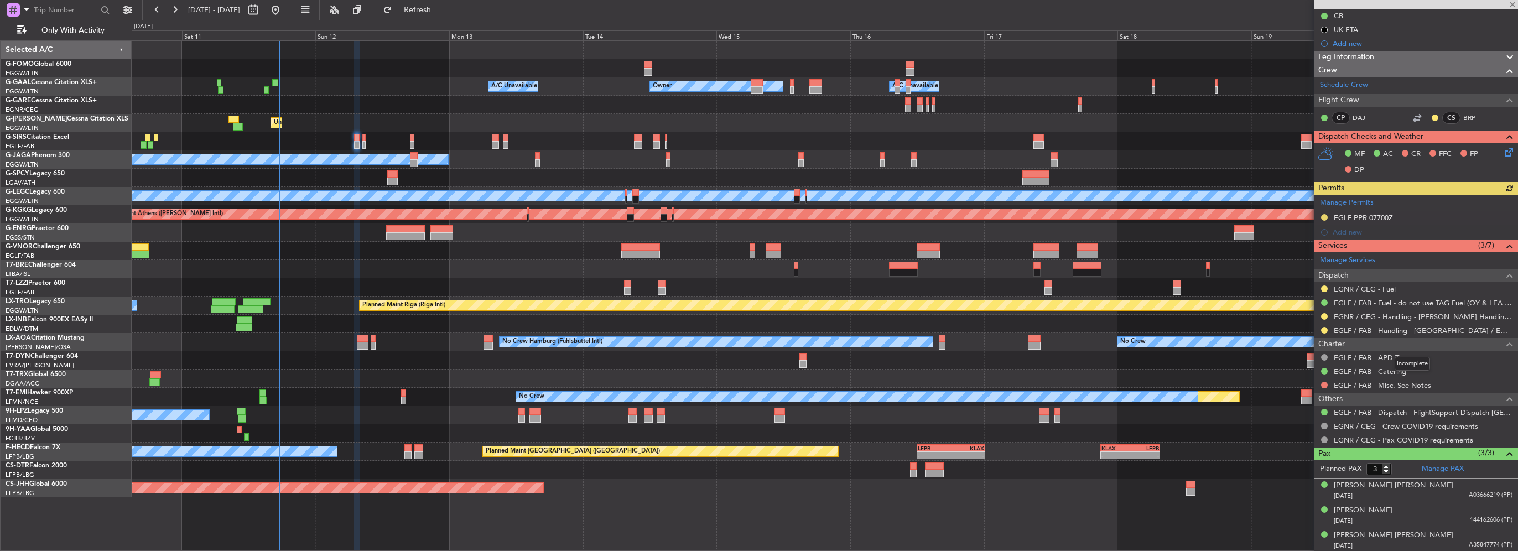
scroll to position [0, 0]
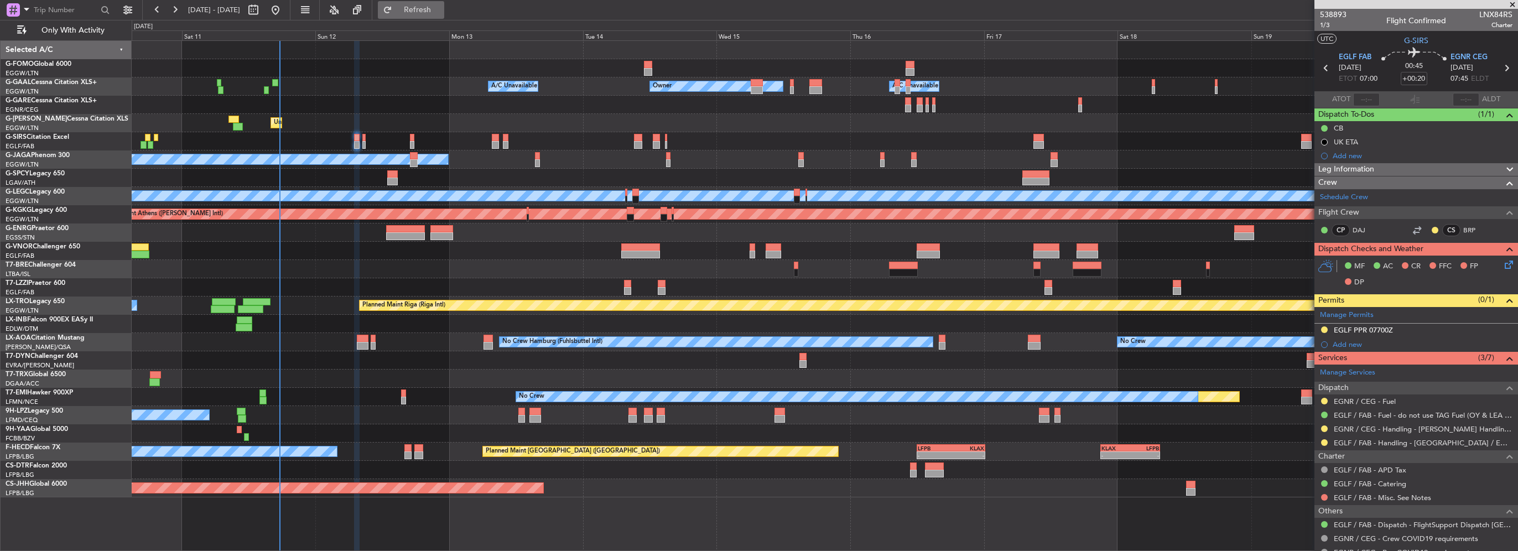
click at [442, 17] on button "Refresh" at bounding box center [411, 10] width 66 height 18
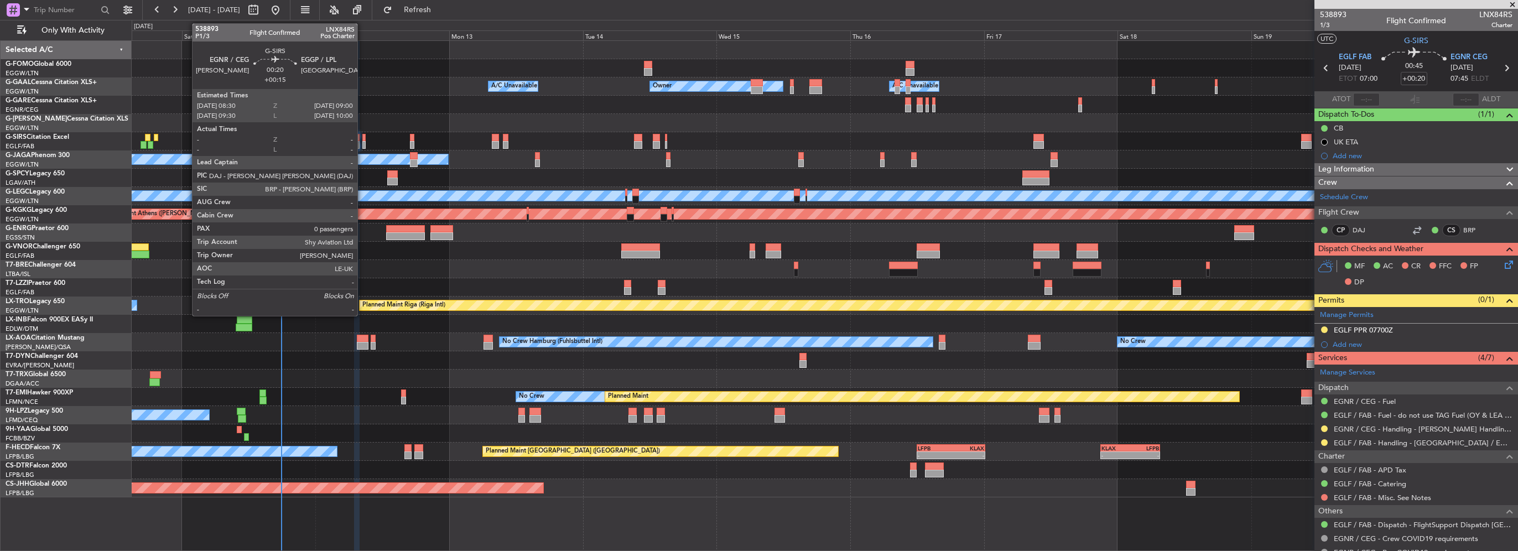
click at [362, 142] on div at bounding box center [363, 145] width 3 height 8
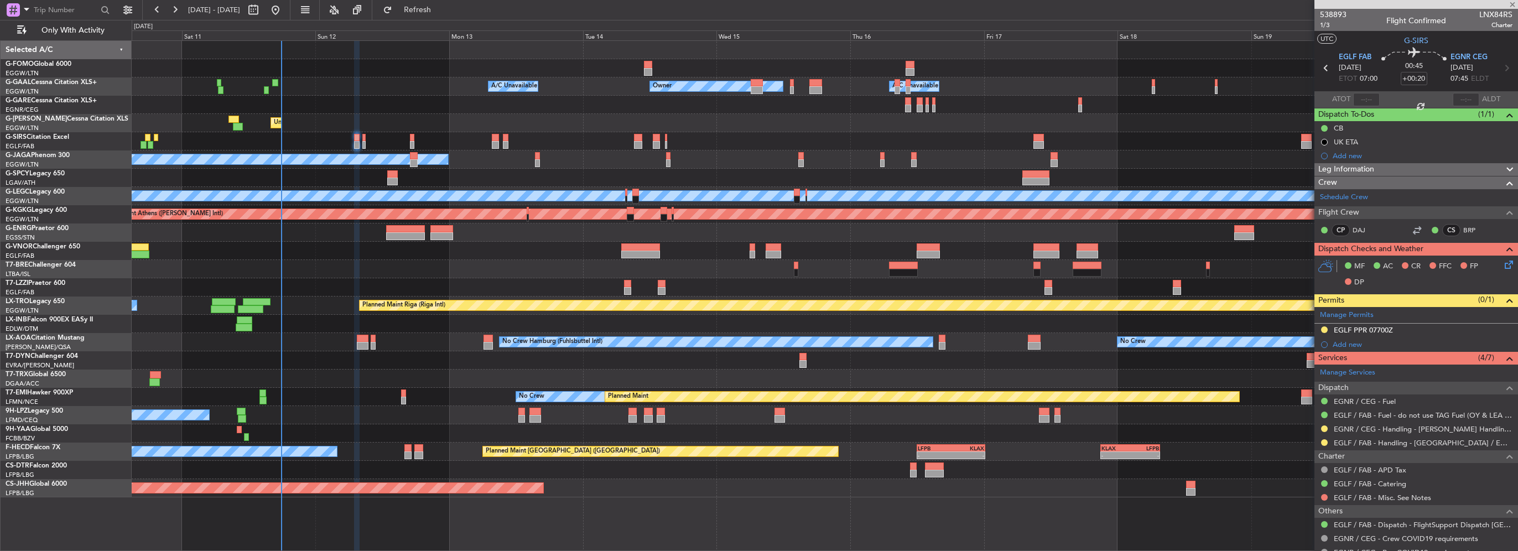
type input "+00:15"
type input "0"
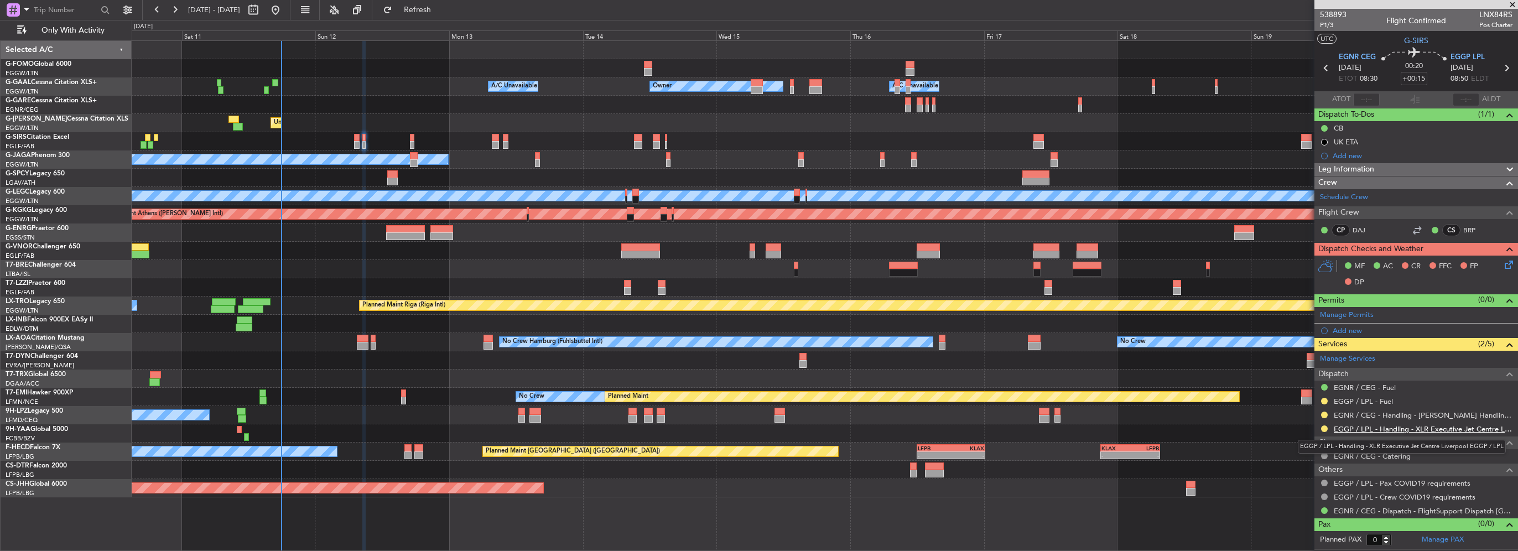
click at [1408, 428] on link "EGGP / LPL - Handling - XLR Executive Jet Centre Liverpool EGGP / LPL" at bounding box center [1423, 428] width 179 height 9
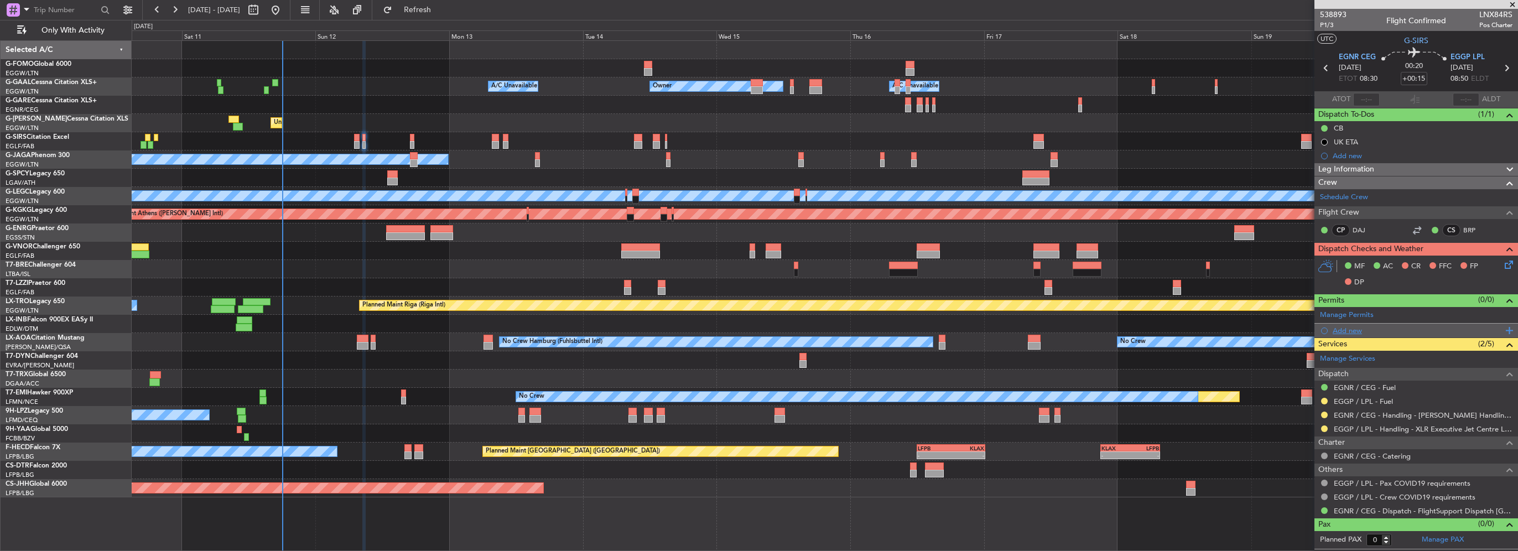
click at [1355, 328] on div "Add new" at bounding box center [1418, 330] width 170 height 9
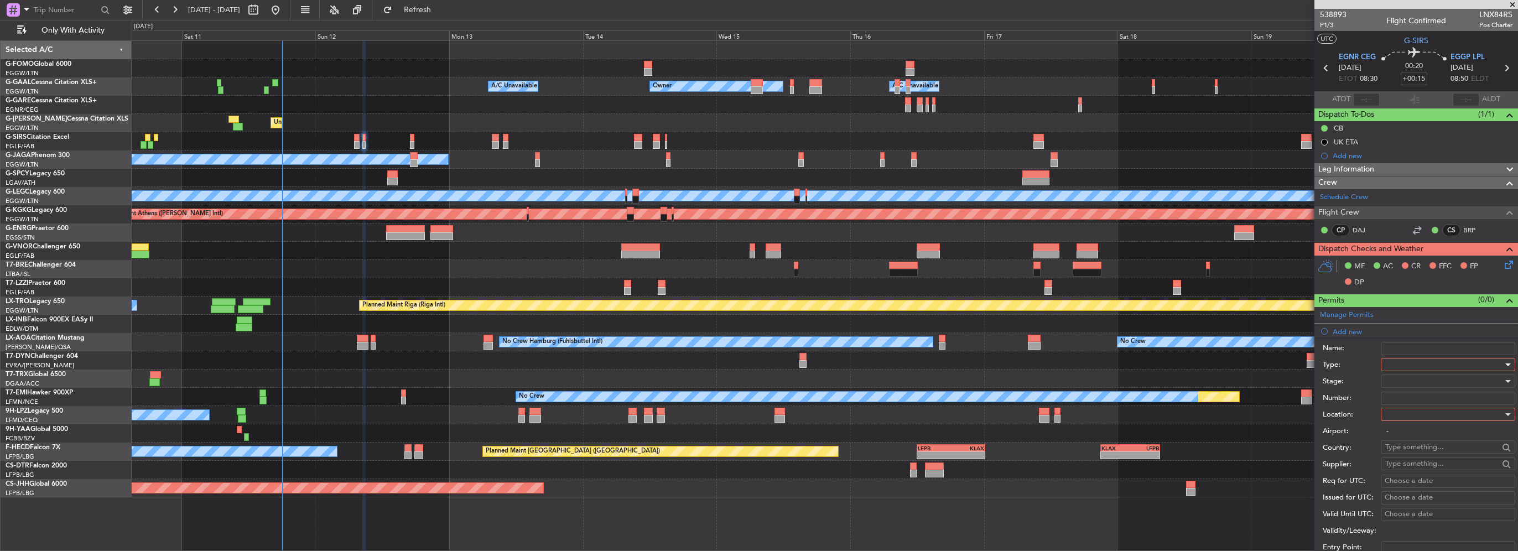
click at [1404, 358] on div at bounding box center [1444, 364] width 118 height 17
click at [1403, 419] on span "PPR" at bounding box center [1444, 419] width 116 height 17
click at [1408, 409] on div at bounding box center [1444, 414] width 118 height 17
click at [1408, 465] on span "Arrival" at bounding box center [1444, 469] width 116 height 17
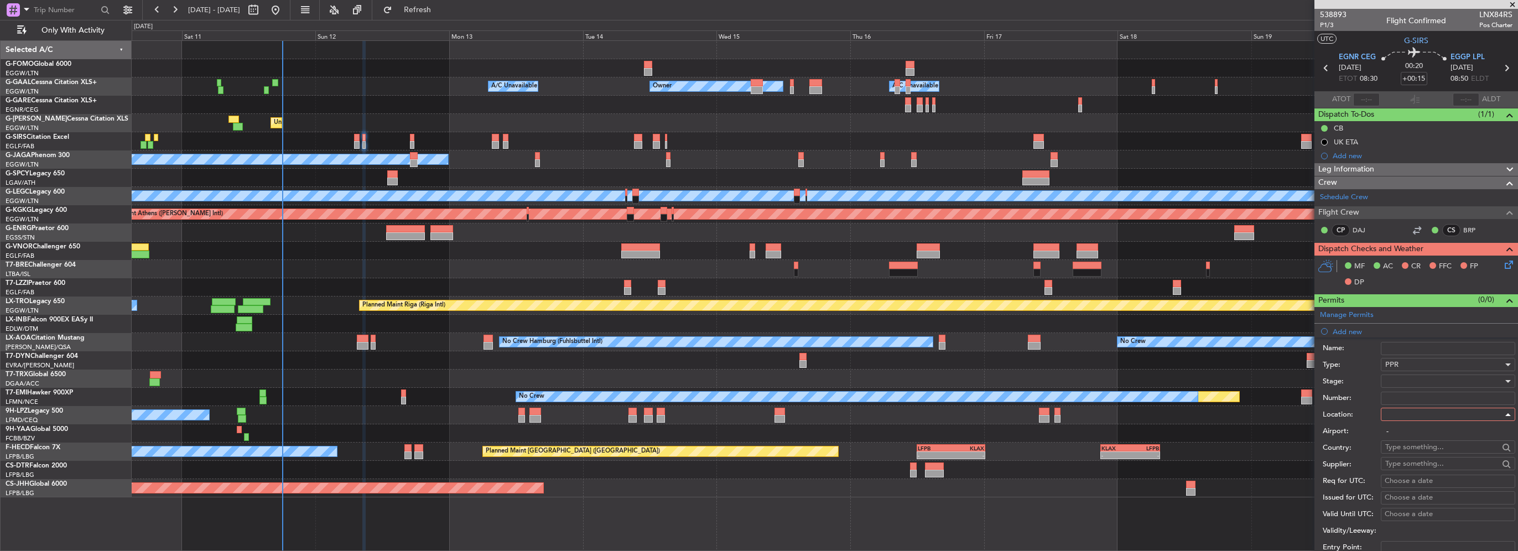
type input "EGGP / LPL"
click at [1408, 382] on div at bounding box center [1444, 381] width 118 height 17
click at [1415, 452] on span "Requested" at bounding box center [1444, 452] width 116 height 17
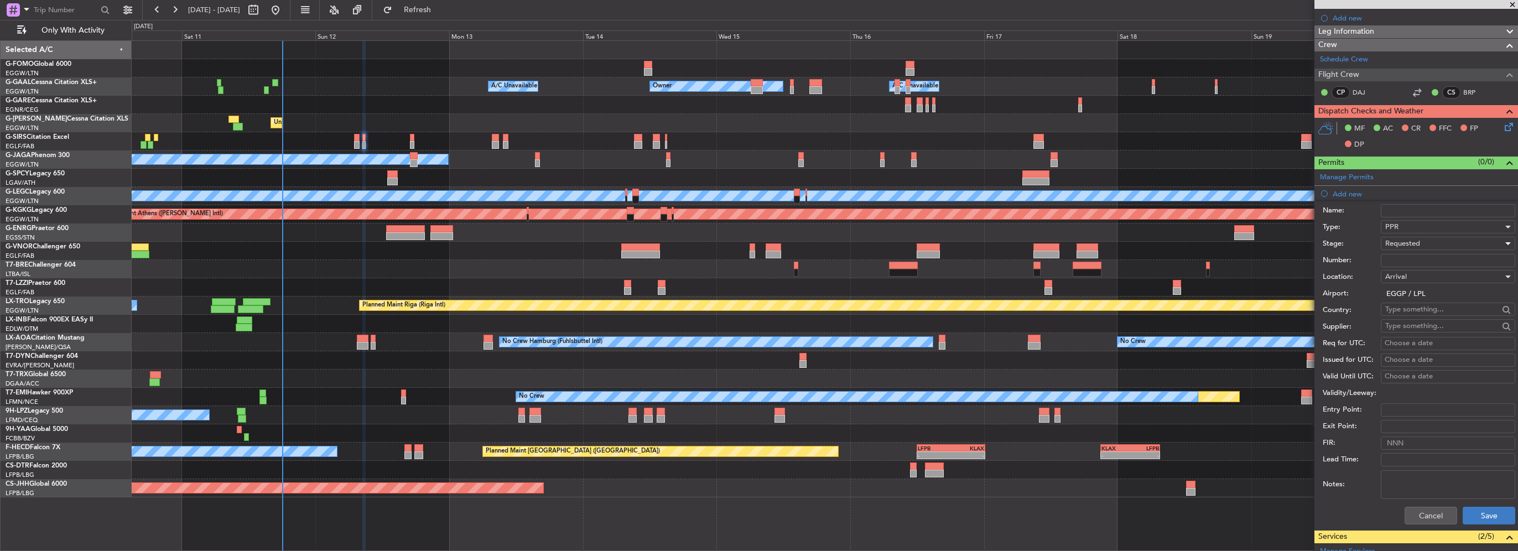
scroll to position [166, 0]
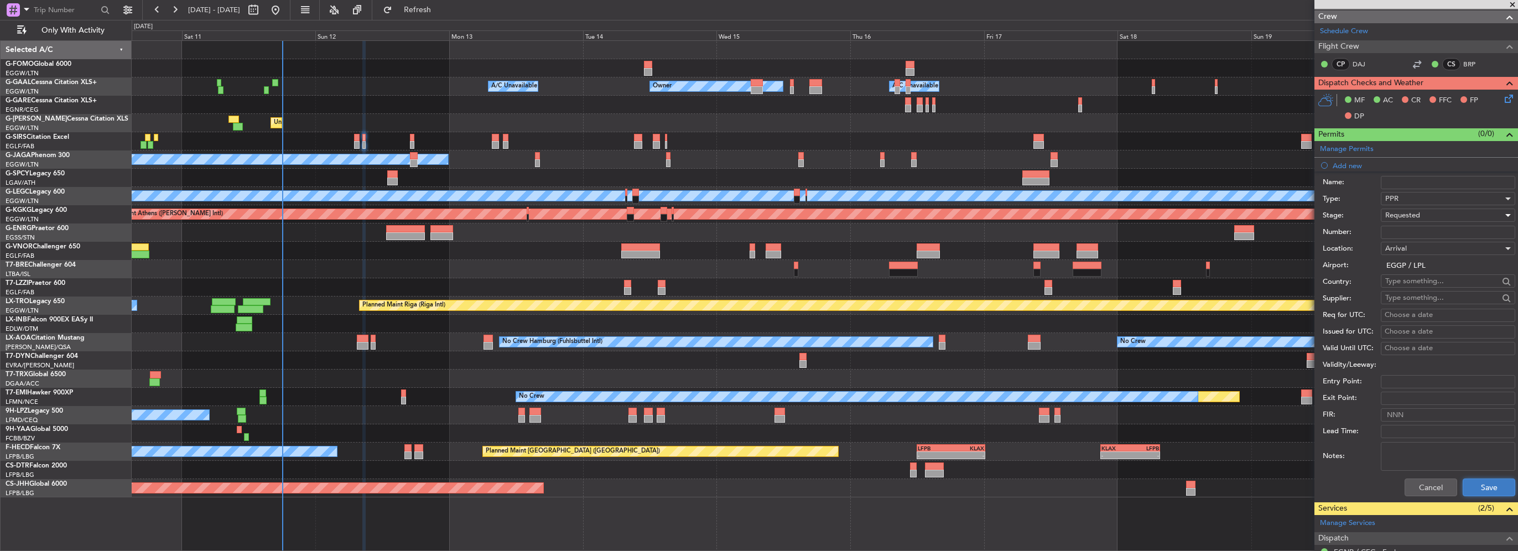
click at [1473, 488] on button "Save" at bounding box center [1489, 488] width 53 height 18
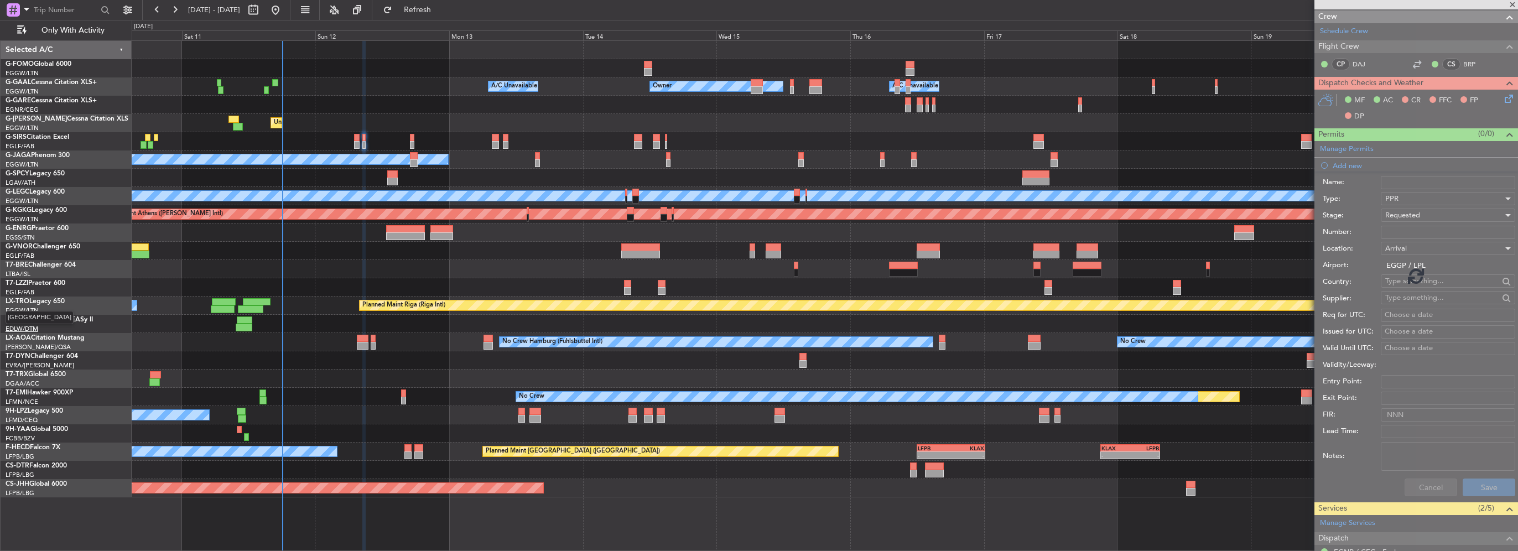
scroll to position [10, 0]
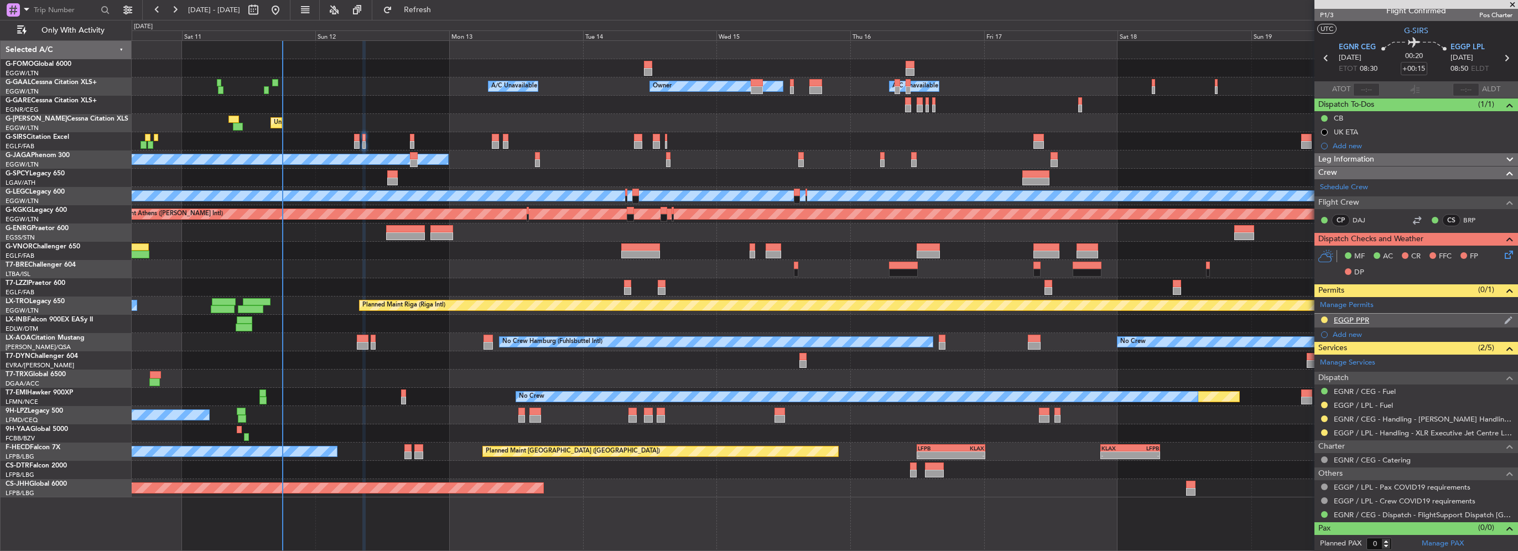
click at [1425, 319] on div "EGGP PPR" at bounding box center [1417, 321] width 204 height 14
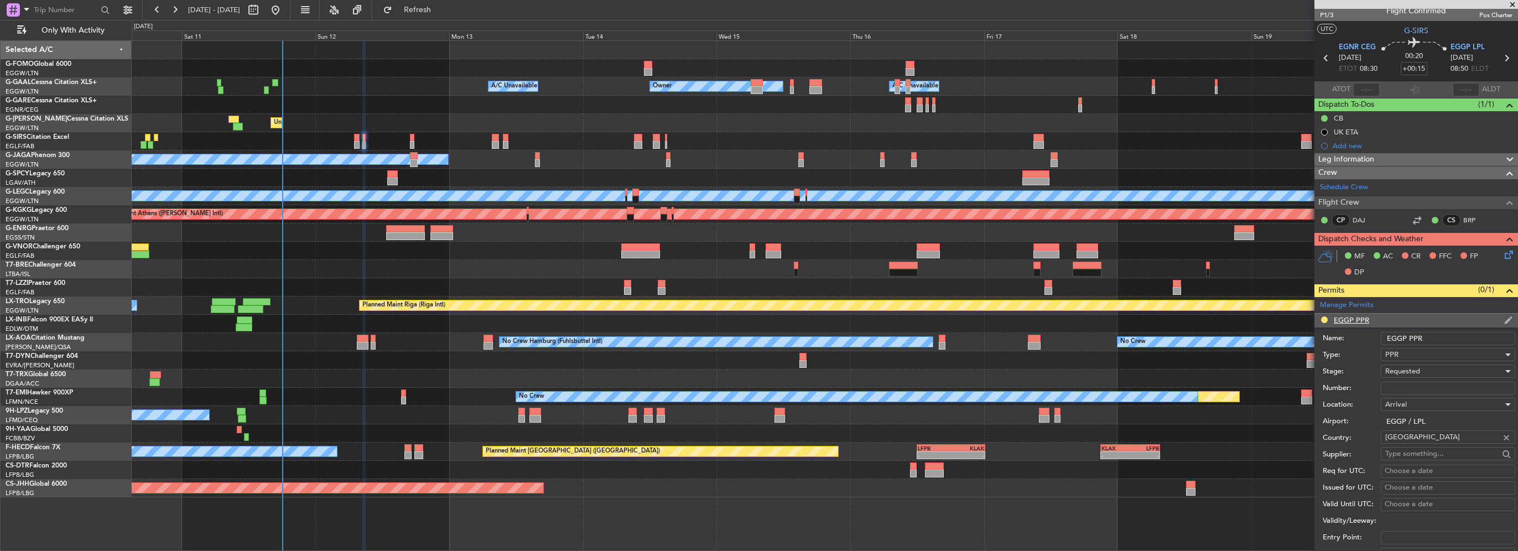
scroll to position [166, 0]
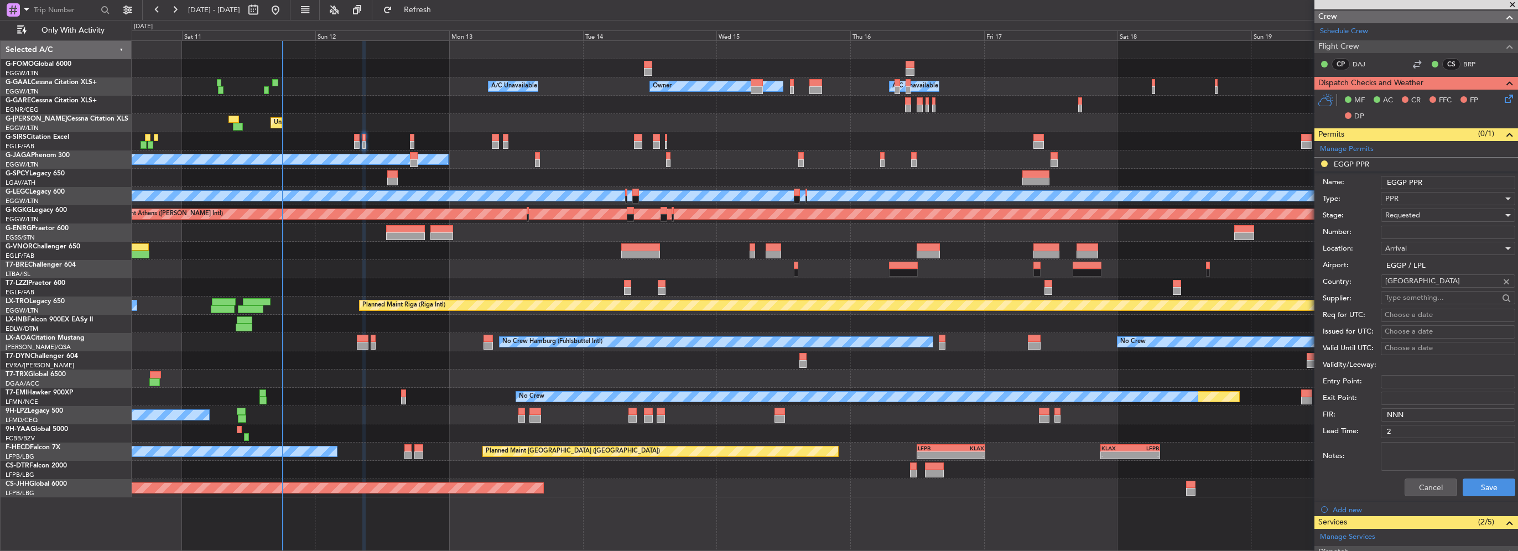
click at [1443, 183] on input "EGGP PPR" at bounding box center [1448, 182] width 134 height 13
type input "EGGP PPR 0850z"
click at [1491, 492] on button "Save" at bounding box center [1489, 488] width 53 height 18
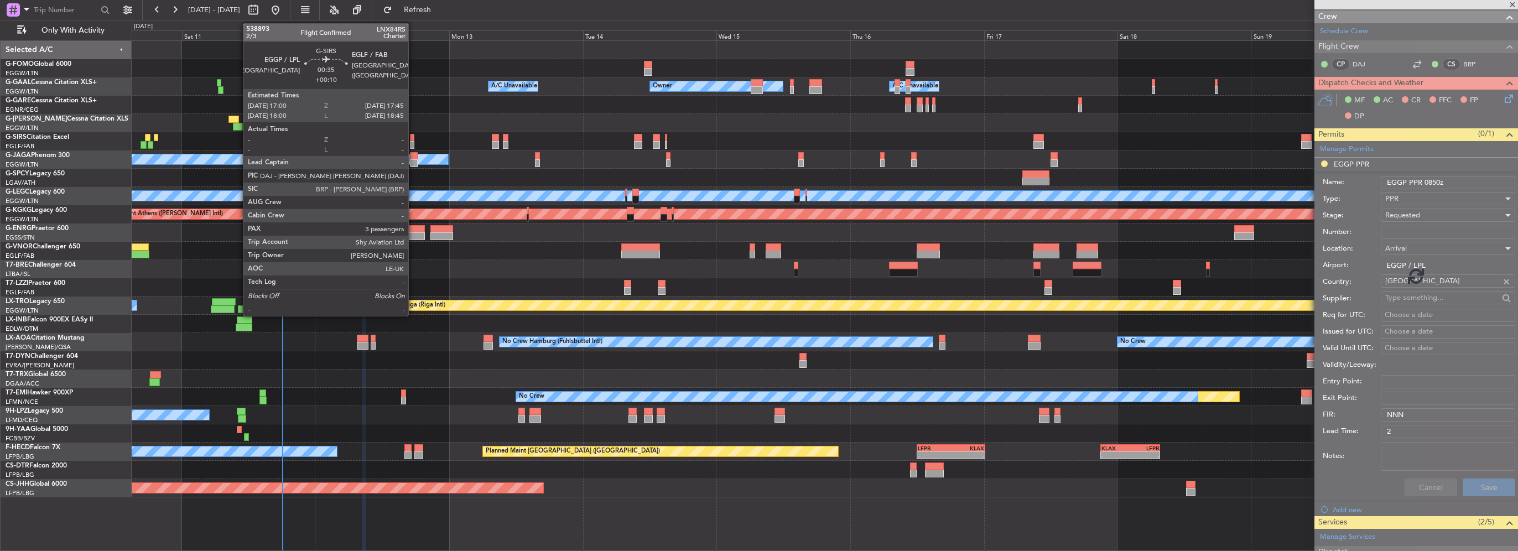
scroll to position [10, 0]
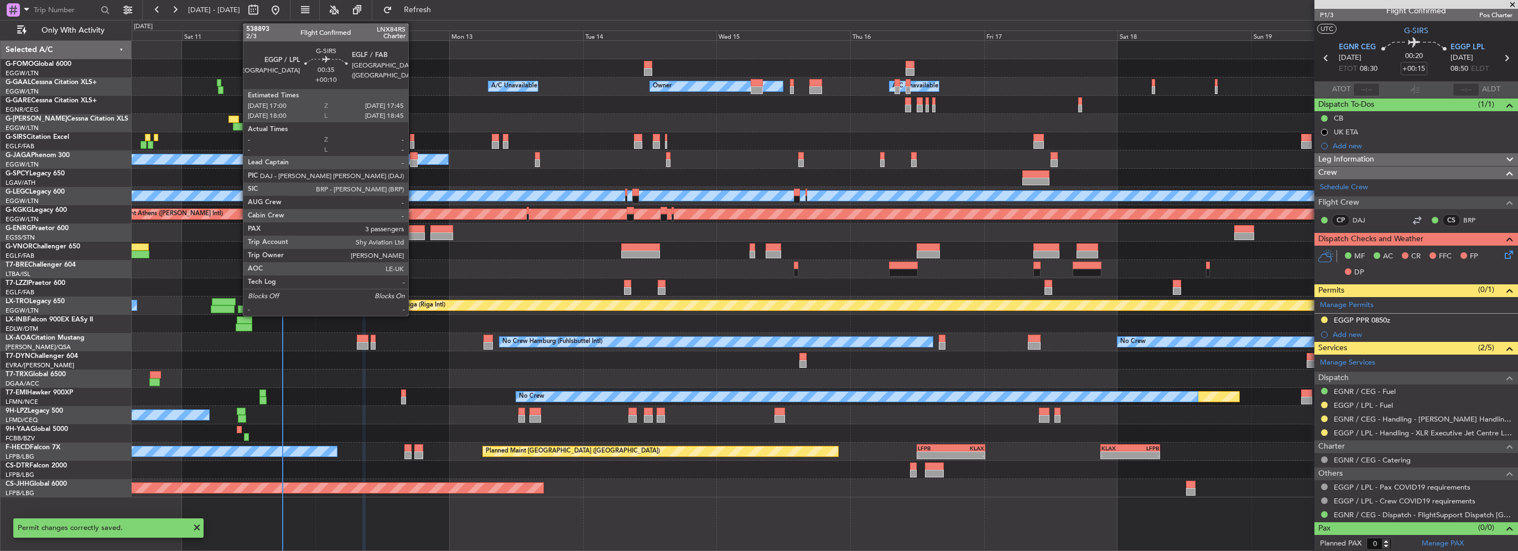
click at [413, 141] on div at bounding box center [412, 145] width 4 height 8
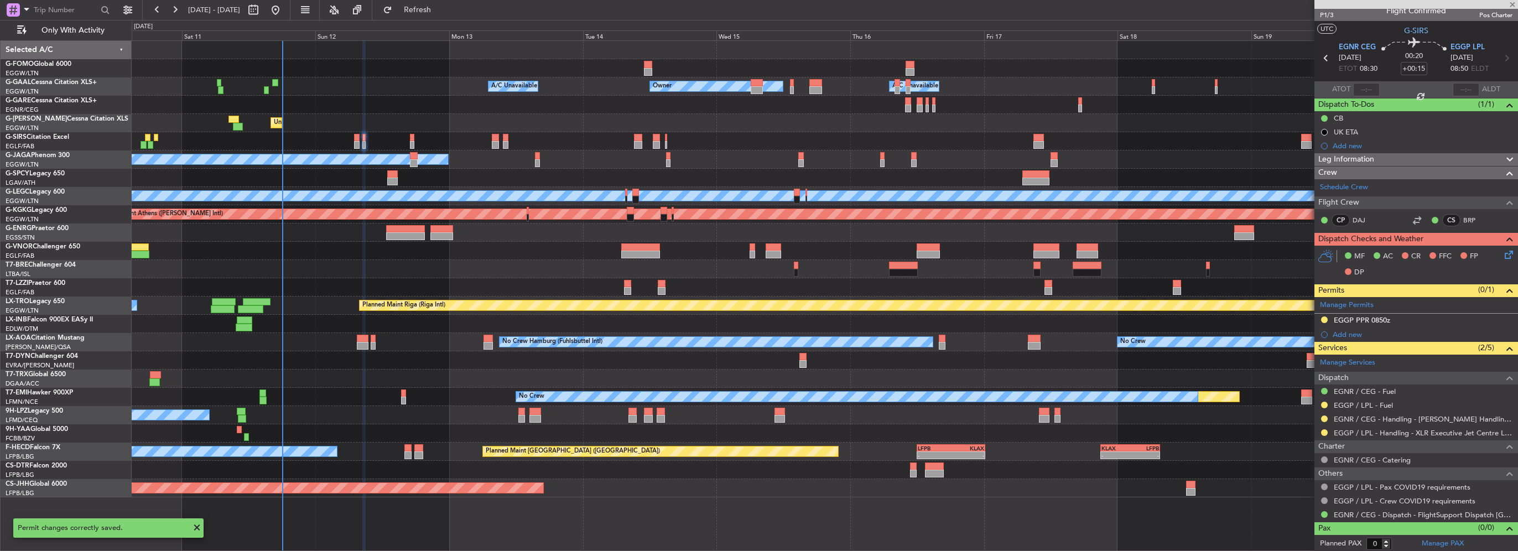
type input "+00:10"
type input "3"
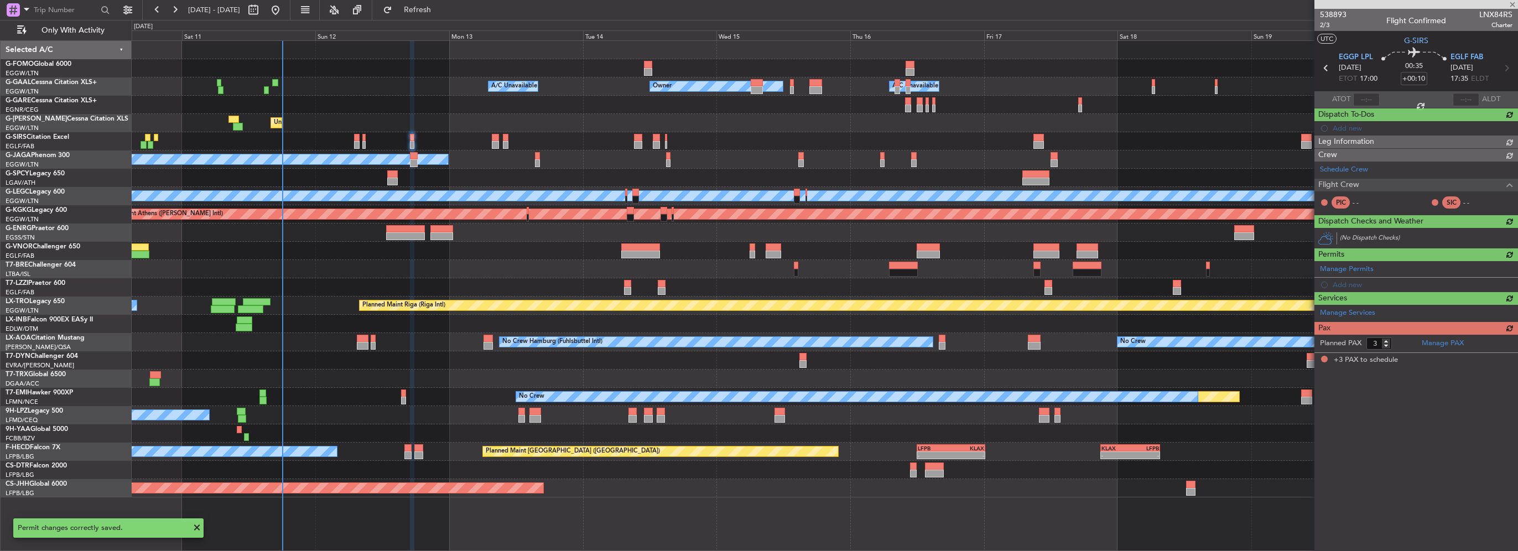
scroll to position [0, 0]
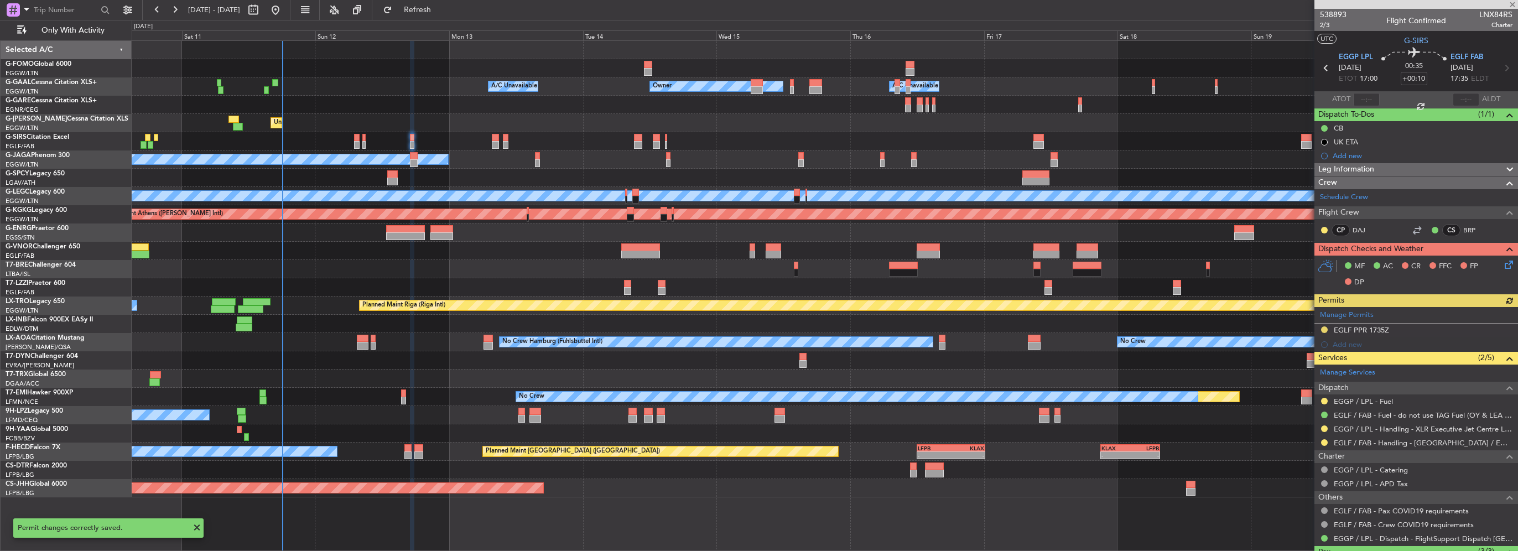
click at [1342, 341] on div "Manage Permits EGLF PPR 1735Z Add new" at bounding box center [1417, 329] width 204 height 45
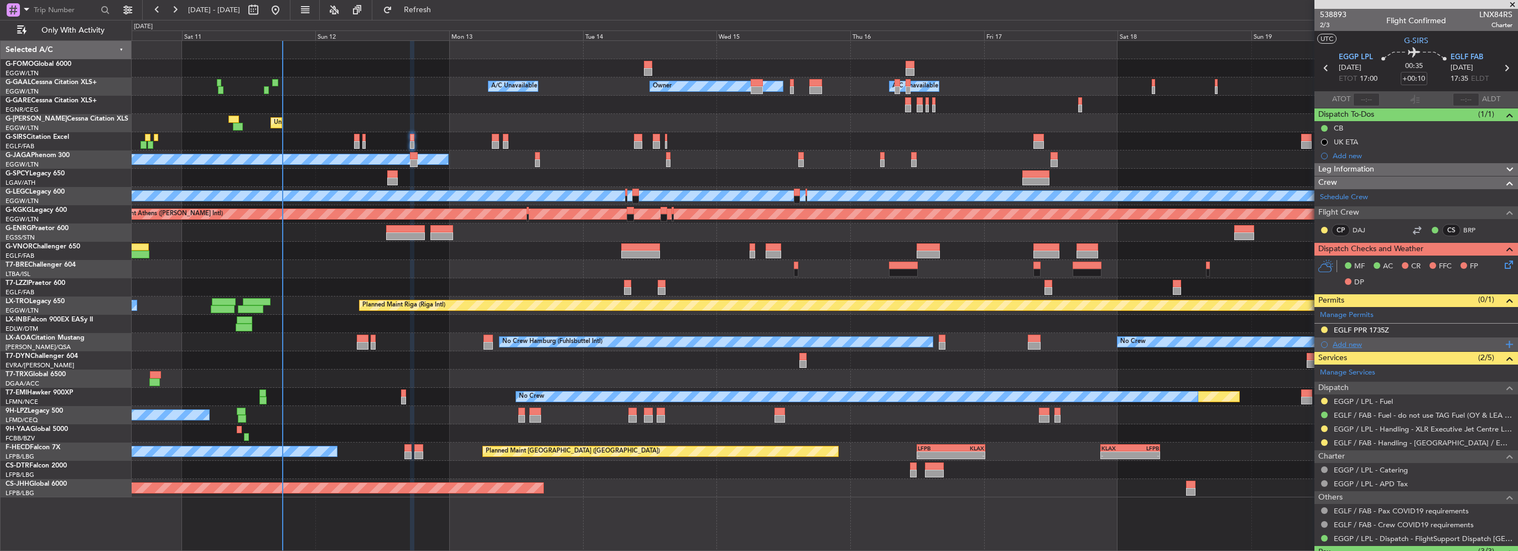
click at [1350, 342] on div "Add new" at bounding box center [1418, 344] width 170 height 9
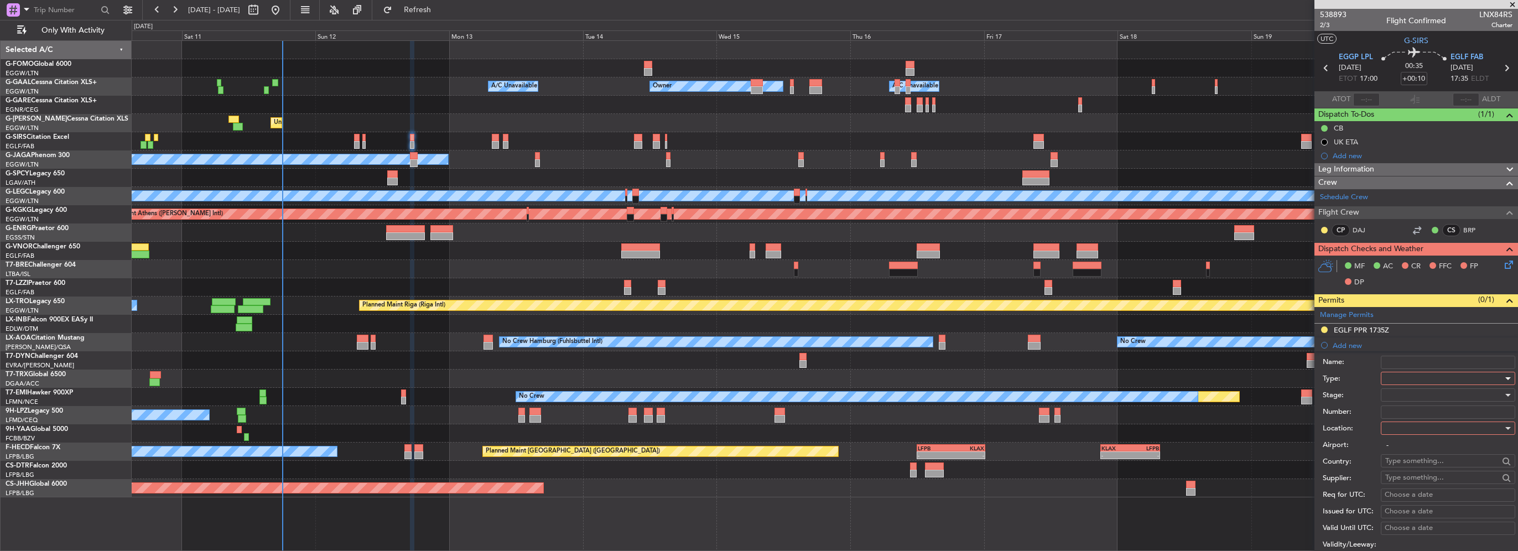
click at [1432, 376] on div at bounding box center [1444, 378] width 118 height 17
click at [1403, 432] on span "PPR" at bounding box center [1444, 432] width 116 height 17
click at [1407, 427] on div at bounding box center [1444, 428] width 118 height 17
click at [1409, 447] on span "Departure" at bounding box center [1444, 450] width 116 height 17
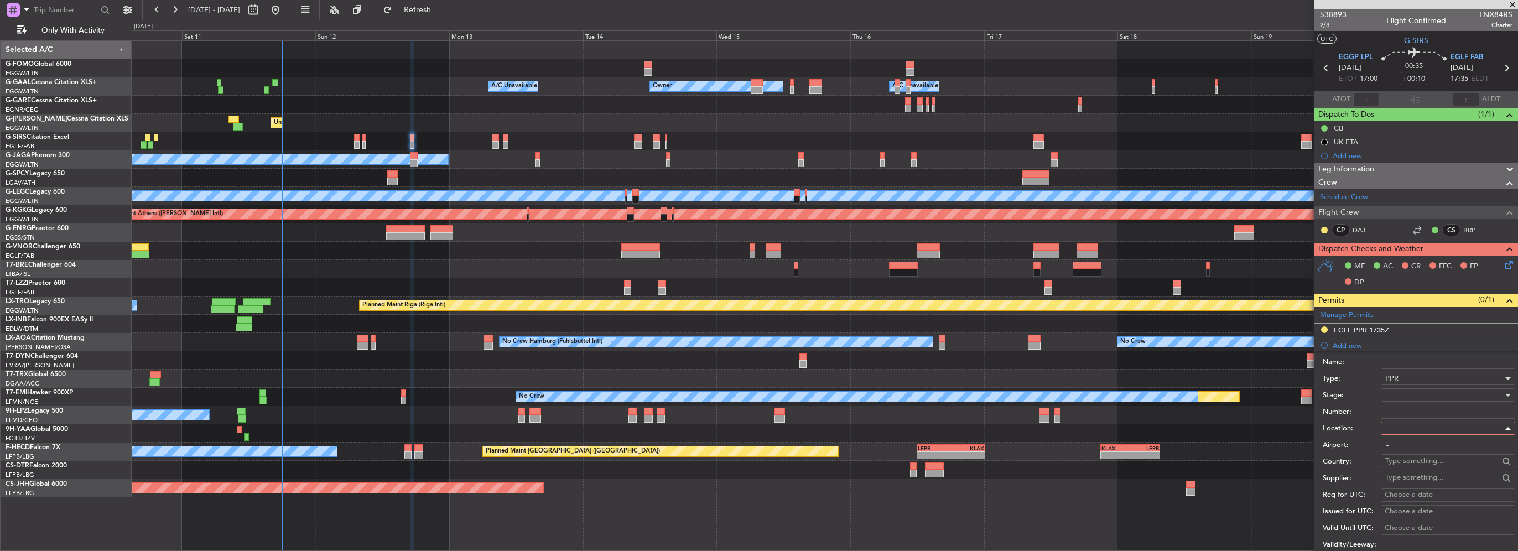
type input "EGGP / LPL"
click at [1409, 398] on div at bounding box center [1444, 395] width 118 height 17
click at [1414, 472] on span "Requested" at bounding box center [1444, 466] width 116 height 17
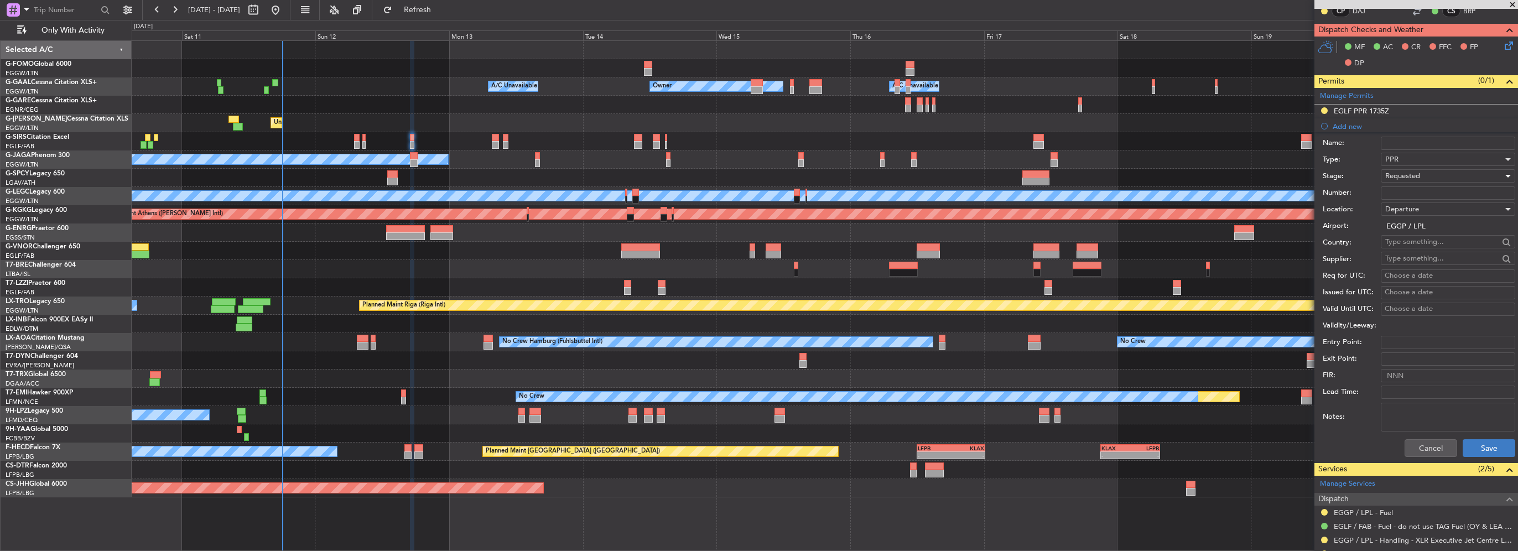
scroll to position [221, 0]
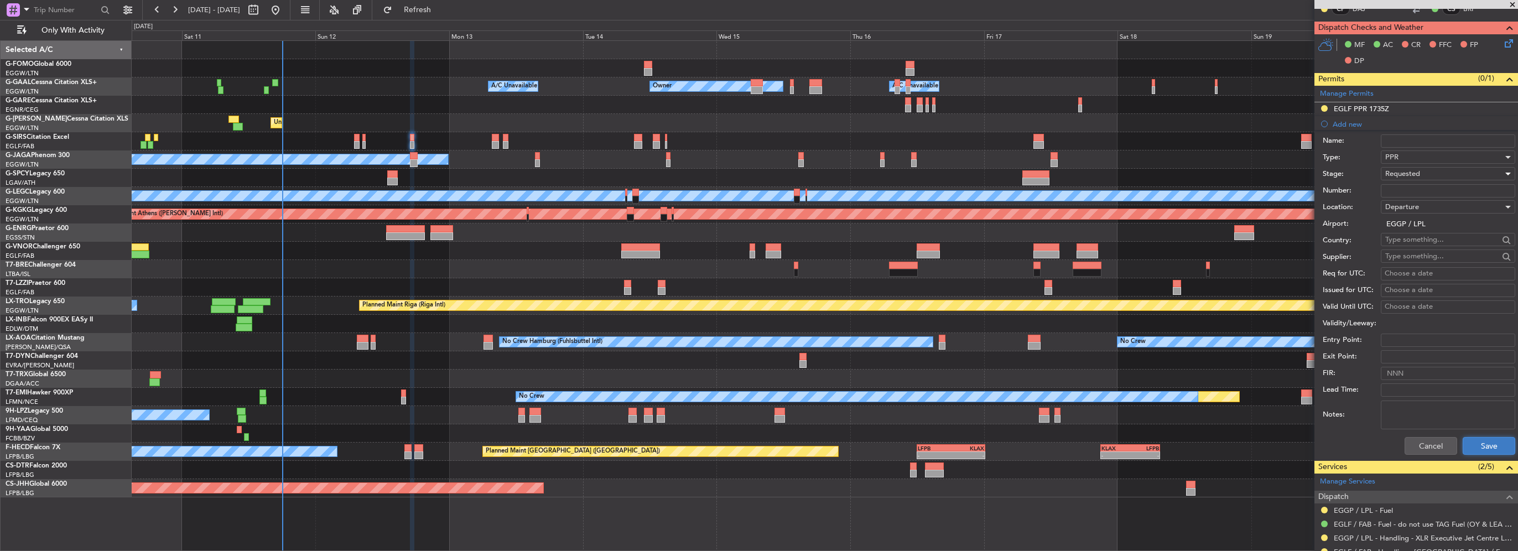
click at [1477, 443] on button "Save" at bounding box center [1489, 446] width 53 height 18
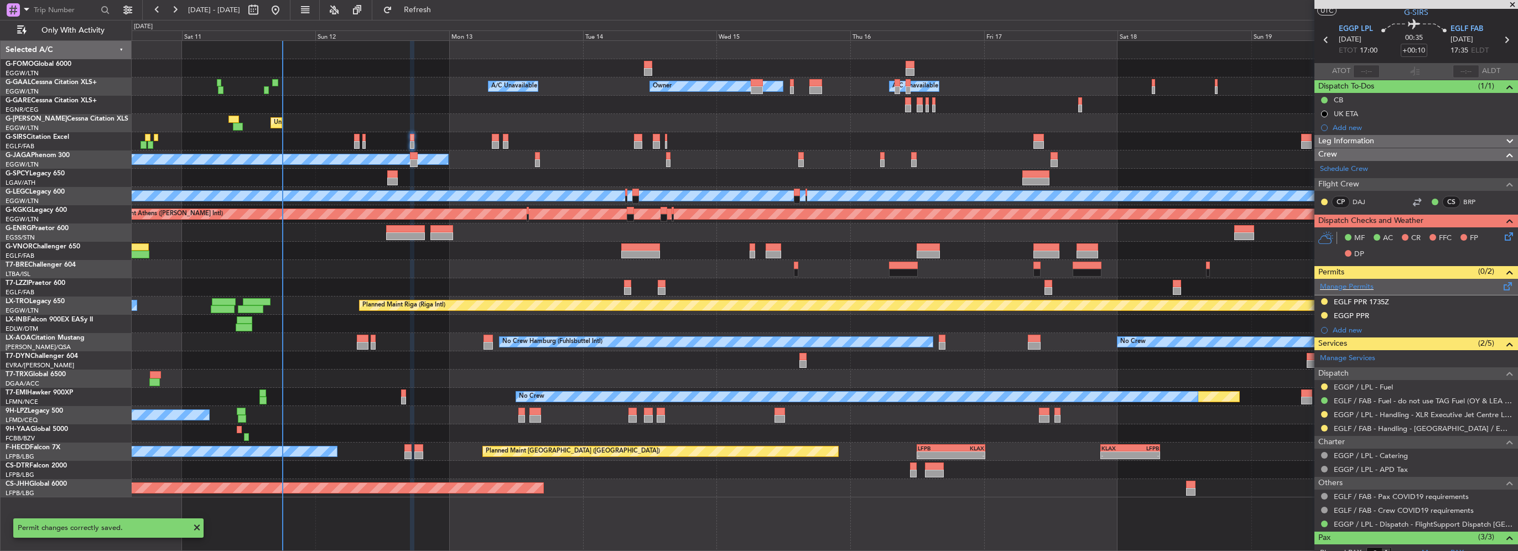
scroll to position [0, 0]
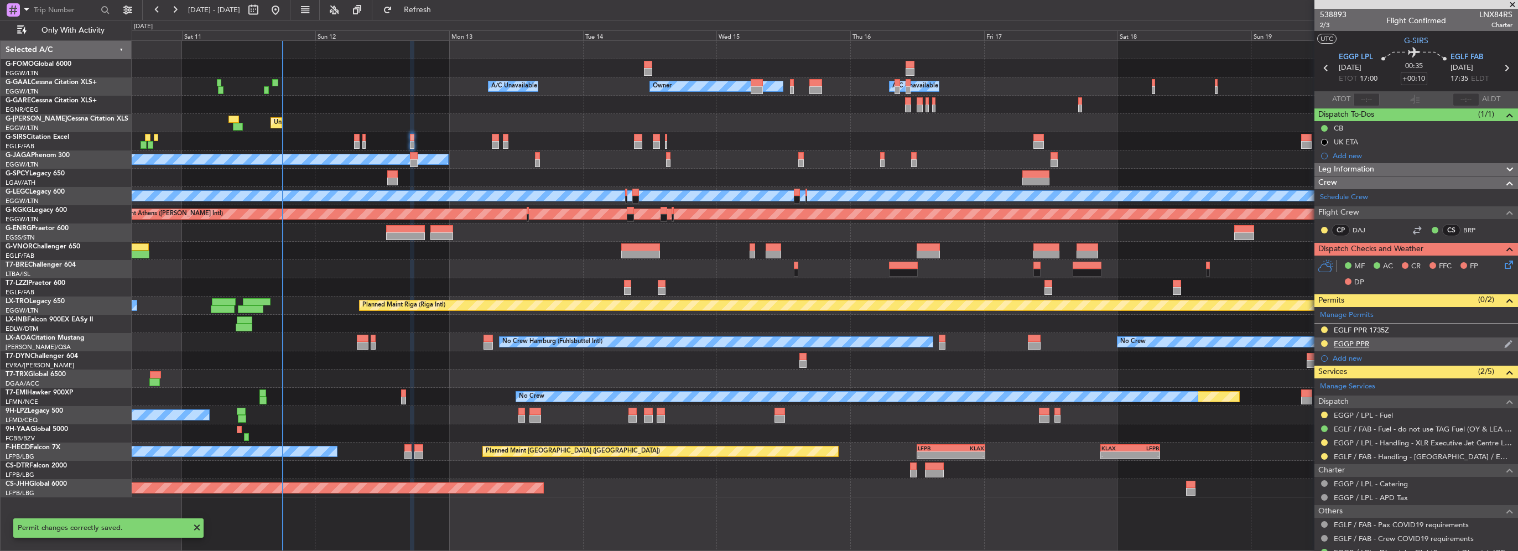
click at [1413, 339] on div "EGGP PPR" at bounding box center [1417, 345] width 204 height 14
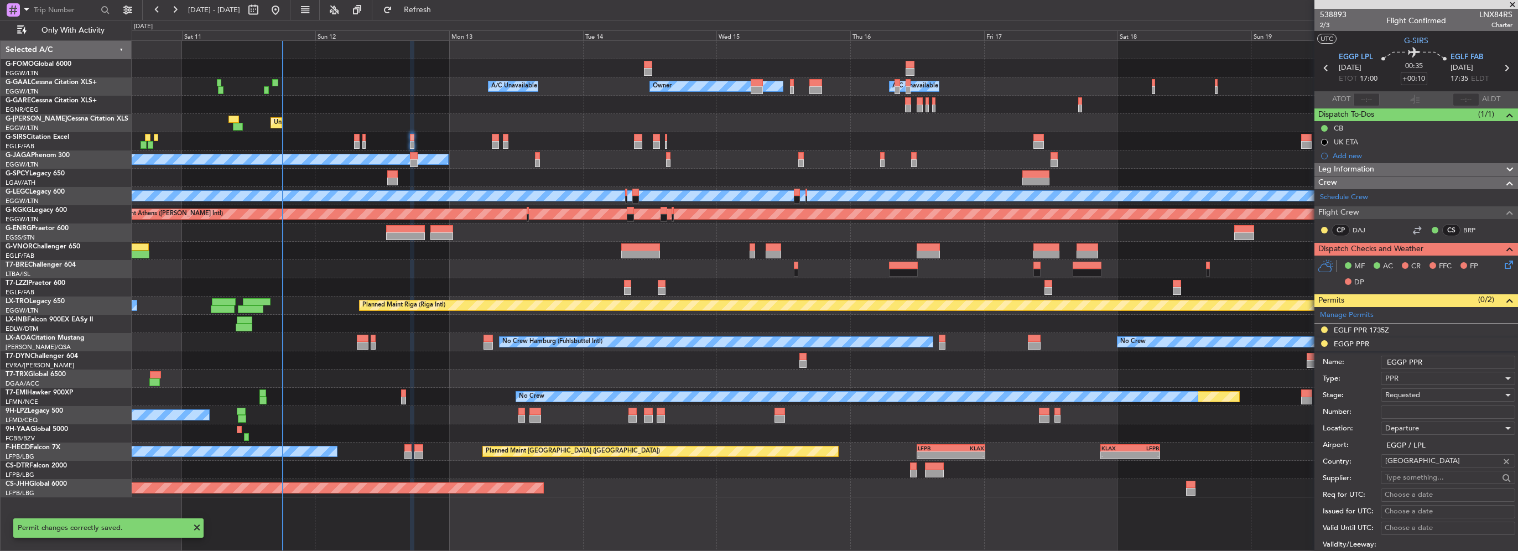
click at [1443, 367] on input "EGGP PPR" at bounding box center [1448, 362] width 134 height 13
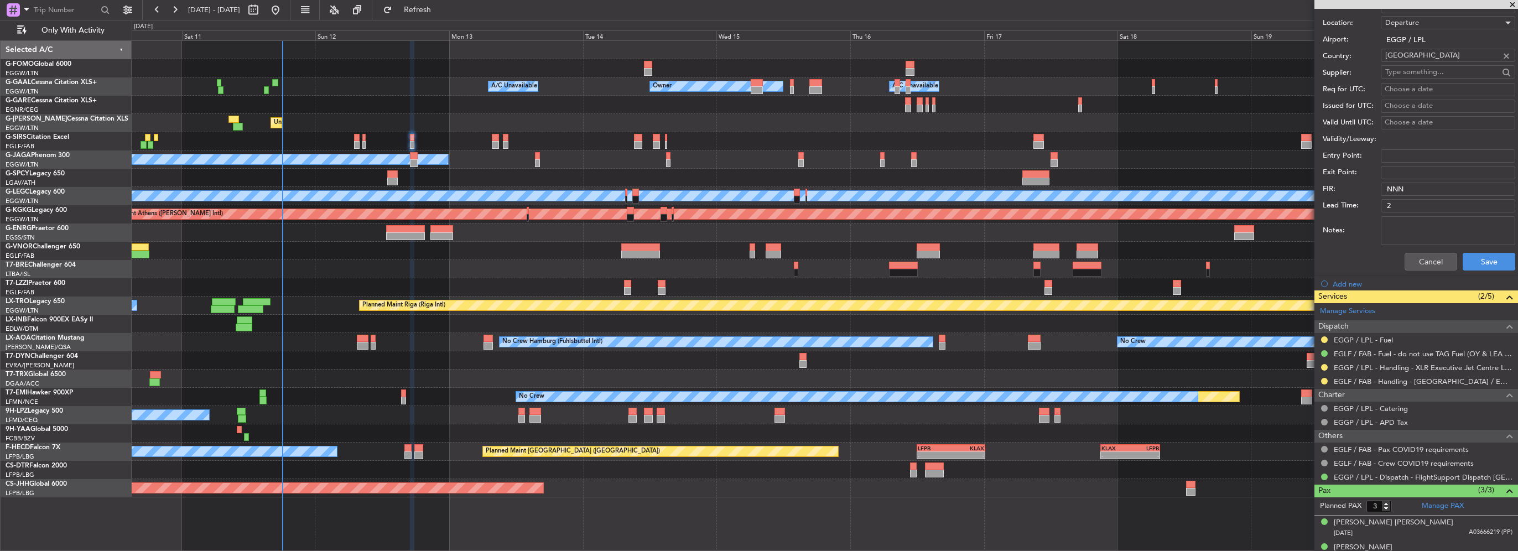
scroll to position [443, 0]
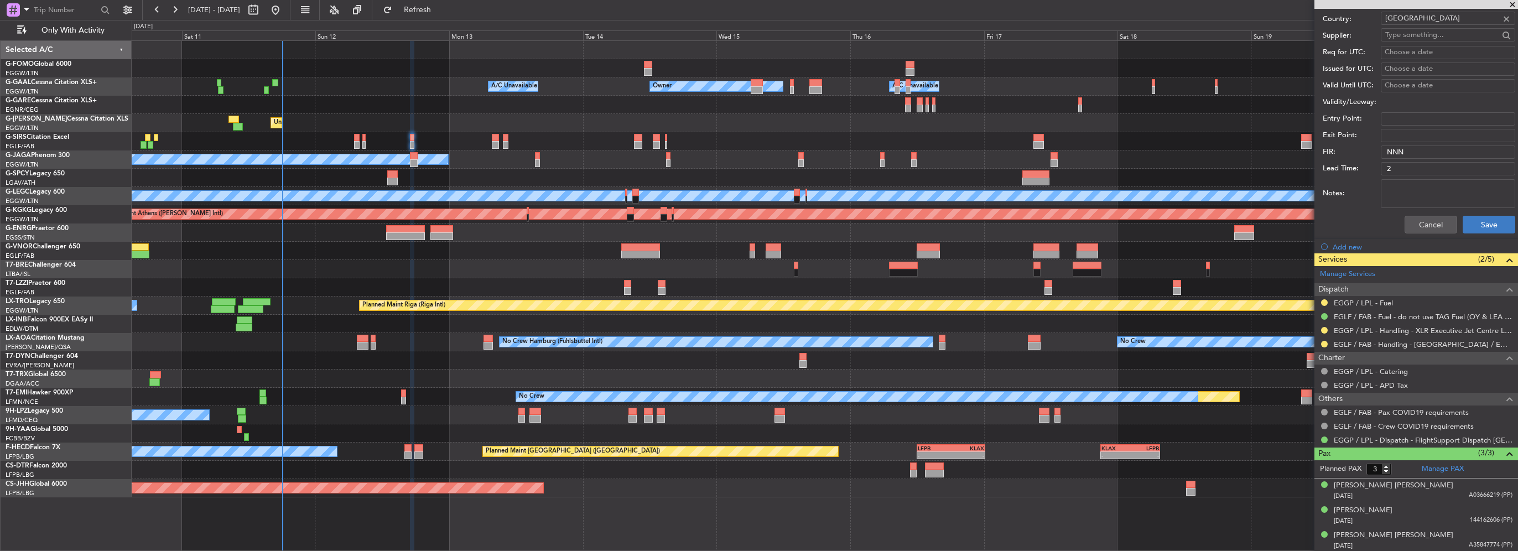
type input "EGGP PPR 1700z"
click at [1486, 224] on button "Save" at bounding box center [1489, 225] width 53 height 18
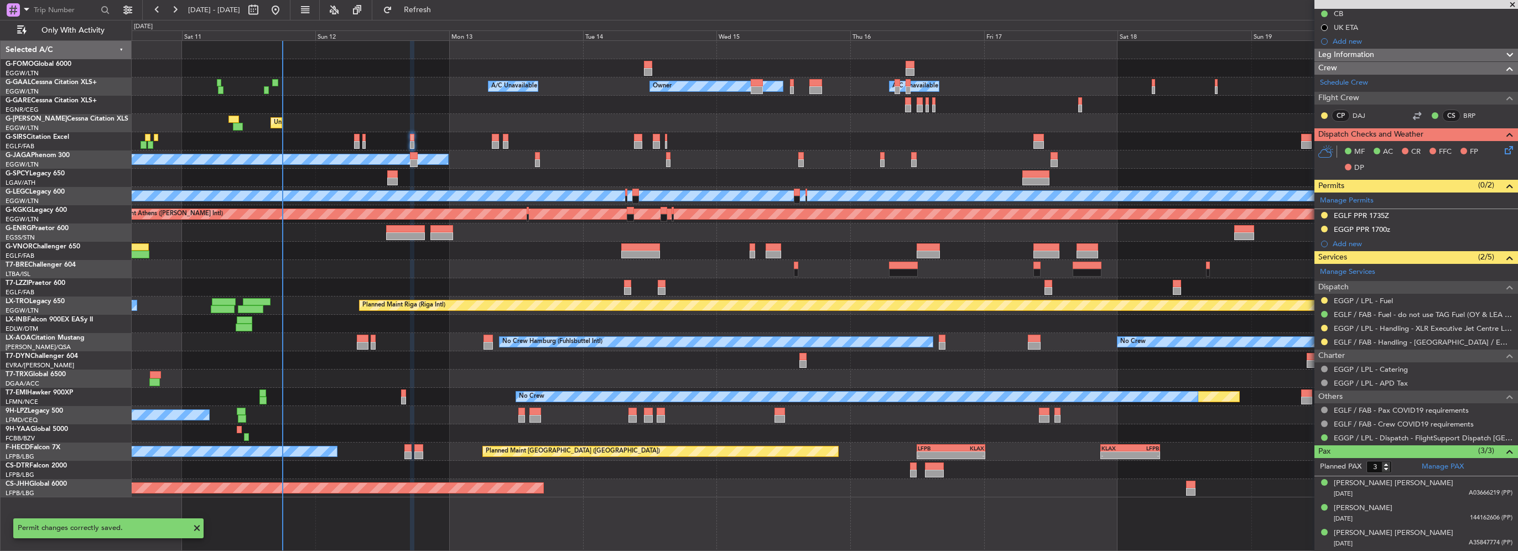
scroll to position [112, 0]
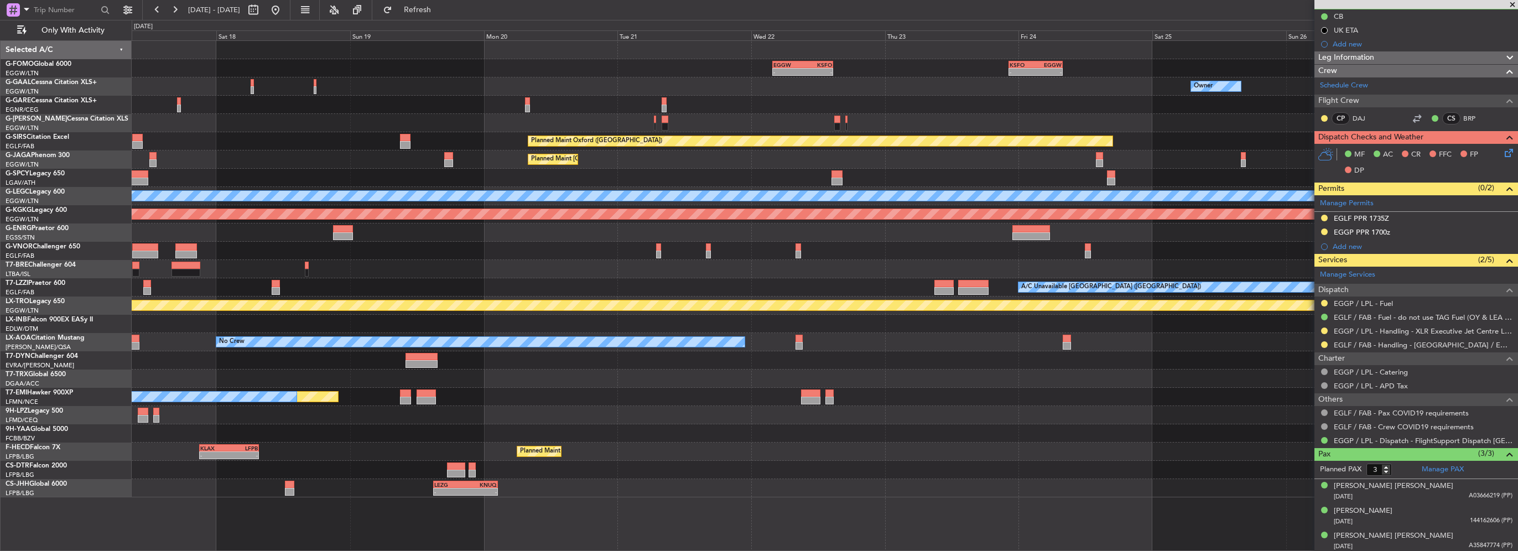
click at [0, 148] on html "10 Oct 2025 - 20 Oct 2025 Refresh Quick Links Only With Activity EGGW 03:55 Z K…" at bounding box center [759, 275] width 1518 height 551
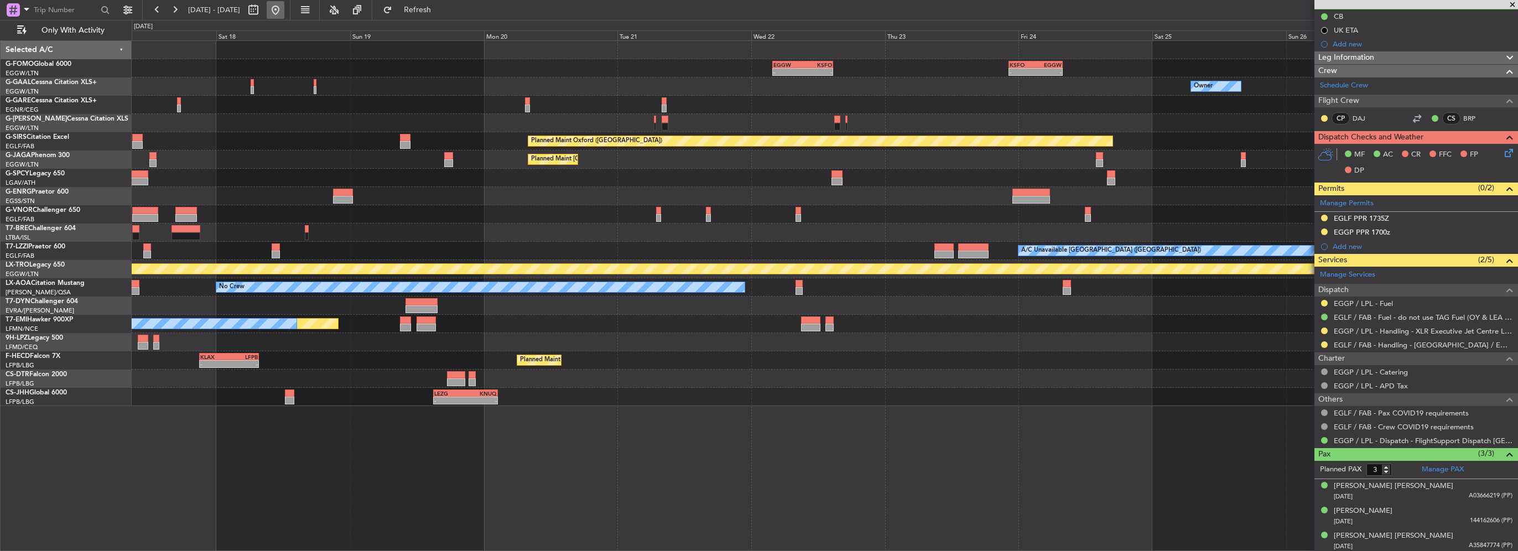
click at [284, 5] on button at bounding box center [276, 10] width 18 height 18
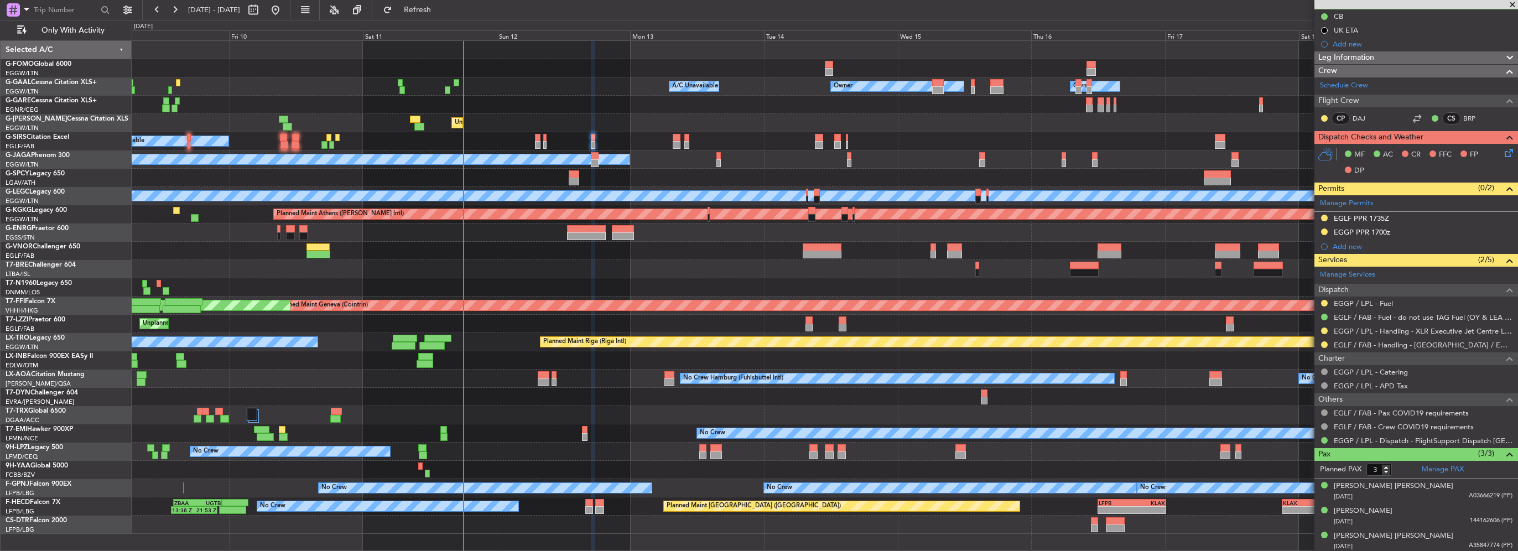
click at [496, 276] on div at bounding box center [825, 269] width 1386 height 18
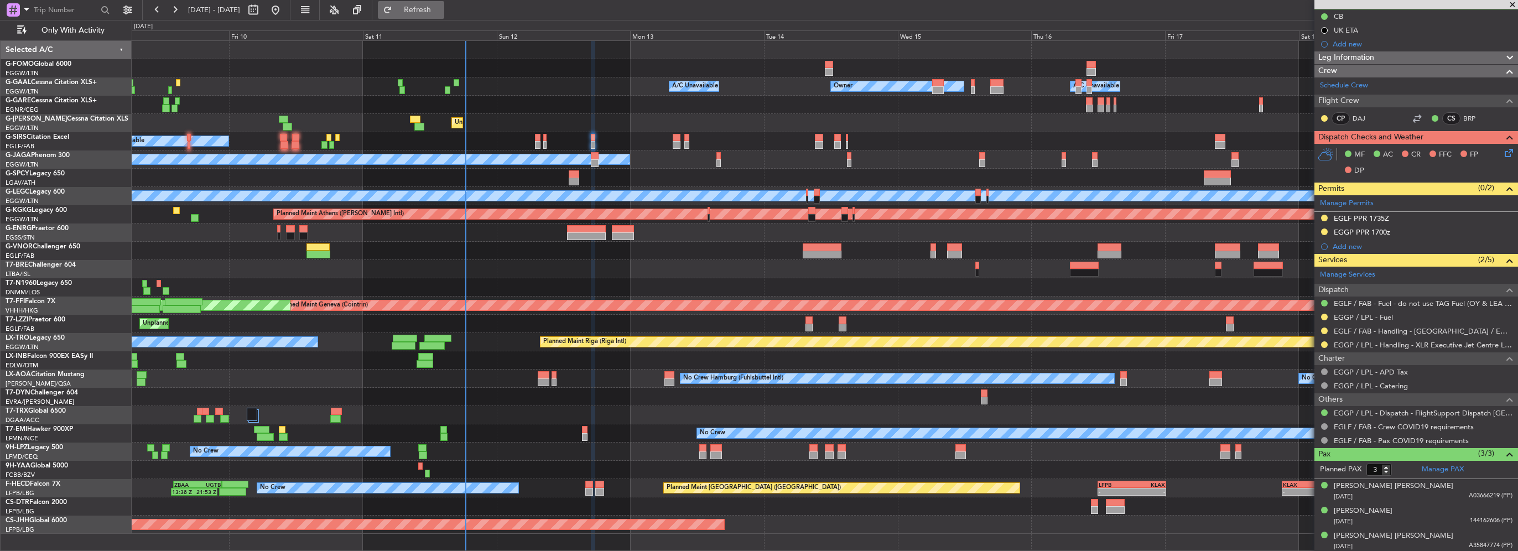
click at [441, 9] on span "Refresh" at bounding box center [418, 10] width 46 height 8
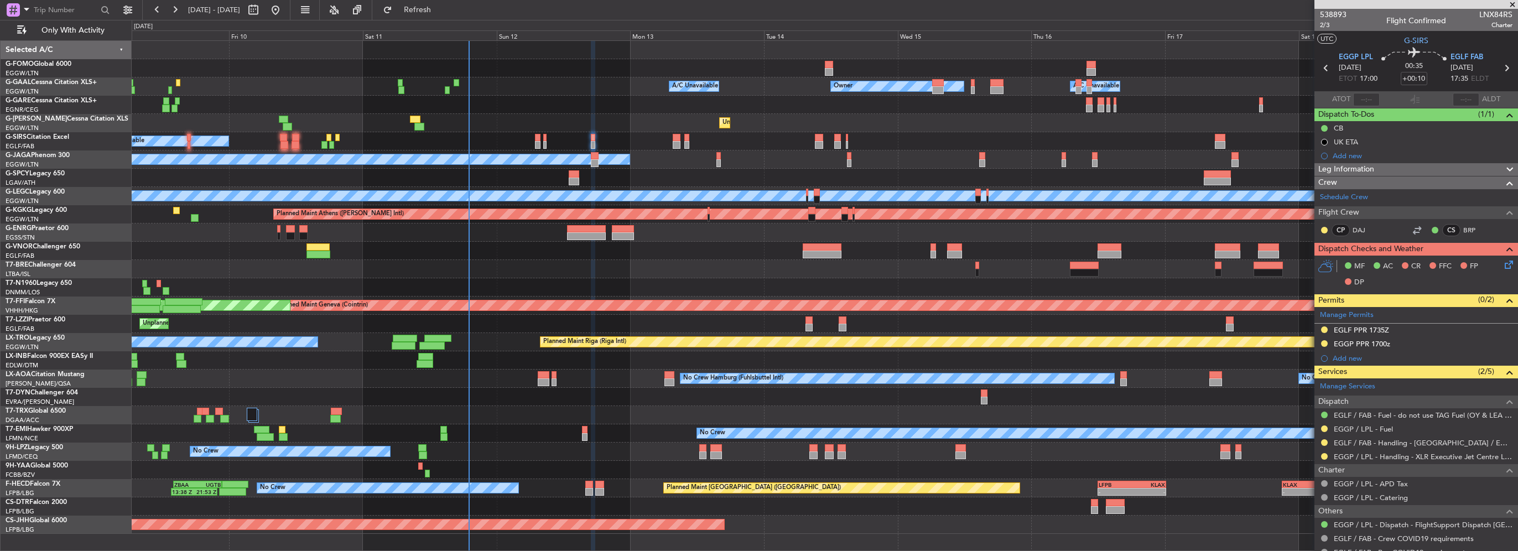
scroll to position [112, 0]
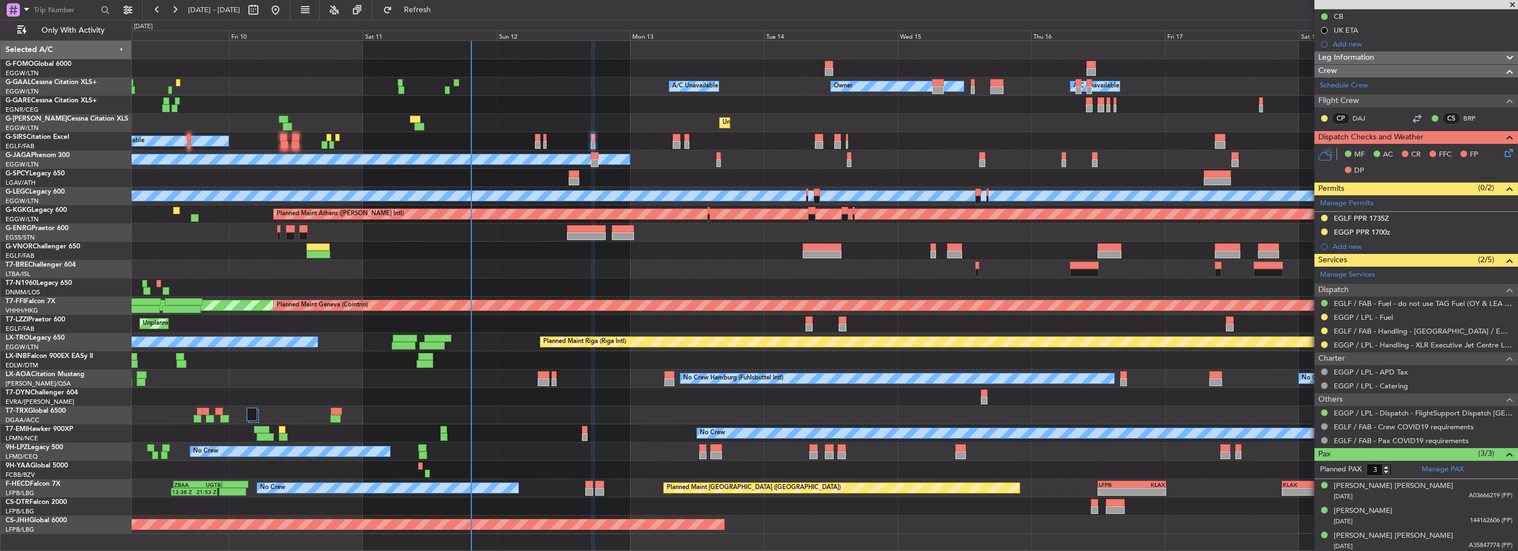
click at [411, 4] on fb-refresh-button "Refresh" at bounding box center [410, 10] width 77 height 20
click at [441, 7] on span "Refresh" at bounding box center [418, 10] width 46 height 8
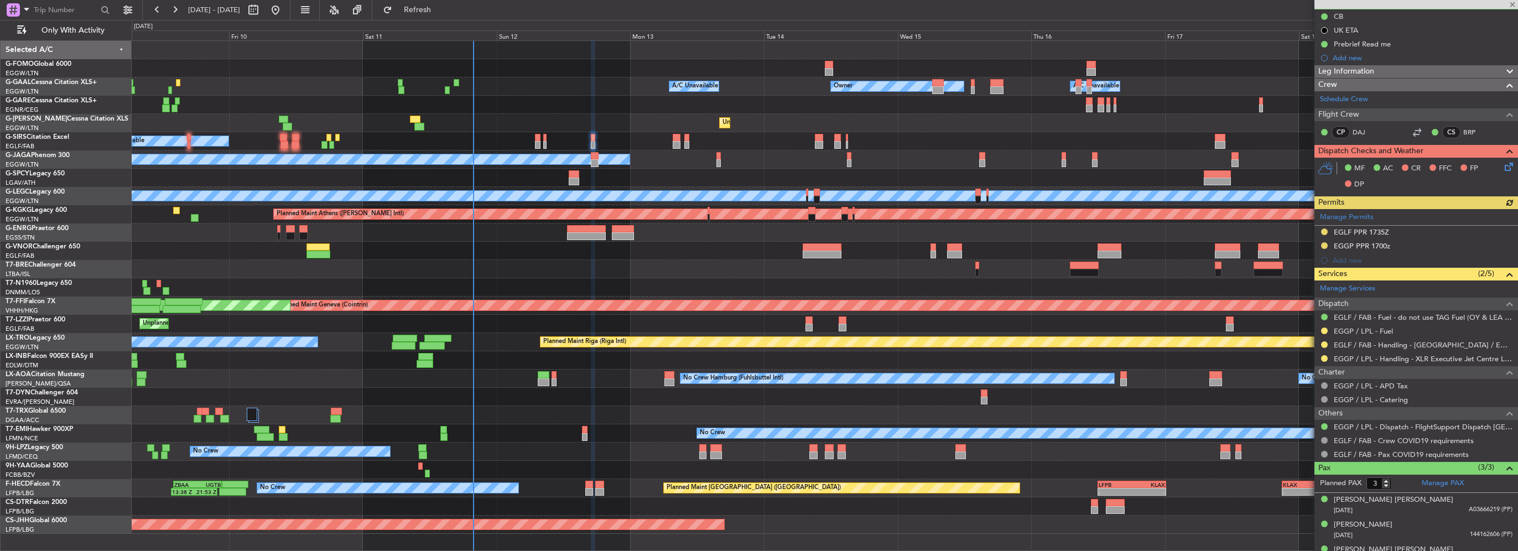
scroll to position [126, 0]
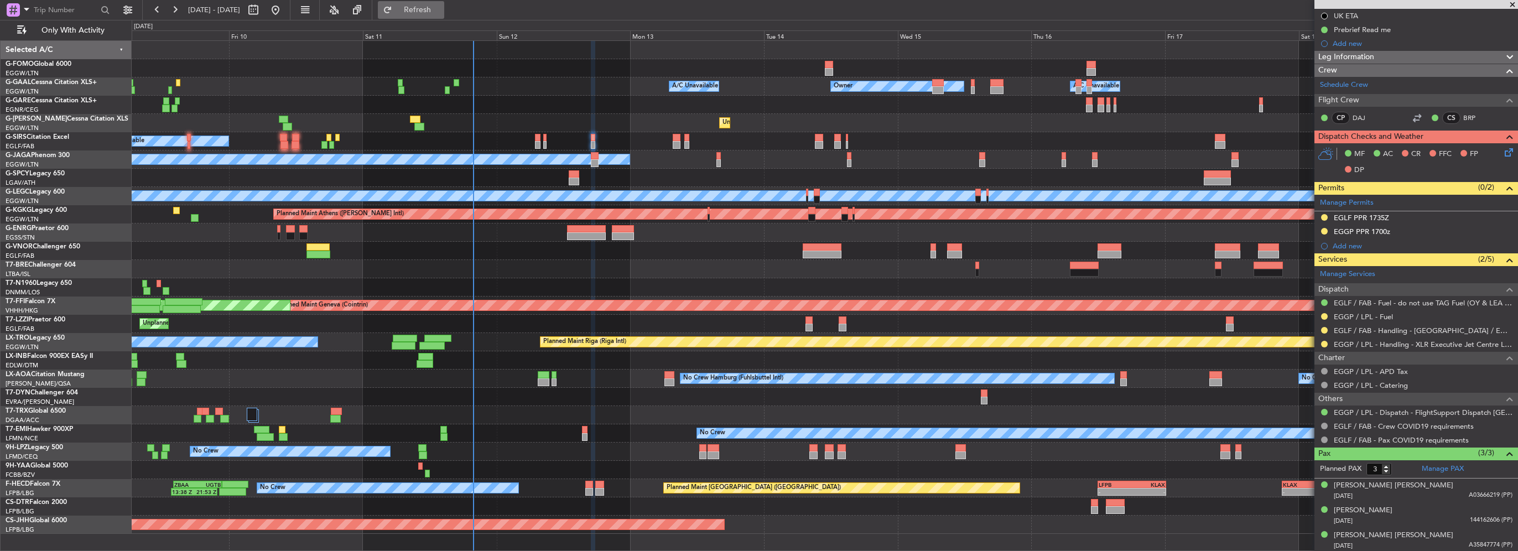
click at [441, 6] on span "Refresh" at bounding box center [418, 10] width 46 height 8
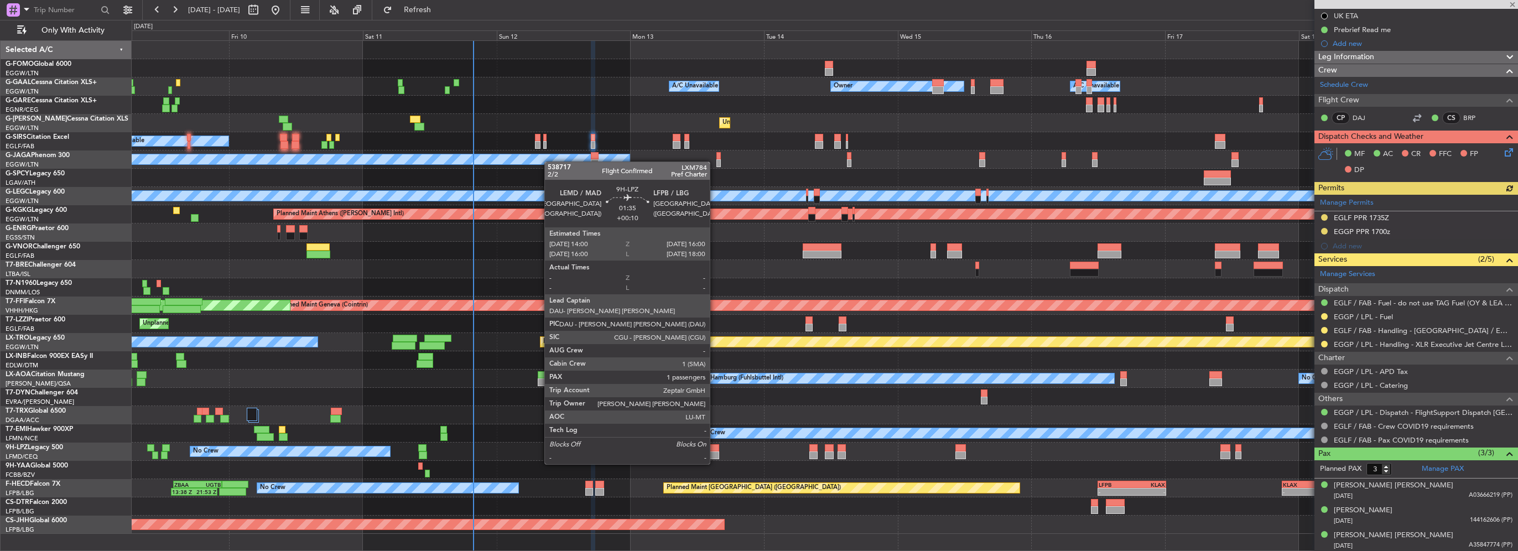
click at [715, 453] on div at bounding box center [714, 456] width 12 height 8
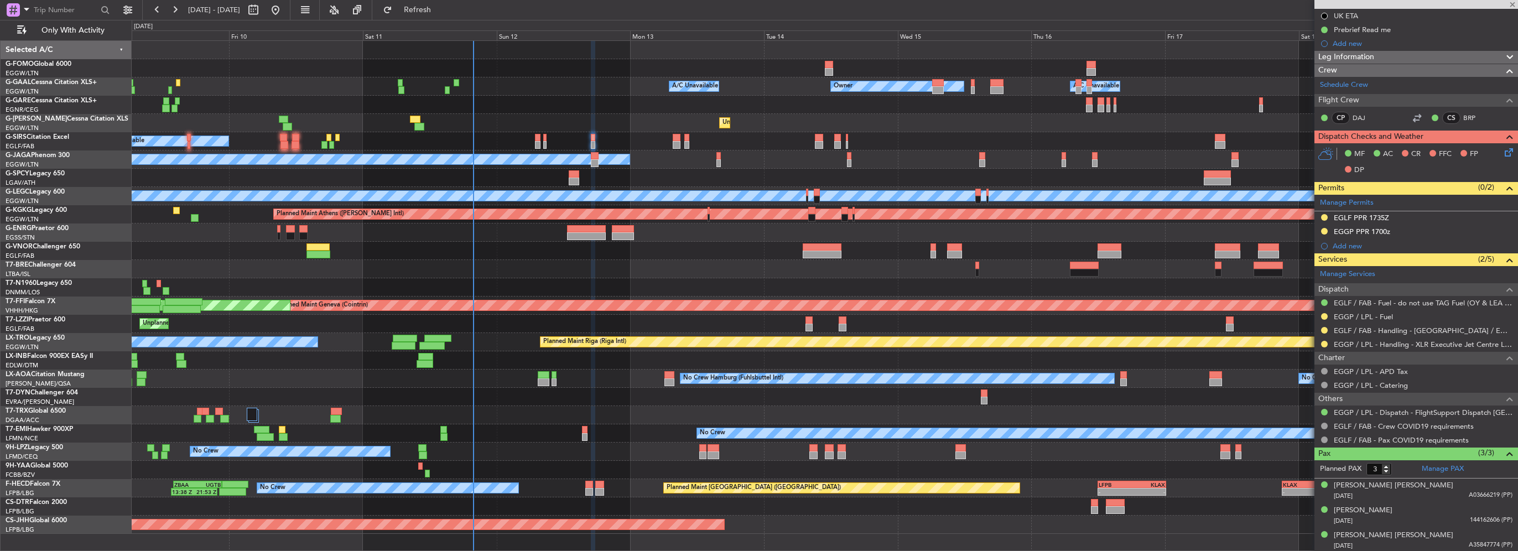
type input "1"
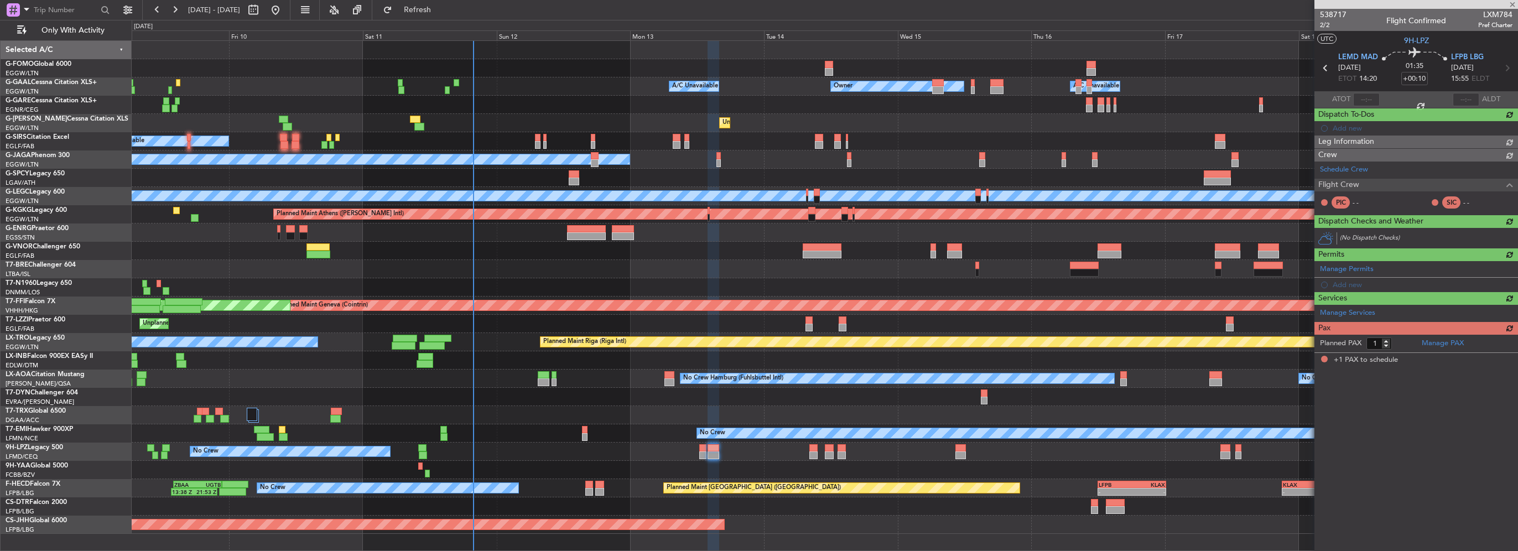
scroll to position [0, 0]
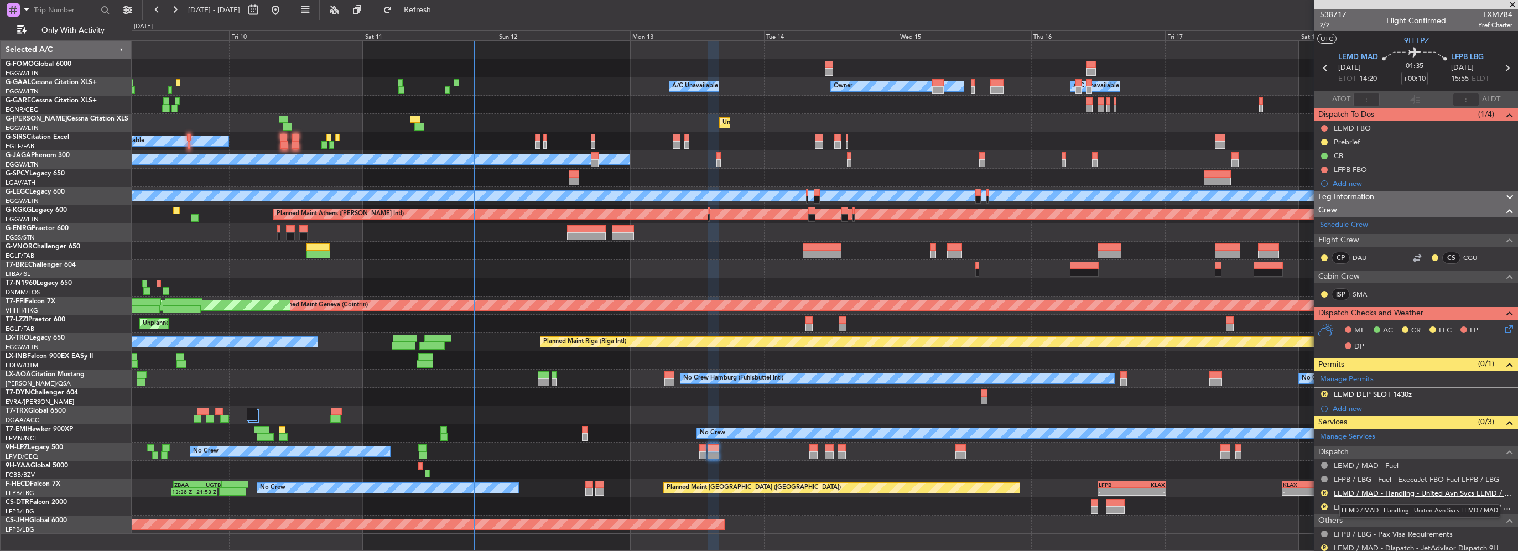
click at [1438, 495] on link "LEMD / MAD - Handling - United Avn Svcs LEMD / MAD" at bounding box center [1423, 493] width 179 height 9
click at [1408, 504] on link "LFPB / LBG - Handling - ExecuJet (Skyvalet) LFPB / LBG" at bounding box center [1423, 506] width 179 height 9
click at [1323, 547] on button "R" at bounding box center [1324, 547] width 7 height 7
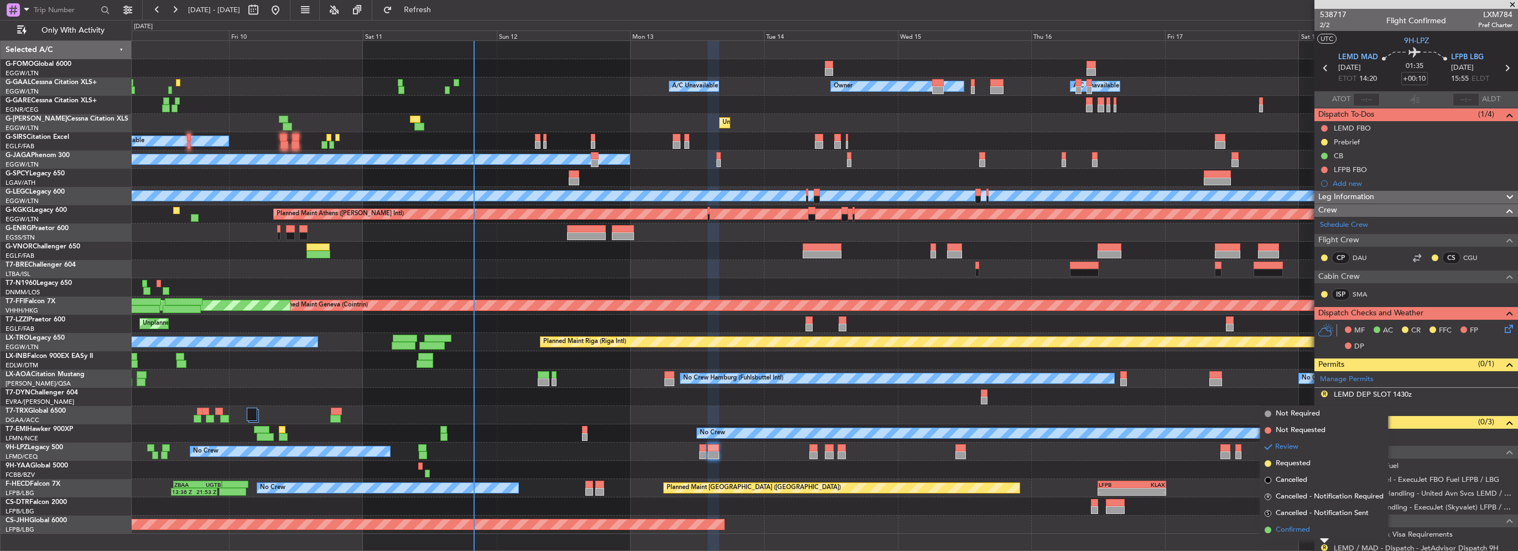
click at [1295, 525] on span "Confirmed" at bounding box center [1293, 530] width 34 height 11
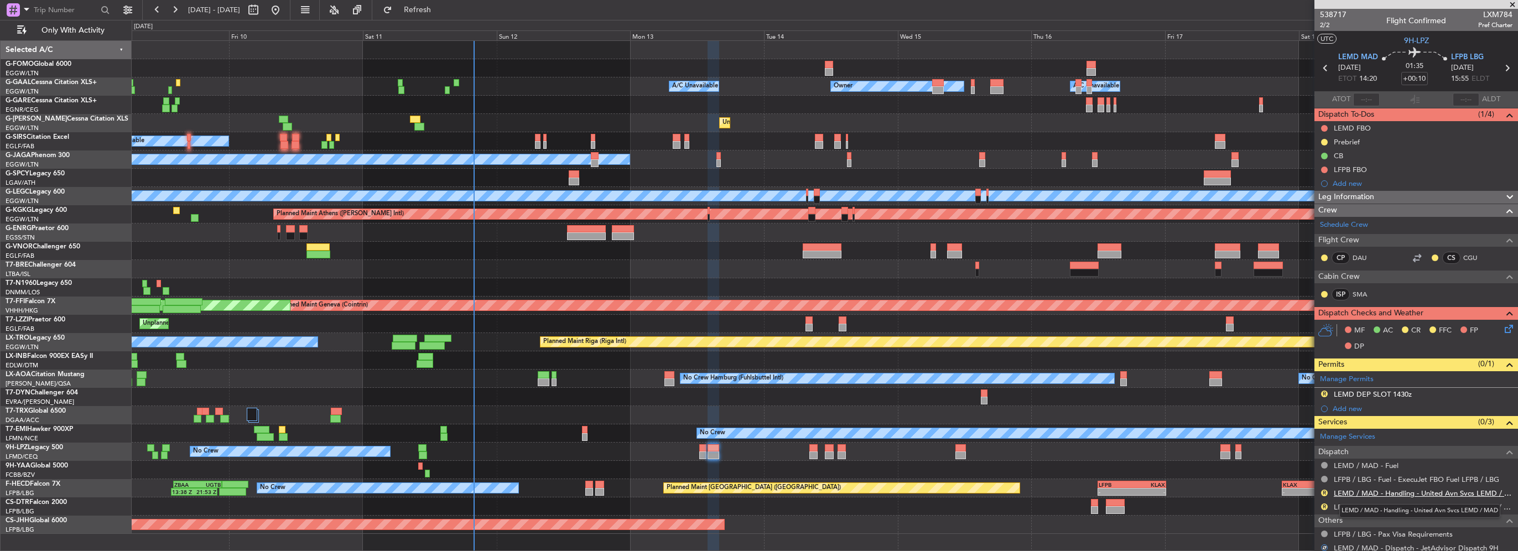
click at [1453, 494] on link "LEMD / MAD - Handling - United Avn Svcs LEMD / MAD" at bounding box center [1423, 493] width 179 height 9
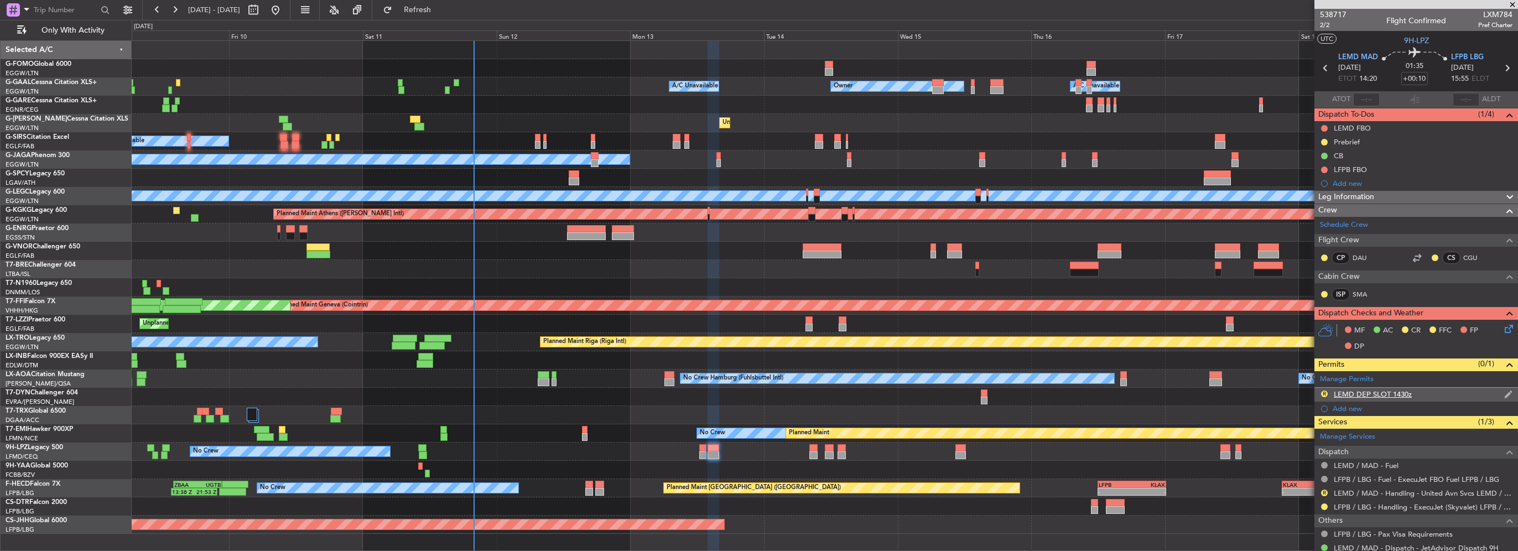
click at [1391, 392] on div "LEMD DEP SLOT 1430z" at bounding box center [1373, 394] width 78 height 9
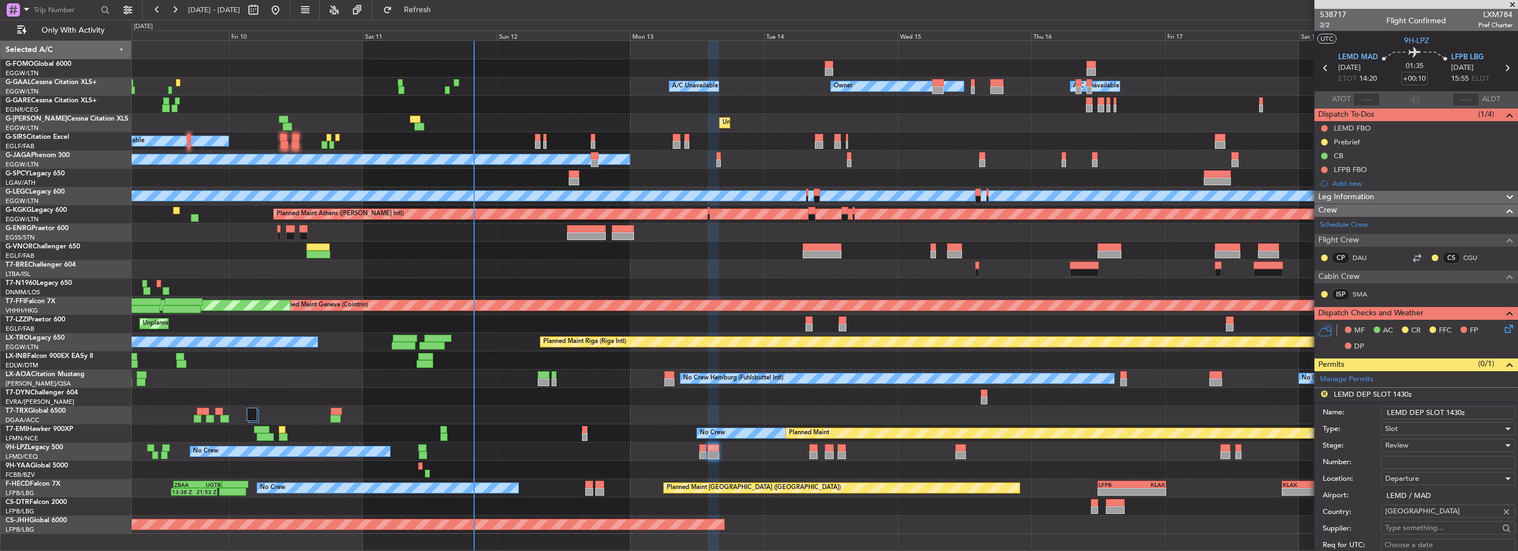
click at [1457, 411] on input "LEMD DEP SLOT 1430z" at bounding box center [1448, 412] width 134 height 13
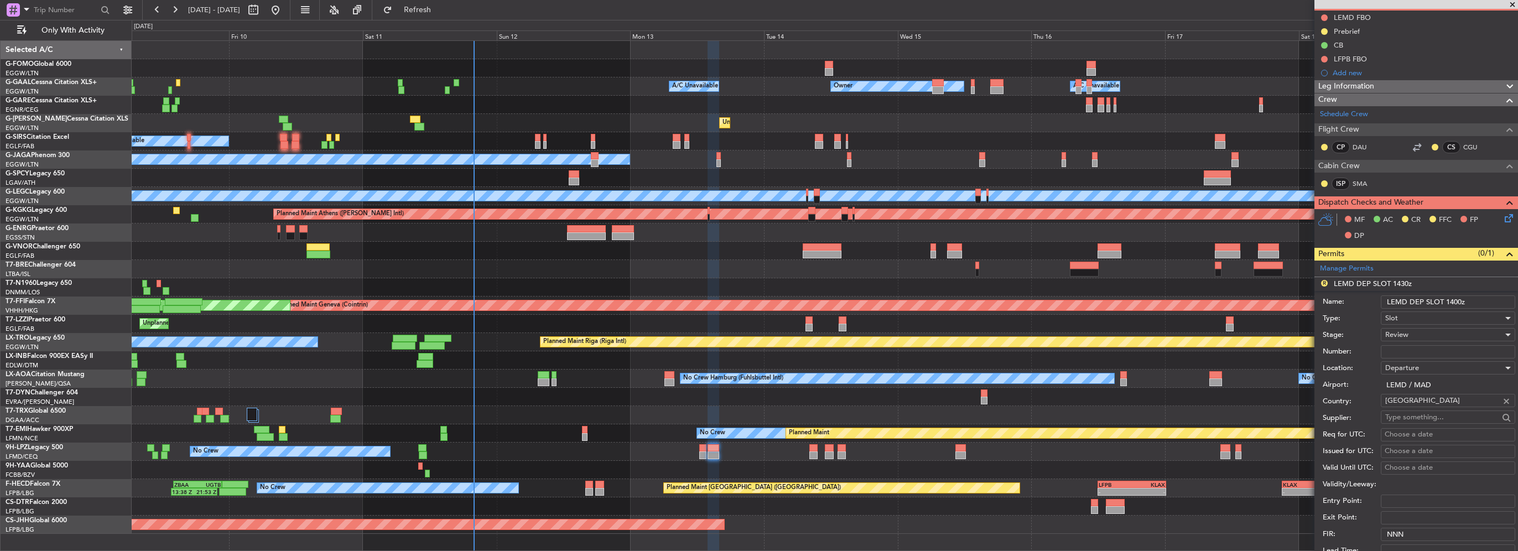
type input "LEMD DEP SLOT 1400z"
click at [1414, 339] on div "Review" at bounding box center [1444, 334] width 118 height 17
click at [1418, 411] on span "Requested" at bounding box center [1444, 406] width 116 height 17
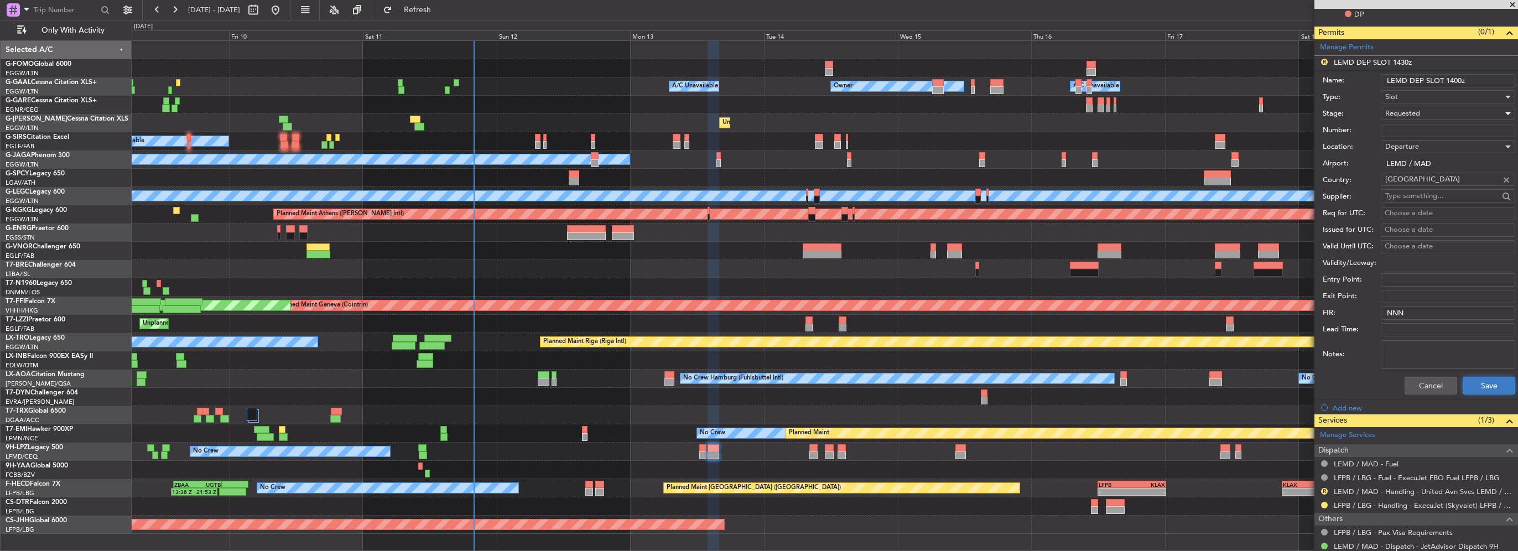
click at [1487, 383] on button "Save" at bounding box center [1489, 386] width 53 height 18
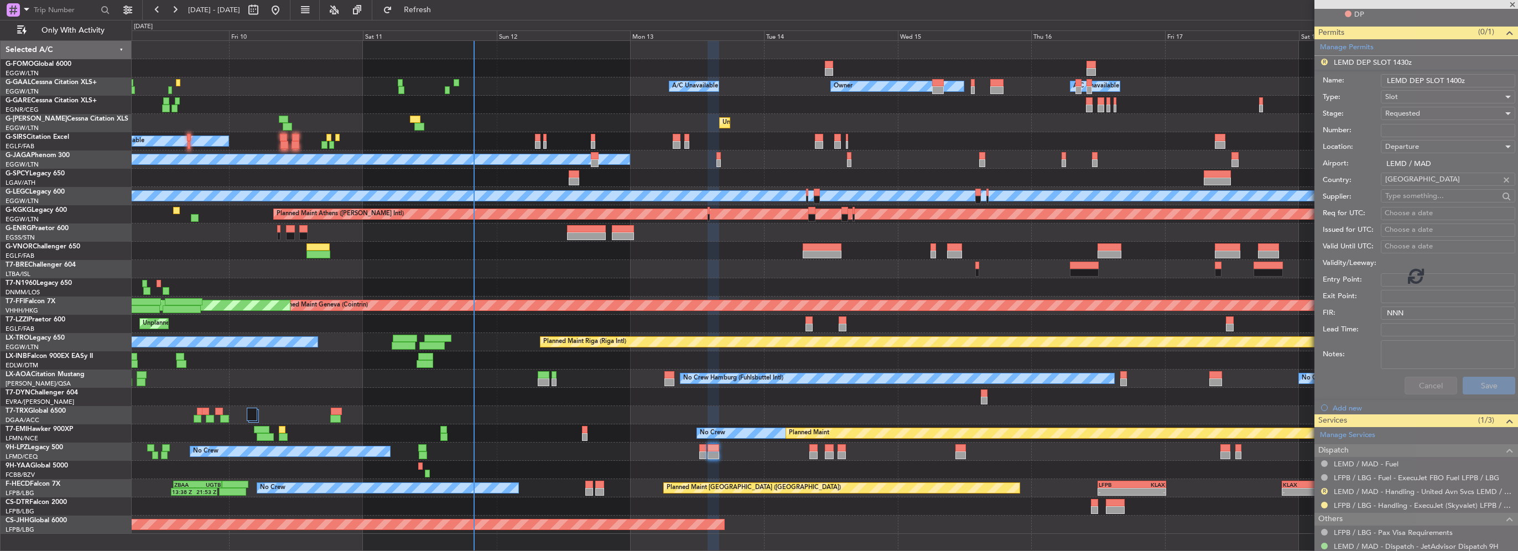
scroll to position [86, 0]
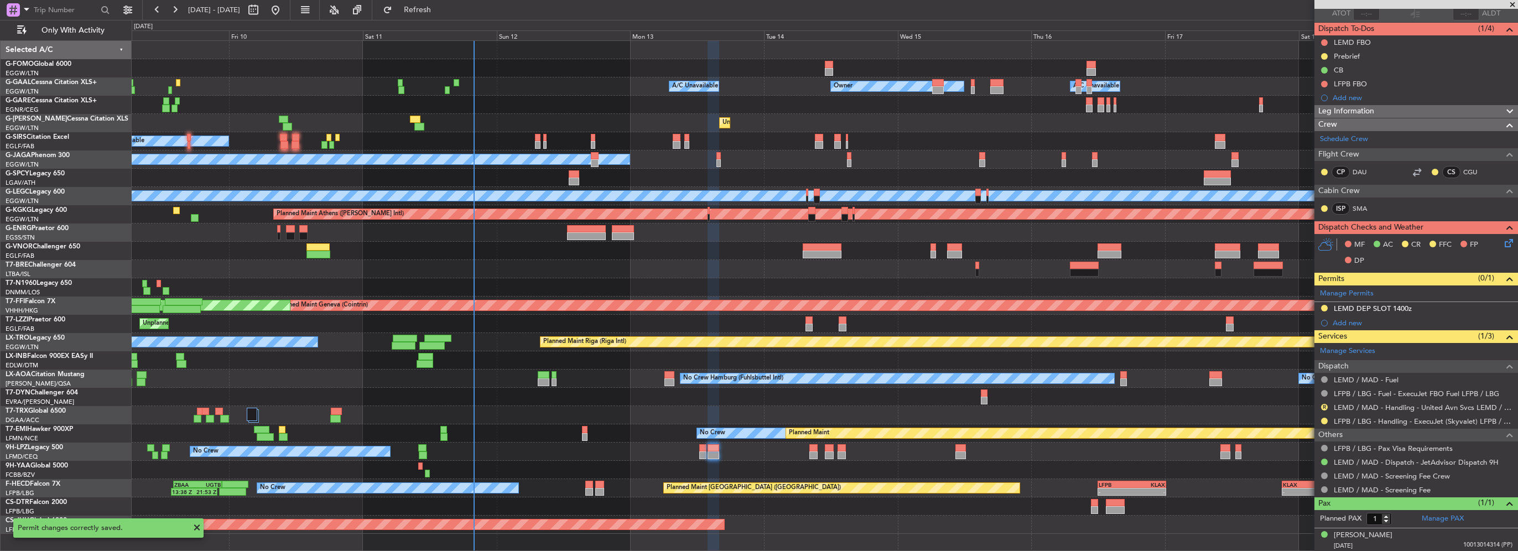
click at [714, 449] on div at bounding box center [714, 448] width 12 height 8
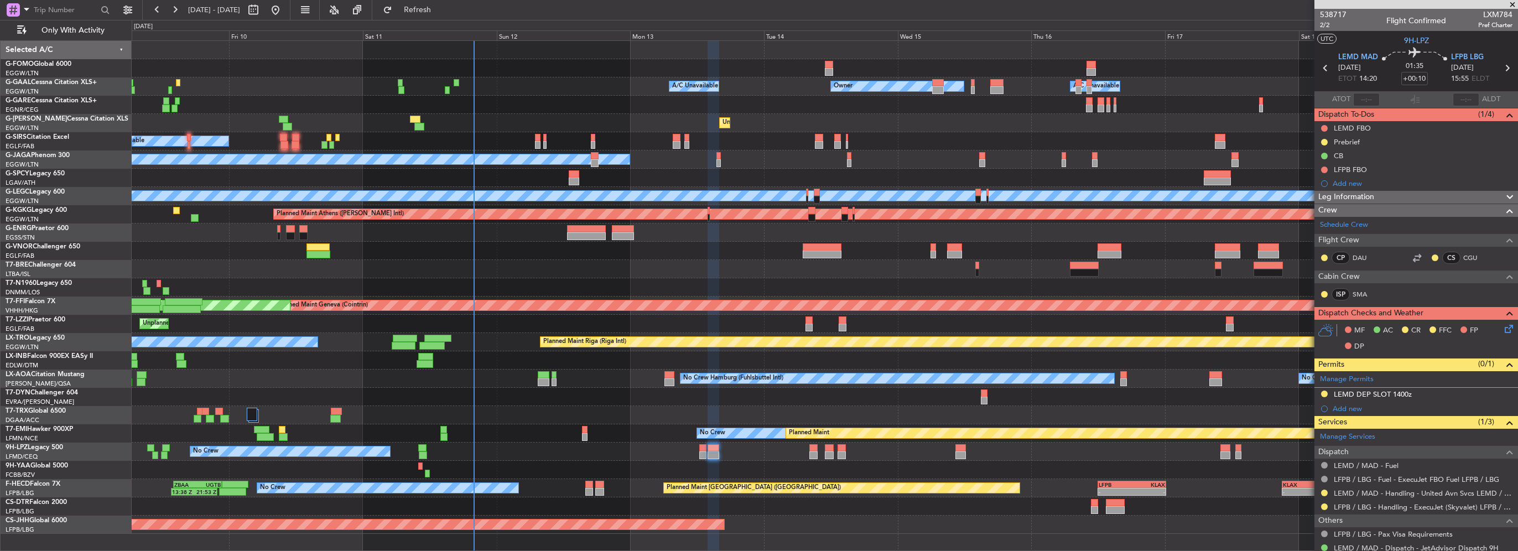
click at [1503, 328] on icon at bounding box center [1507, 327] width 9 height 9
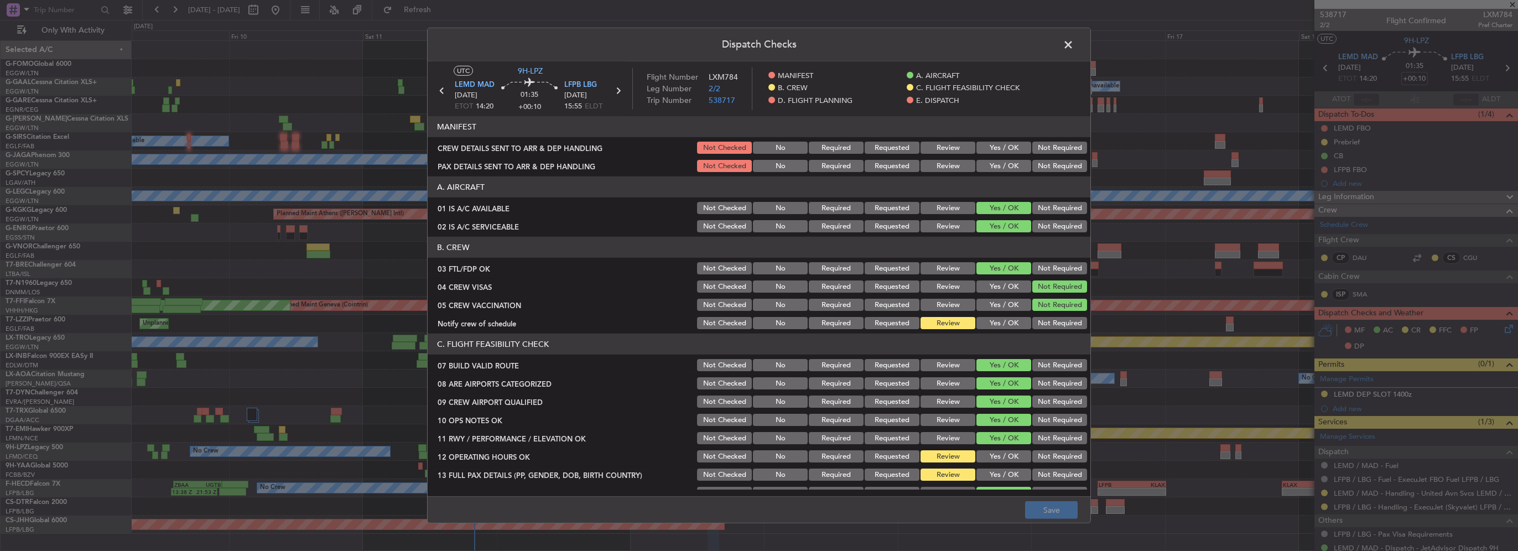
click at [1010, 330] on div "Yes / OK" at bounding box center [1003, 322] width 56 height 15
click at [1011, 319] on button "Yes / OK" at bounding box center [1004, 323] width 55 height 12
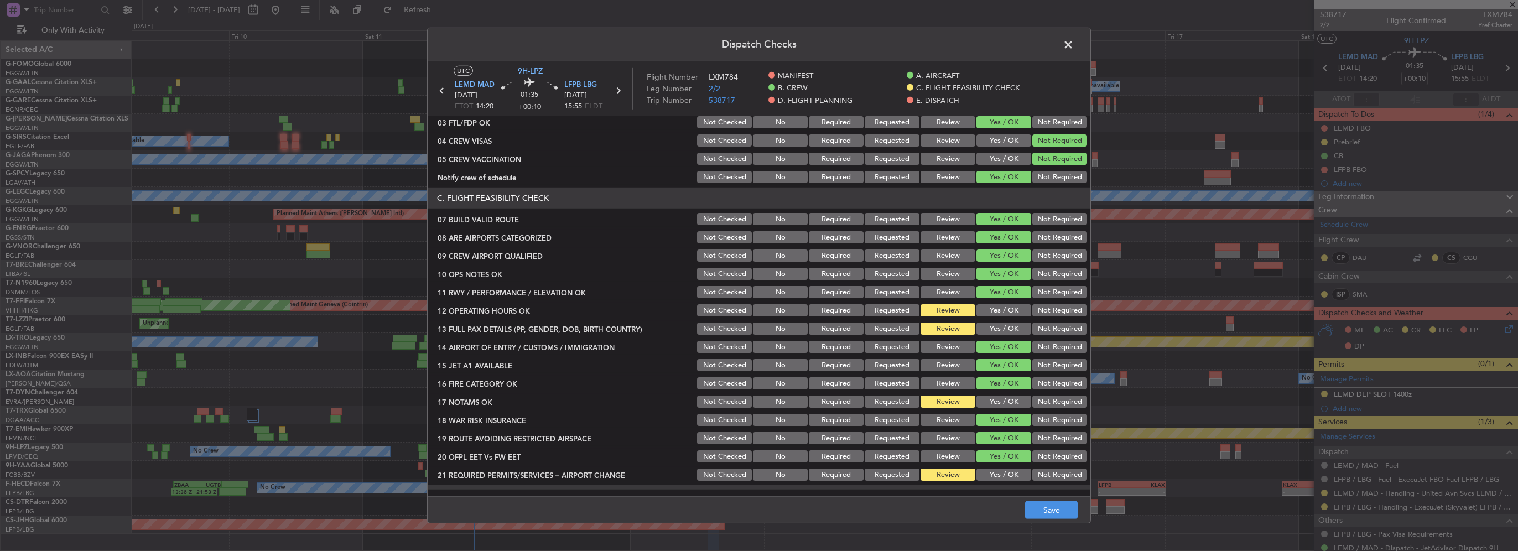
scroll to position [166, 0]
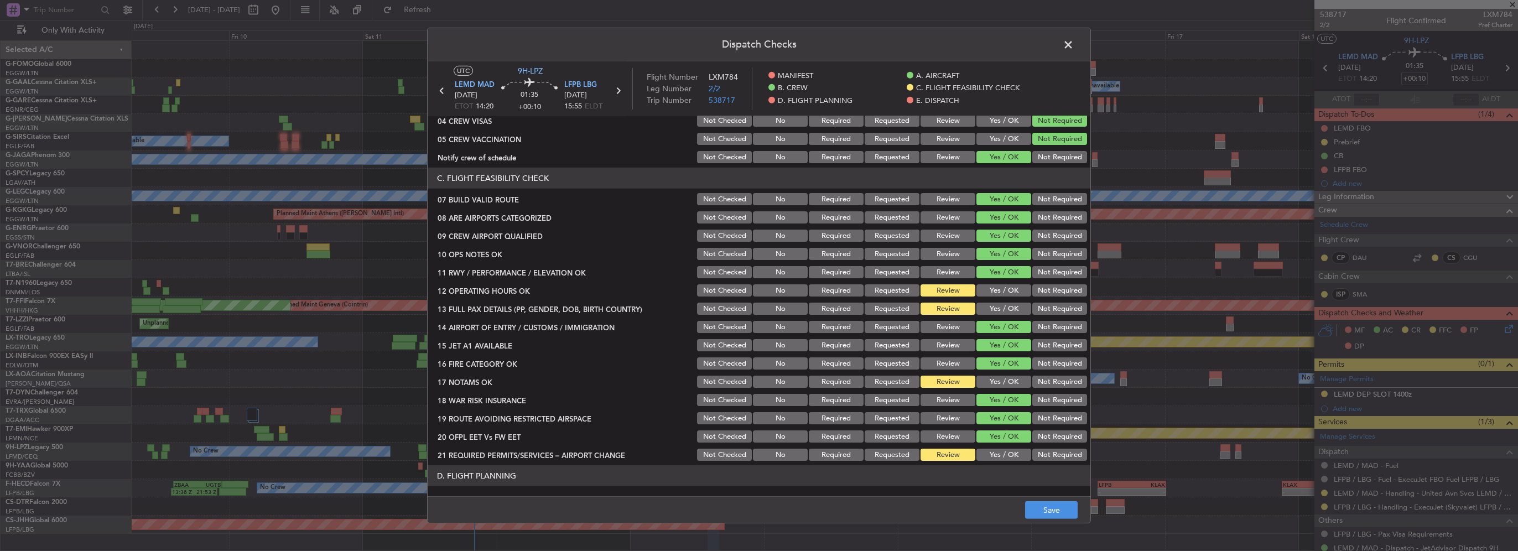
click at [1008, 294] on button "Yes / OK" at bounding box center [1004, 290] width 55 height 12
click at [1001, 309] on button "Yes / OK" at bounding box center [1004, 309] width 55 height 12
click at [1001, 385] on button "Yes / OK" at bounding box center [1004, 382] width 55 height 12
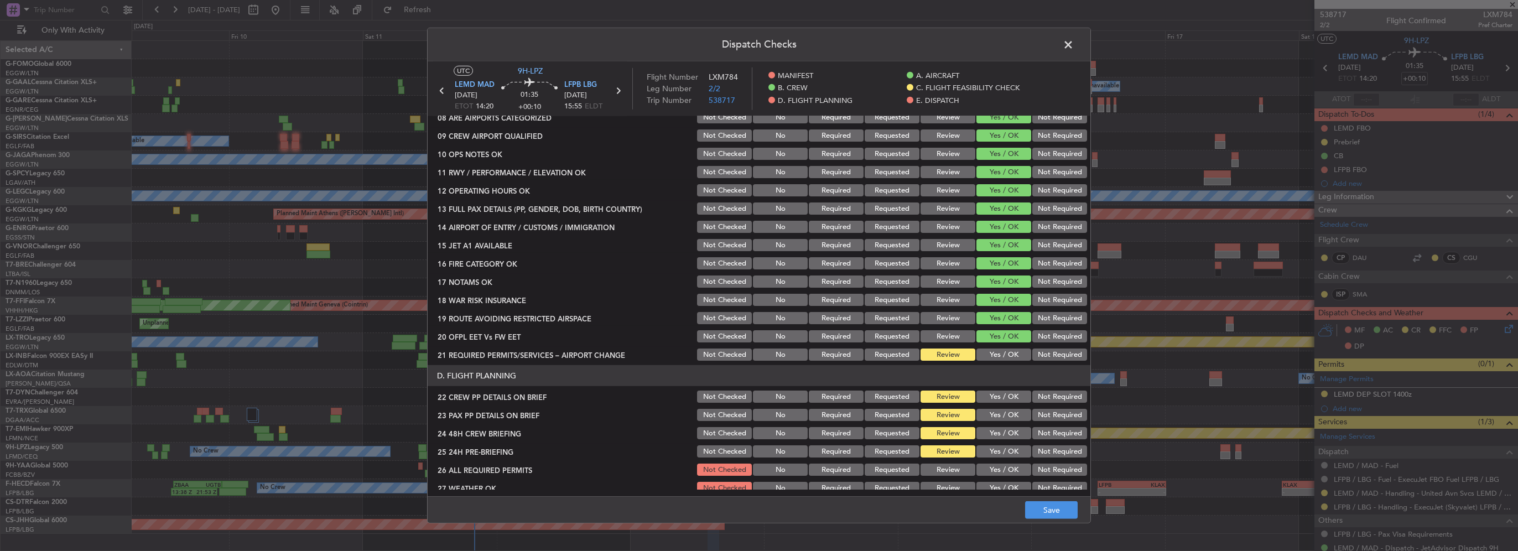
scroll to position [277, 0]
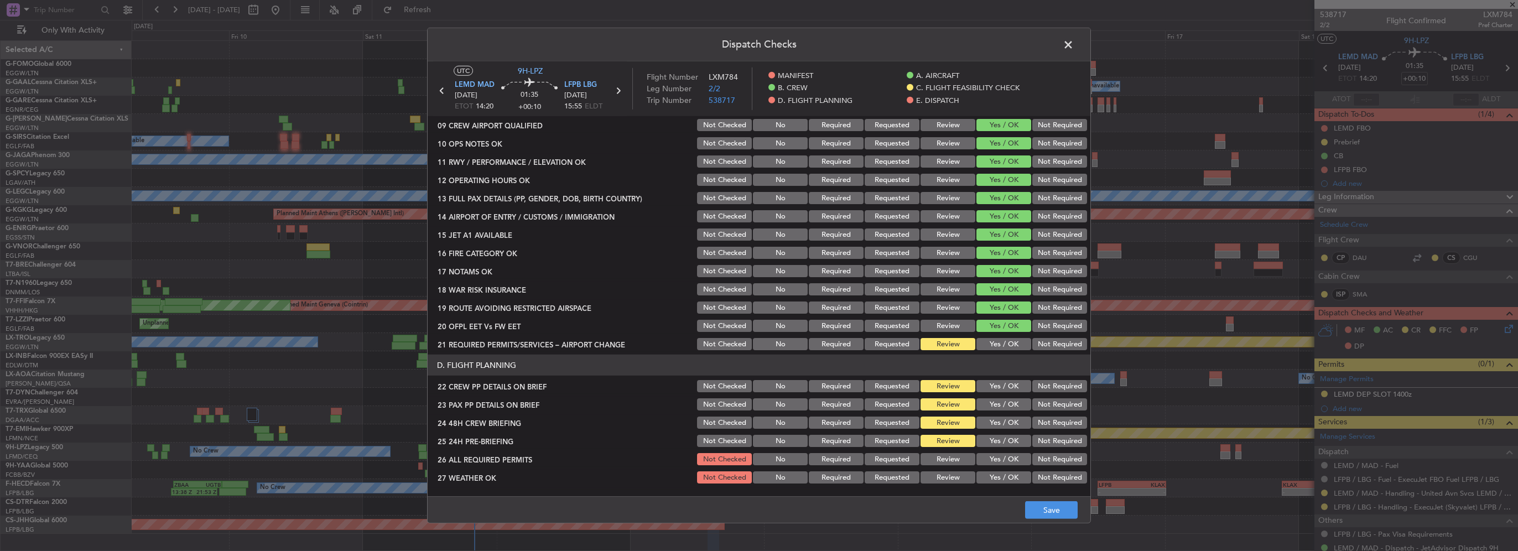
click at [1006, 341] on button "Yes / OK" at bounding box center [1004, 344] width 55 height 12
click at [1004, 386] on button "Yes / OK" at bounding box center [1004, 386] width 55 height 12
click at [1007, 407] on button "Yes / OK" at bounding box center [1004, 404] width 55 height 12
click at [1007, 416] on div "Yes / OK" at bounding box center [1003, 422] width 56 height 15
click at [1010, 421] on button "Yes / OK" at bounding box center [1004, 423] width 55 height 12
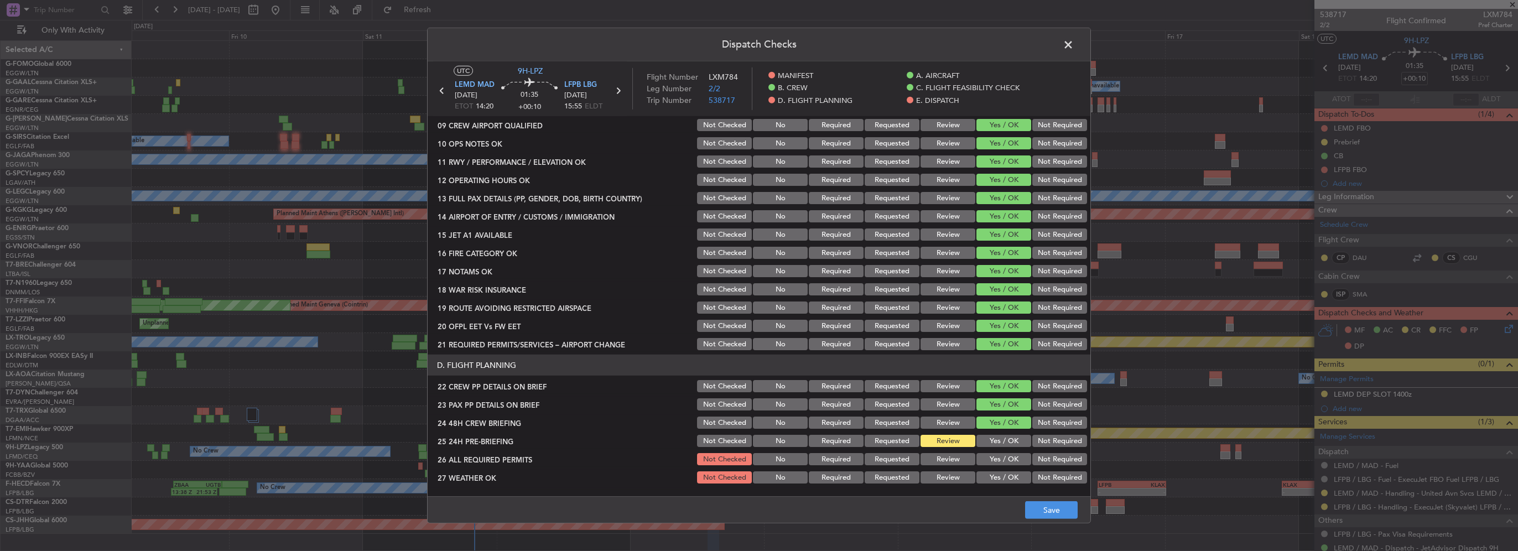
click at [1047, 435] on button "Not Required" at bounding box center [1059, 441] width 55 height 12
click at [1037, 518] on button "Save" at bounding box center [1051, 510] width 53 height 18
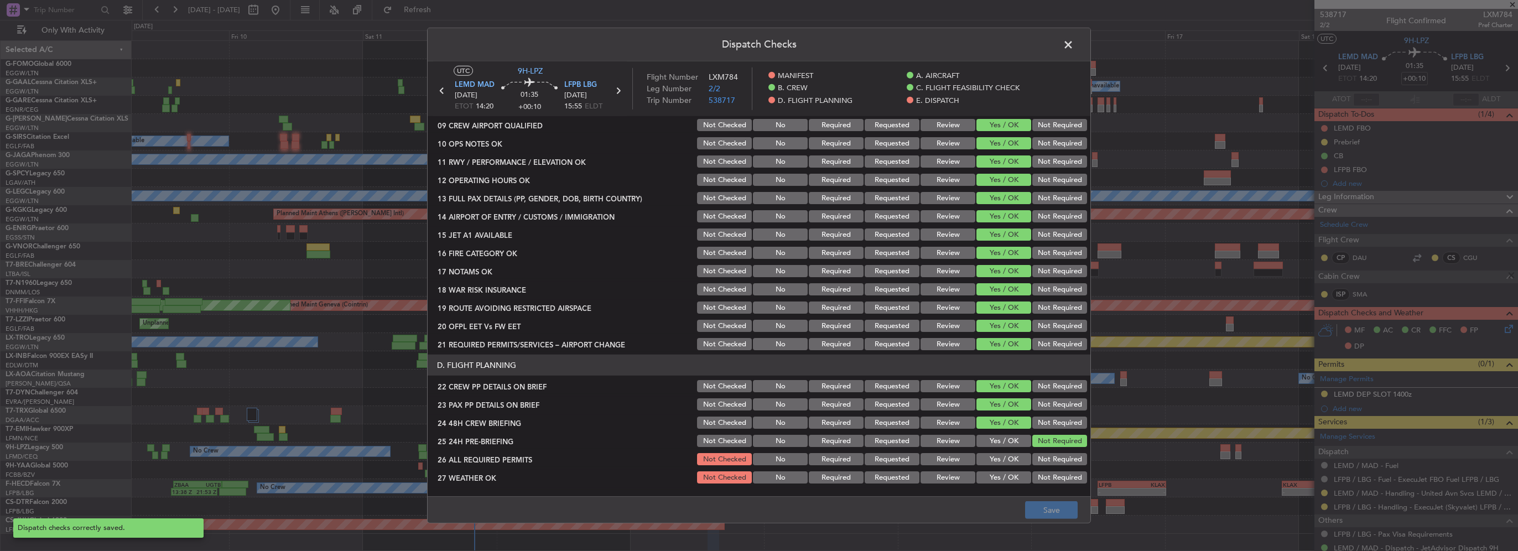
click at [1074, 42] on span at bounding box center [1074, 48] width 0 height 22
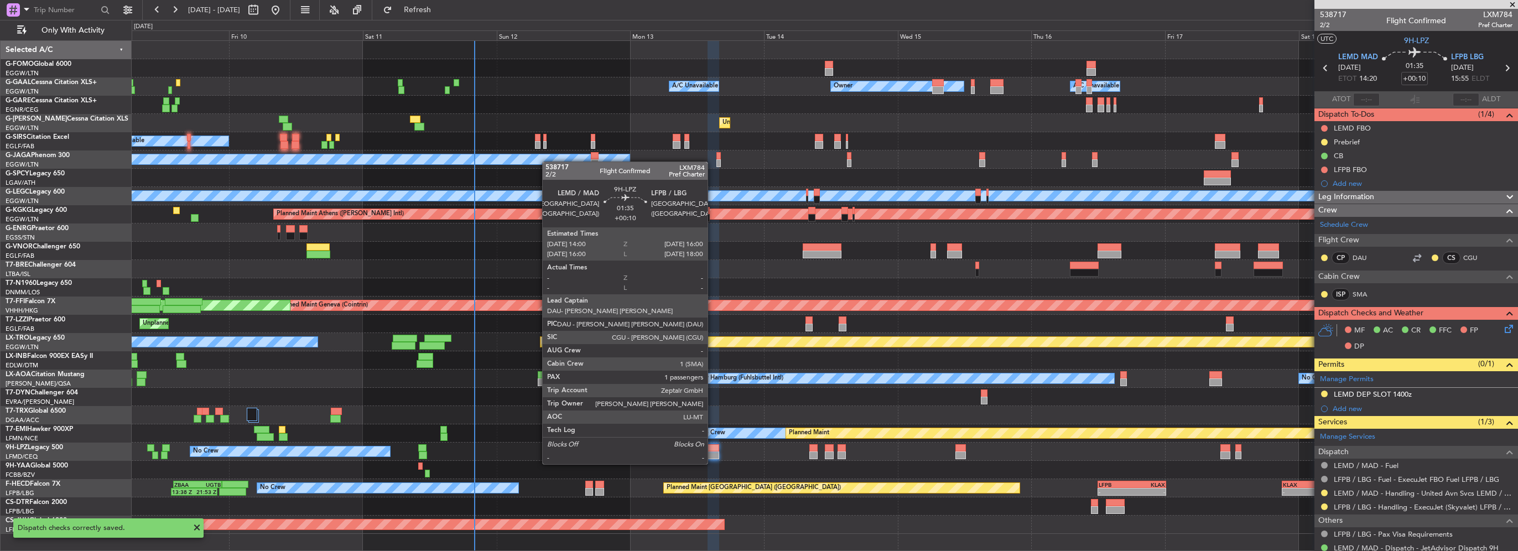
click at [713, 453] on div at bounding box center [714, 456] width 12 height 8
click at [714, 453] on div at bounding box center [714, 456] width 12 height 8
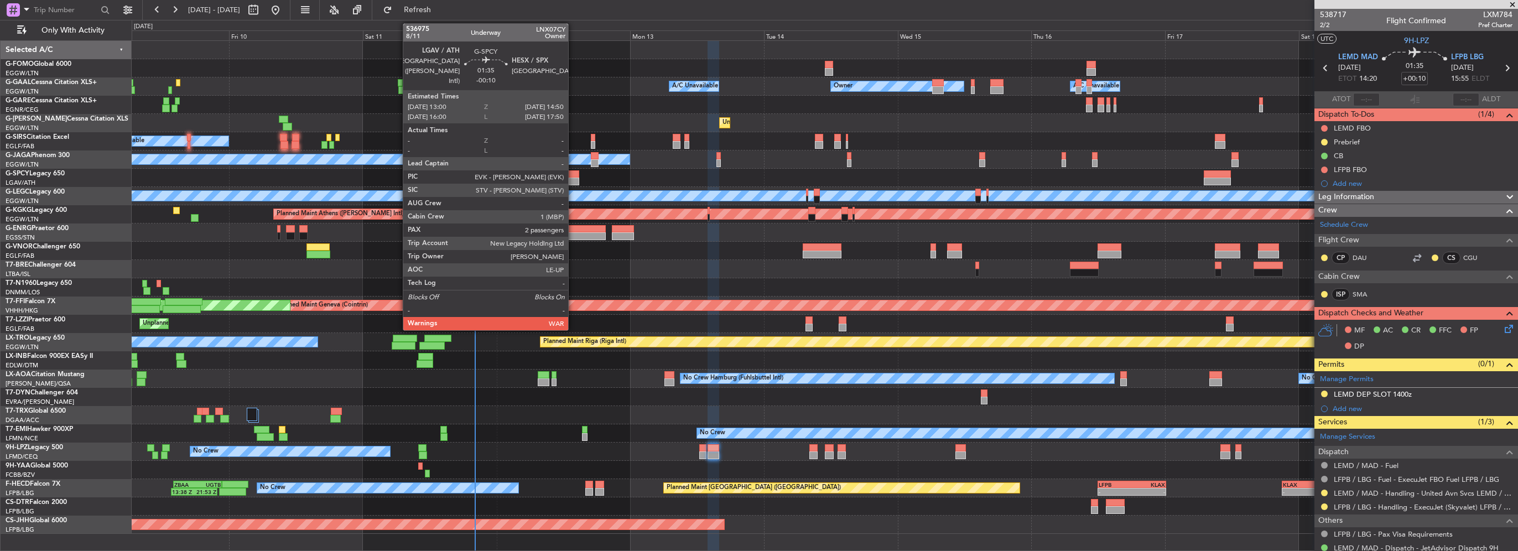
click at [573, 174] on div at bounding box center [574, 174] width 11 height 8
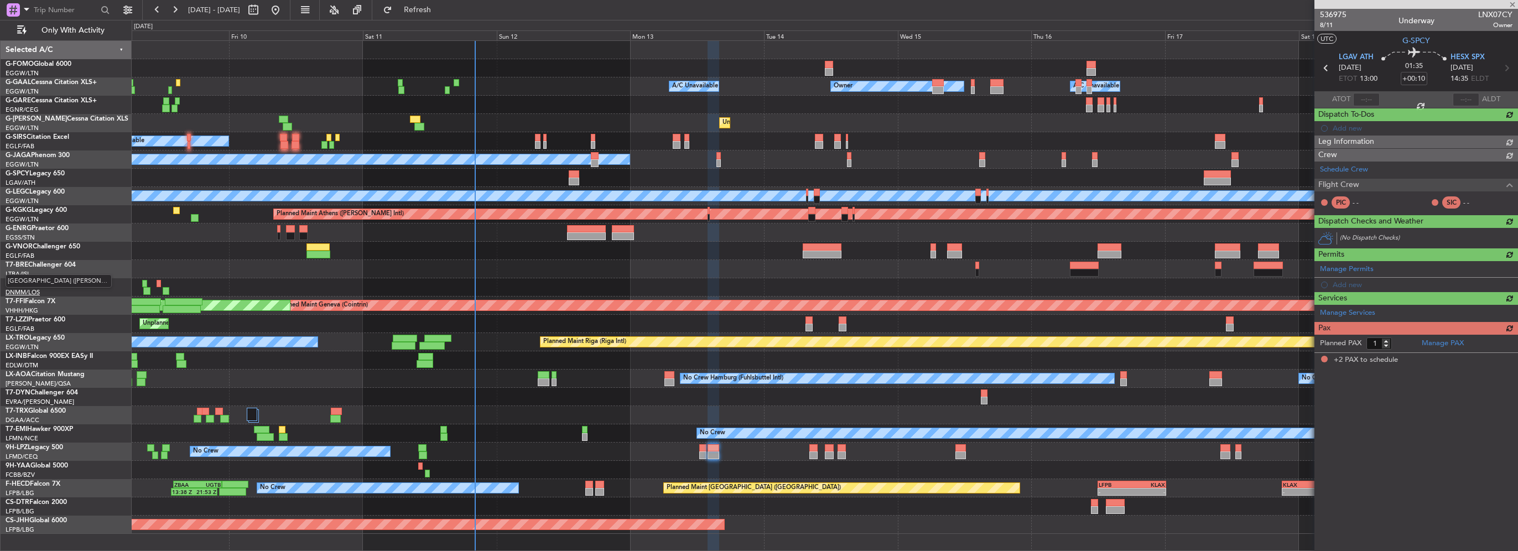
type input "-00:10"
type input "2"
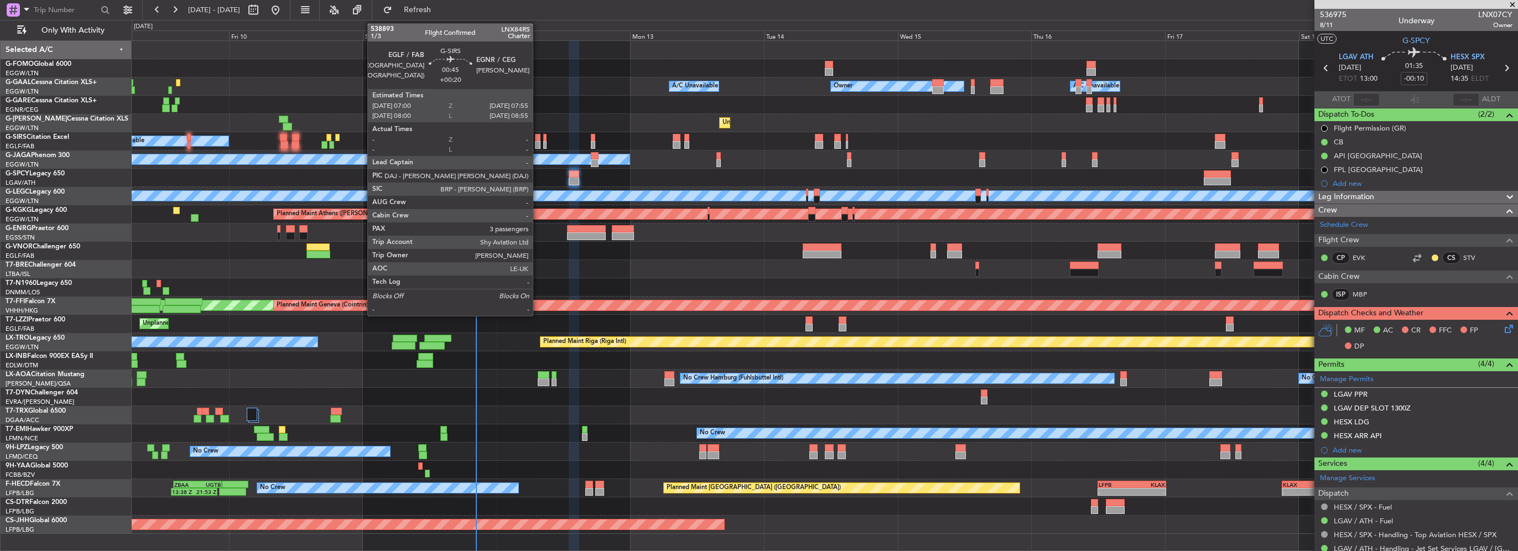
click at [538, 141] on div at bounding box center [538, 145] width 6 height 8
type input "+00:20"
type input "3"
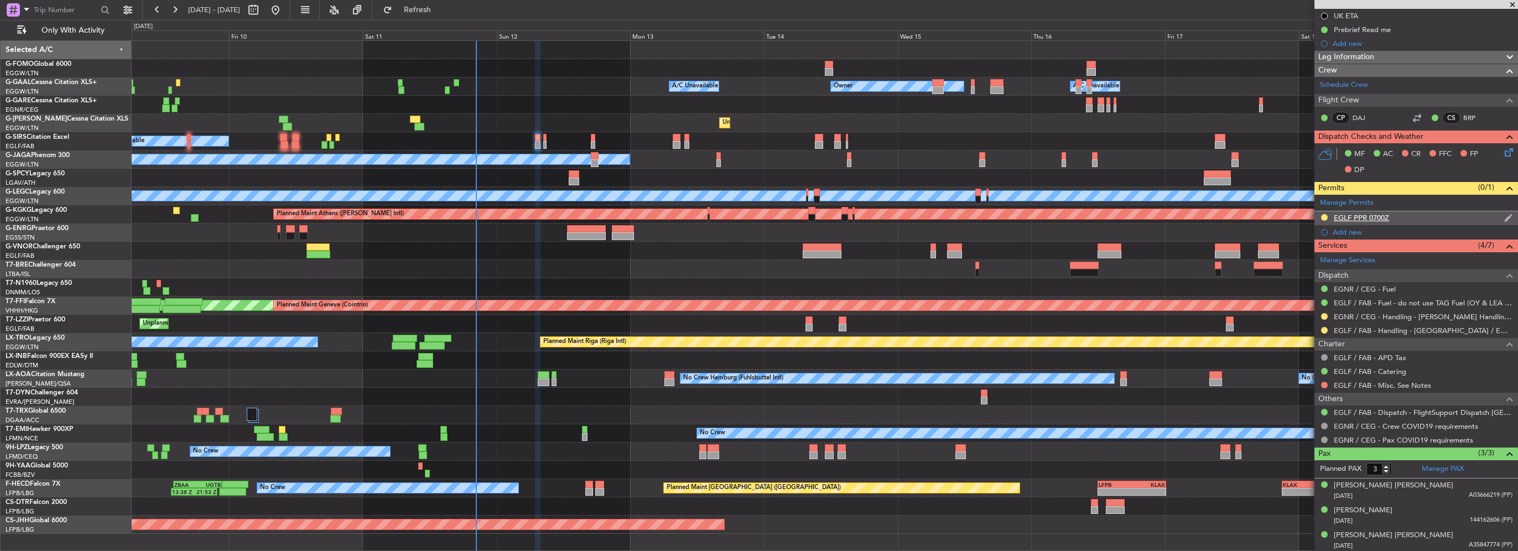
scroll to position [0, 0]
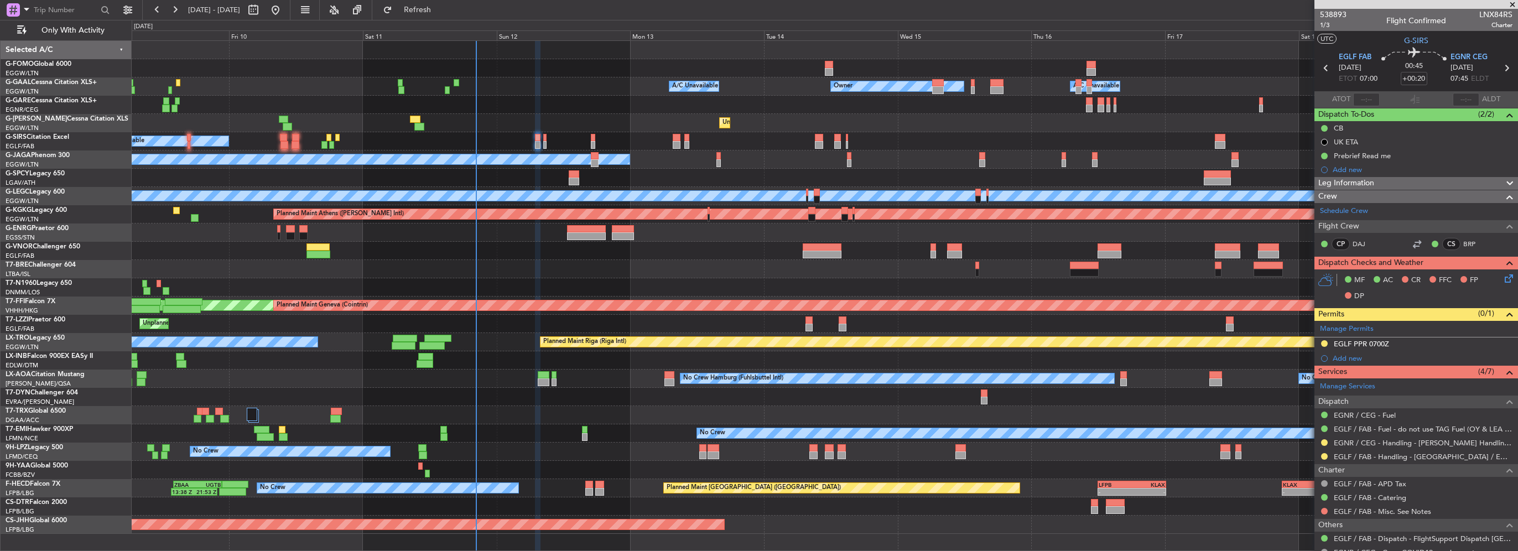
click at [548, 135] on div "A/C Unavailable Planned Maint [GEOGRAPHIC_DATA] ([GEOGRAPHIC_DATA])" at bounding box center [825, 141] width 1386 height 18
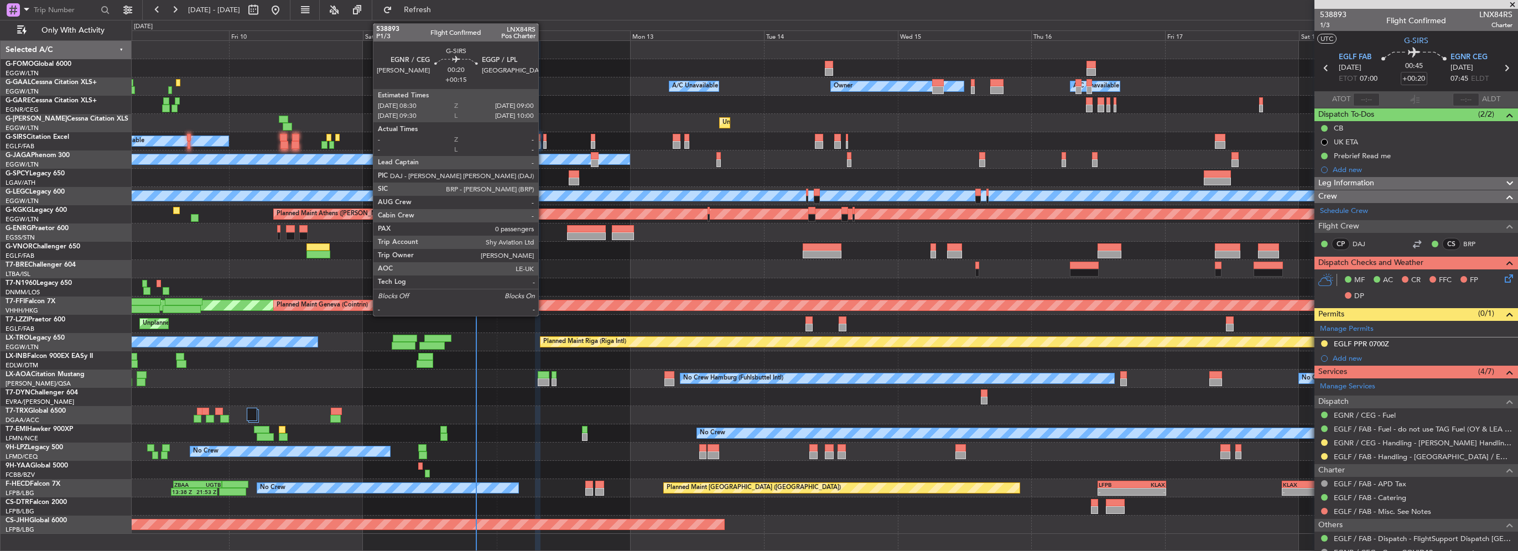
click at [543, 141] on div at bounding box center [544, 145] width 3 height 8
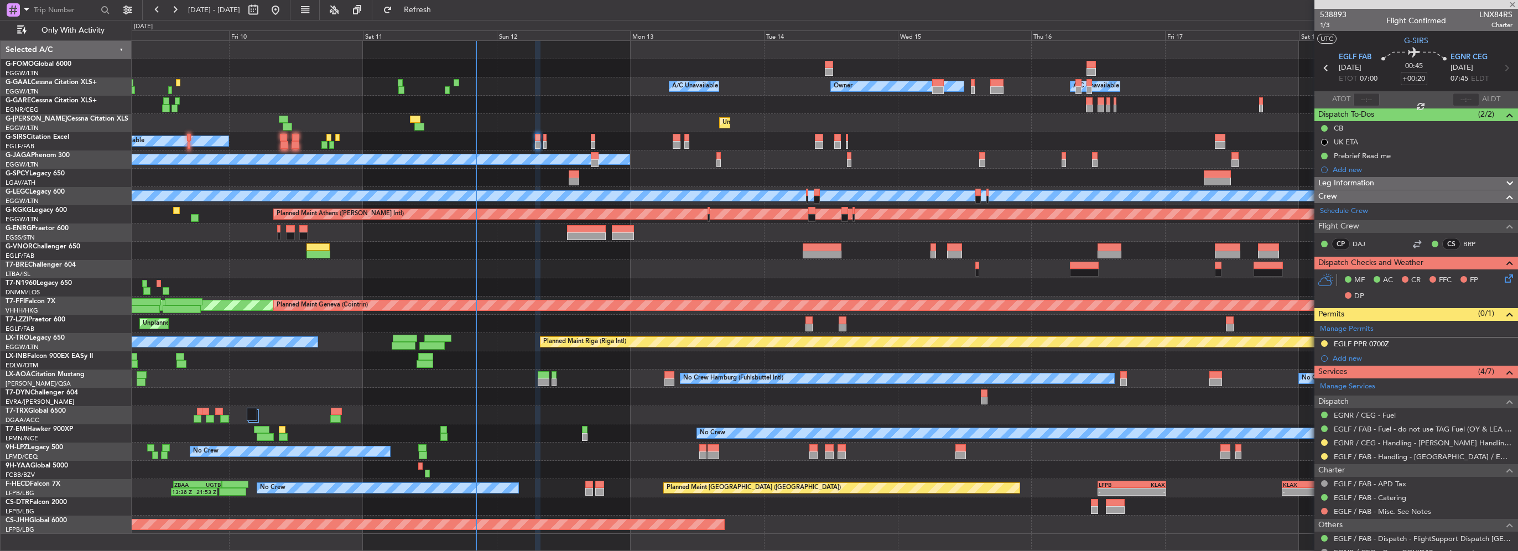
type input "+00:15"
type input "0"
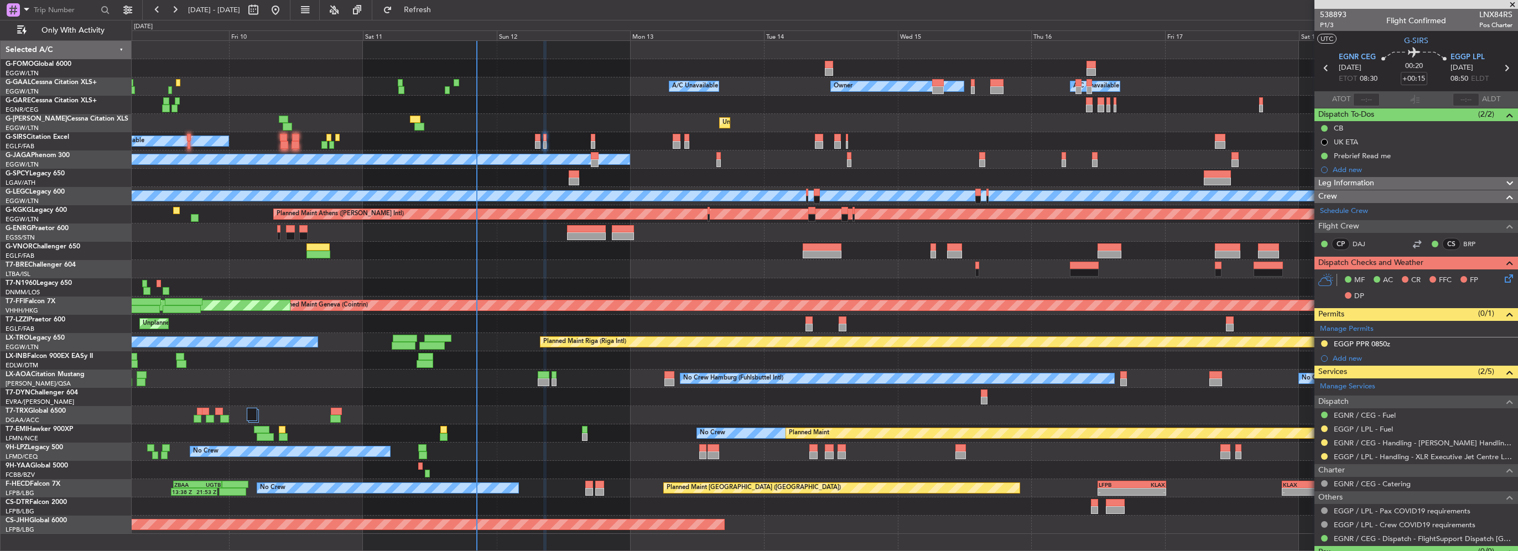
click at [122, 271] on div "- - EGGW 03:55 Z KSFO 14:45 Z A/C Unavailable Owner Owner A/C Unavailable Unpla…" at bounding box center [759, 285] width 1518 height 531
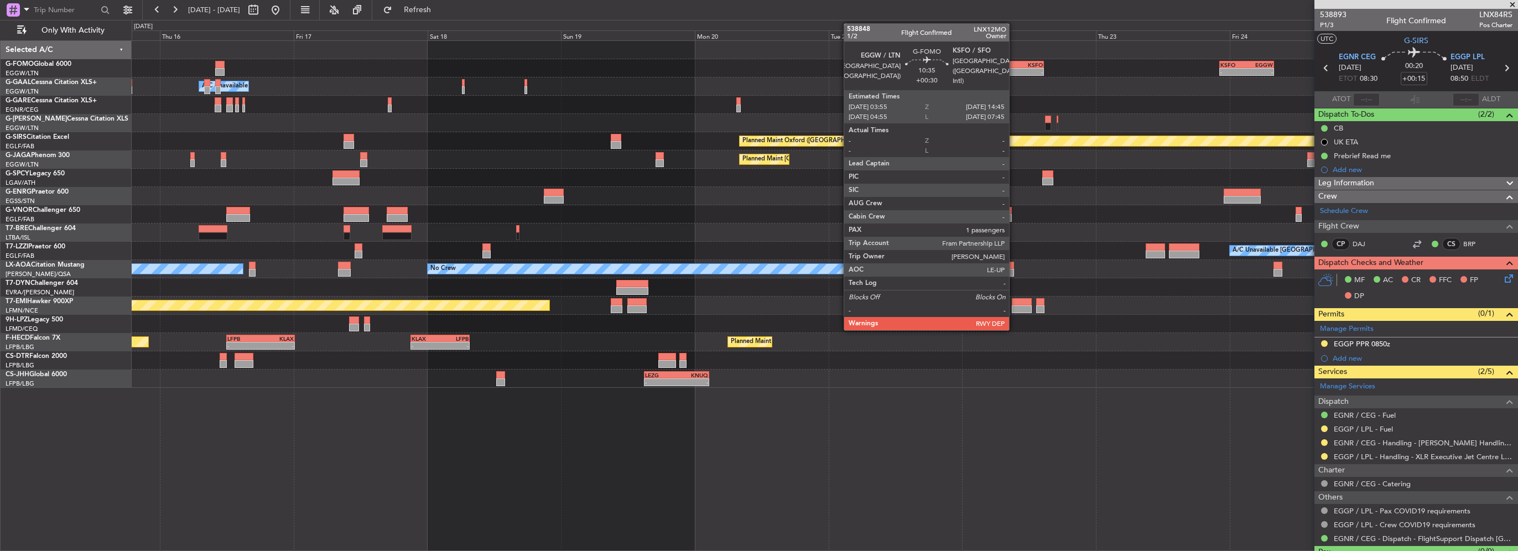
click at [1014, 64] on div "KSFO" at bounding box center [1028, 64] width 29 height 7
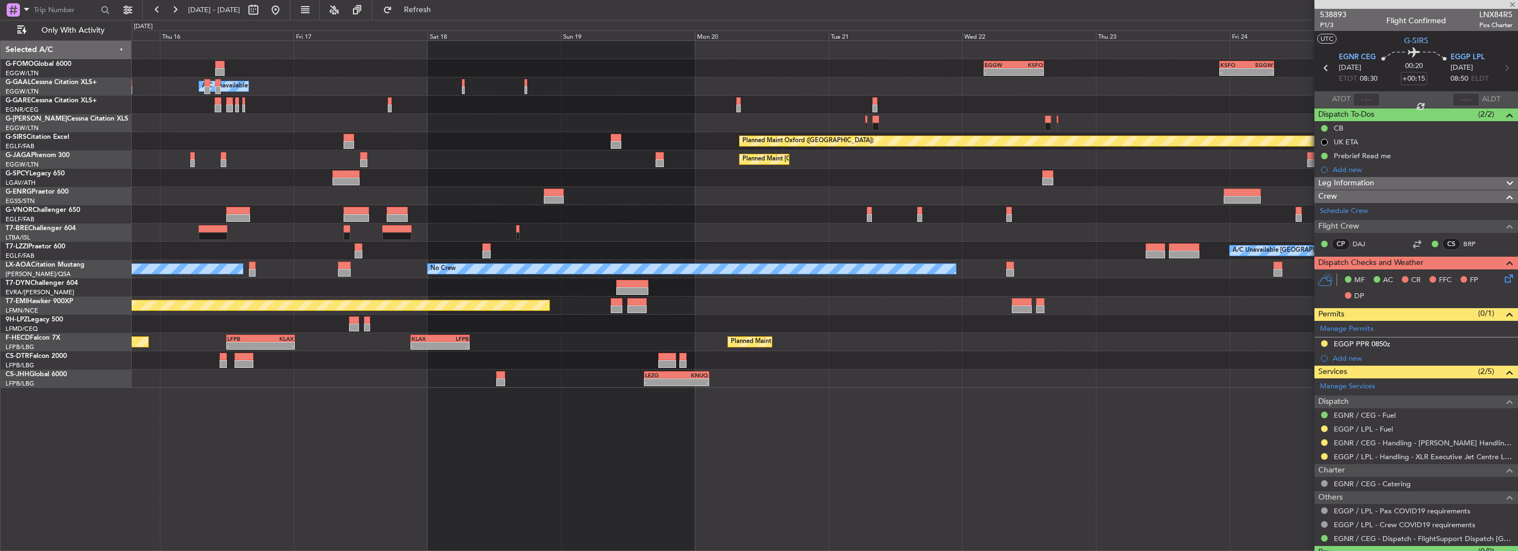
type input "+00:30"
type input "1"
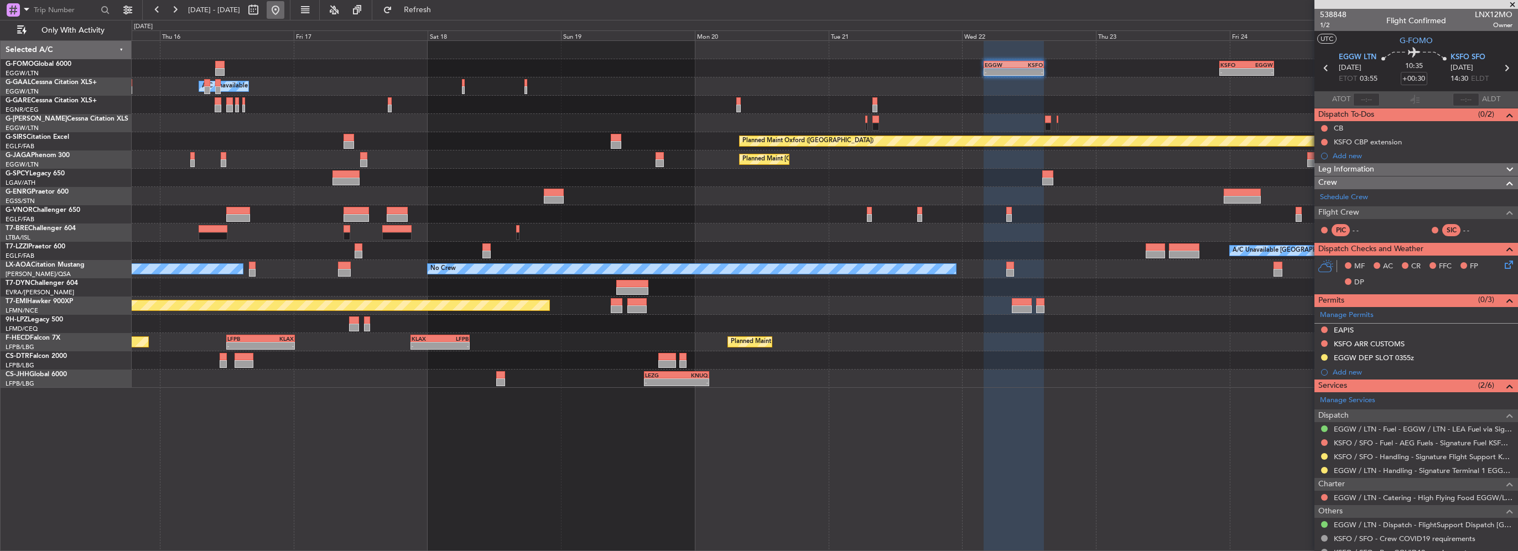
click at [284, 15] on button at bounding box center [276, 10] width 18 height 18
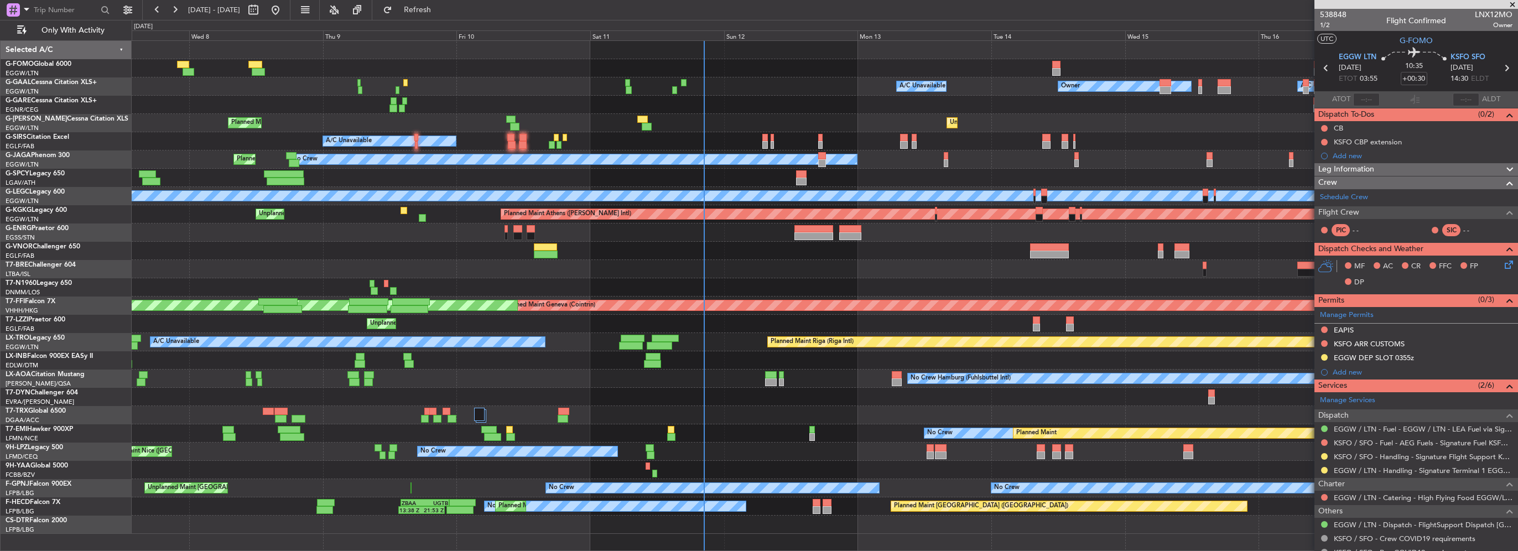
click at [158, 103] on div at bounding box center [825, 105] width 1386 height 18
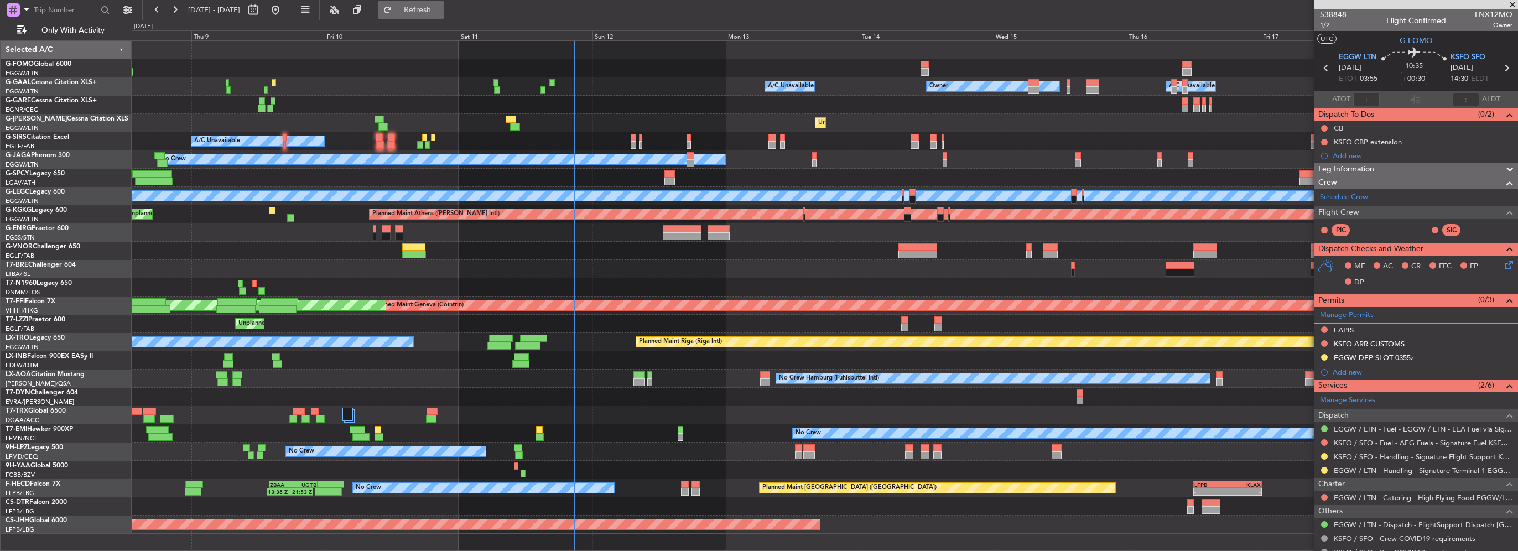
click at [435, 11] on span "Refresh" at bounding box center [418, 10] width 46 height 8
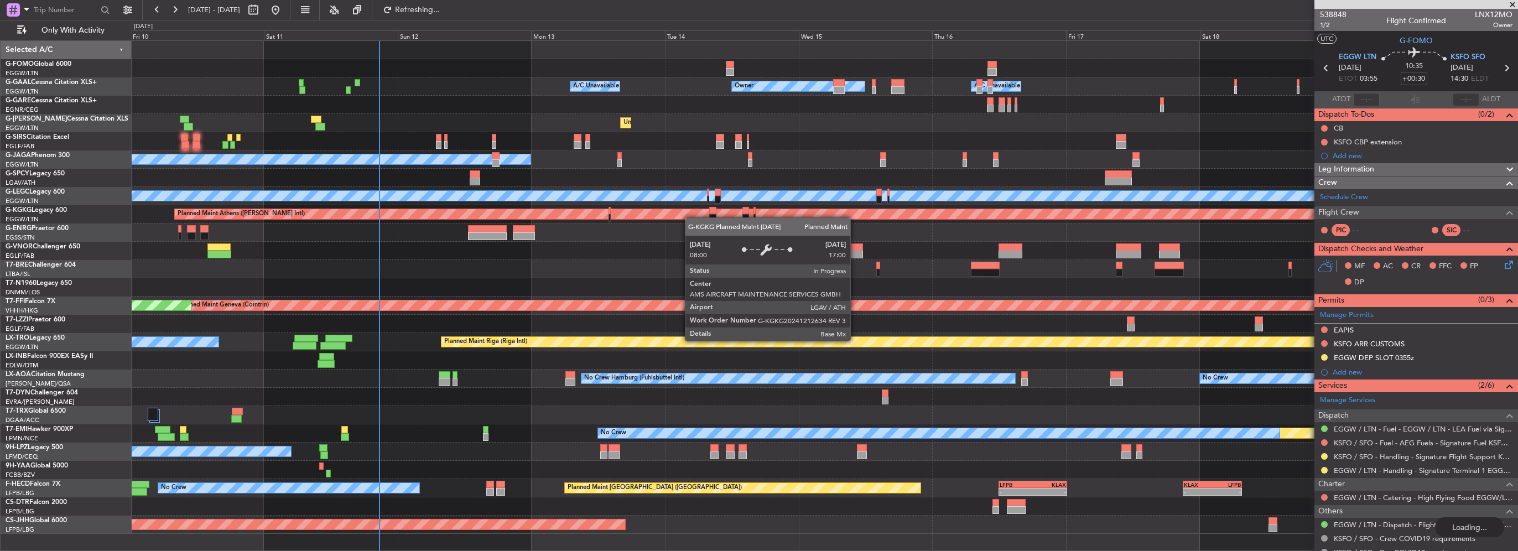
click at [552, 208] on div "Planned Maint Athens ([PERSON_NAME] Intl) Unplanned Maint [GEOGRAPHIC_DATA] (At…" at bounding box center [825, 214] width 1386 height 18
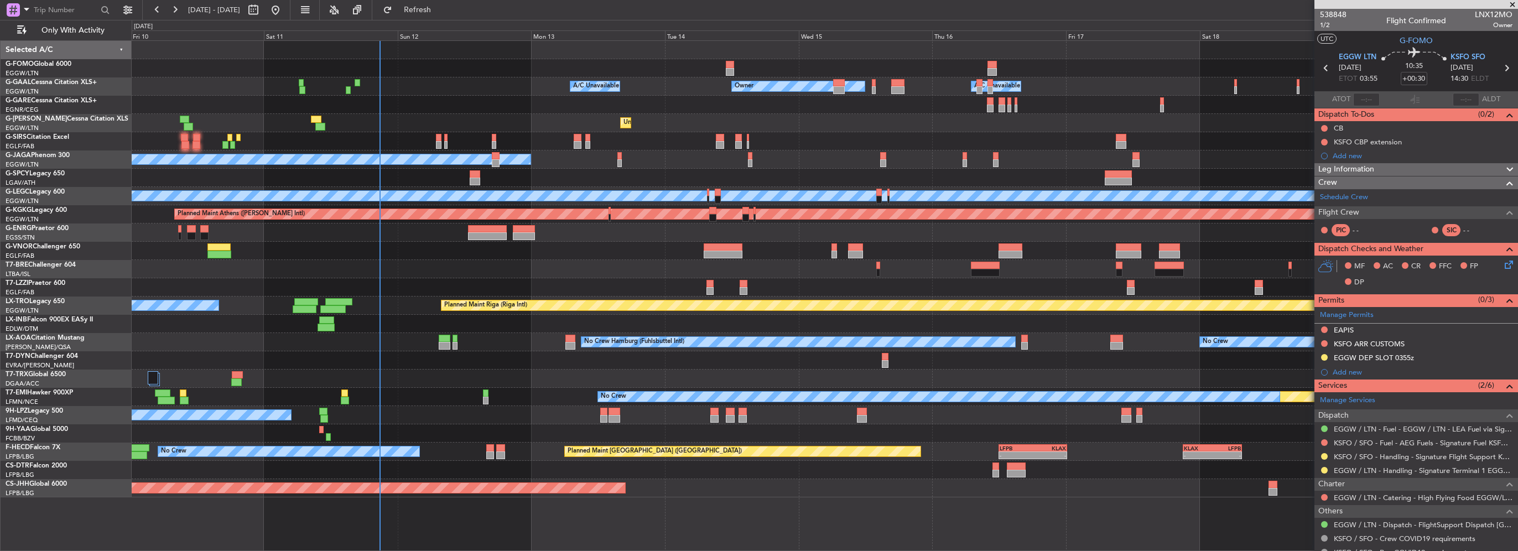
click at [416, 124] on div "- - EGGW 03:55 Z KSFO 14:45 Z Owner Owner A/C Unavailable A/C Unavailable Unpla…" at bounding box center [825, 269] width 1386 height 456
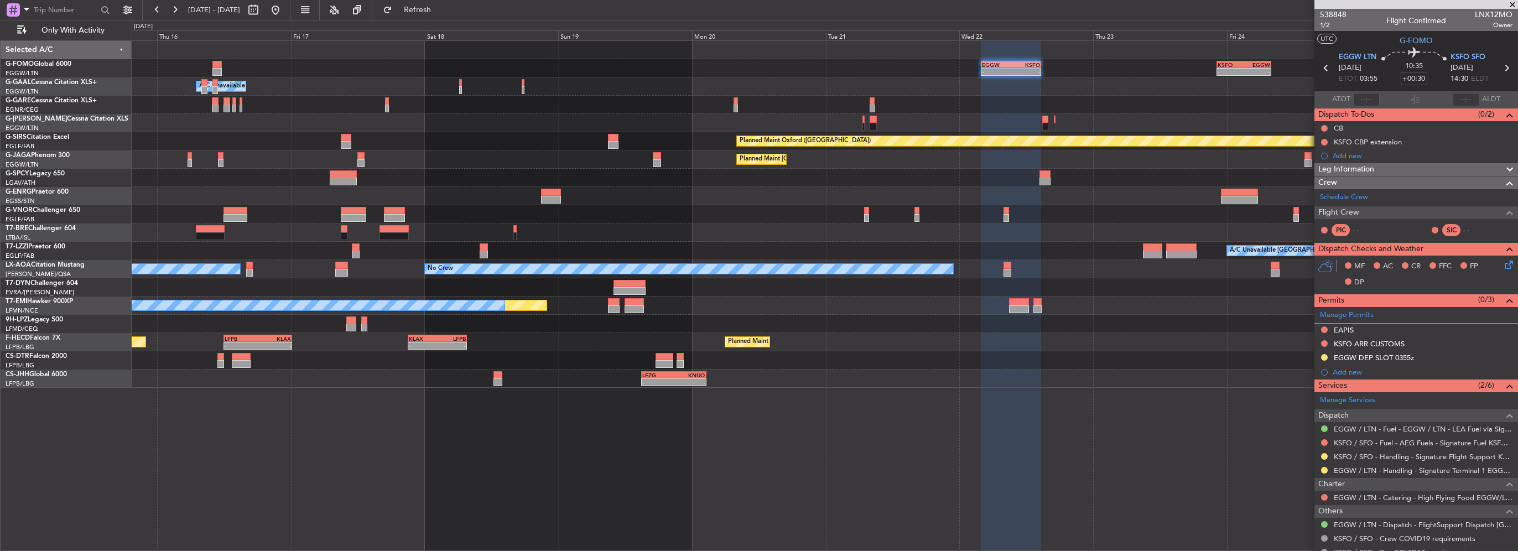
click at [1106, 262] on div "- - EGGW 03:55 Z KSFO 14:45 Z - - KSFO 22:15 Z EGGW 08:00 Z Owner Owner A/C Una…" at bounding box center [825, 214] width 1386 height 347
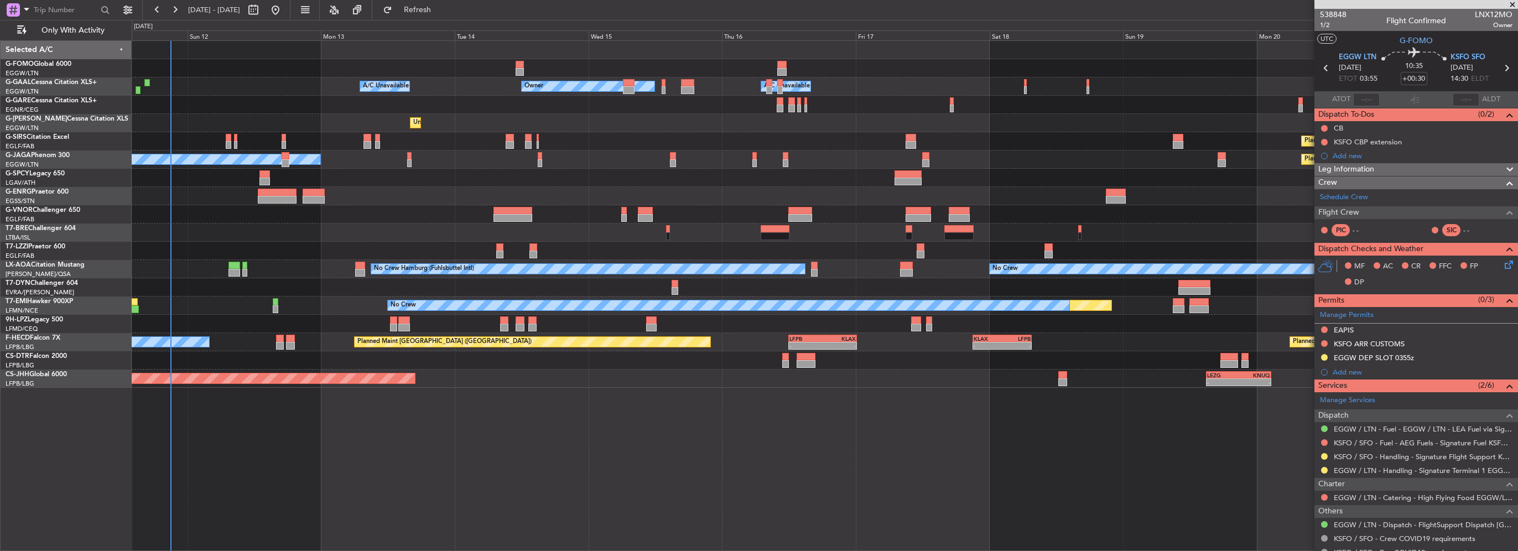
click at [829, 171] on div "- - EGGW 03:55 Z KSFO 14:45 Z - - KSFO 22:15 Z EGGW 08:00 Z Owner A/C Unavailab…" at bounding box center [825, 214] width 1386 height 347
